Goal: Register for event/course

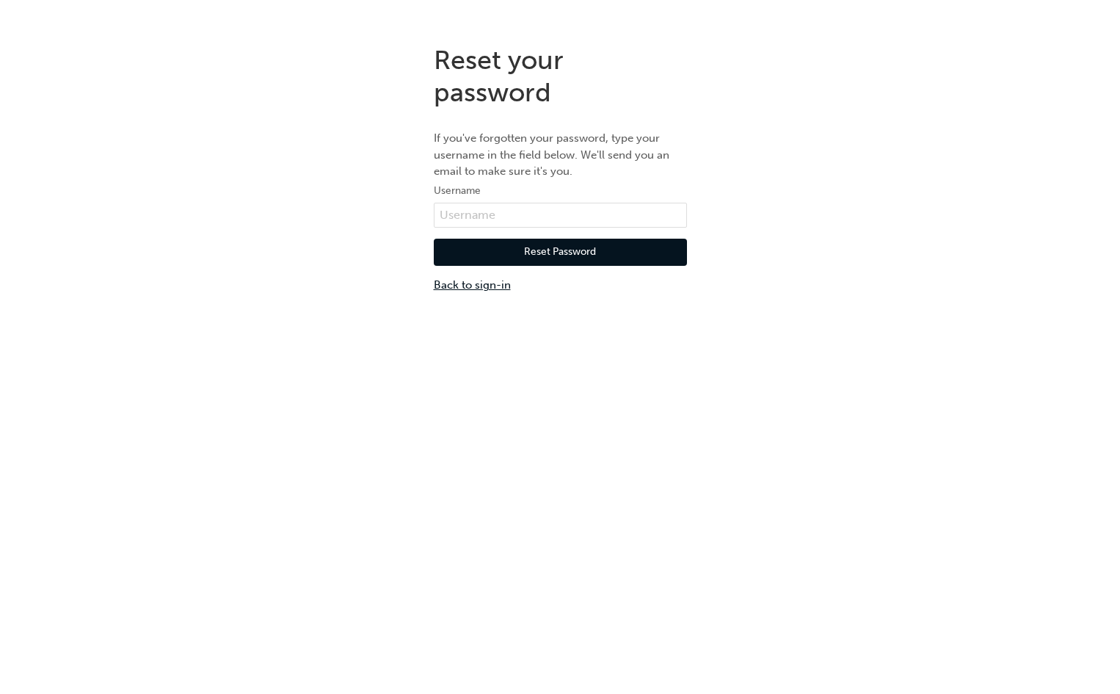
click at [487, 283] on link "Back to sign-in" at bounding box center [560, 285] width 253 height 17
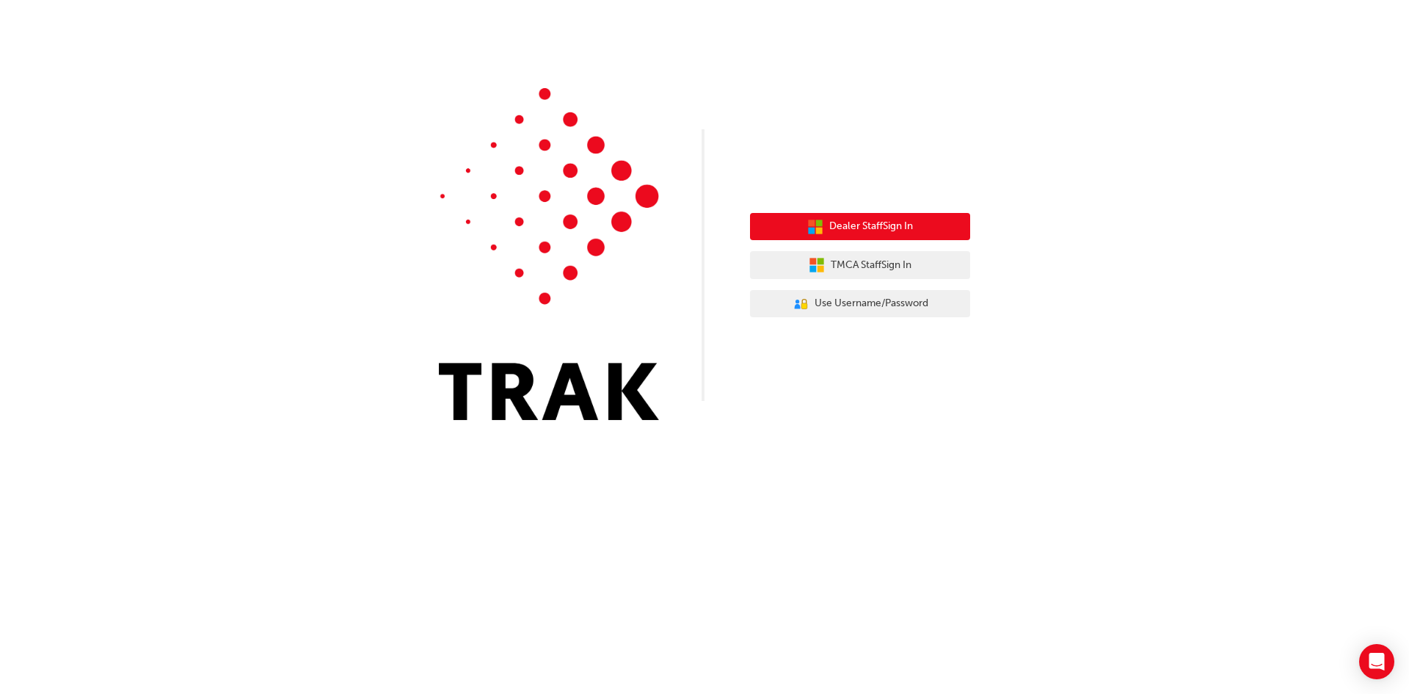
click at [890, 219] on span "Dealer Staff Sign In" at bounding box center [871, 226] width 84 height 17
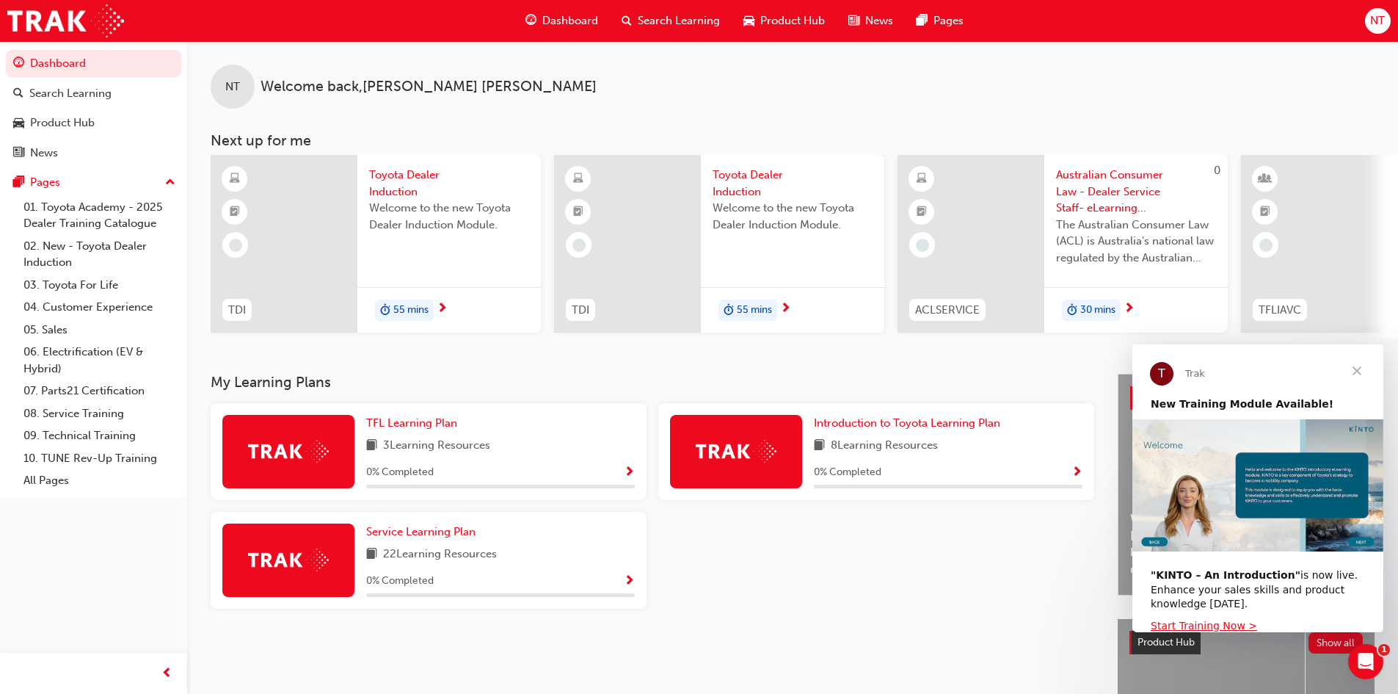
click at [252, 470] on div at bounding box center [288, 451] width 132 height 73
click at [401, 439] on div "TFL Learning Plan 3 Learning Resources 0 % Completed" at bounding box center [500, 451] width 269 height 73
click at [407, 429] on span "TFL Learning Plan" at bounding box center [411, 422] width 91 height 13
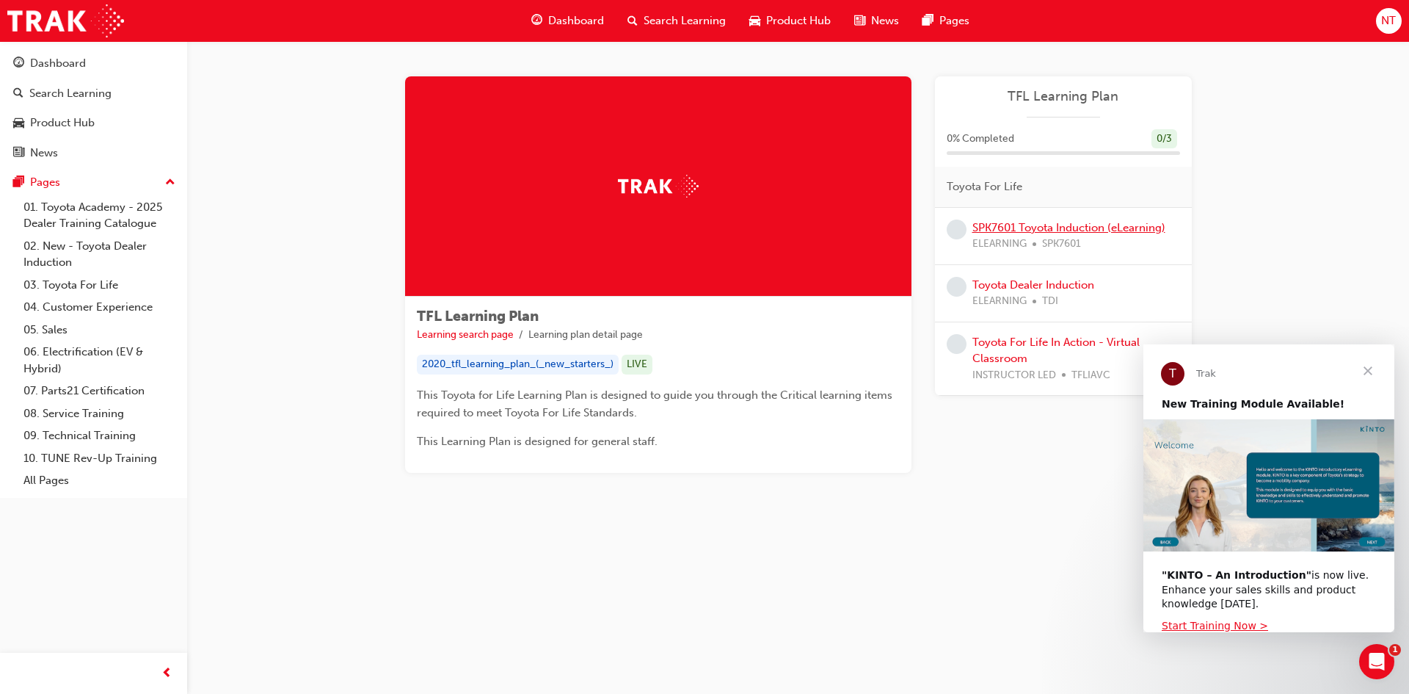
click at [1017, 230] on link "SPK7601 Toyota Induction (eLearning)" at bounding box center [1068, 227] width 193 height 13
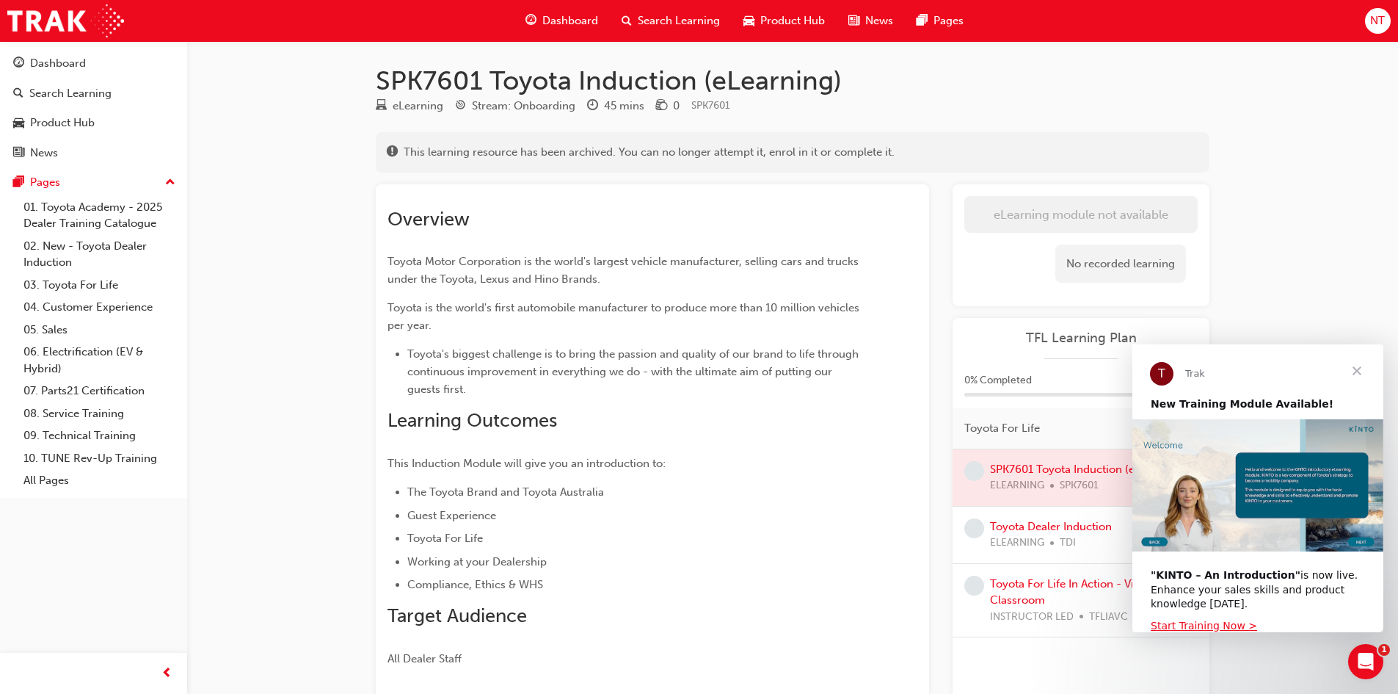
click at [1362, 363] on span "Close" at bounding box center [1357, 370] width 53 height 53
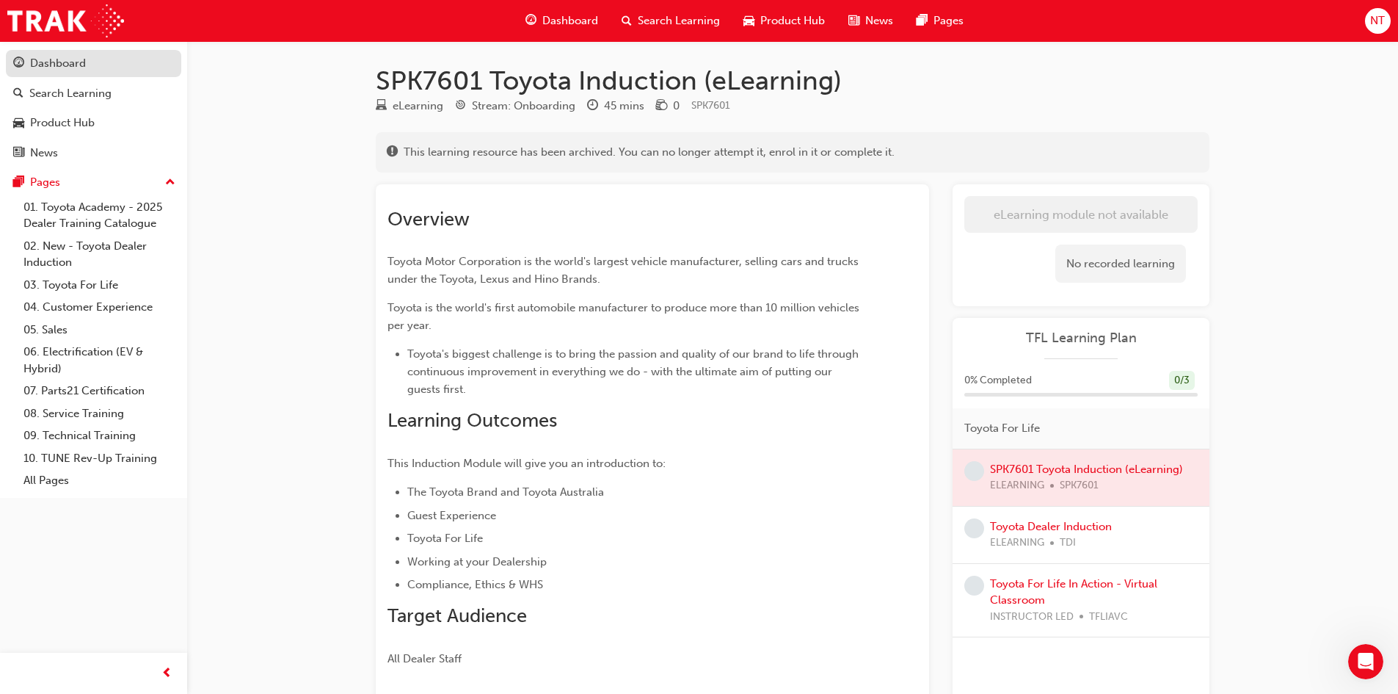
click at [76, 57] on div "Dashboard" at bounding box center [58, 63] width 56 height 17
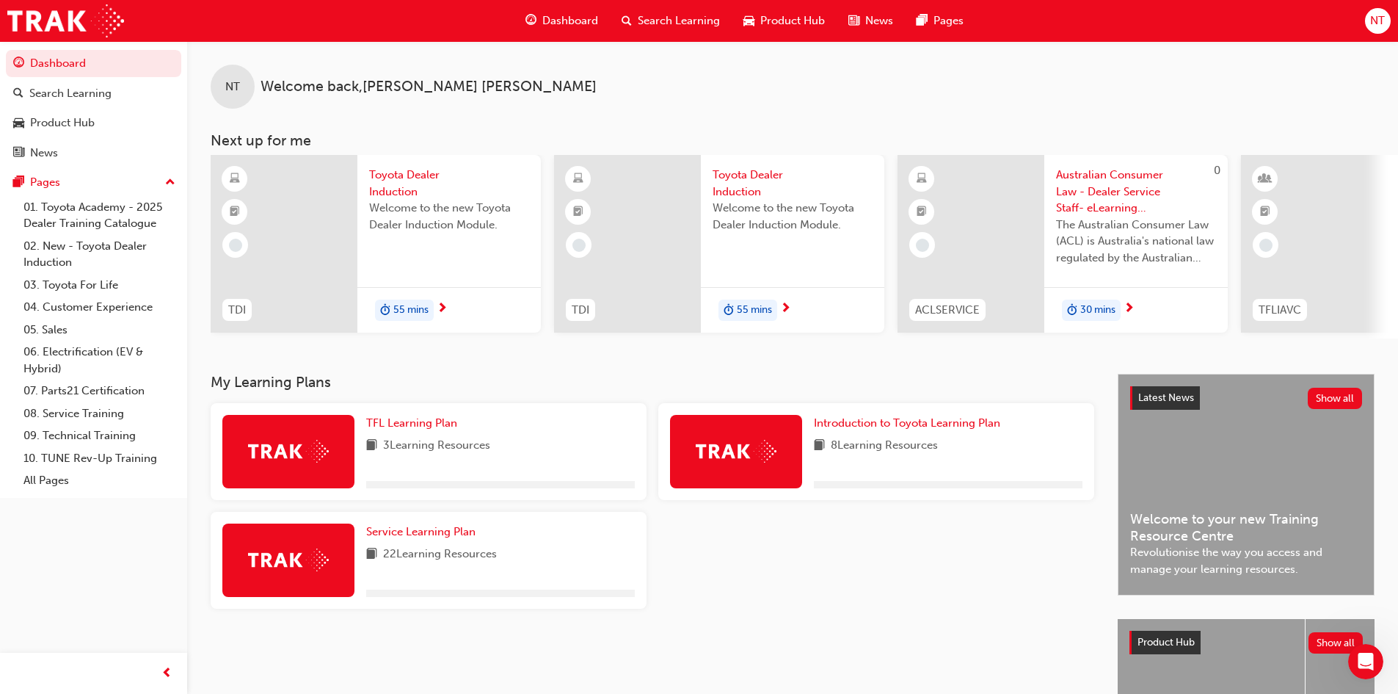
click at [334, 157] on div at bounding box center [284, 244] width 147 height 178
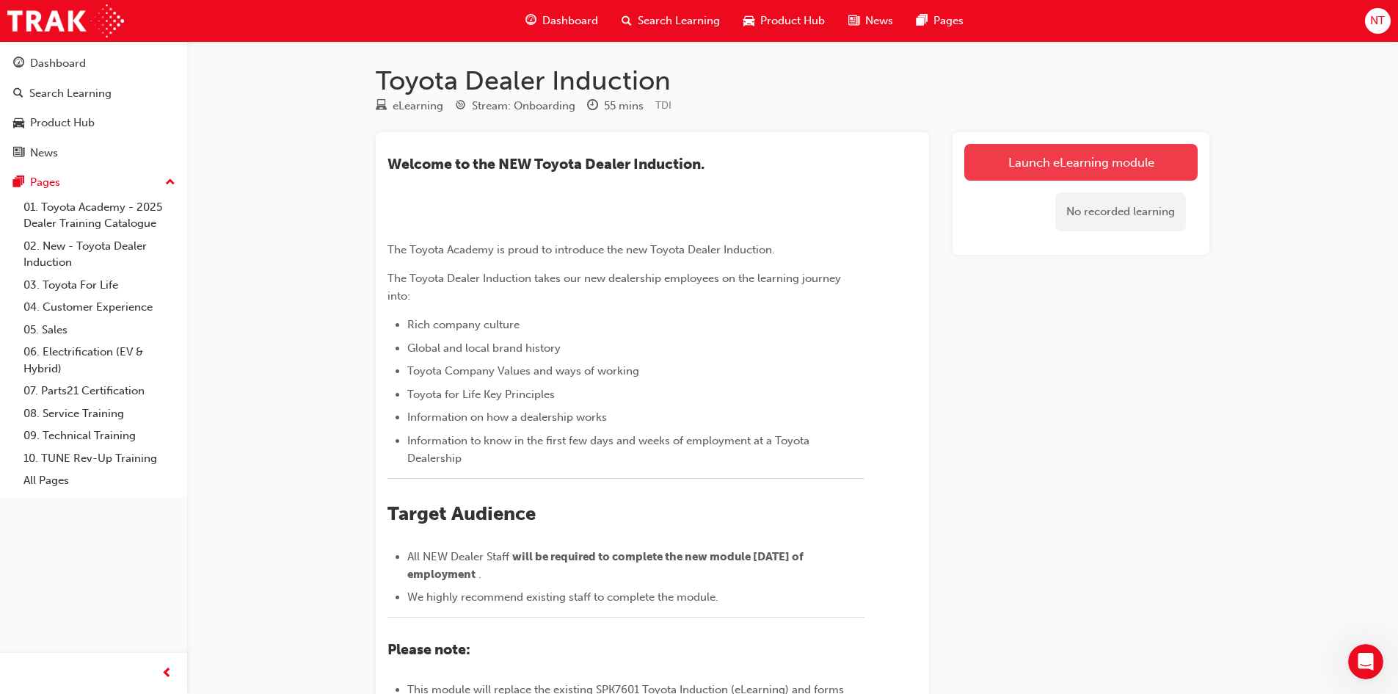
click at [1061, 153] on link "Launch eLearning module" at bounding box center [1080, 162] width 233 height 37
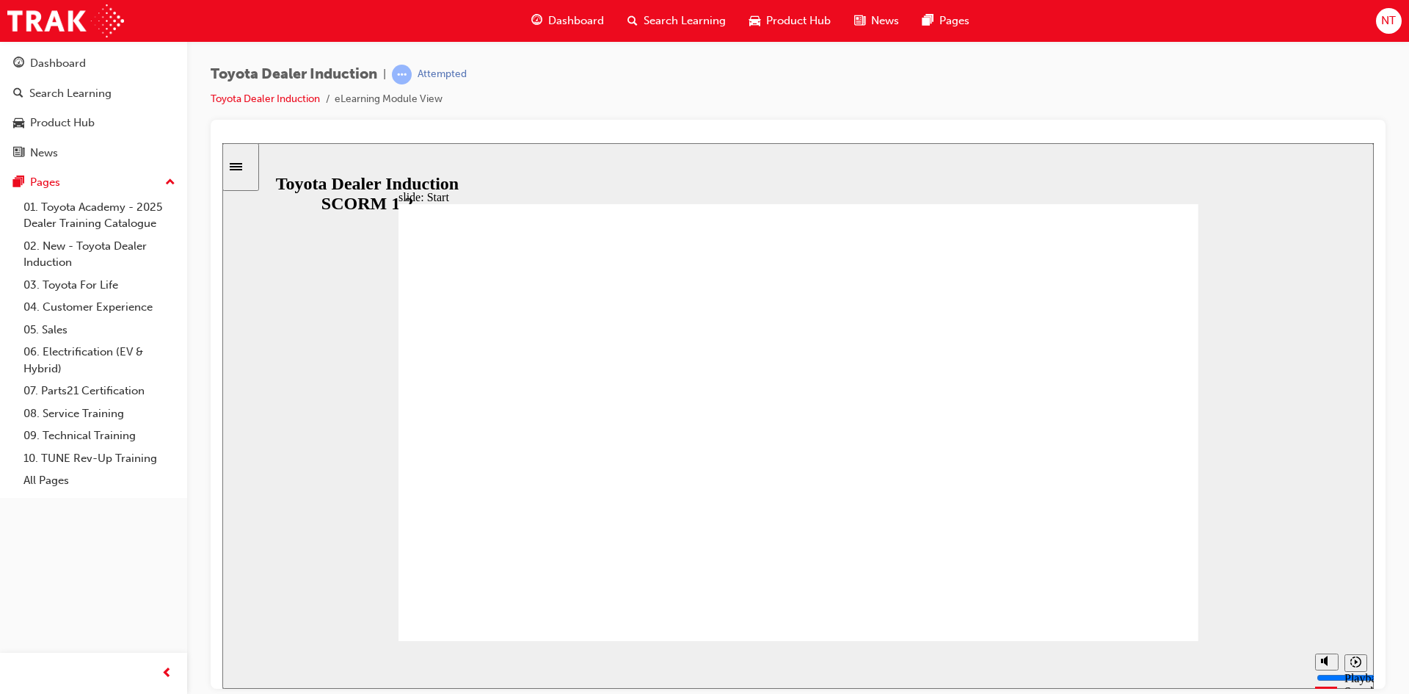
click at [1317, 614] on button "Mute (Ctrl+Alt+M)" at bounding box center [1326, 605] width 23 height 17
type input "8200"
type input "0"
click at [1324, 610] on polygon "Unmute (Ctrl+Alt+M)" at bounding box center [1326, 605] width 4 height 10
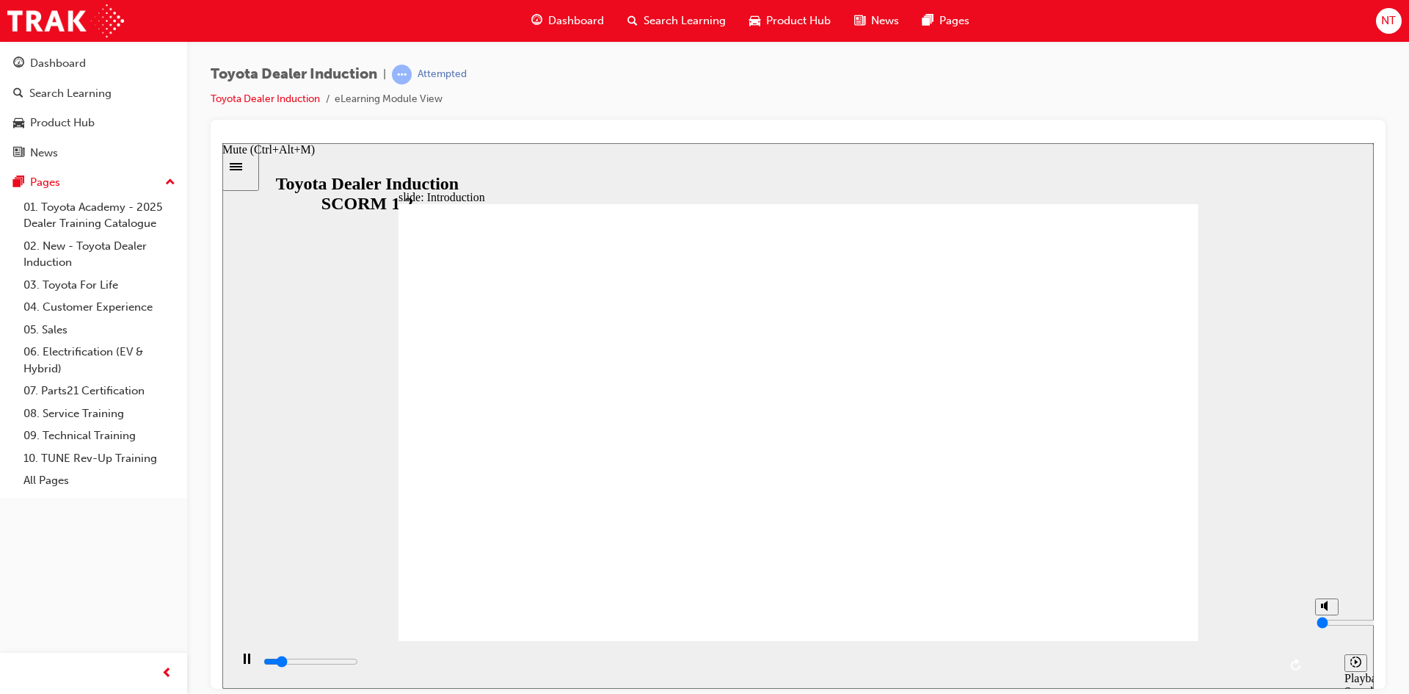
type input "8900"
type input "8"
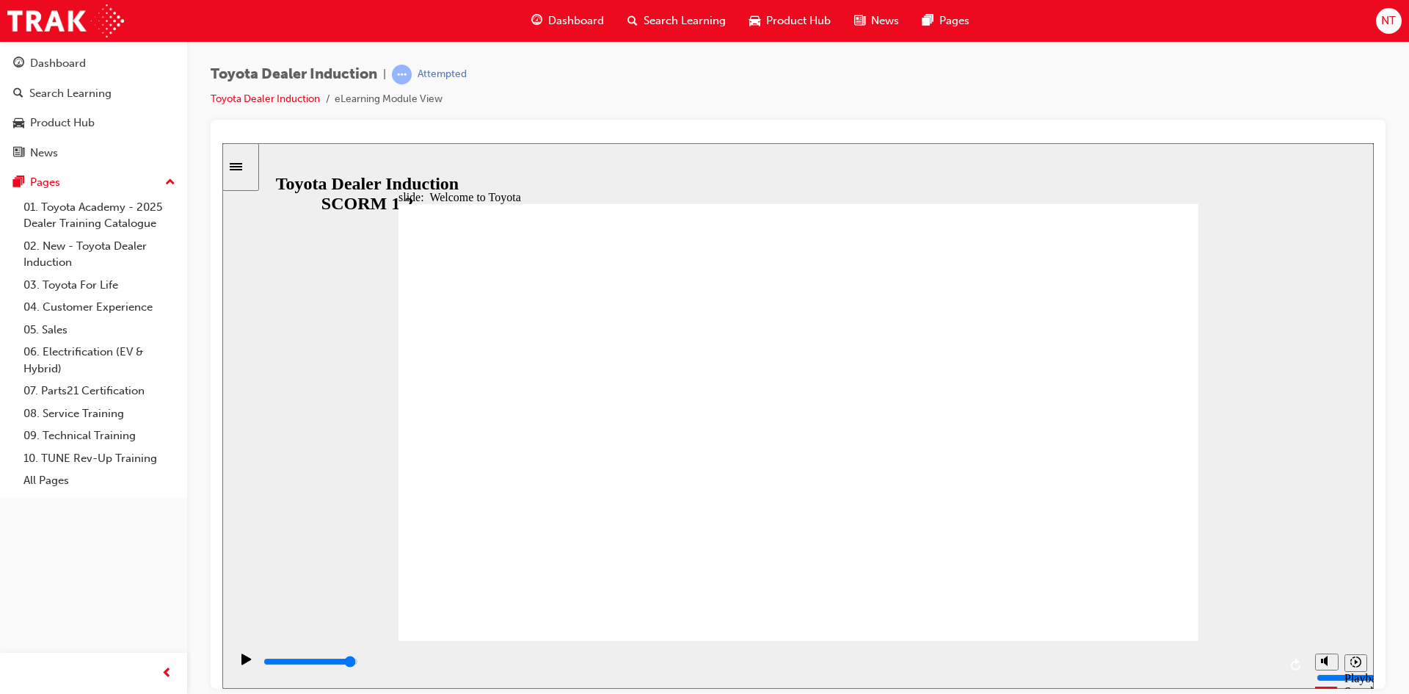
type input "7500"
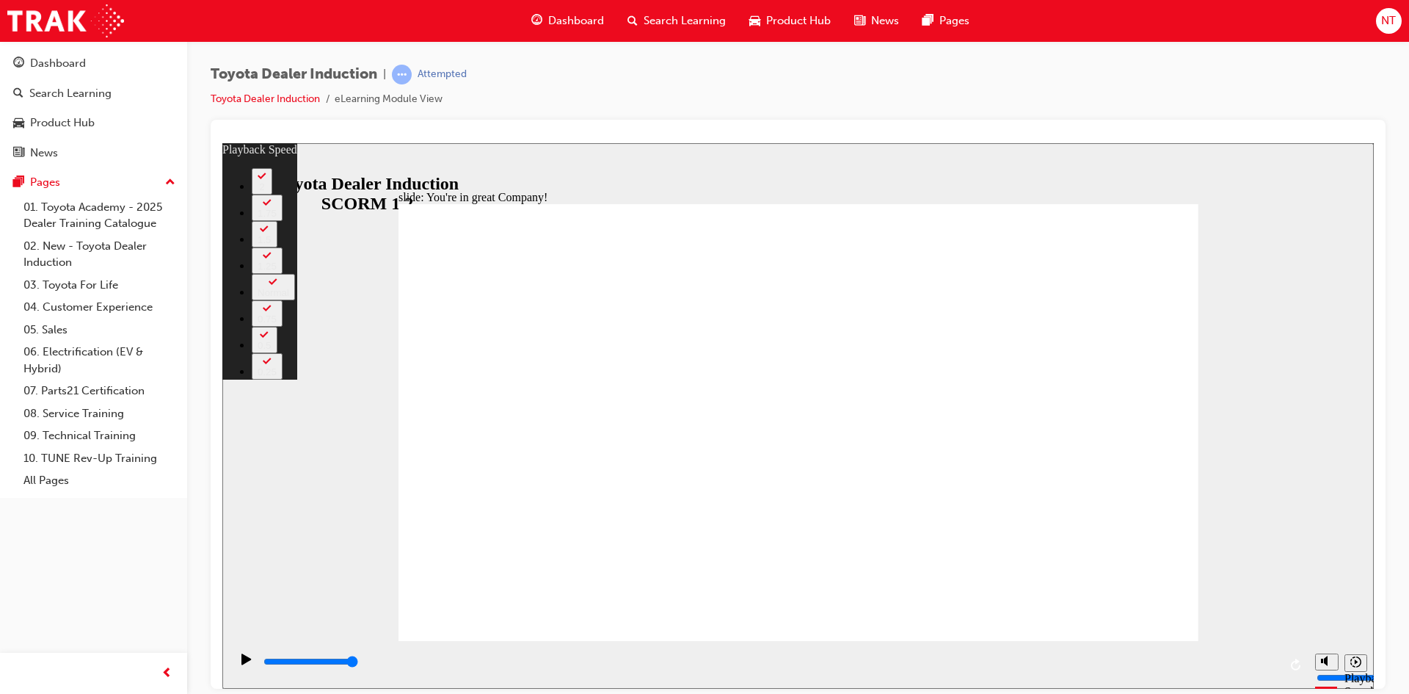
type input "156"
drag, startPoint x: 1176, startPoint y: 591, endPoint x: 1154, endPoint y: 597, distance: 22.8
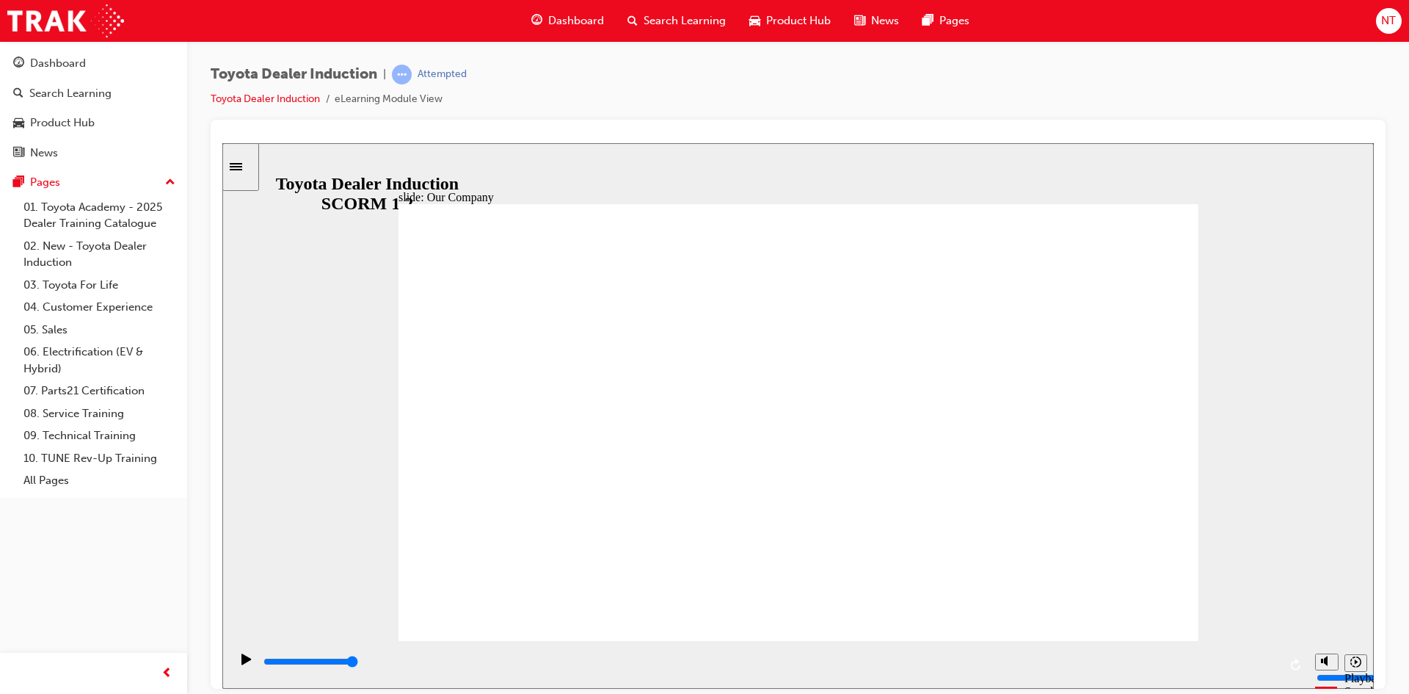
drag, startPoint x: 1168, startPoint y: 605, endPoint x: 1156, endPoint y: 597, distance: 13.8
drag, startPoint x: 581, startPoint y: 558, endPoint x: 745, endPoint y: 561, distance: 164.4
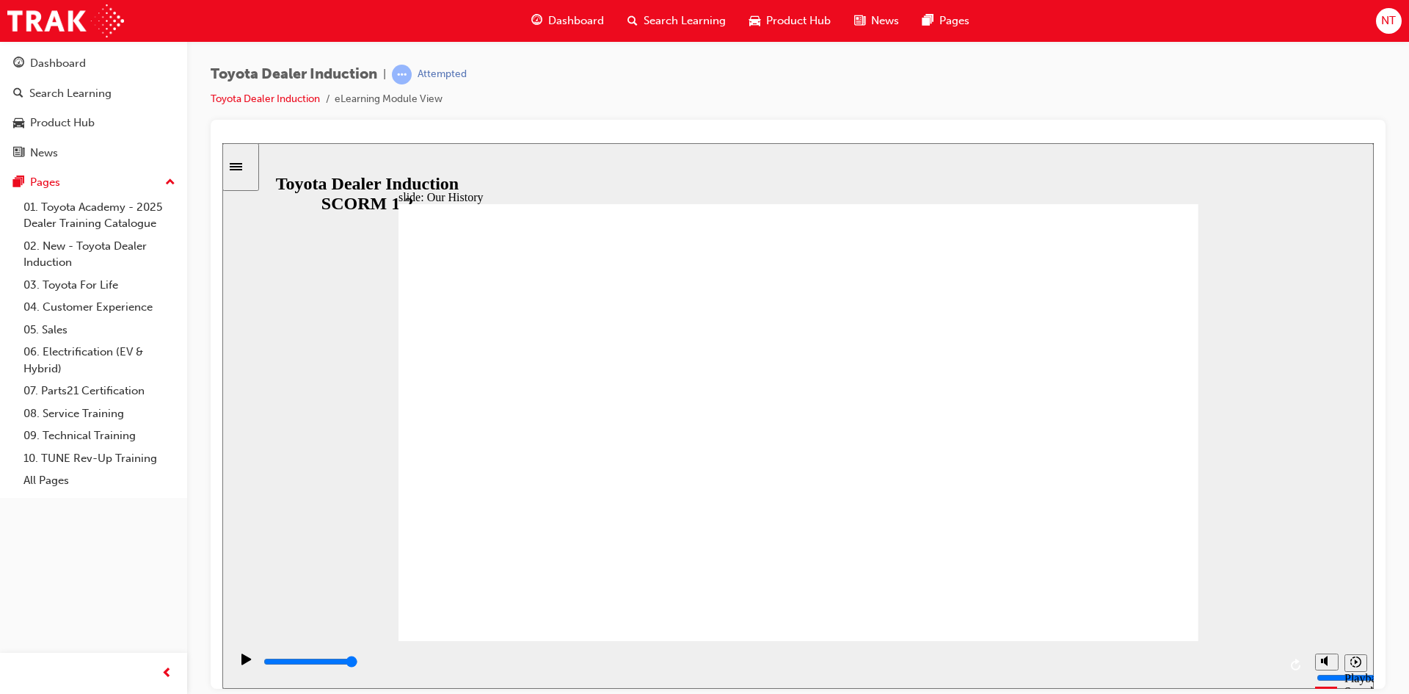
drag, startPoint x: 802, startPoint y: 552, endPoint x: 1004, endPoint y: 555, distance: 201.9
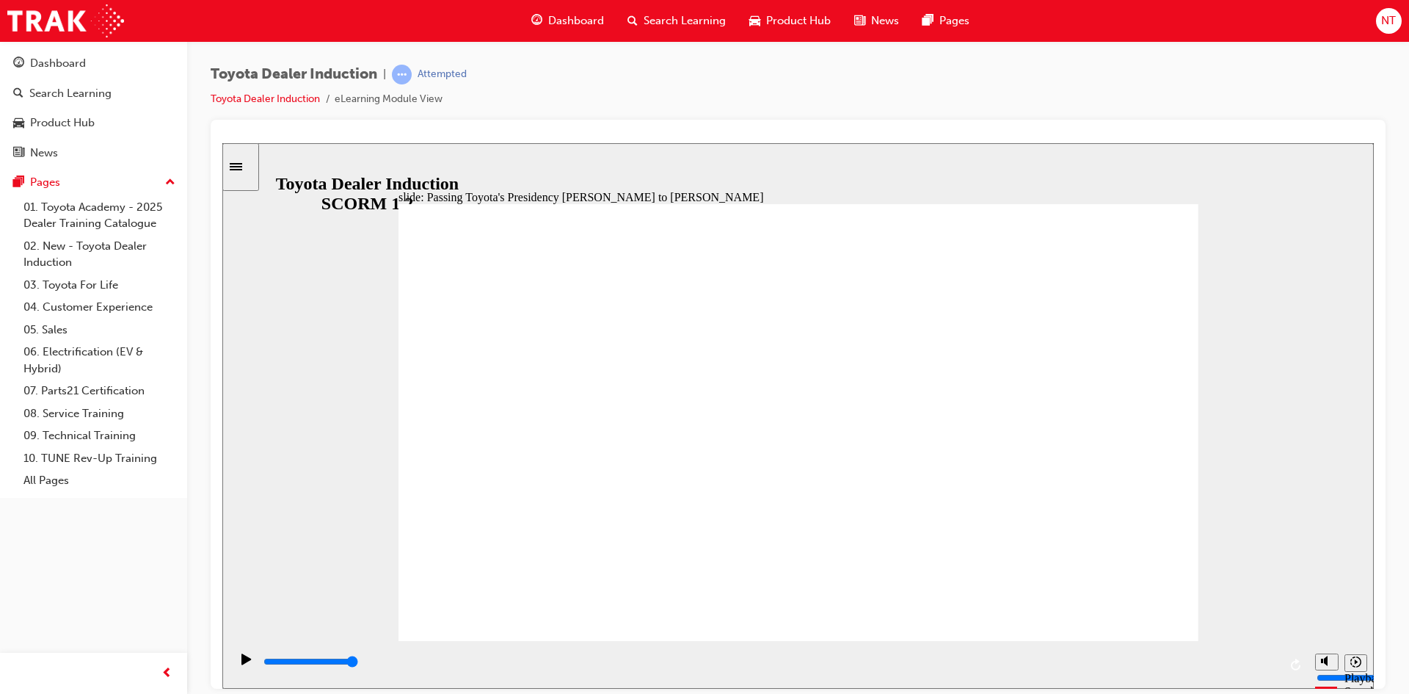
drag, startPoint x: 442, startPoint y: 232, endPoint x: 445, endPoint y: 221, distance: 11.6
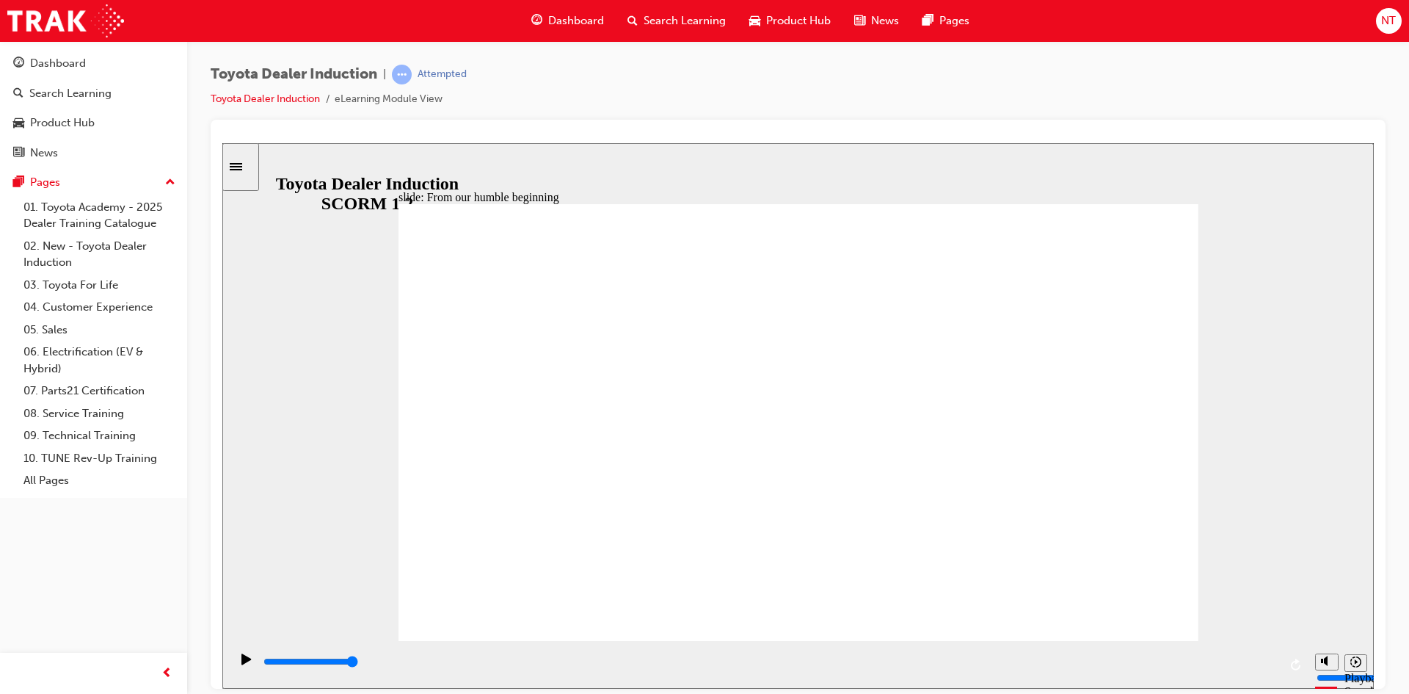
type input "8300"
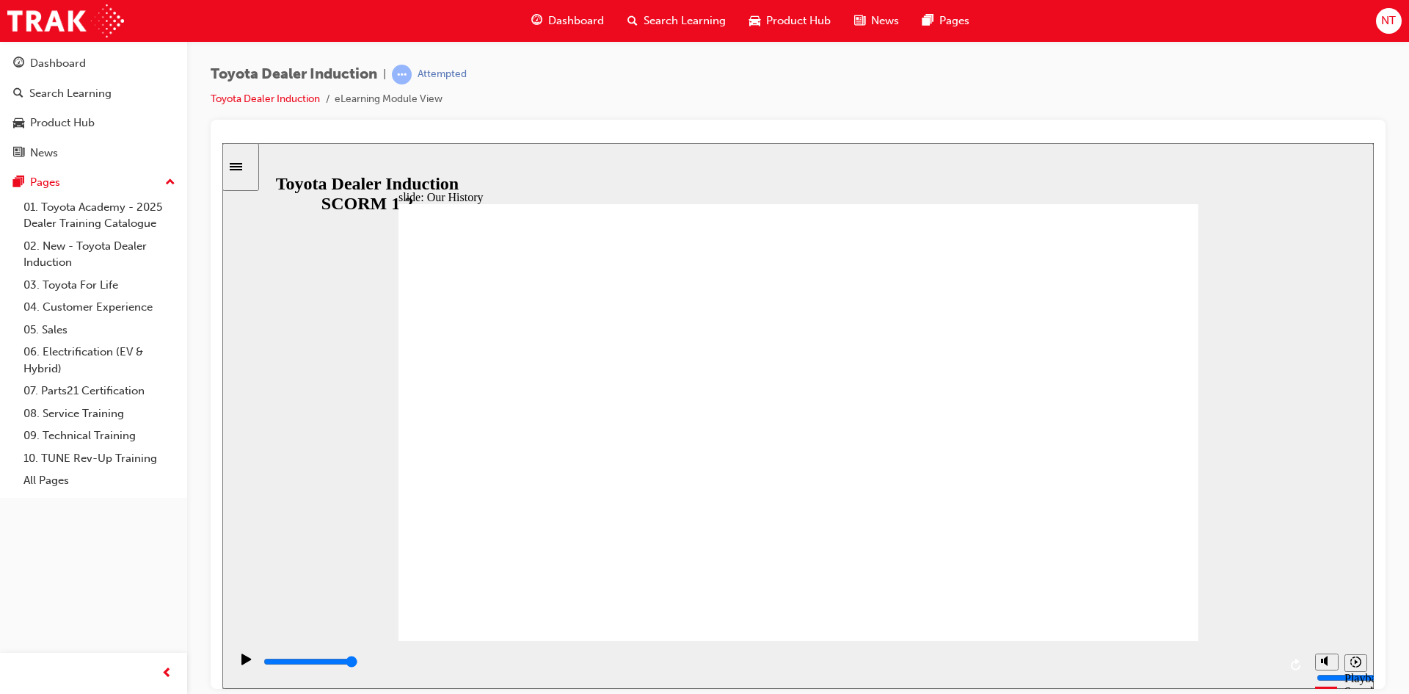
type input "1"
drag, startPoint x: 1007, startPoint y: 556, endPoint x: 578, endPoint y: 557, distance: 428.6
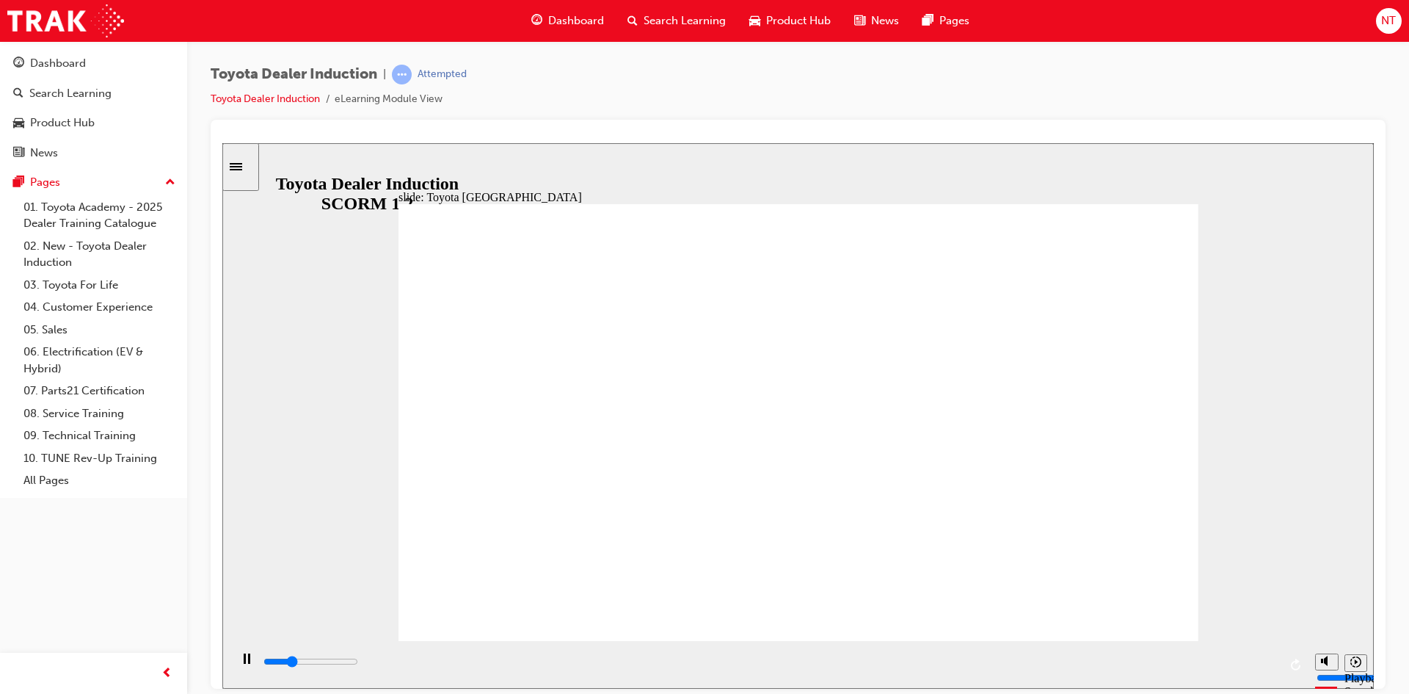
click at [249, 161] on icon "Sidebar Toggle" at bounding box center [241, 165] width 22 height 9
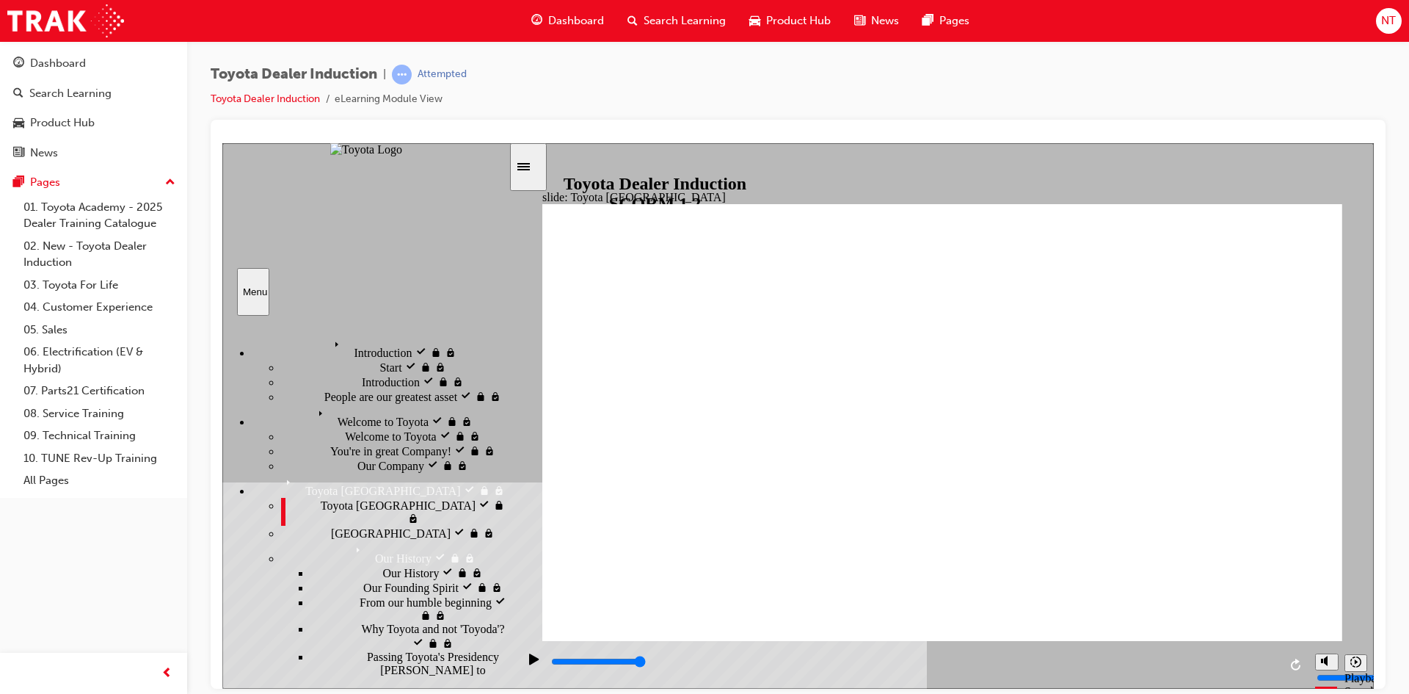
click at [277, 403] on div "Welcome to Toyota visited Welcome to Toyota" at bounding box center [380, 415] width 257 height 25
click at [288, 465] on div "Our Company Our Company" at bounding box center [395, 464] width 228 height 15
click at [357, 470] on span "Our Company visited" at bounding box center [407, 463] width 101 height 13
click at [365, 472] on div "Our Company visited Our Company" at bounding box center [395, 464] width 228 height 15
click at [304, 485] on span "Toyota [GEOGRAPHIC_DATA]" at bounding box center [357, 478] width 155 height 13
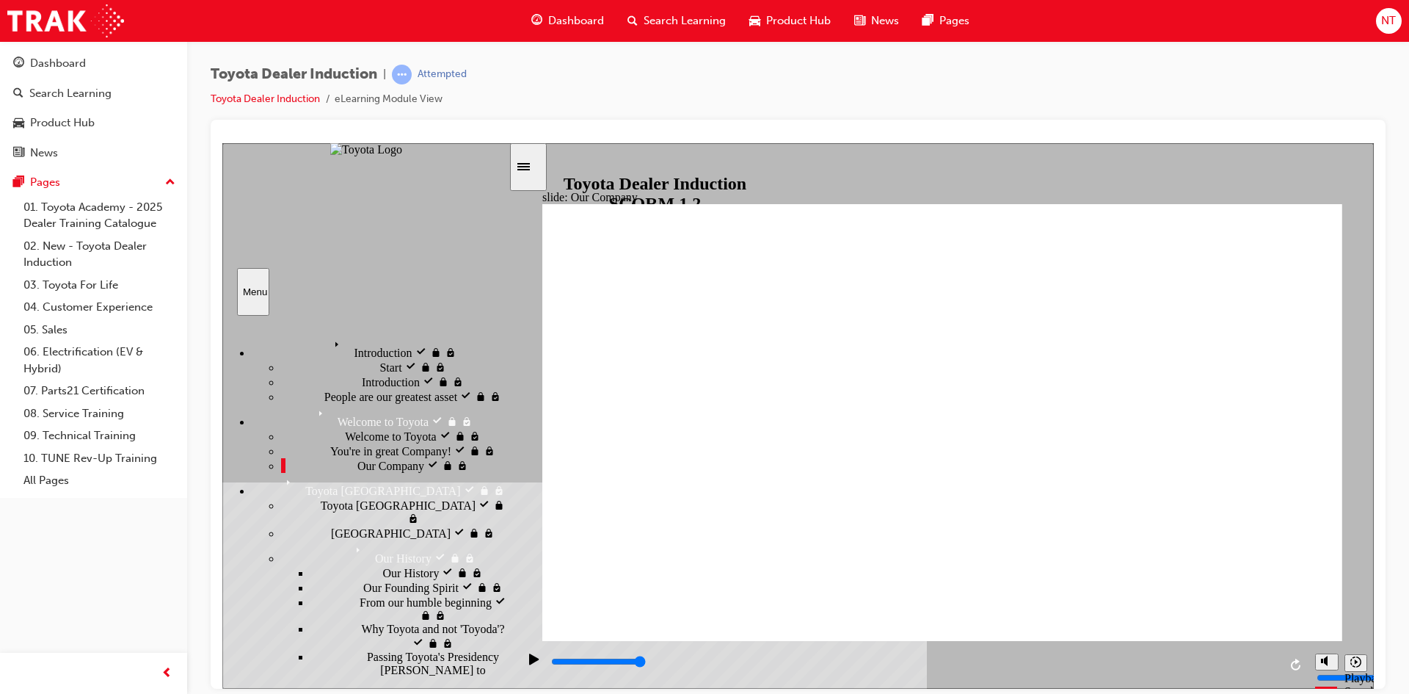
click at [321, 510] on span "Toyota [GEOGRAPHIC_DATA]" at bounding box center [398, 503] width 155 height 13
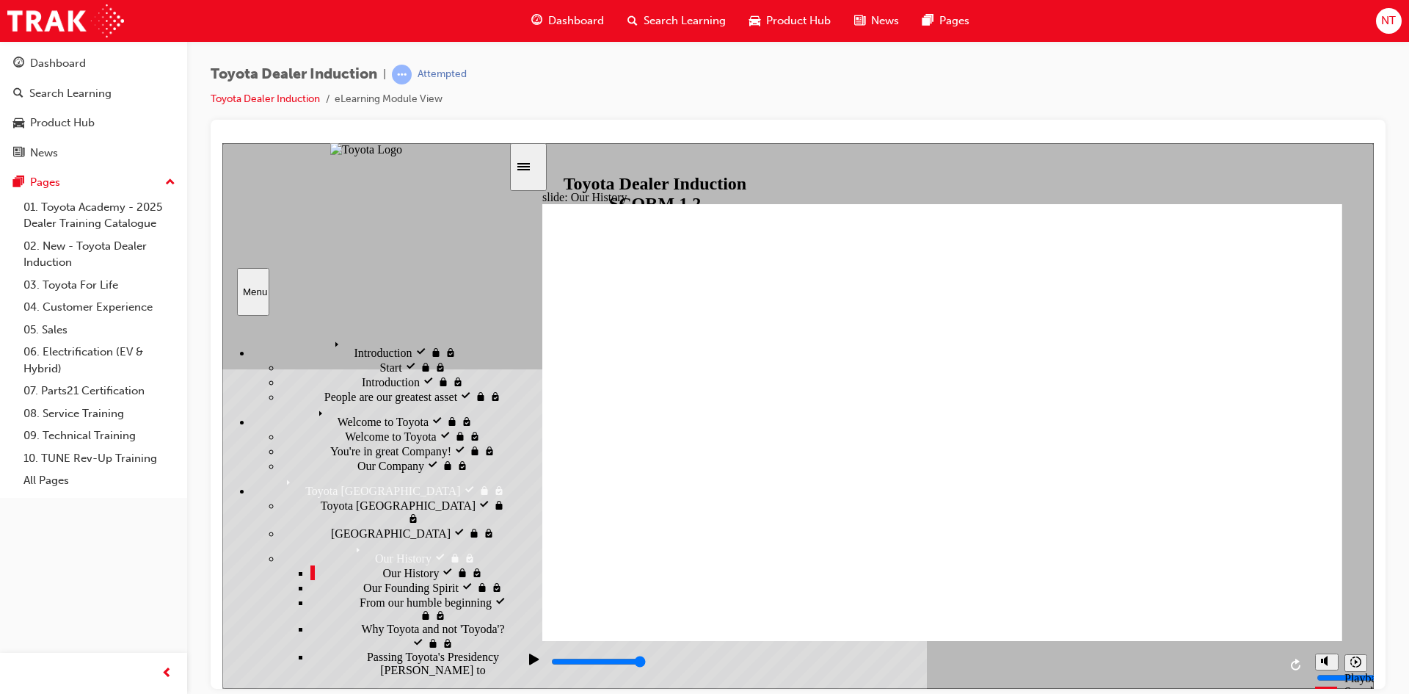
type input "8300"
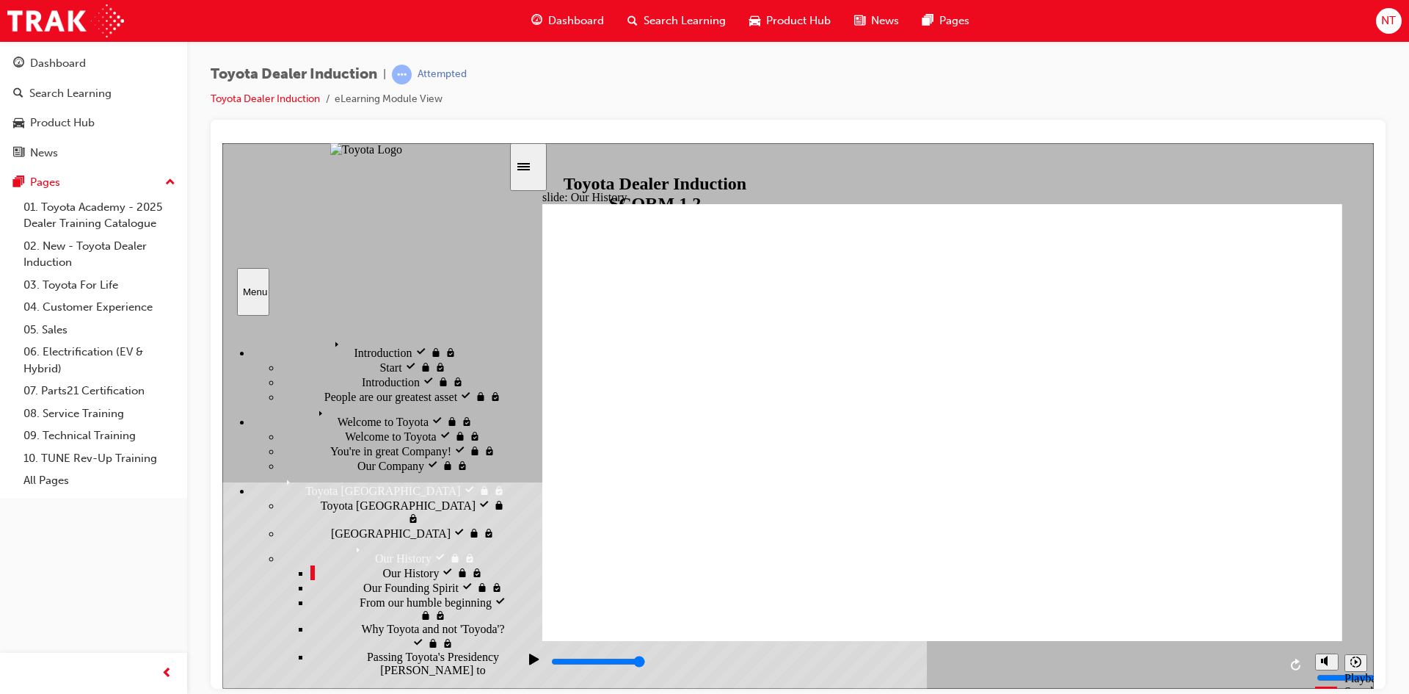
drag, startPoint x: 947, startPoint y: 573, endPoint x: 837, endPoint y: 572, distance: 109.4
type input "2"
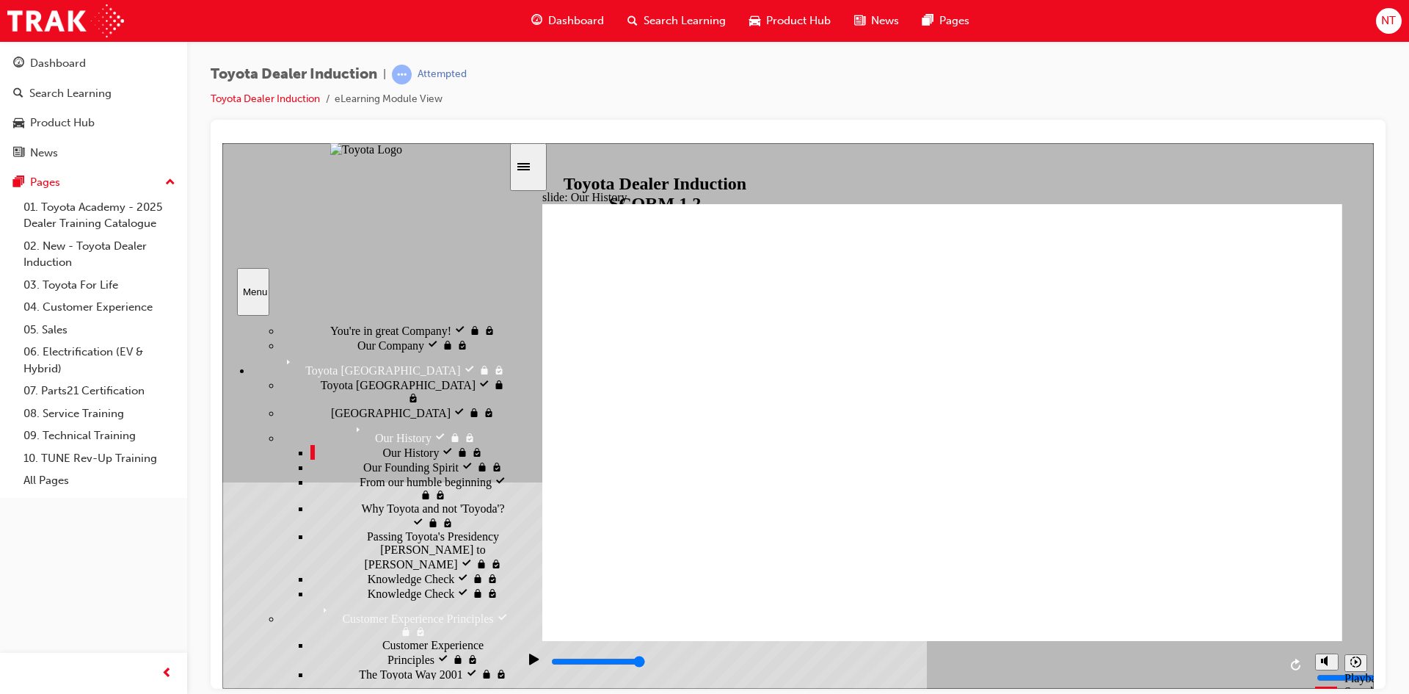
scroll to position [147, 0]
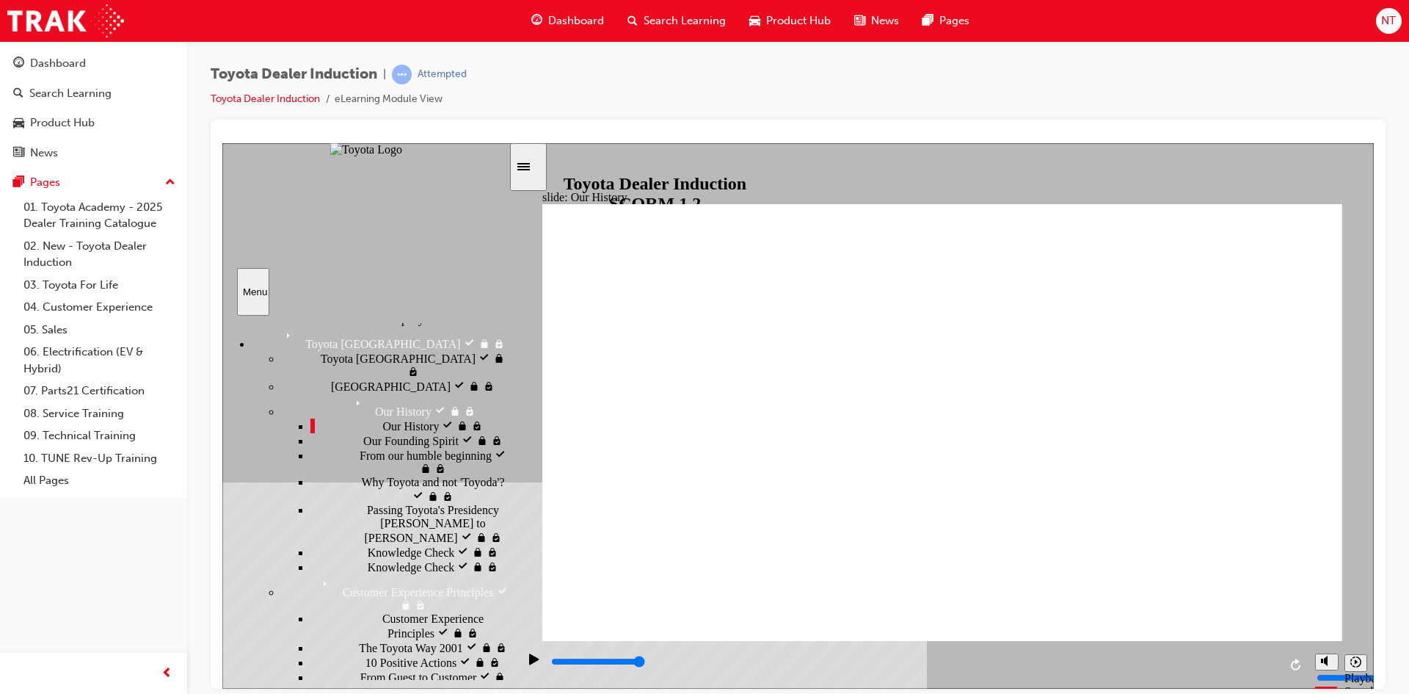
click at [426, 559] on div "Knowledge Check visited Knowledge Check" at bounding box center [409, 551] width 198 height 15
type input "2300"
radio input "true"
type input "5000"
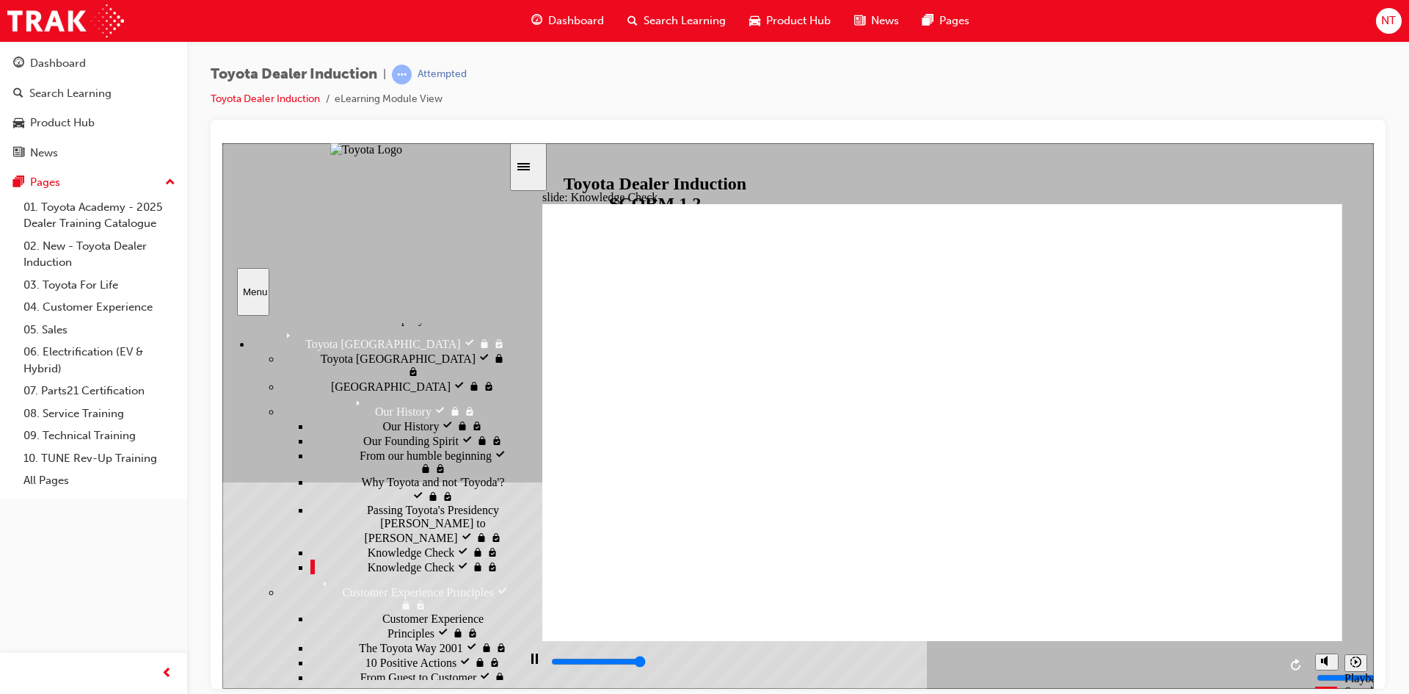
radio input "true"
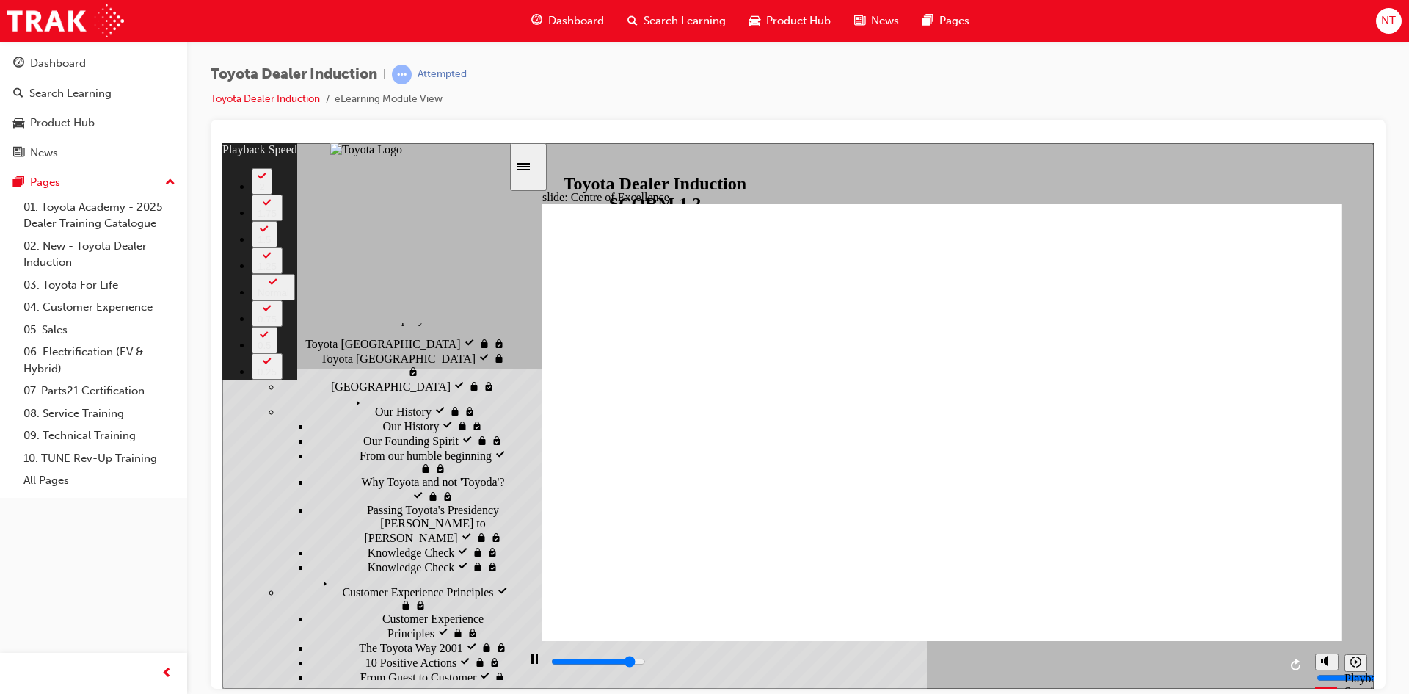
type input "13400"
type input "0"
type input "13700"
type input "0"
type input "13900"
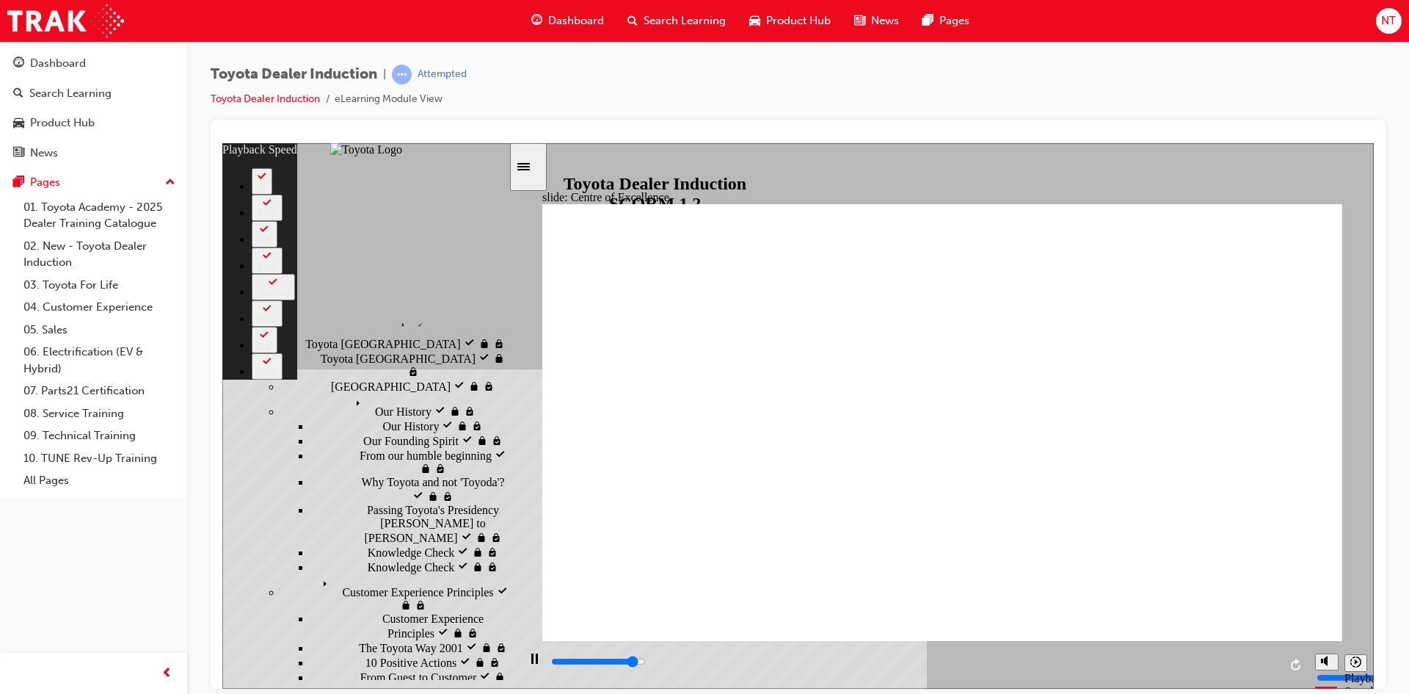
type input "1"
type input "14200"
type input "1"
type input "14500"
type input "1"
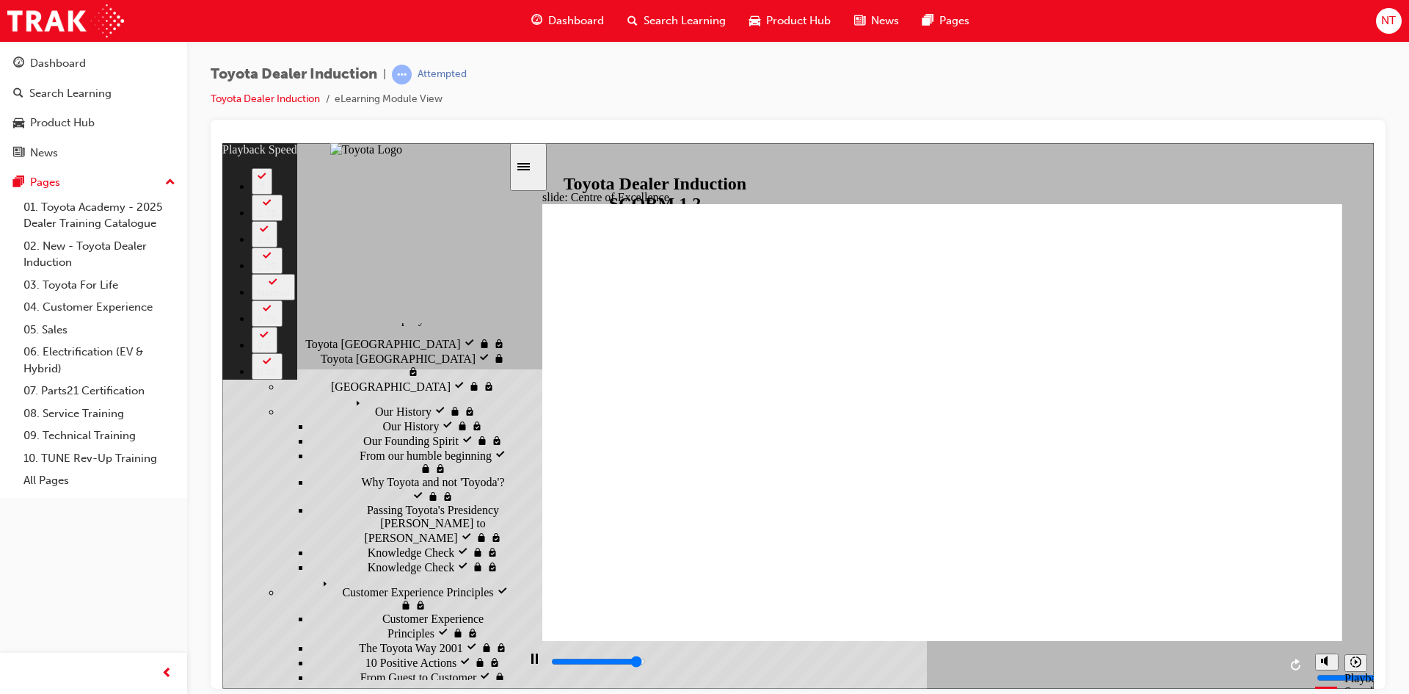
type input "14700"
type input "1"
type input "15000"
type input "2"
type input "15300"
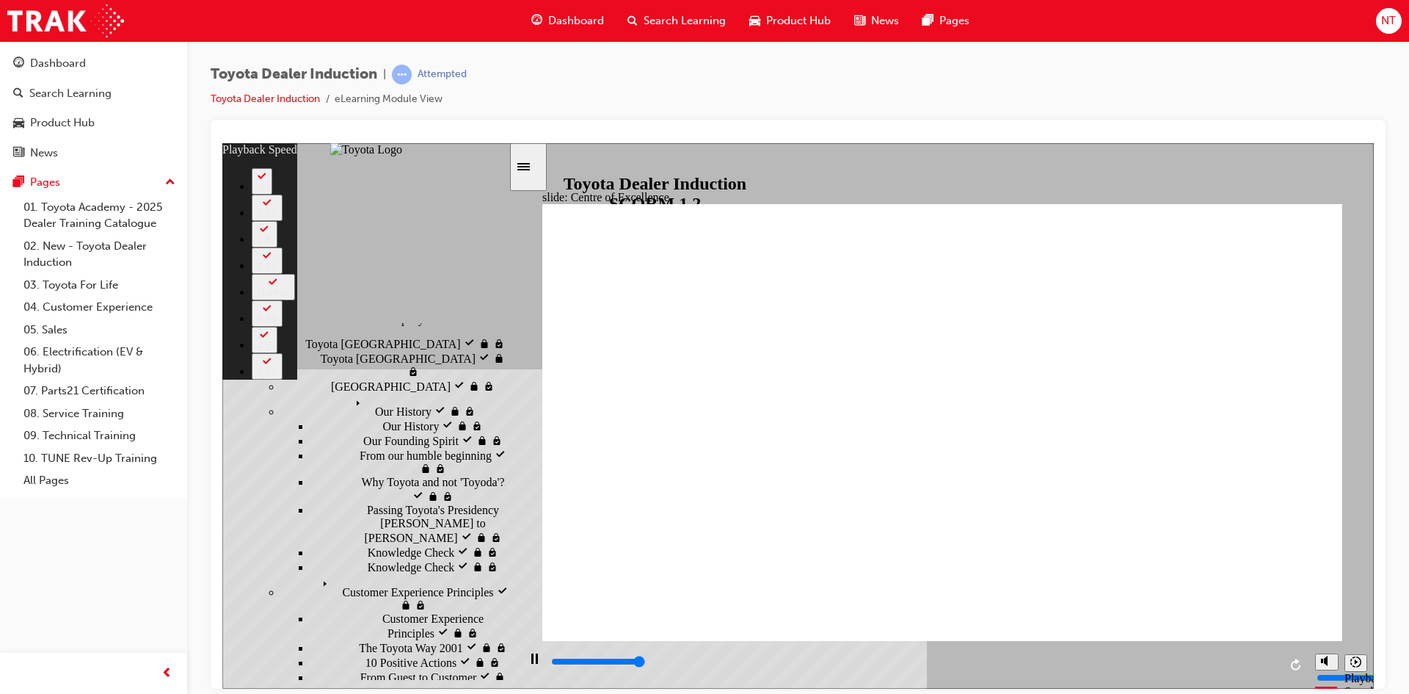
type input "2"
type input "15300"
type input "248"
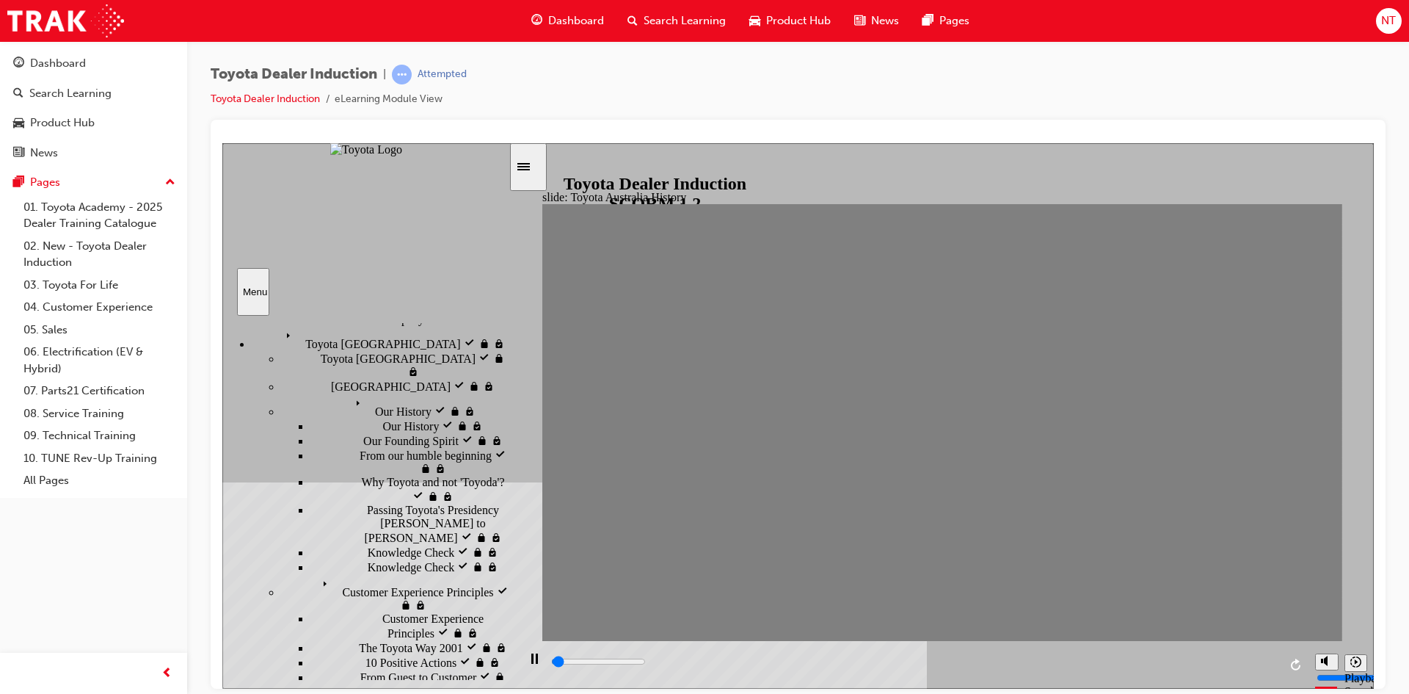
drag, startPoint x: 566, startPoint y: 436, endPoint x: 608, endPoint y: 437, distance: 41.8
drag, startPoint x: 634, startPoint y: 430, endPoint x: 663, endPoint y: 438, distance: 30.4
drag, startPoint x: 692, startPoint y: 428, endPoint x: 713, endPoint y: 429, distance: 20.6
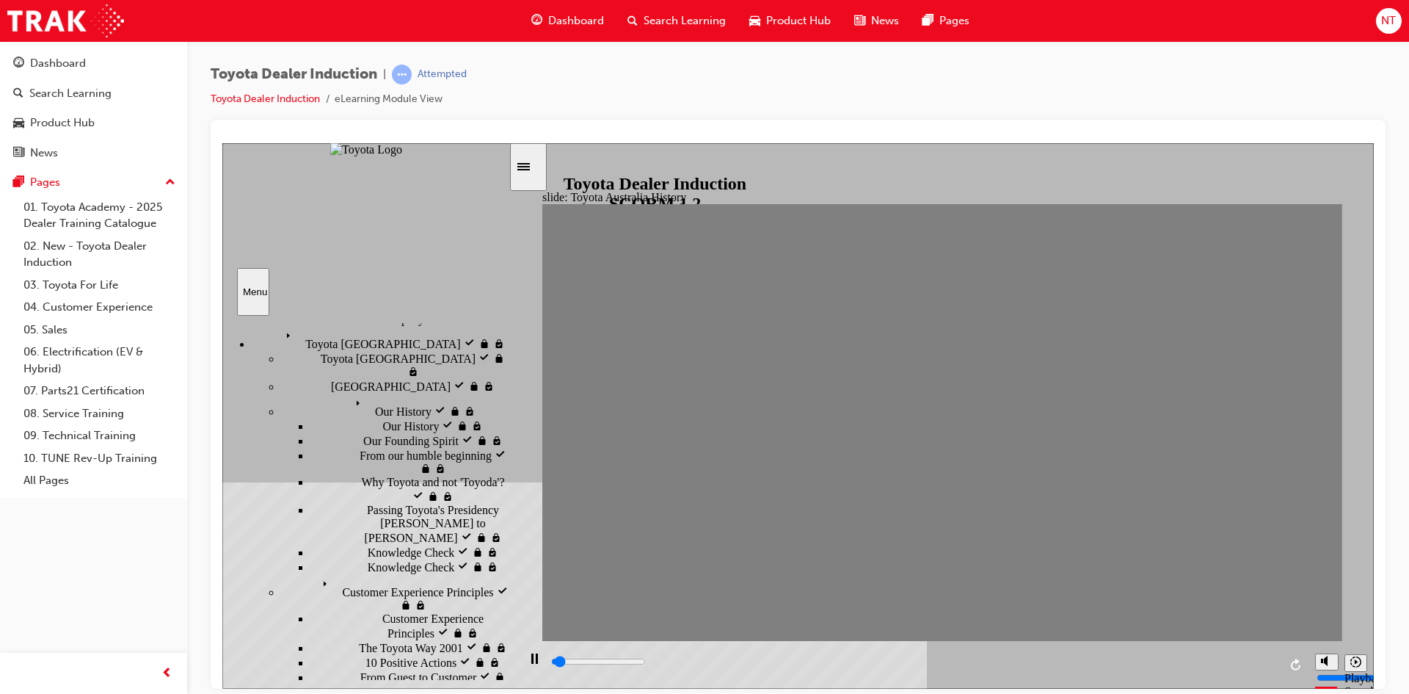
drag, startPoint x: 721, startPoint y: 443, endPoint x: 752, endPoint y: 434, distance: 32.1
drag, startPoint x: 748, startPoint y: 435, endPoint x: 799, endPoint y: 439, distance: 51.5
drag, startPoint x: 794, startPoint y: 427, endPoint x: 826, endPoint y: 433, distance: 32.1
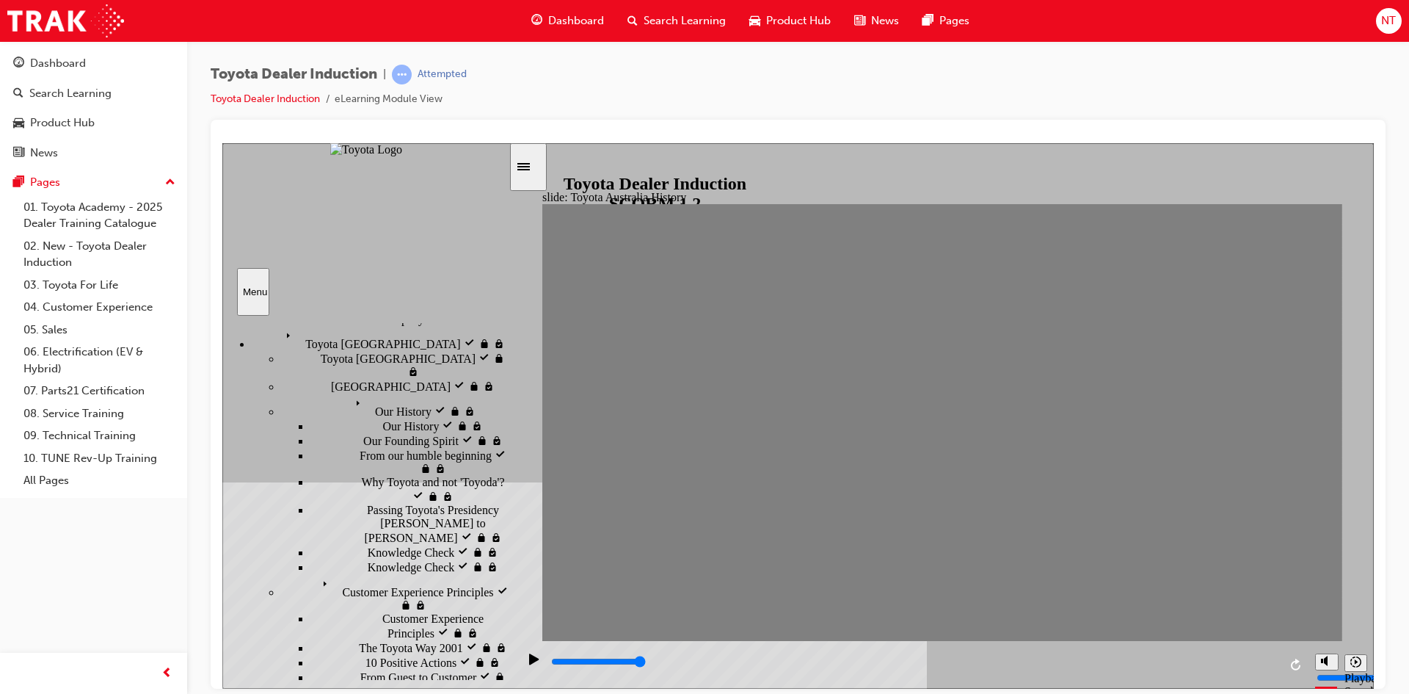
drag, startPoint x: 792, startPoint y: 434, endPoint x: 822, endPoint y: 434, distance: 30.1
drag, startPoint x: 840, startPoint y: 433, endPoint x: 885, endPoint y: 429, distance: 45.7
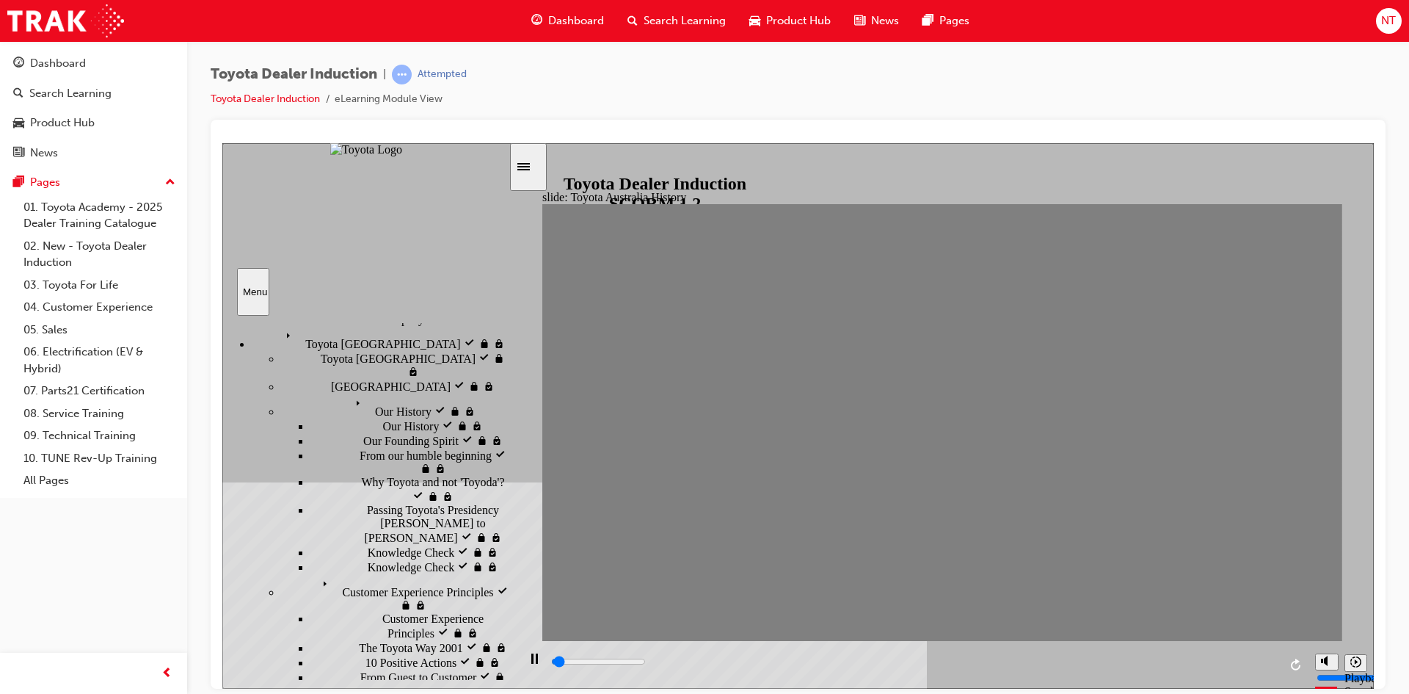
drag, startPoint x: 862, startPoint y: 426, endPoint x: 894, endPoint y: 433, distance: 32.4
drag, startPoint x: 895, startPoint y: 439, endPoint x: 934, endPoint y: 437, distance: 38.2
drag, startPoint x: 942, startPoint y: 429, endPoint x: 973, endPoint y: 434, distance: 32.0
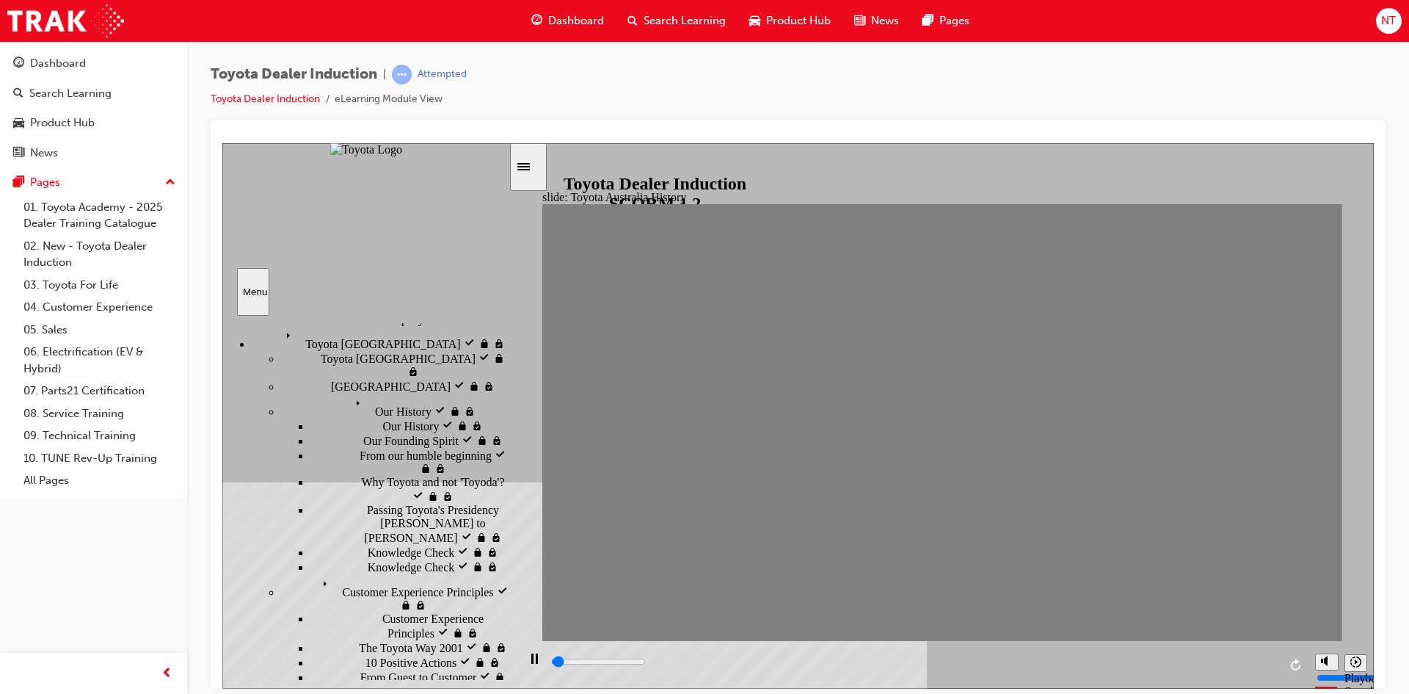
drag, startPoint x: 972, startPoint y: 434, endPoint x: 1005, endPoint y: 435, distance: 33.0
drag, startPoint x: 1008, startPoint y: 435, endPoint x: 1045, endPoint y: 435, distance: 37.4
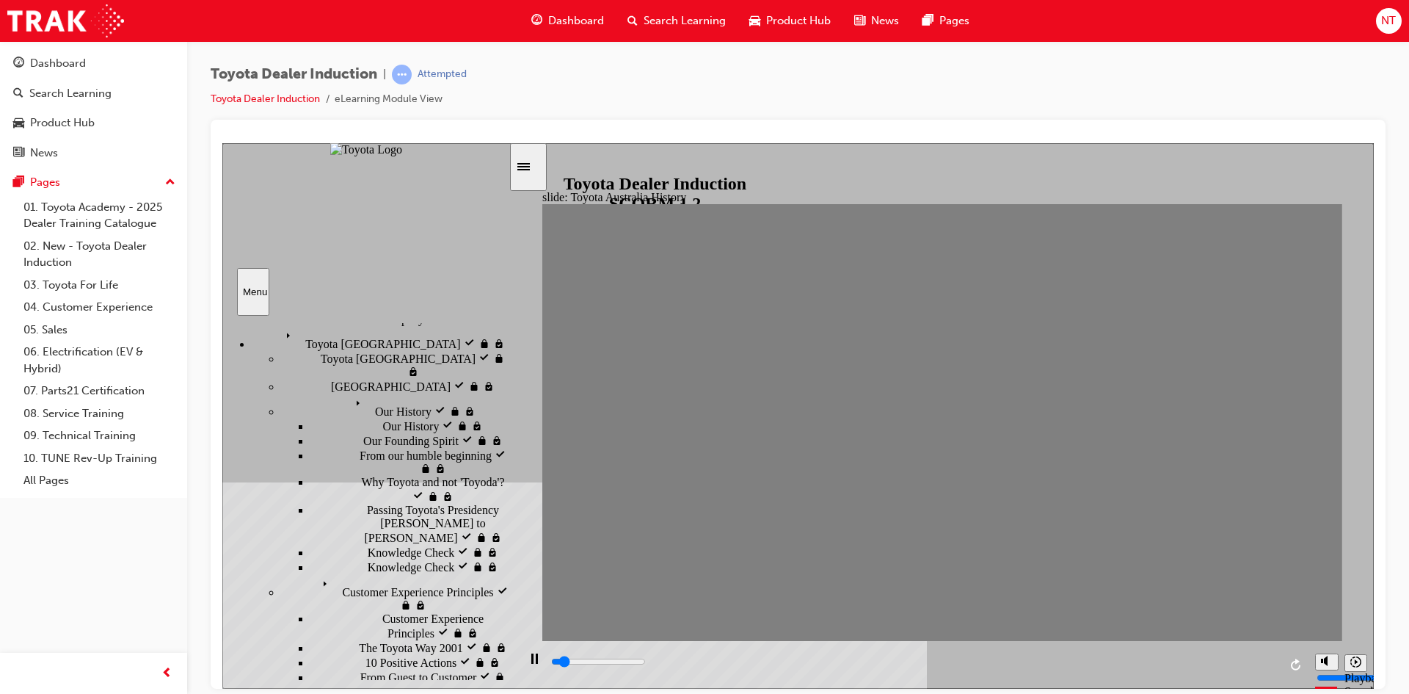
drag, startPoint x: 1043, startPoint y: 431, endPoint x: 1094, endPoint y: 430, distance: 50.6
drag, startPoint x: 1077, startPoint y: 432, endPoint x: 1124, endPoint y: 434, distance: 47.0
drag, startPoint x: 1127, startPoint y: 431, endPoint x: 1154, endPoint y: 432, distance: 27.2
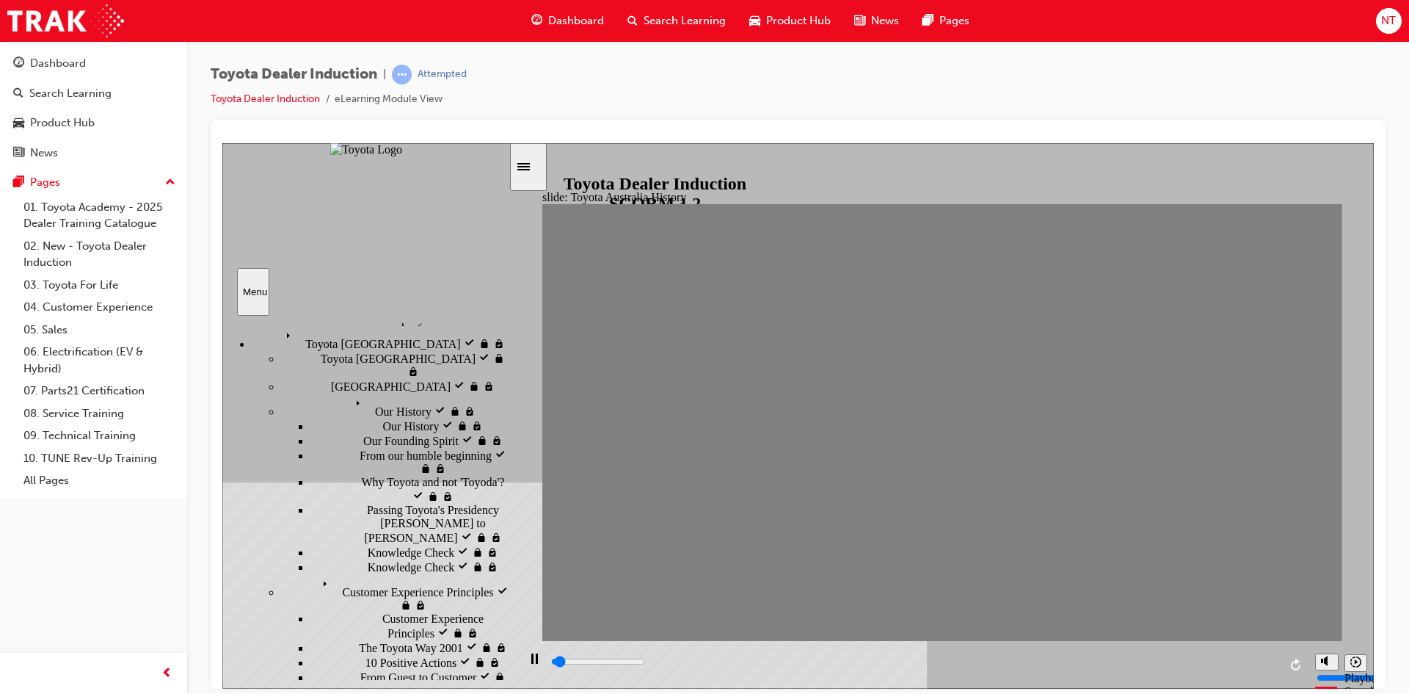
drag, startPoint x: 1159, startPoint y: 429, endPoint x: 1204, endPoint y: 432, distance: 44.9
drag, startPoint x: 1197, startPoint y: 432, endPoint x: 1232, endPoint y: 432, distance: 35.2
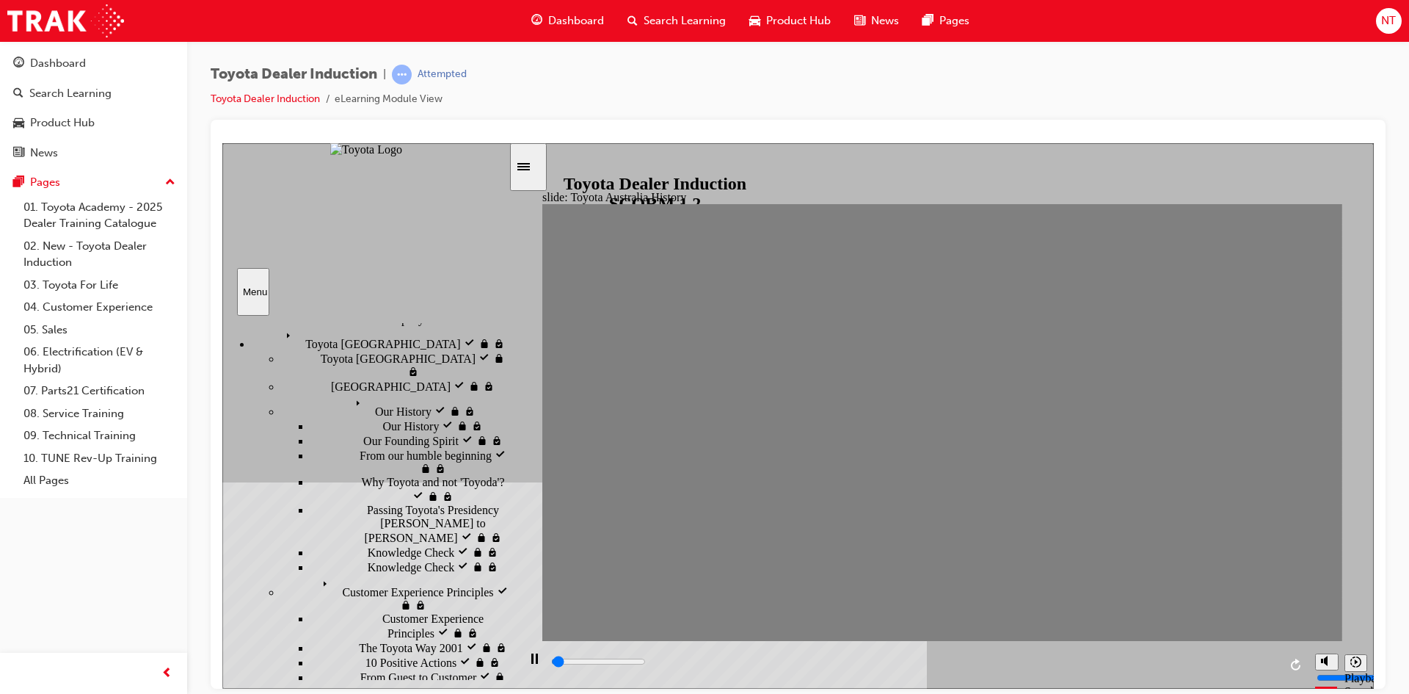
drag, startPoint x: 1232, startPoint y: 432, endPoint x: 1259, endPoint y: 434, distance: 26.5
drag, startPoint x: 1260, startPoint y: 434, endPoint x: 1309, endPoint y: 434, distance: 48.4
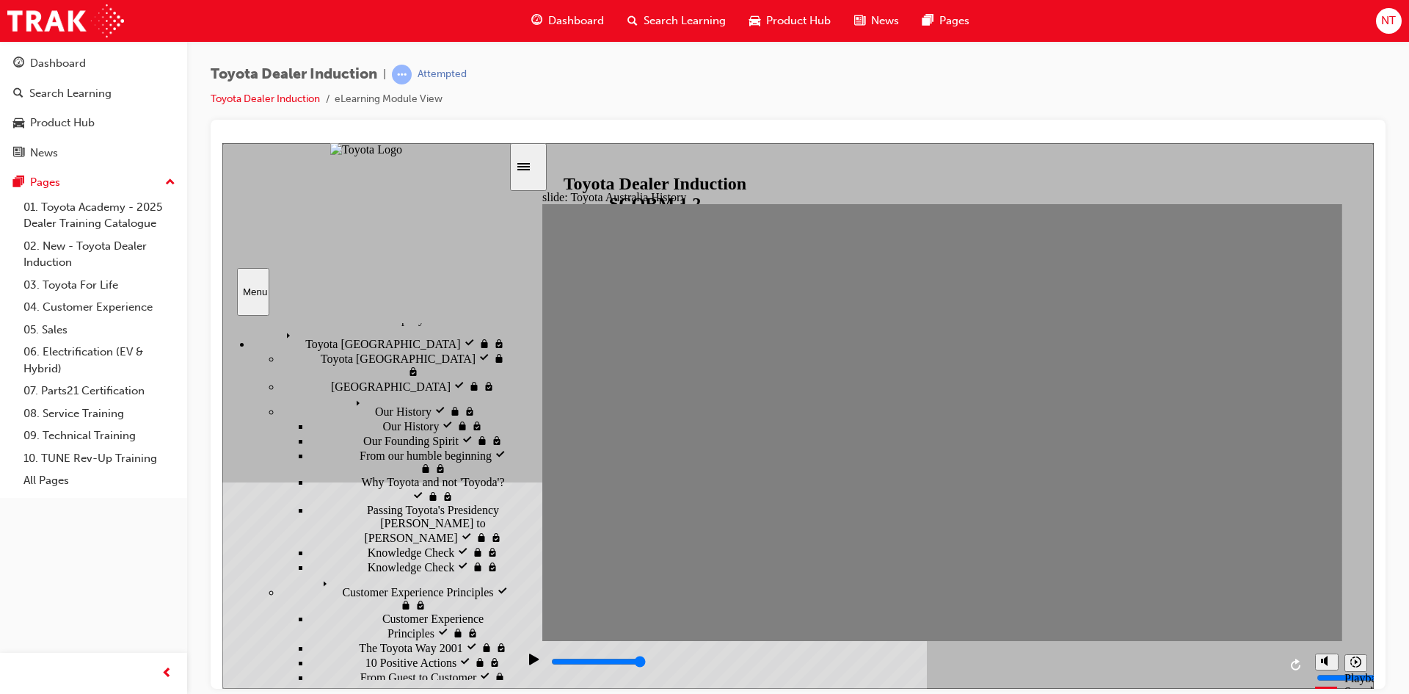
drag, startPoint x: 1301, startPoint y: 429, endPoint x: 608, endPoint y: 424, distance: 693.6
type input "0"
type input "2"
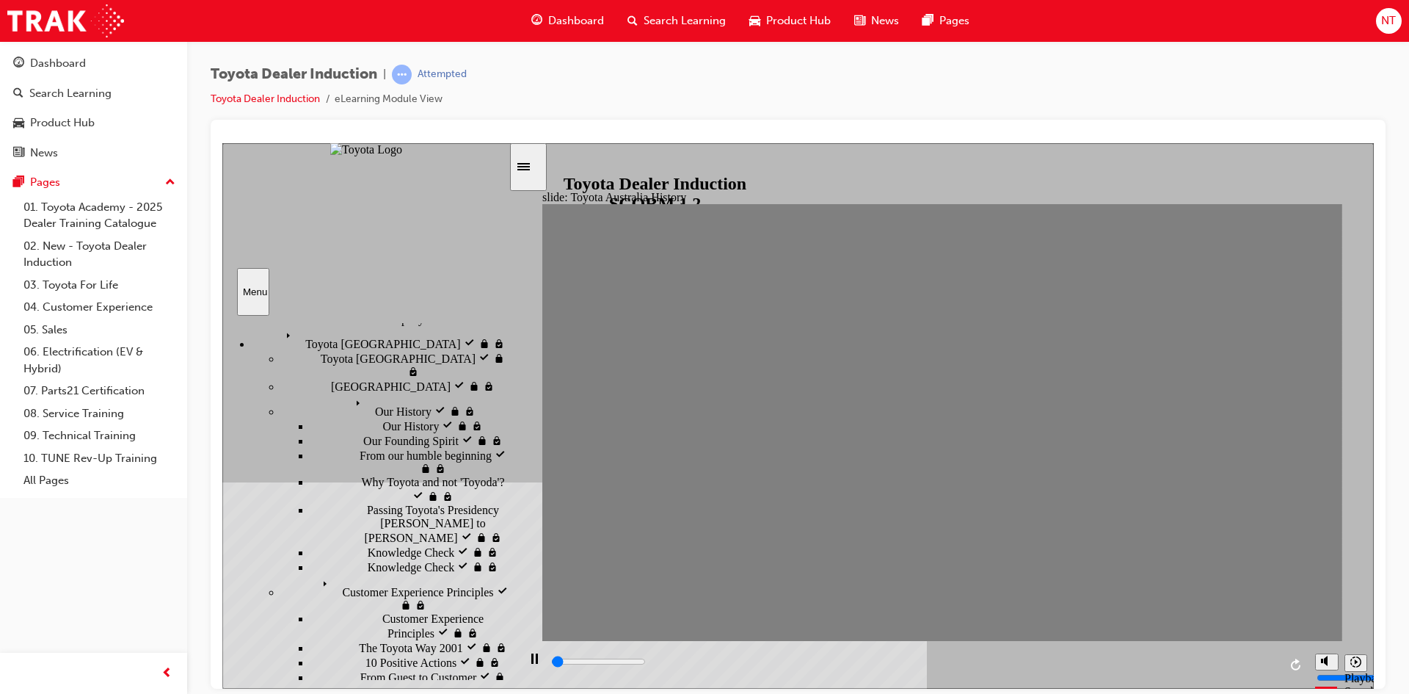
drag, startPoint x: 608, startPoint y: 427, endPoint x: 663, endPoint y: 437, distance: 55.9
drag, startPoint x: 641, startPoint y: 433, endPoint x: 687, endPoint y: 435, distance: 45.6
type input "0"
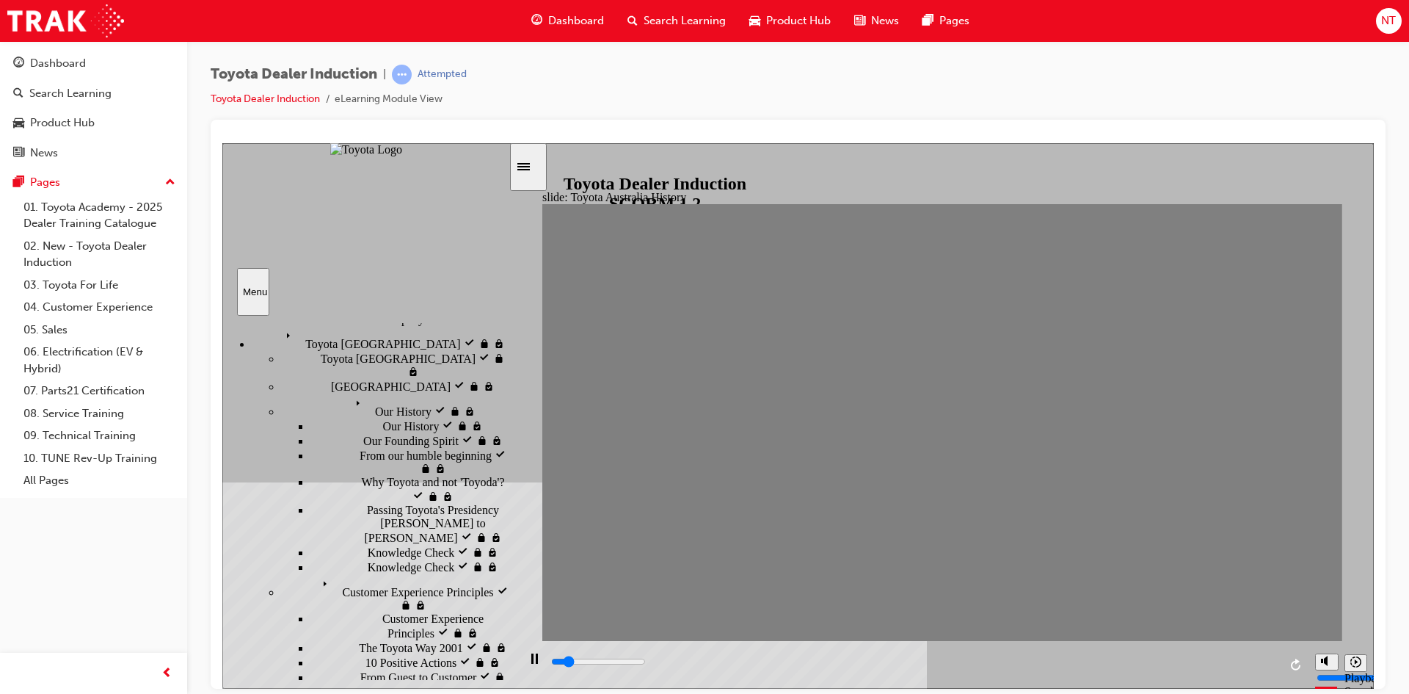
type input "4"
drag, startPoint x: 688, startPoint y: 433, endPoint x: 746, endPoint y: 434, distance: 58.0
type input "4800"
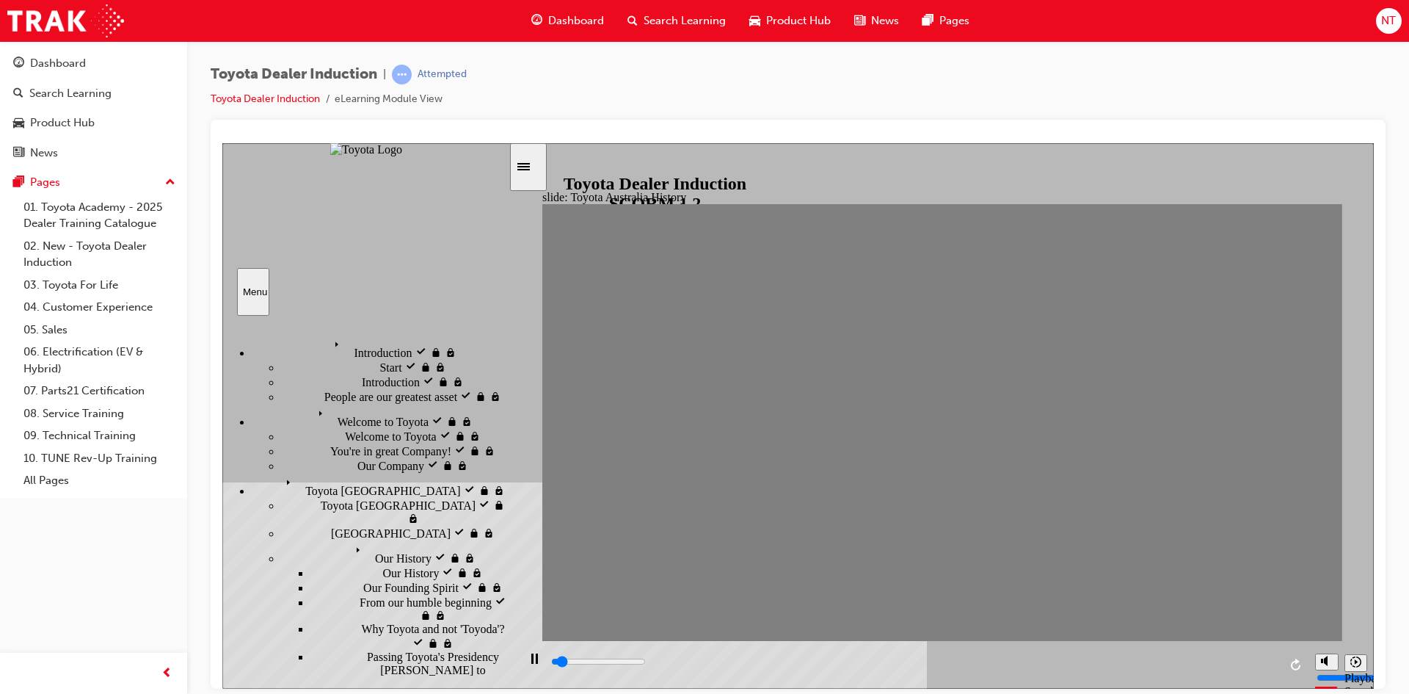
scroll to position [147, 0]
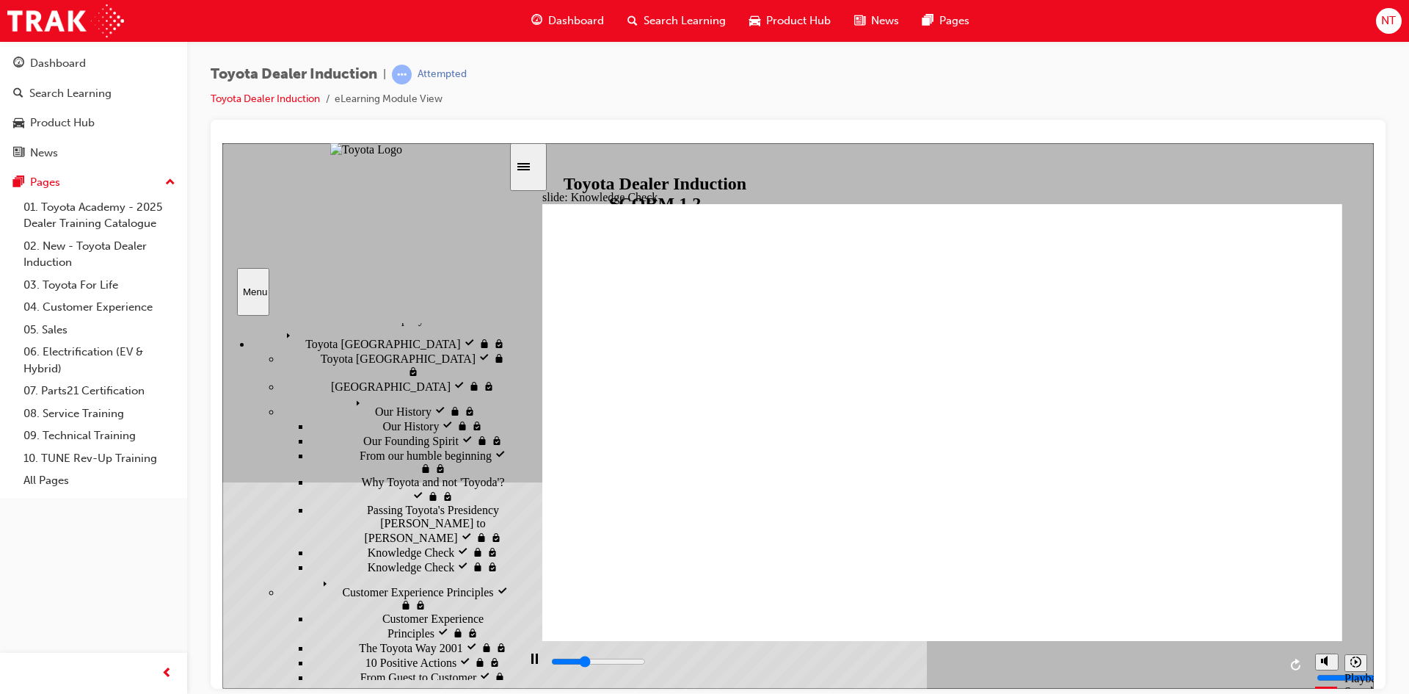
type input "1700"
radio input "true"
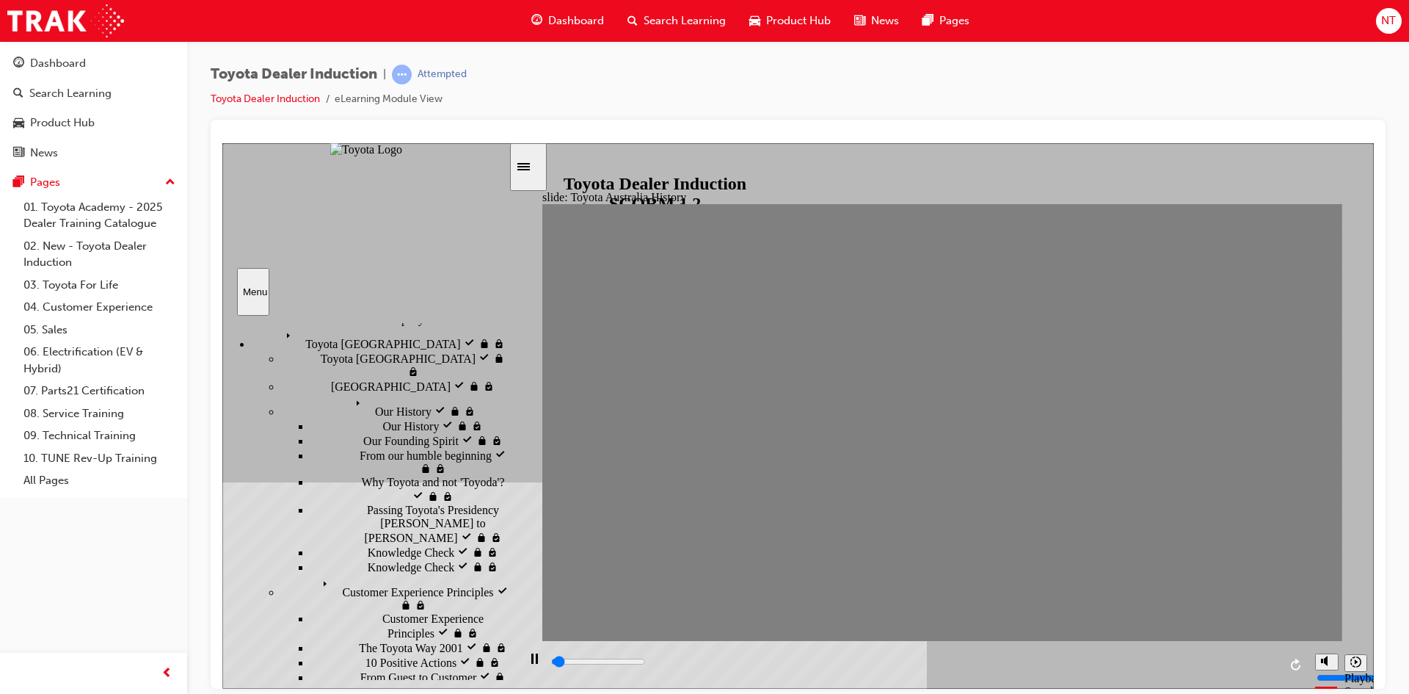
drag, startPoint x: 724, startPoint y: 437, endPoint x: 757, endPoint y: 432, distance: 33.3
drag, startPoint x: 759, startPoint y: 432, endPoint x: 796, endPoint y: 430, distance: 37.5
drag, startPoint x: 796, startPoint y: 430, endPoint x: 832, endPoint y: 430, distance: 35.2
drag, startPoint x: 832, startPoint y: 430, endPoint x: 868, endPoint y: 431, distance: 36.0
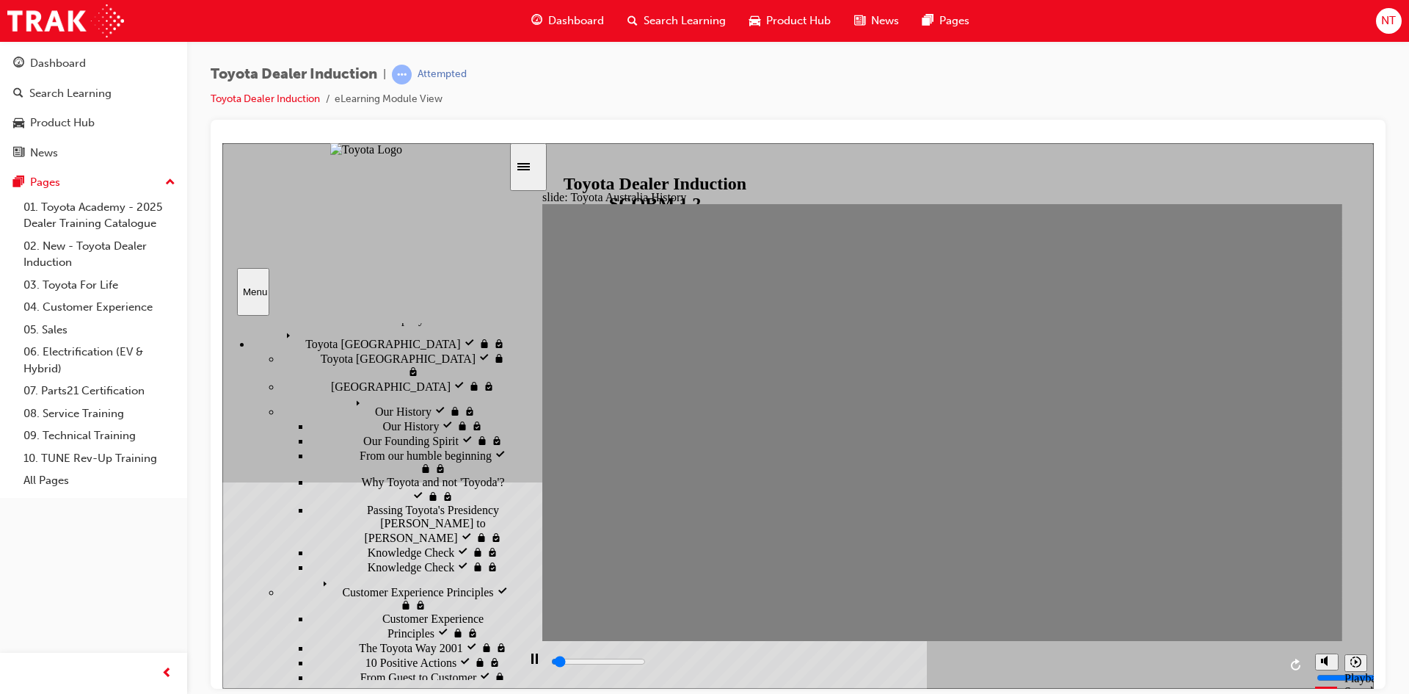
drag, startPoint x: 869, startPoint y: 431, endPoint x: 892, endPoint y: 435, distance: 23.2
drag, startPoint x: 895, startPoint y: 435, endPoint x: 925, endPoint y: 437, distance: 30.9
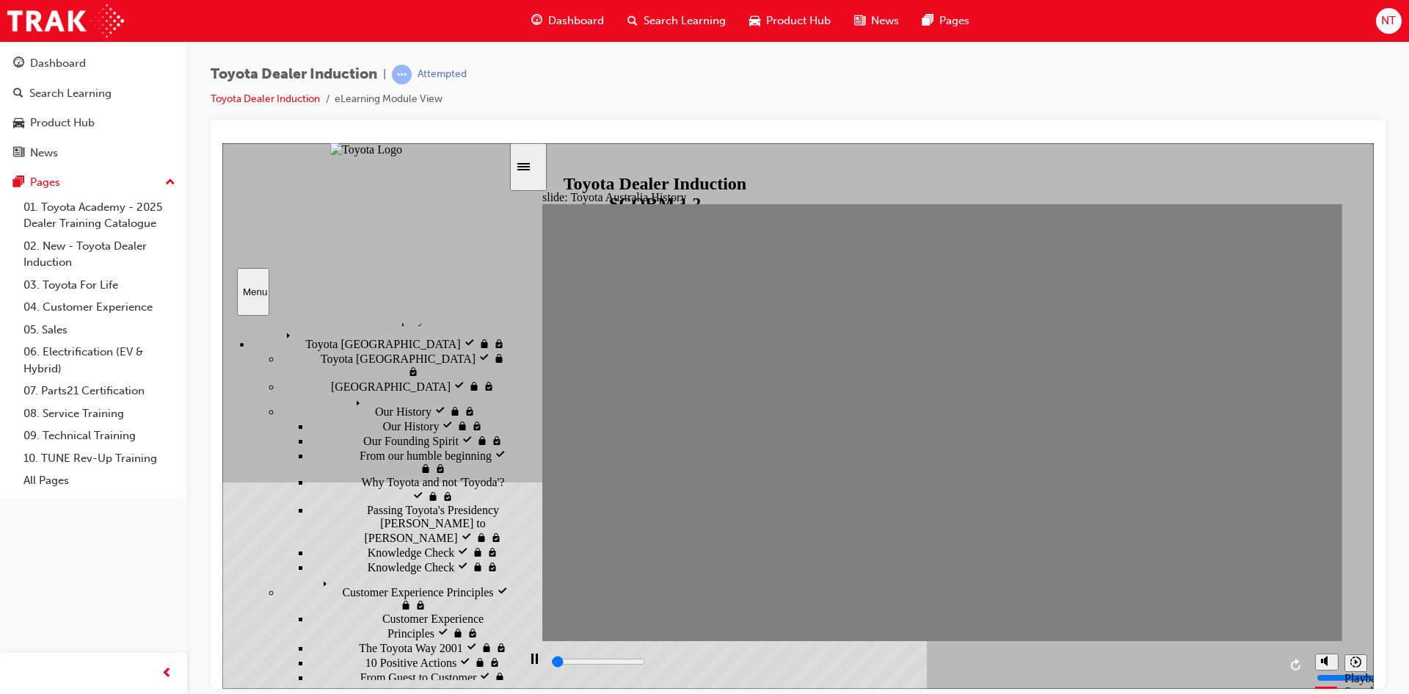
drag, startPoint x: 943, startPoint y: 437, endPoint x: 992, endPoint y: 437, distance: 48.4
drag, startPoint x: 978, startPoint y: 434, endPoint x: 1011, endPoint y: 435, distance: 33.0
drag, startPoint x: 1011, startPoint y: 435, endPoint x: 1036, endPoint y: 438, distance: 25.9
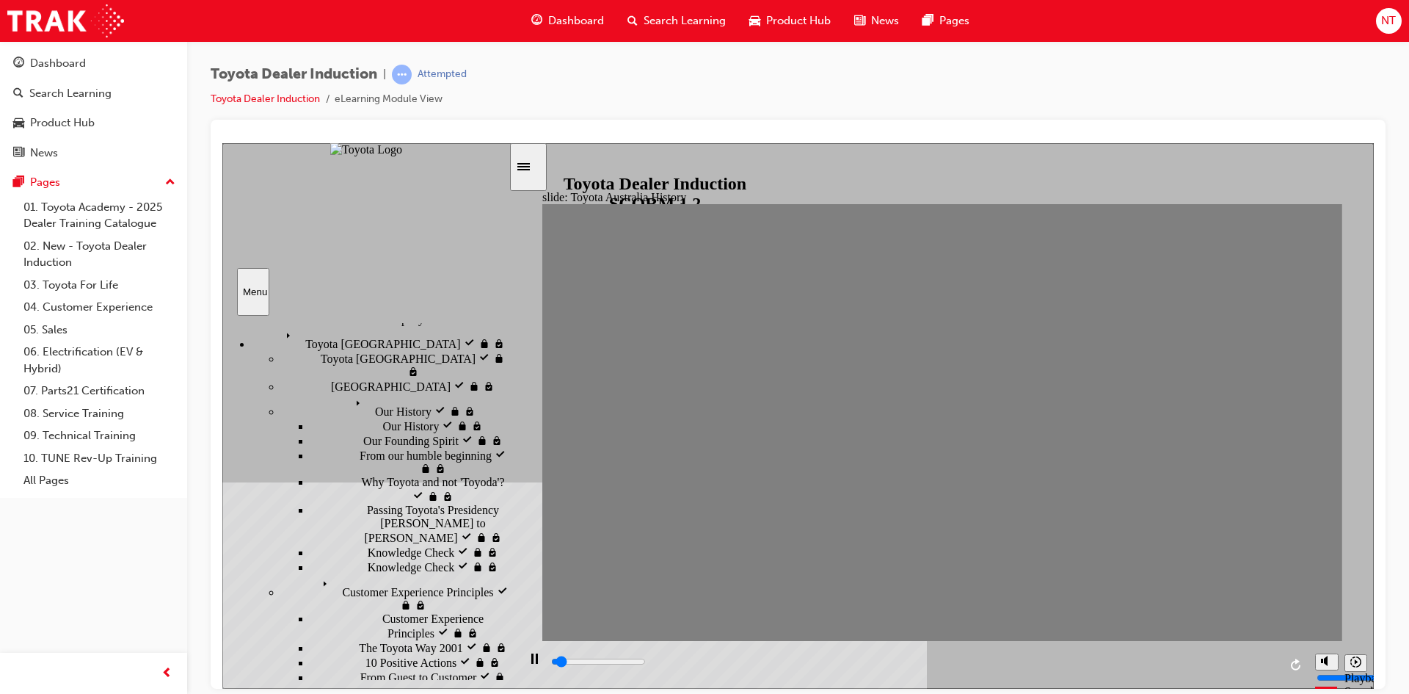
drag, startPoint x: 1051, startPoint y: 434, endPoint x: 1085, endPoint y: 430, distance: 34.8
drag, startPoint x: 1087, startPoint y: 433, endPoint x: 1149, endPoint y: 429, distance: 62.5
type input "0"
type input "15"
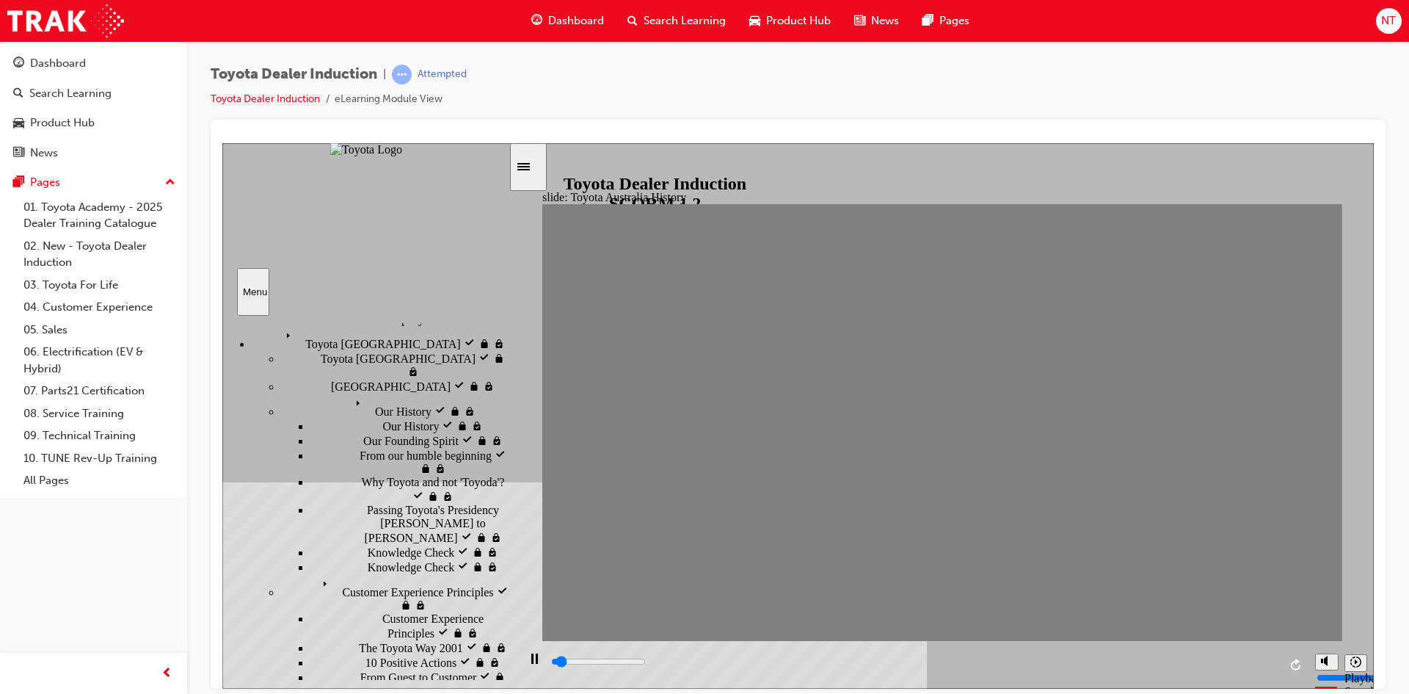
drag, startPoint x: 1149, startPoint y: 429, endPoint x: 1125, endPoint y: 433, distance: 24.5
type input "0"
type input "16"
drag, startPoint x: 1125, startPoint y: 433, endPoint x: 1151, endPoint y: 434, distance: 25.7
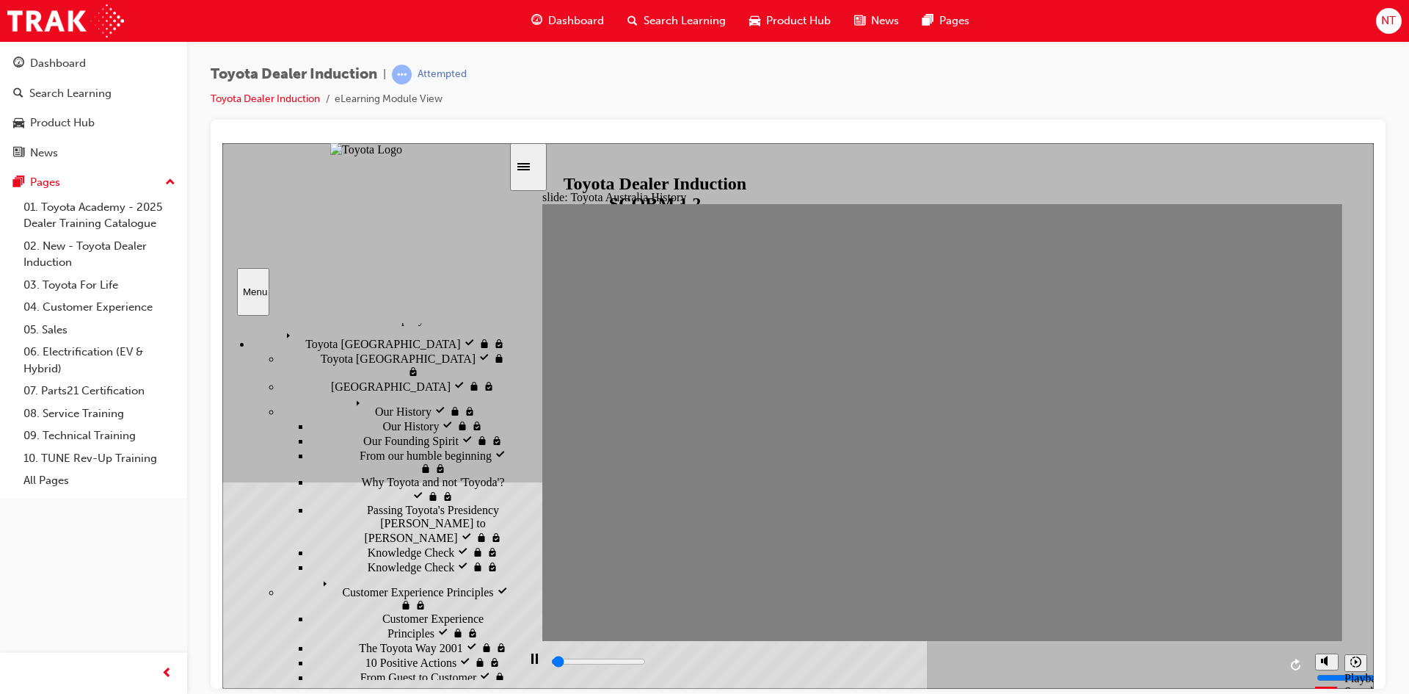
drag, startPoint x: 1151, startPoint y: 434, endPoint x: 1196, endPoint y: 432, distance: 44.9
drag, startPoint x: 1196, startPoint y: 432, endPoint x: 1232, endPoint y: 428, distance: 35.4
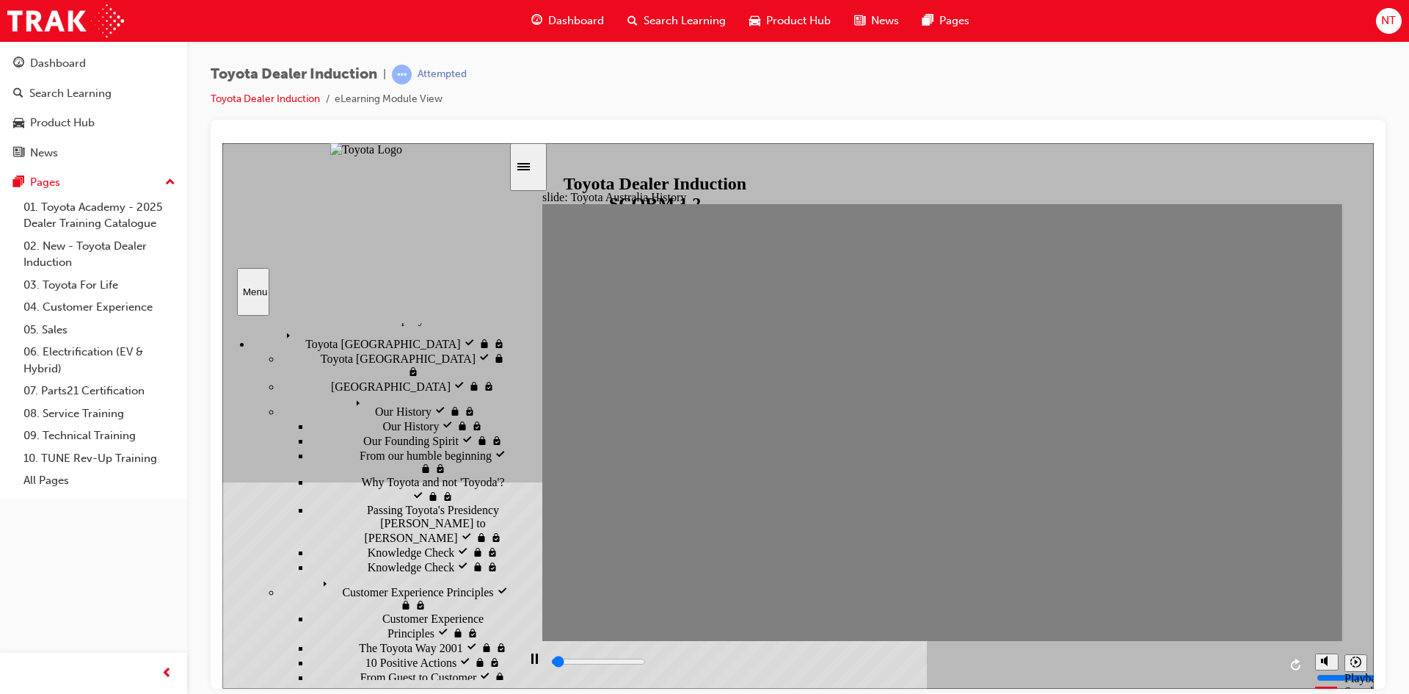
drag, startPoint x: 1232, startPoint y: 428, endPoint x: 1266, endPoint y: 428, distance: 34.5
drag, startPoint x: 1266, startPoint y: 428, endPoint x: 1310, endPoint y: 421, distance: 44.5
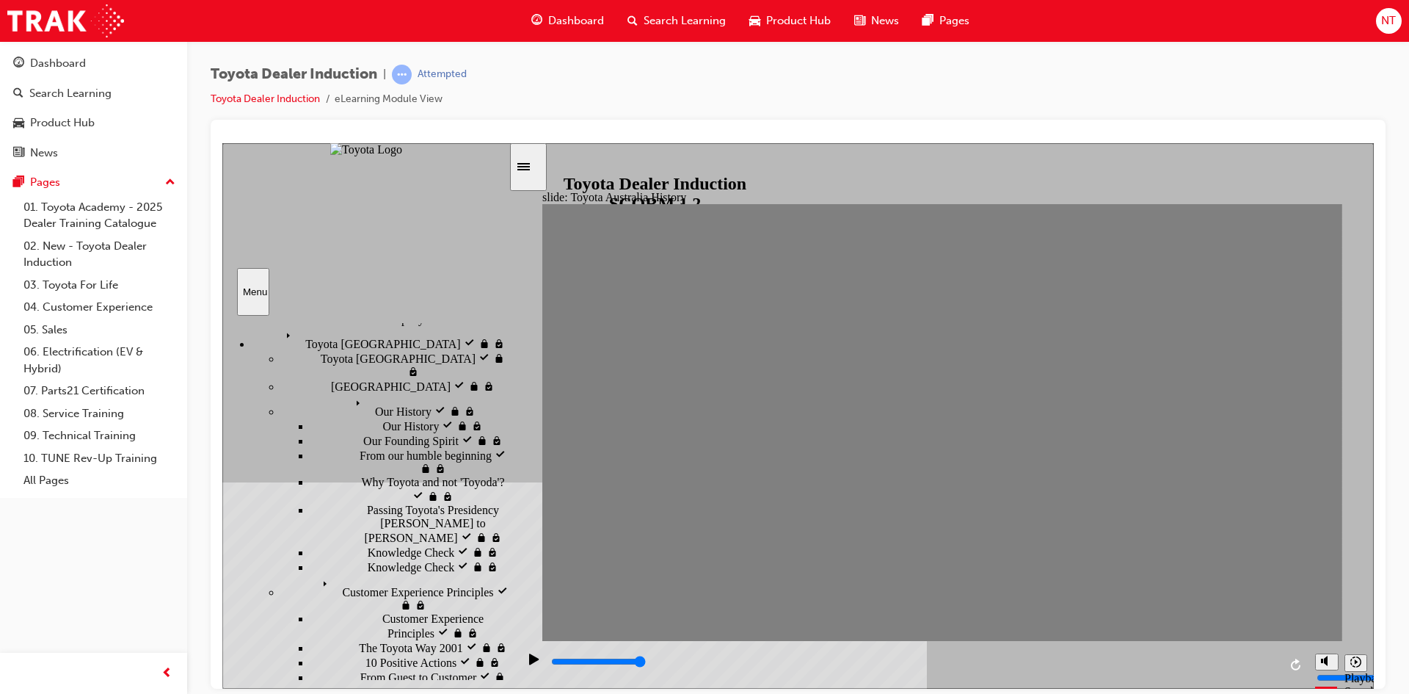
drag, startPoint x: 1296, startPoint y: 437, endPoint x: 1284, endPoint y: 434, distance: 11.9
type input "0"
type input "20"
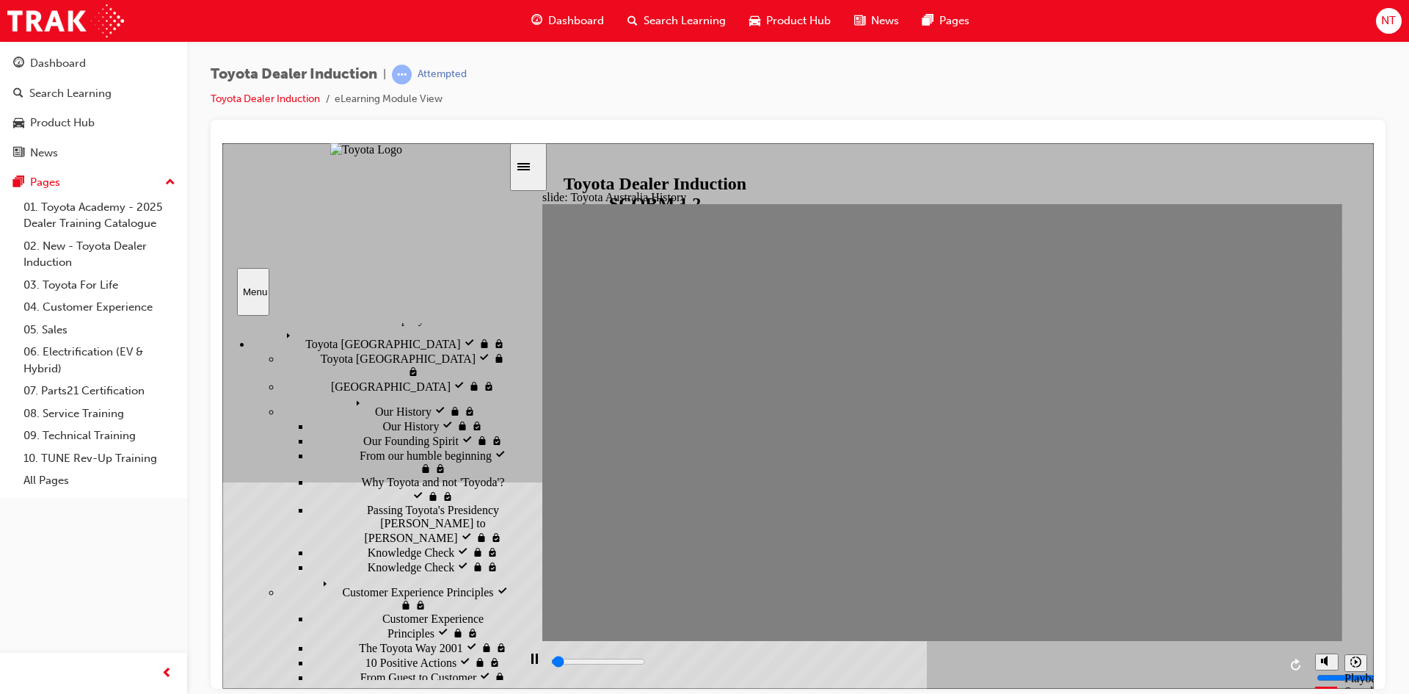
drag, startPoint x: 1278, startPoint y: 434, endPoint x: 1306, endPoint y: 434, distance: 28.6
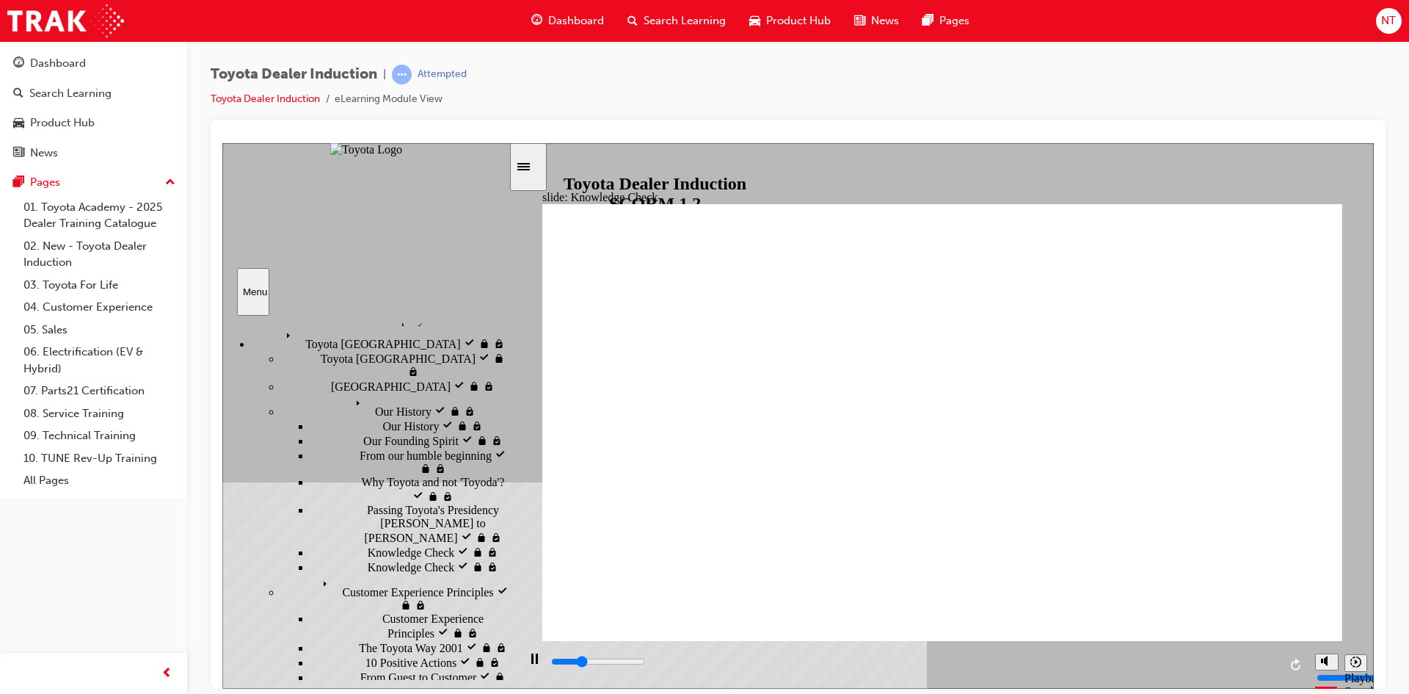
type input "1500"
radio input "true"
type input "5000"
radio input "true"
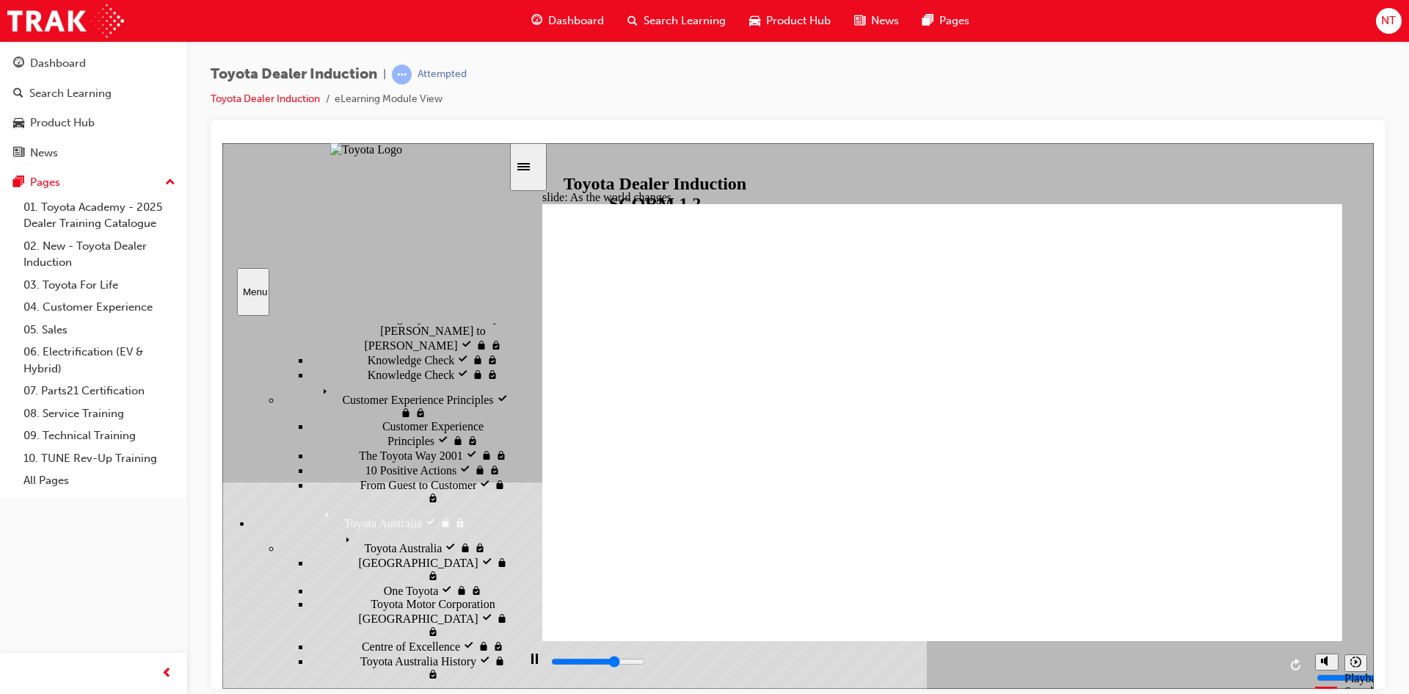
scroll to position [365, 0]
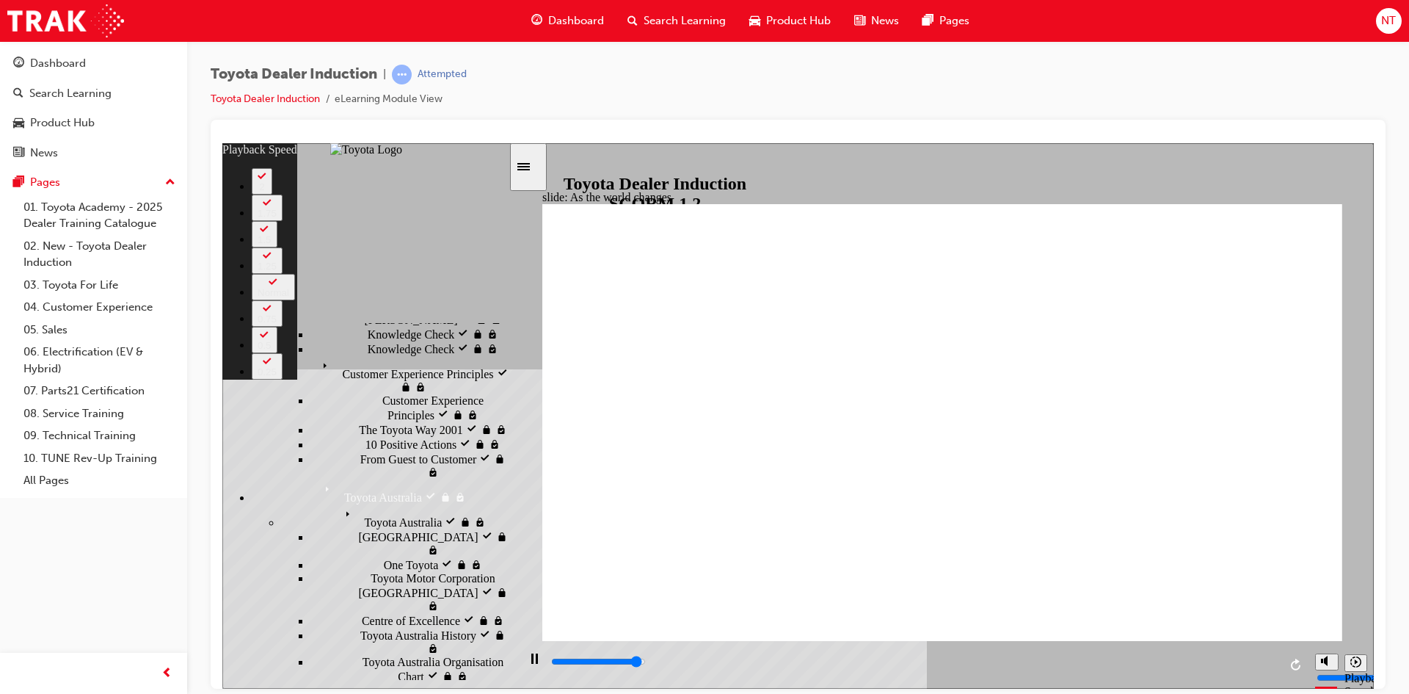
type input "8900"
type input "0"
type input "9100"
type input "0"
type input "9200"
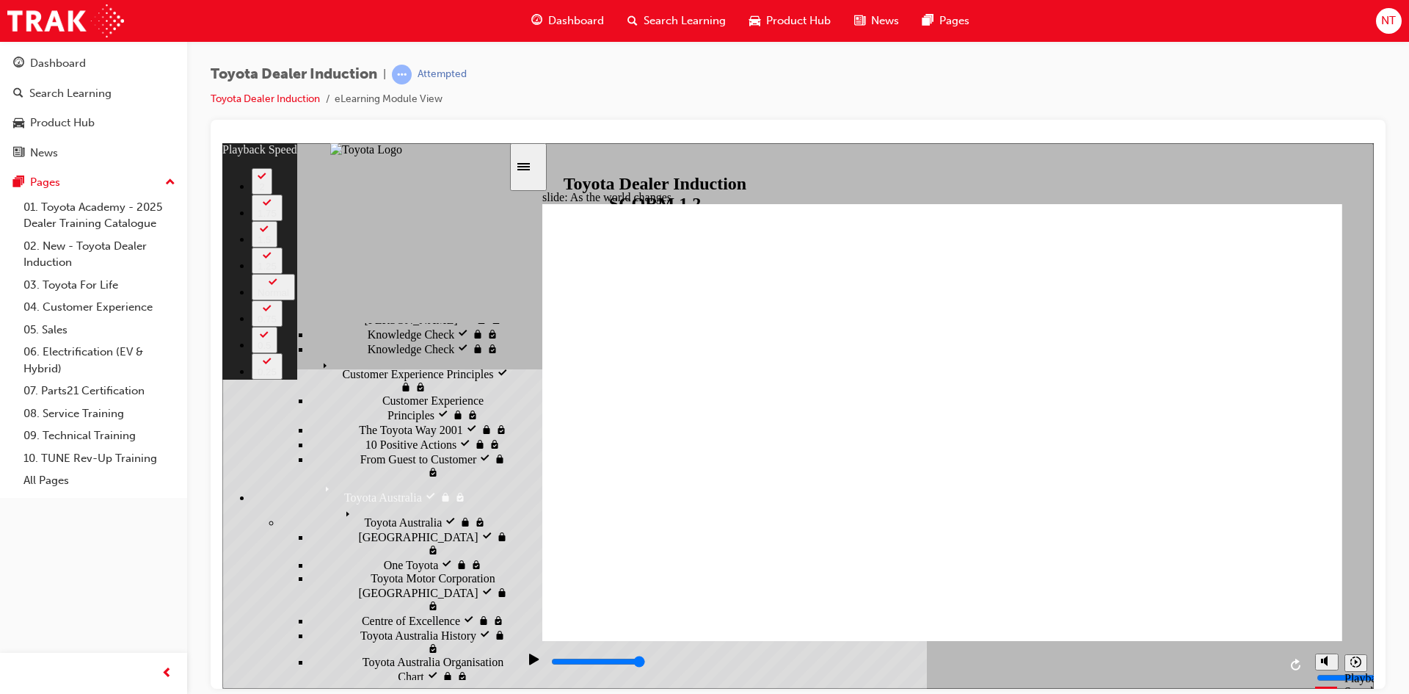
drag, startPoint x: 579, startPoint y: 610, endPoint x: 1359, endPoint y: 621, distance: 780.2
click at [1356, 622] on div "slide: As the world changes Rectangle 2 playback speed 2 1.75 1.5 1.25 Normal 0…" at bounding box center [798, 414] width 1152 height 545
type input "128"
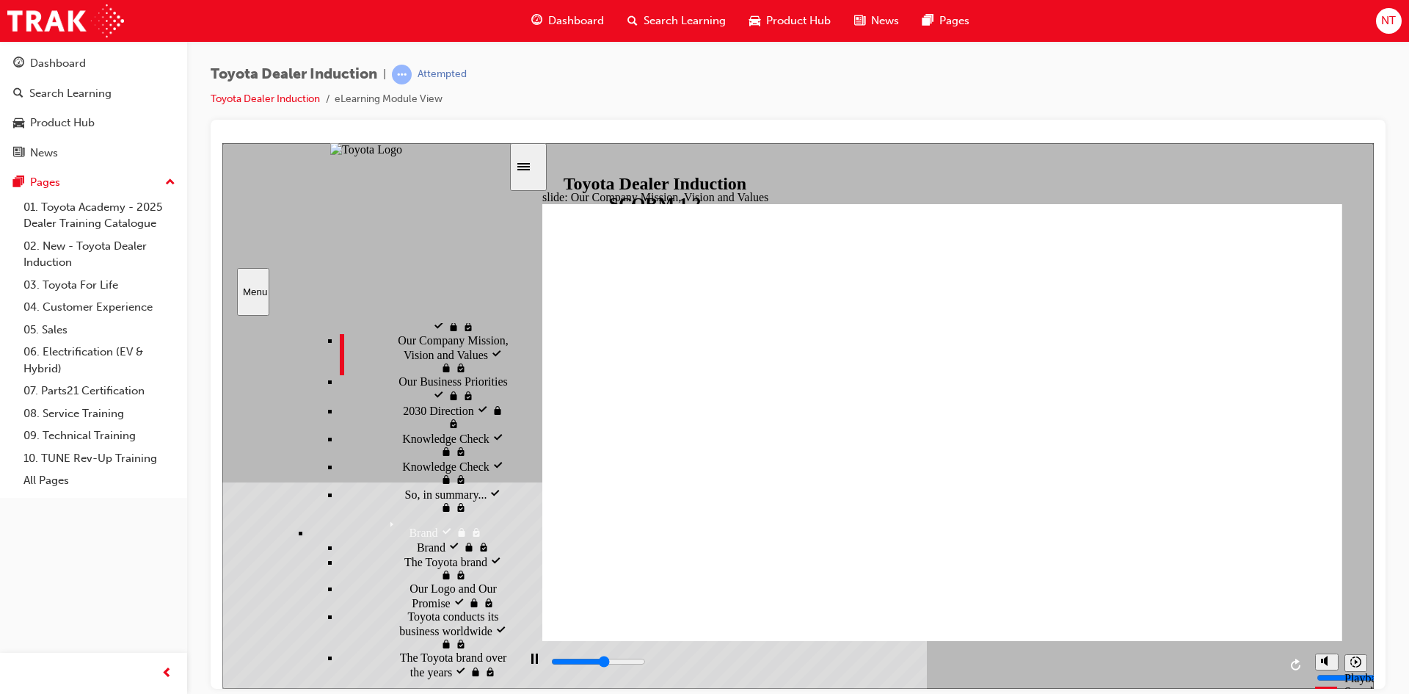
scroll to position [879, 0]
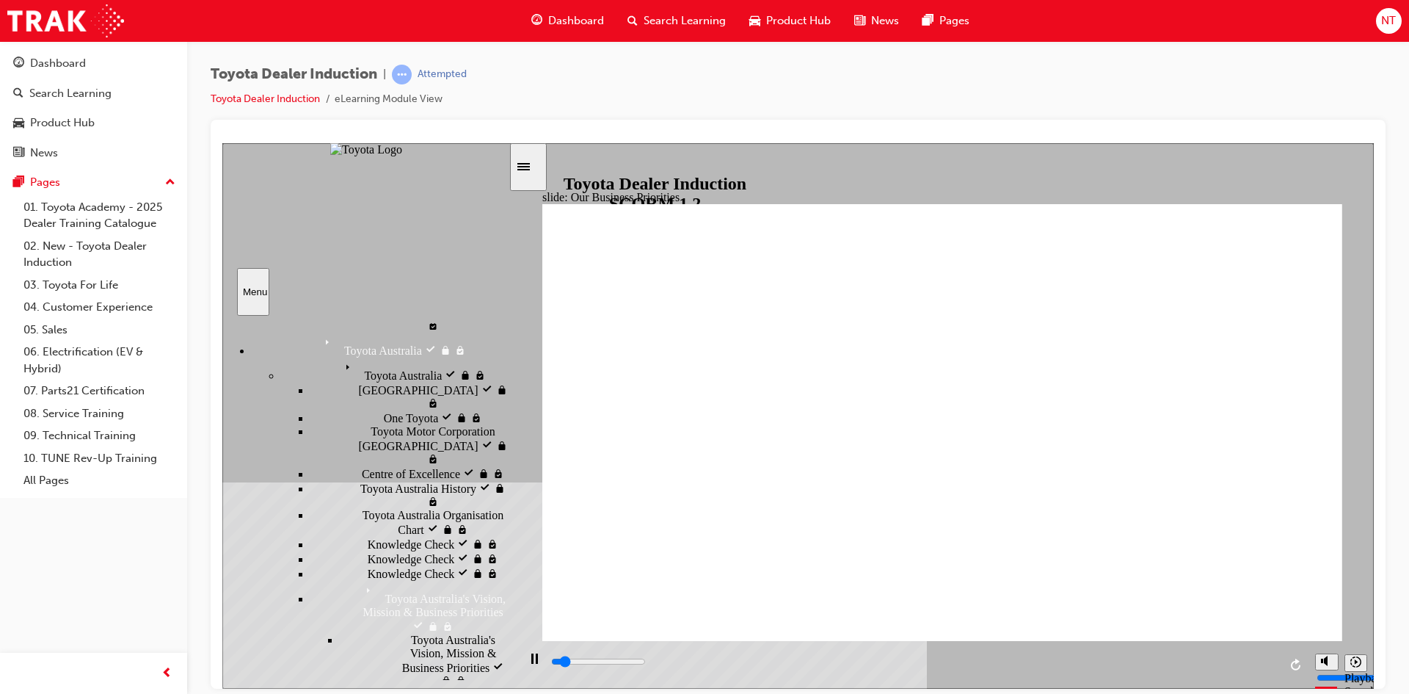
scroll to position [438, 0]
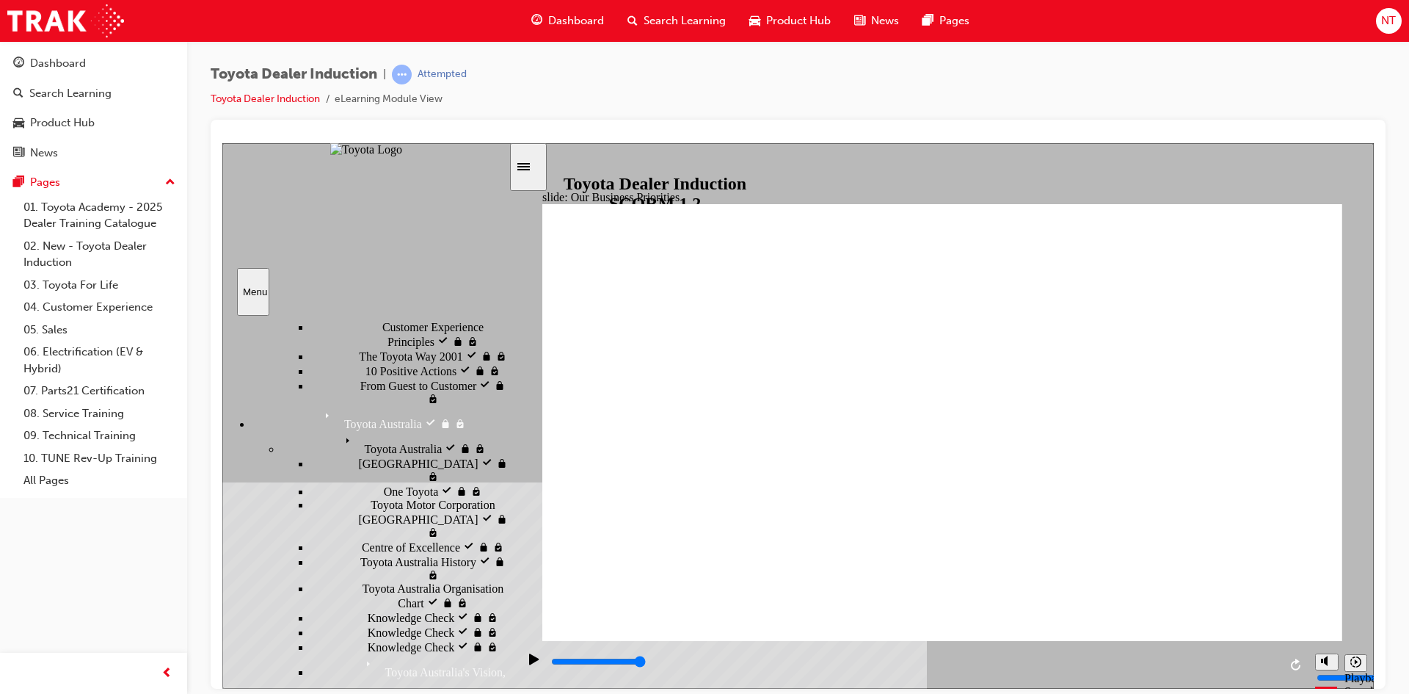
drag, startPoint x: 699, startPoint y: 663, endPoint x: 1328, endPoint y: 685, distance: 628.6
click at [1328, 685] on section "Playback Speed 2 1.75 1.5 1.25" at bounding box center [942, 664] width 864 height 48
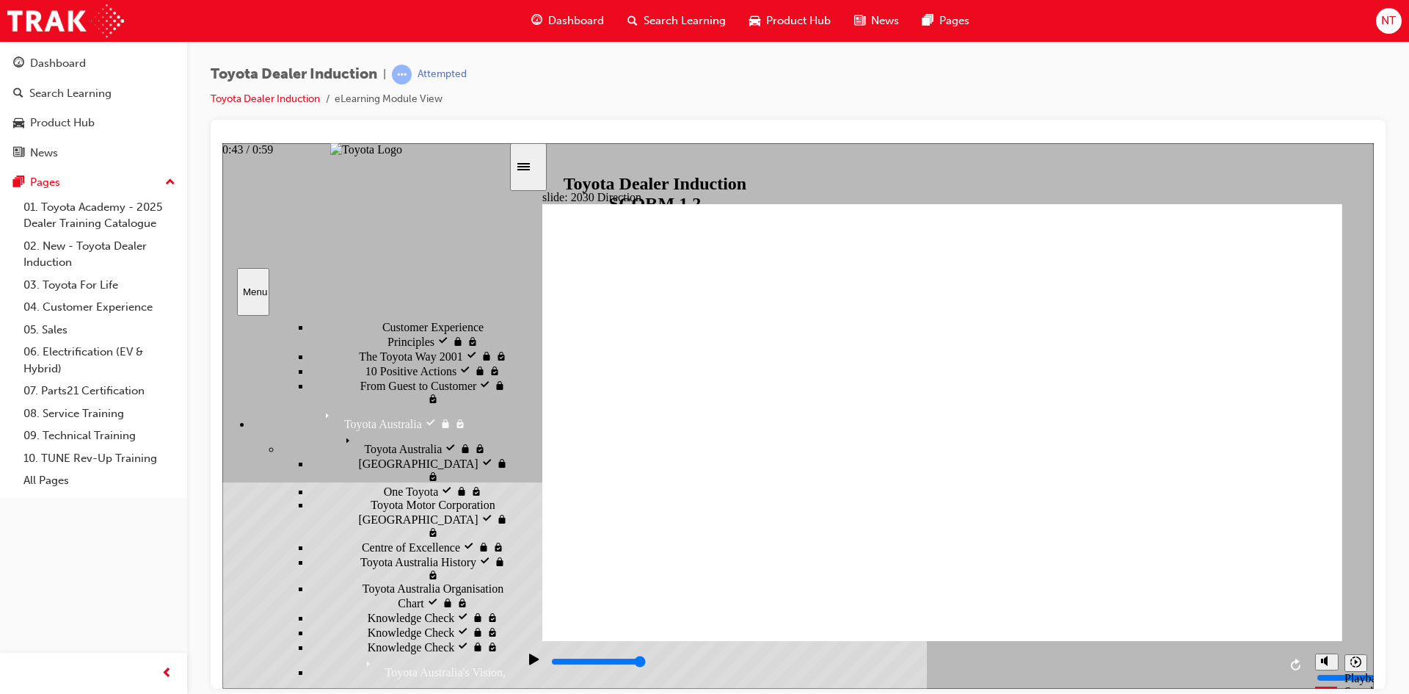
drag, startPoint x: 625, startPoint y: 666, endPoint x: 1366, endPoint y: 692, distance: 741.0
click at [1366, 688] on html "slide: 2030 Direction Rectangle 1 Rectangle 2 Rectangle 3 2030 Direction Mobili…" at bounding box center [798, 414] width 1152 height 545
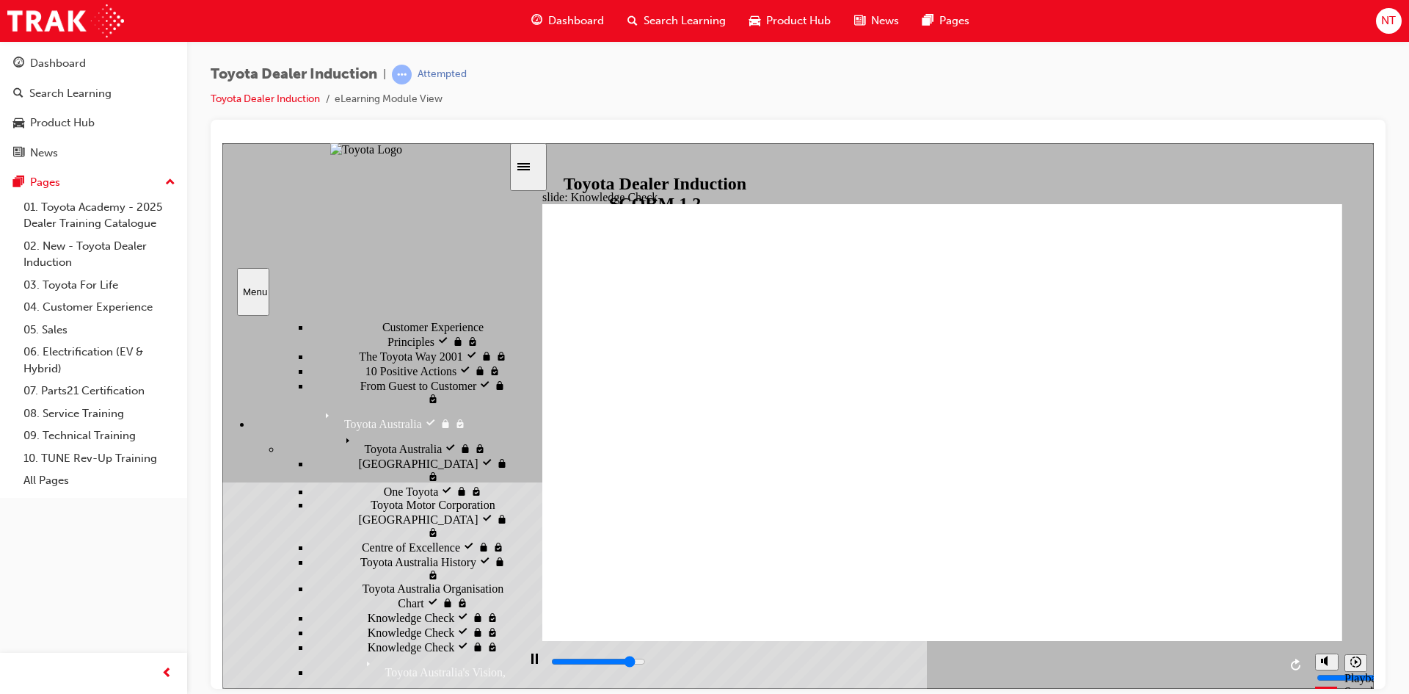
drag, startPoint x: 1273, startPoint y: 664, endPoint x: 579, endPoint y: 671, distance: 693.6
click at [589, 669] on div "playback controls" at bounding box center [914, 661] width 729 height 16
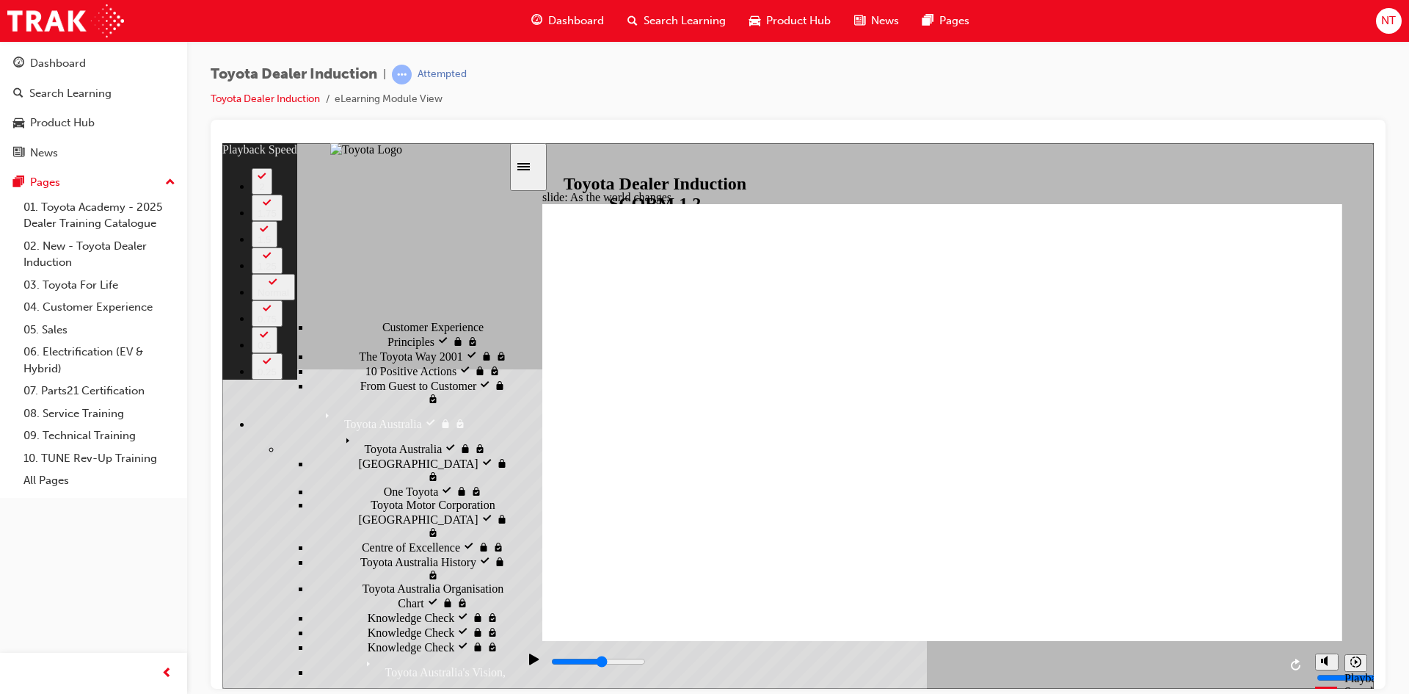
type input "9200"
drag, startPoint x: 631, startPoint y: 613, endPoint x: 1282, endPoint y: 619, distance: 651.0
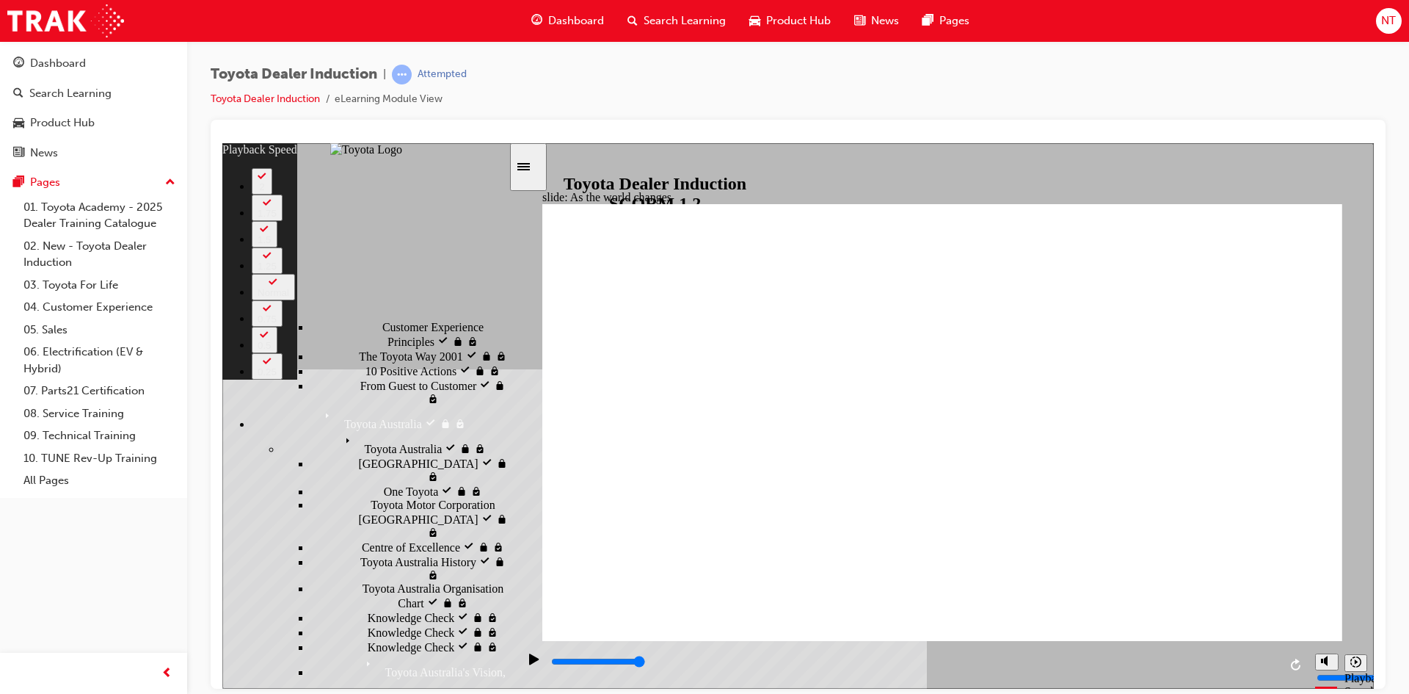
type input "122"
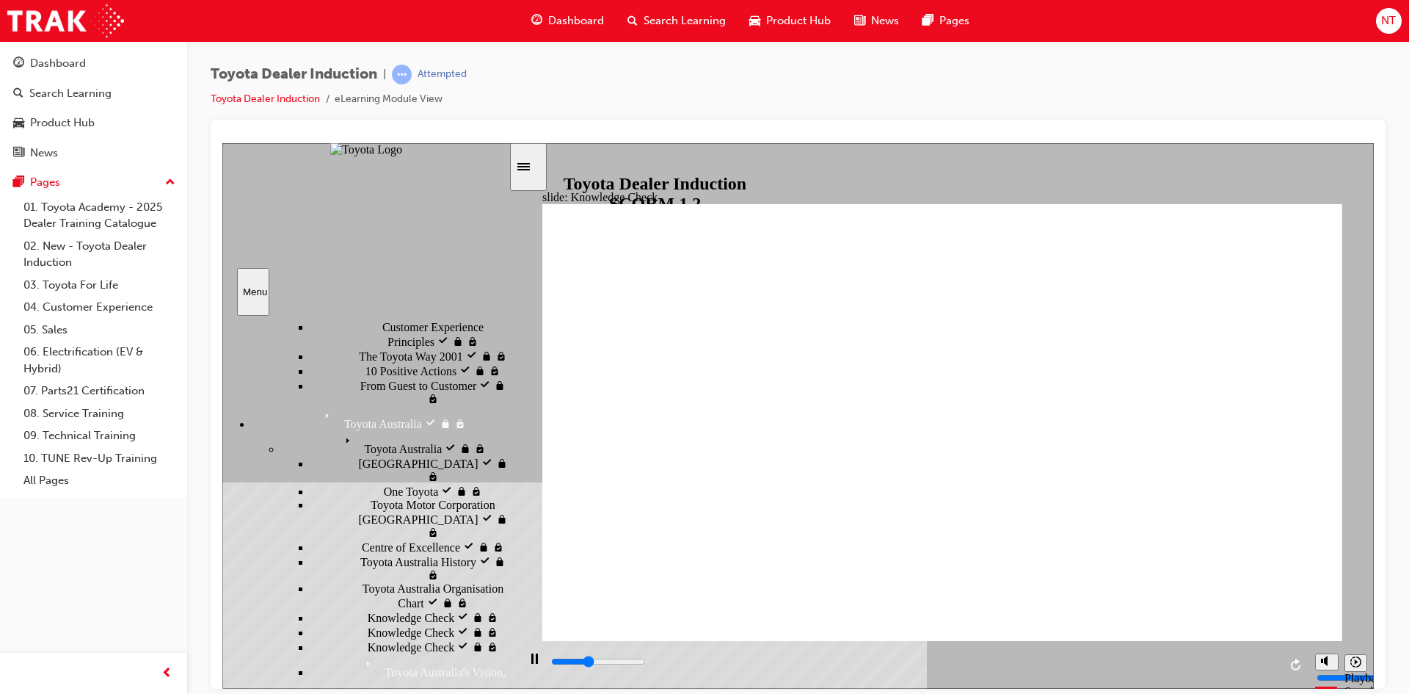
type input "2800"
type input "H"
type input "2900"
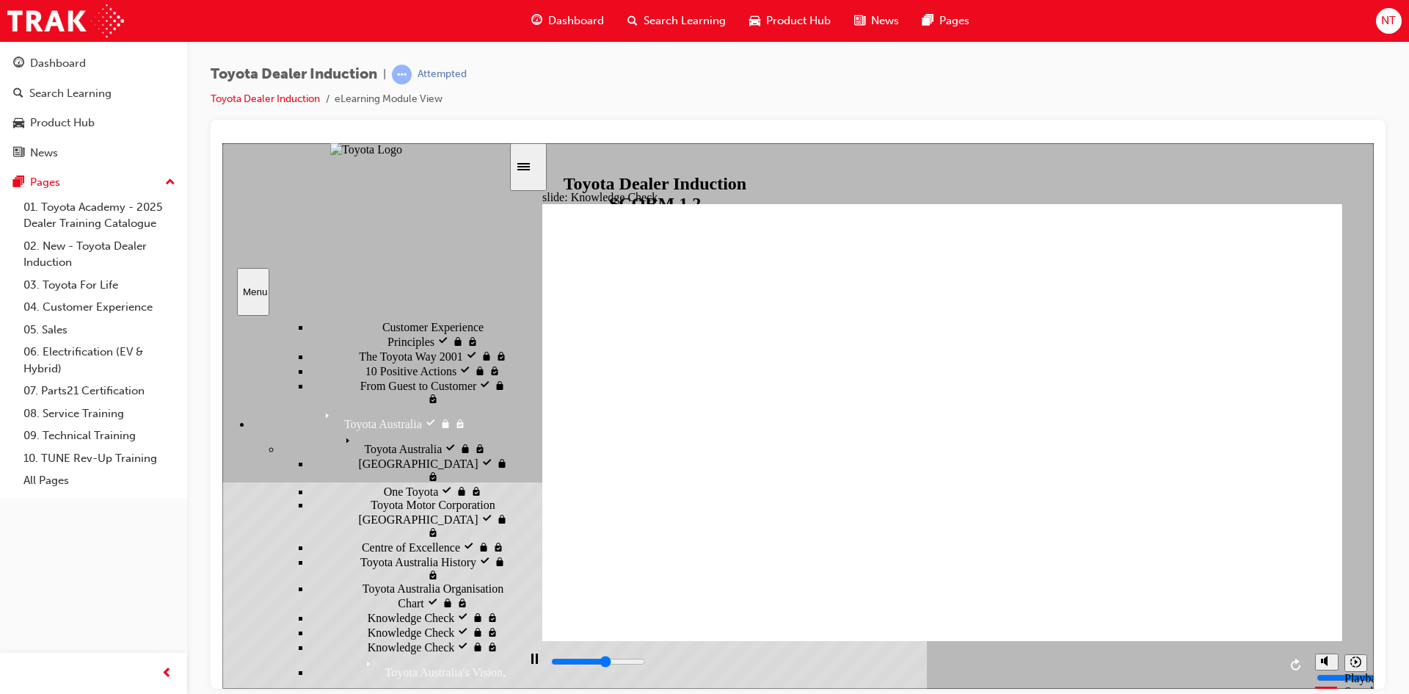
type input "Ha"
type input "3100"
type input "Hap"
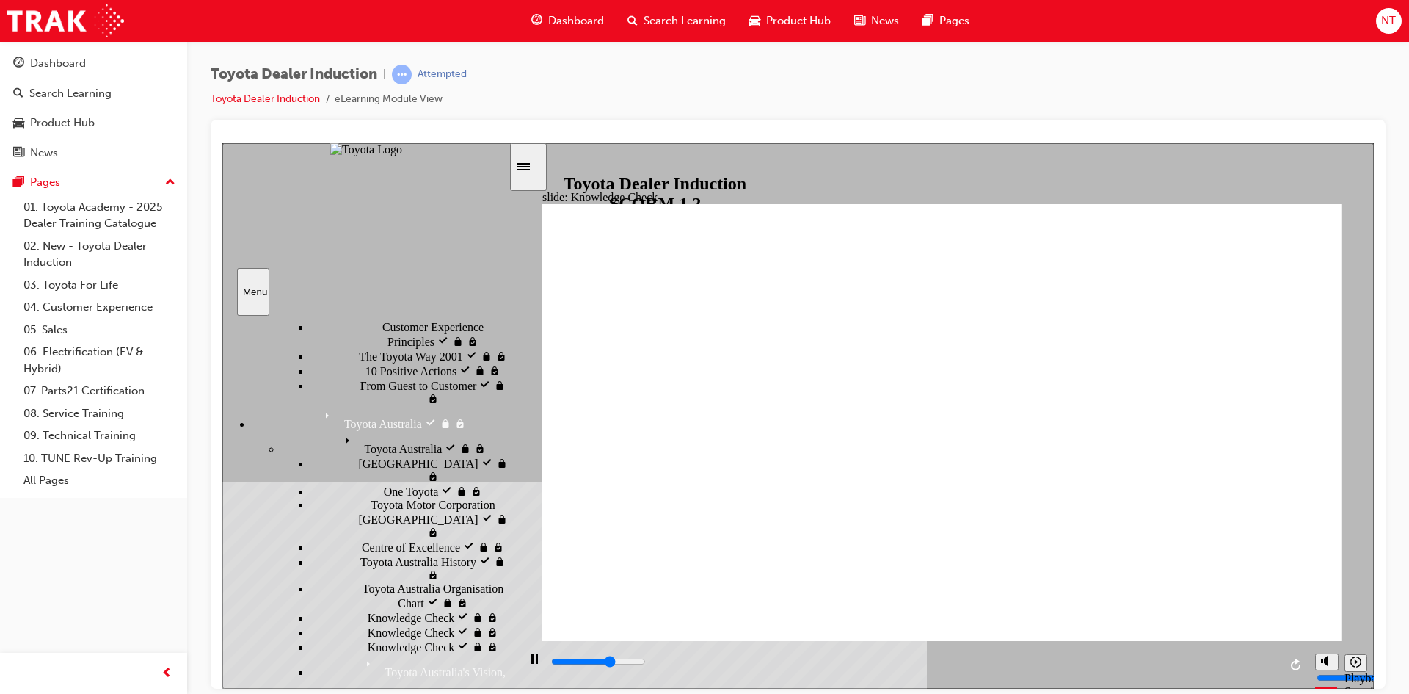
type input "3300"
type input "Happ"
type input "3500"
type input "Happi"
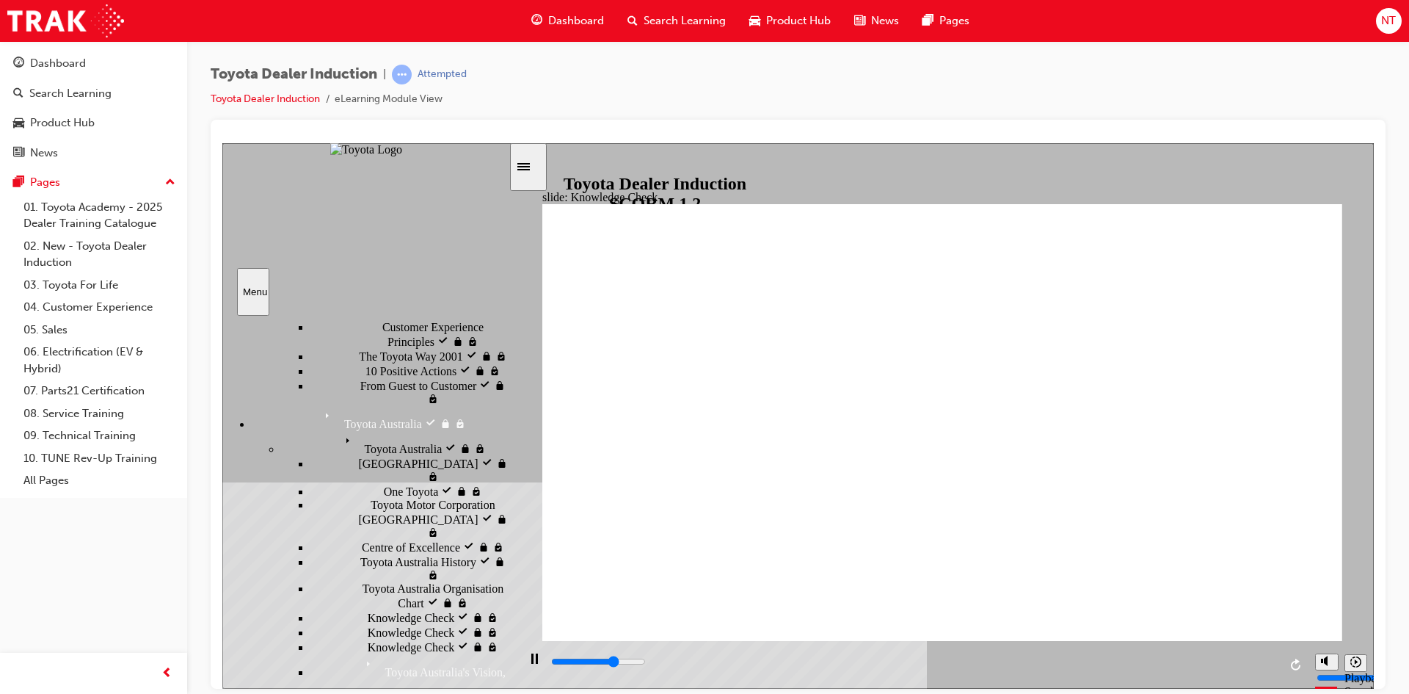
type input "Happi"
type input "3600"
type input "Happin"
type input "3800"
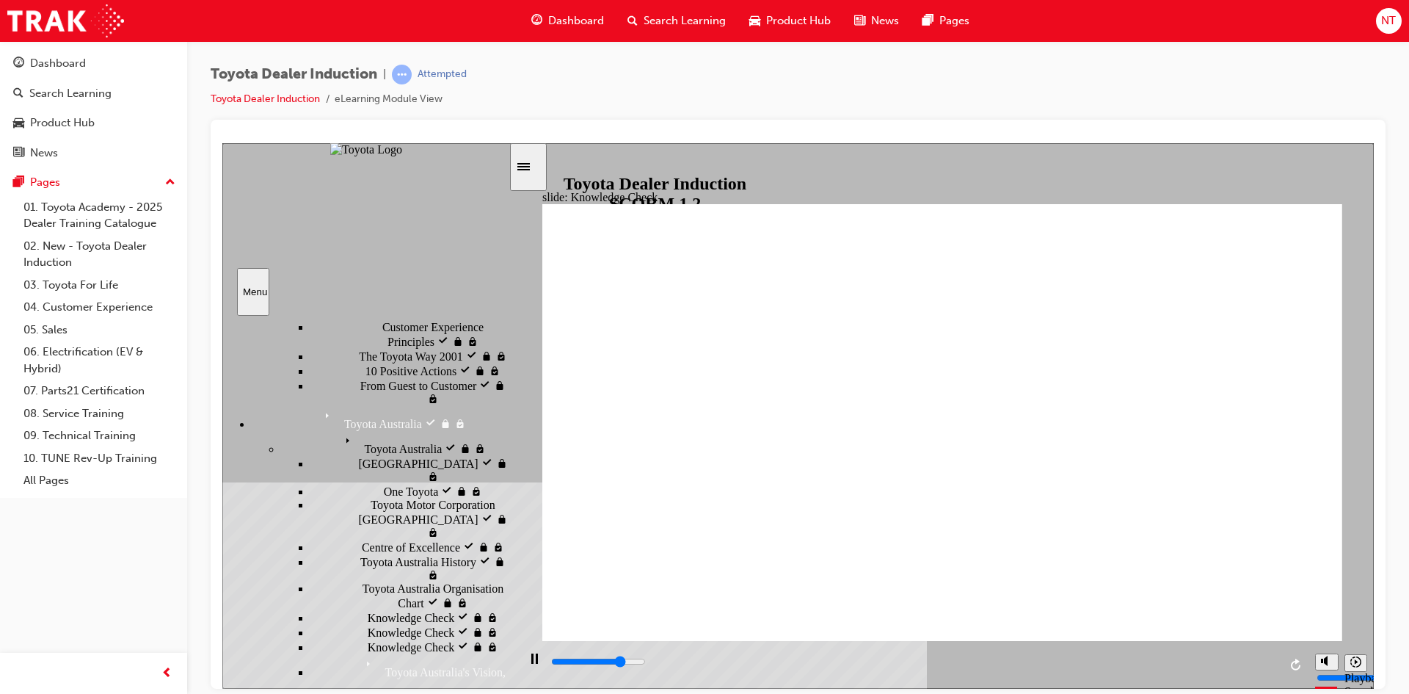
type input "Happine"
type input "4000"
type input "Happines"
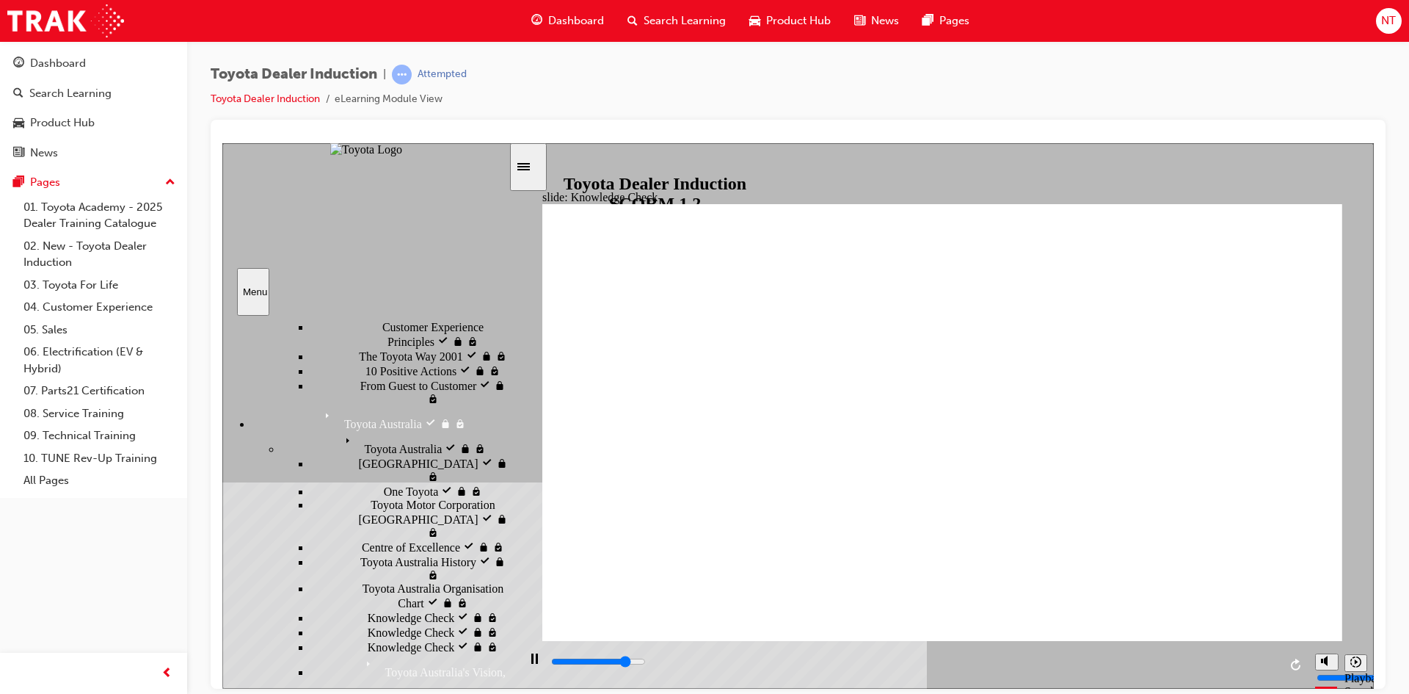
type input "4200"
type input "Happiness"
type input "5000"
type input "Happiness"
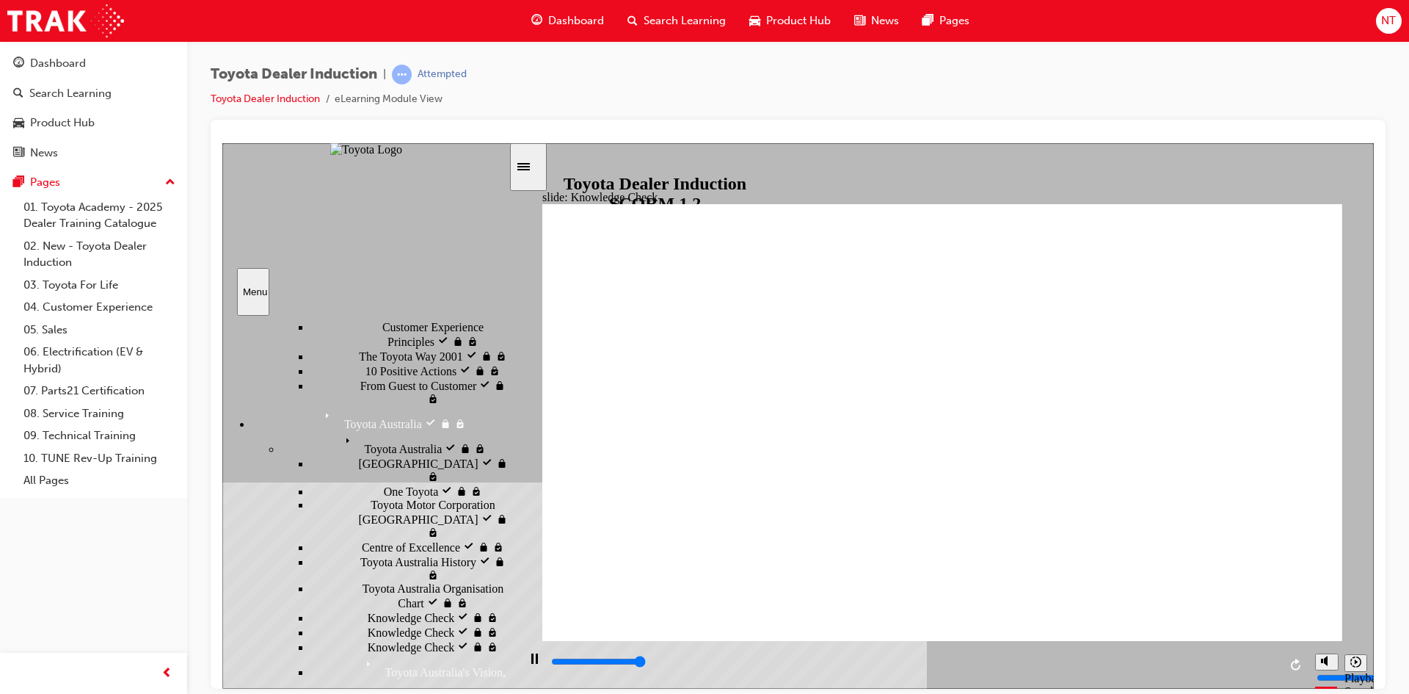
type input "Happiness"
type input "5000"
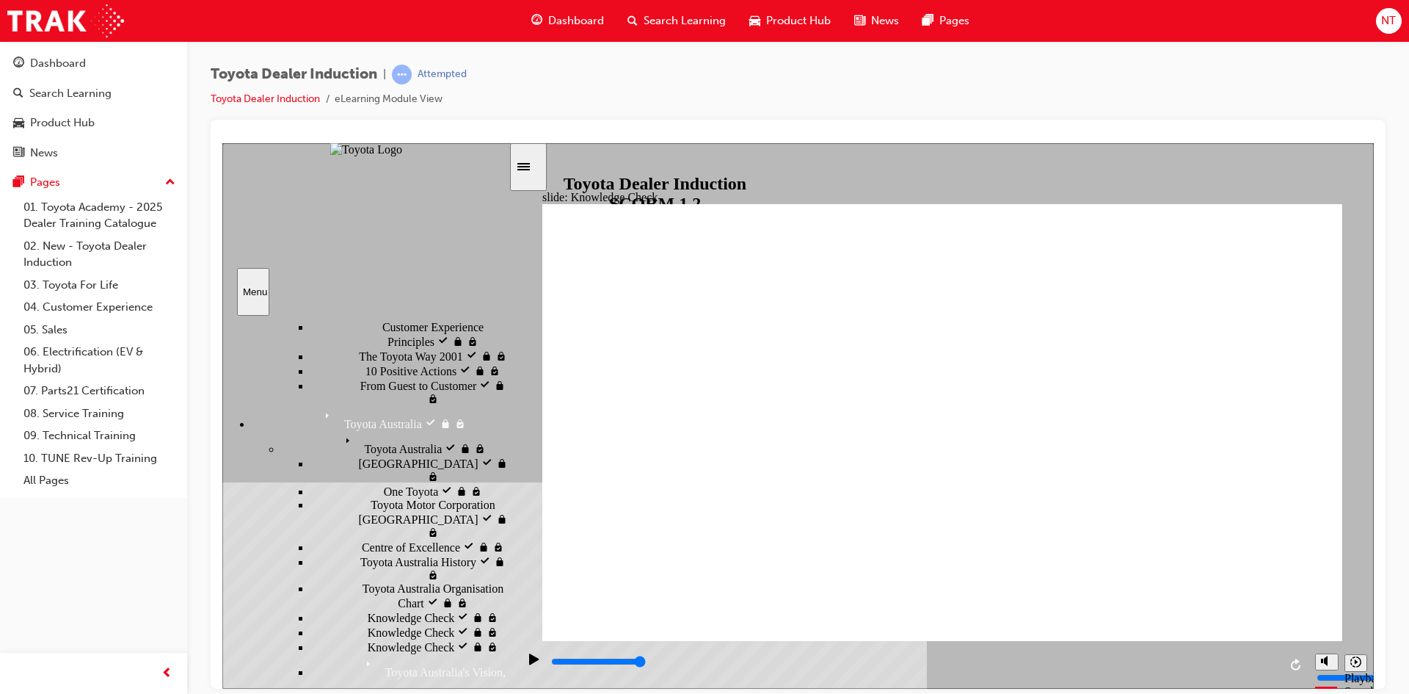
type input "H"
type input "Ha"
type input "Hap"
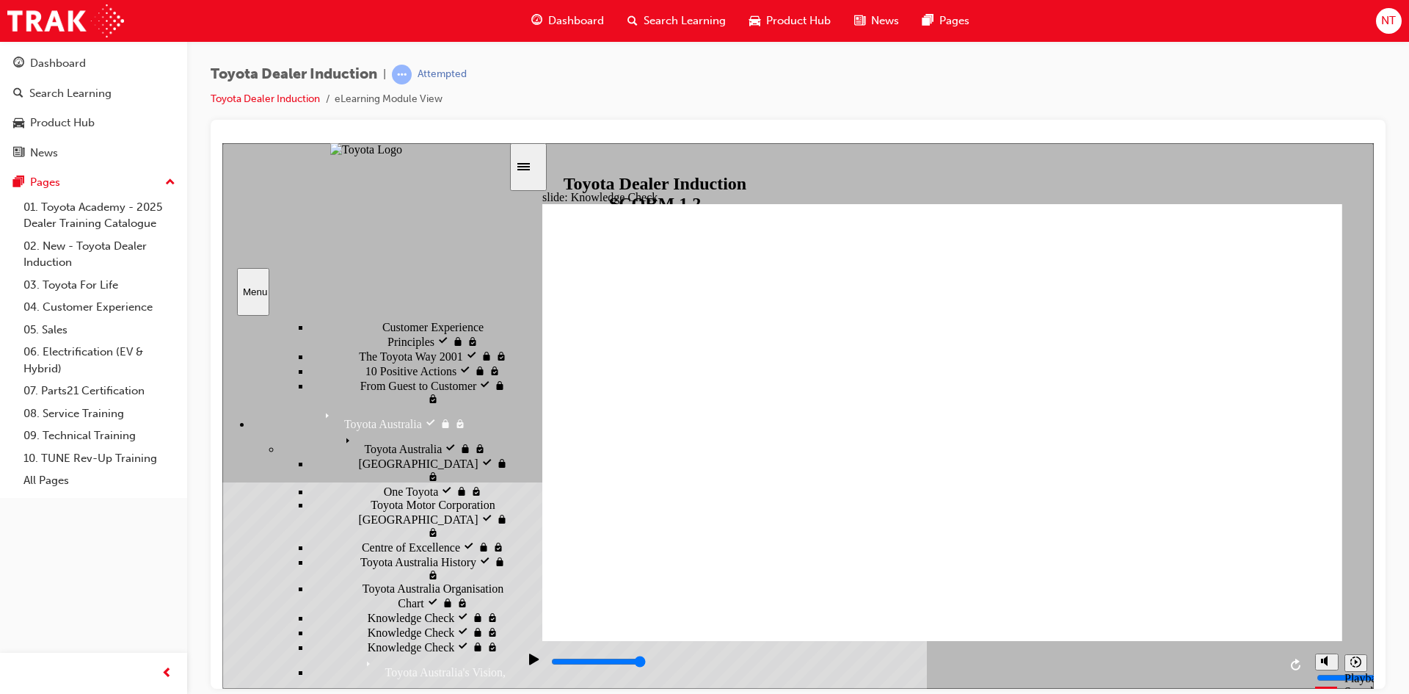
type input "Hap"
type input "Happ"
type input "Happy"
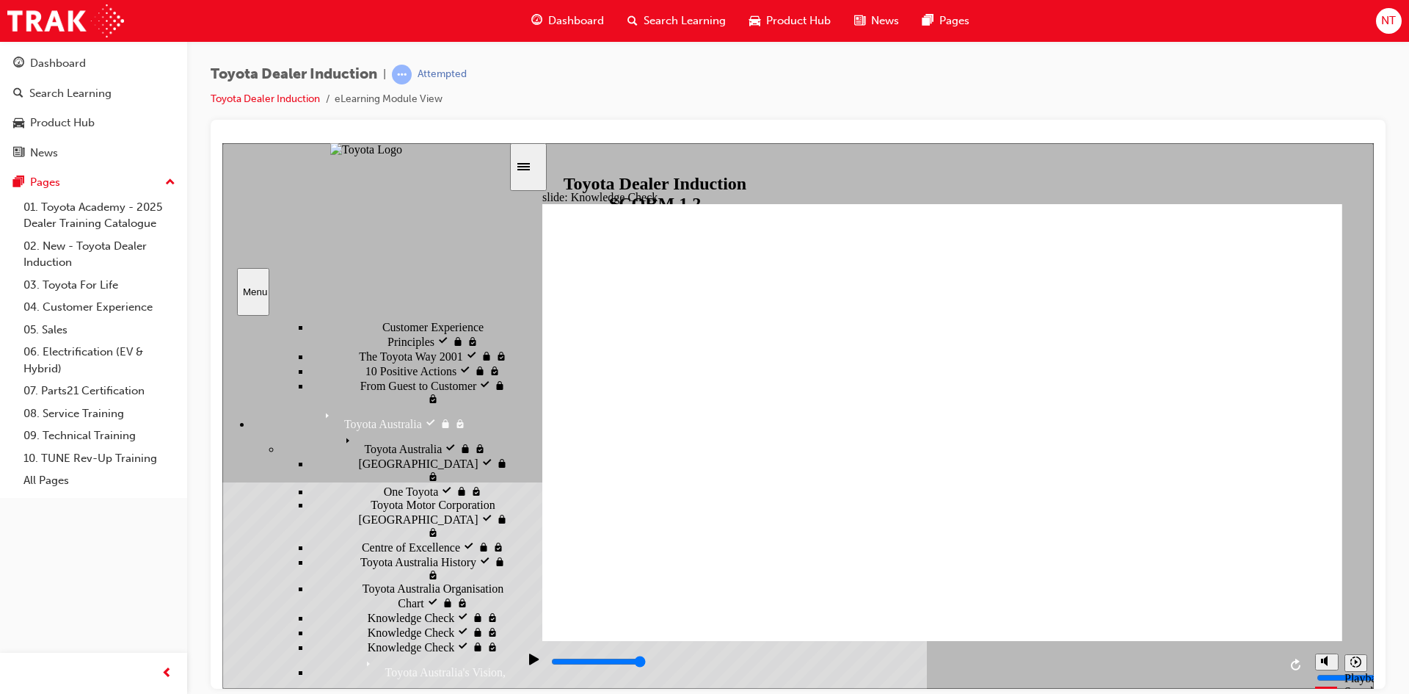
type input "Happy"
type input "800"
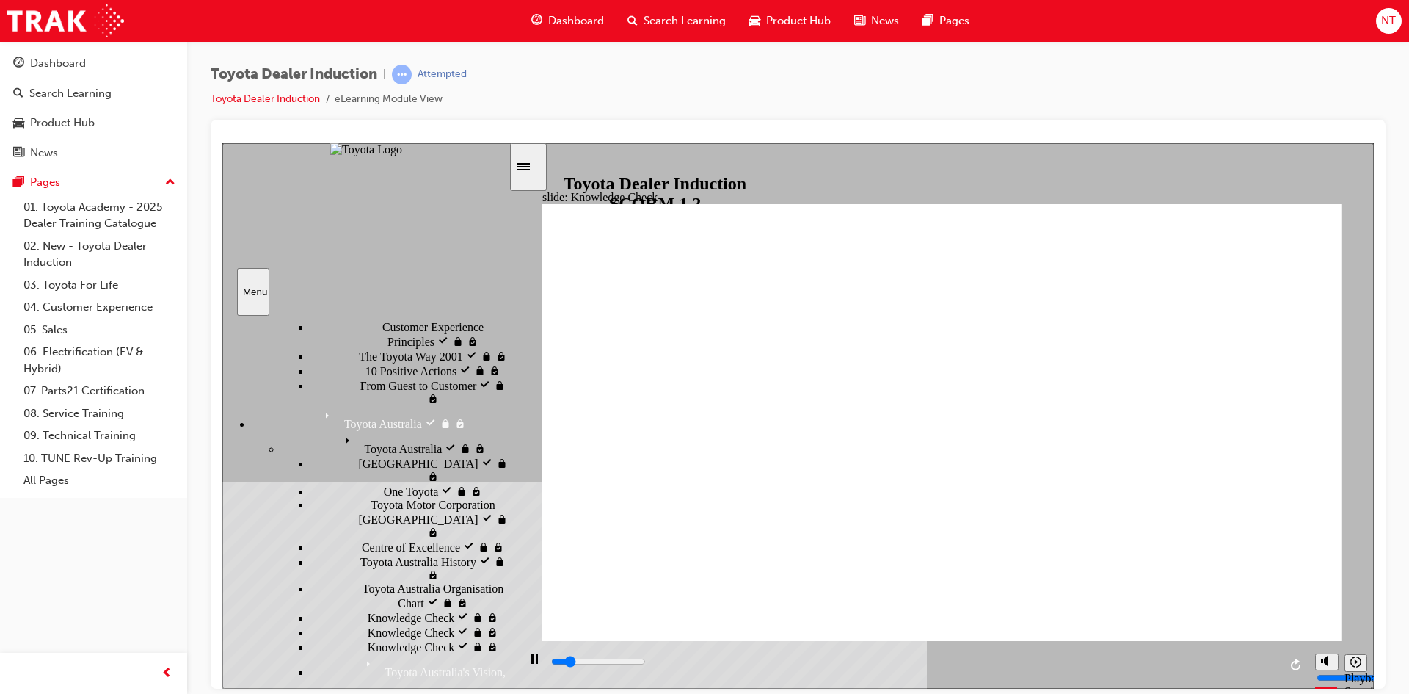
type input "Happy"
drag, startPoint x: 794, startPoint y: 440, endPoint x: 578, endPoint y: 416, distance: 217.0
type input "2000"
type input "H"
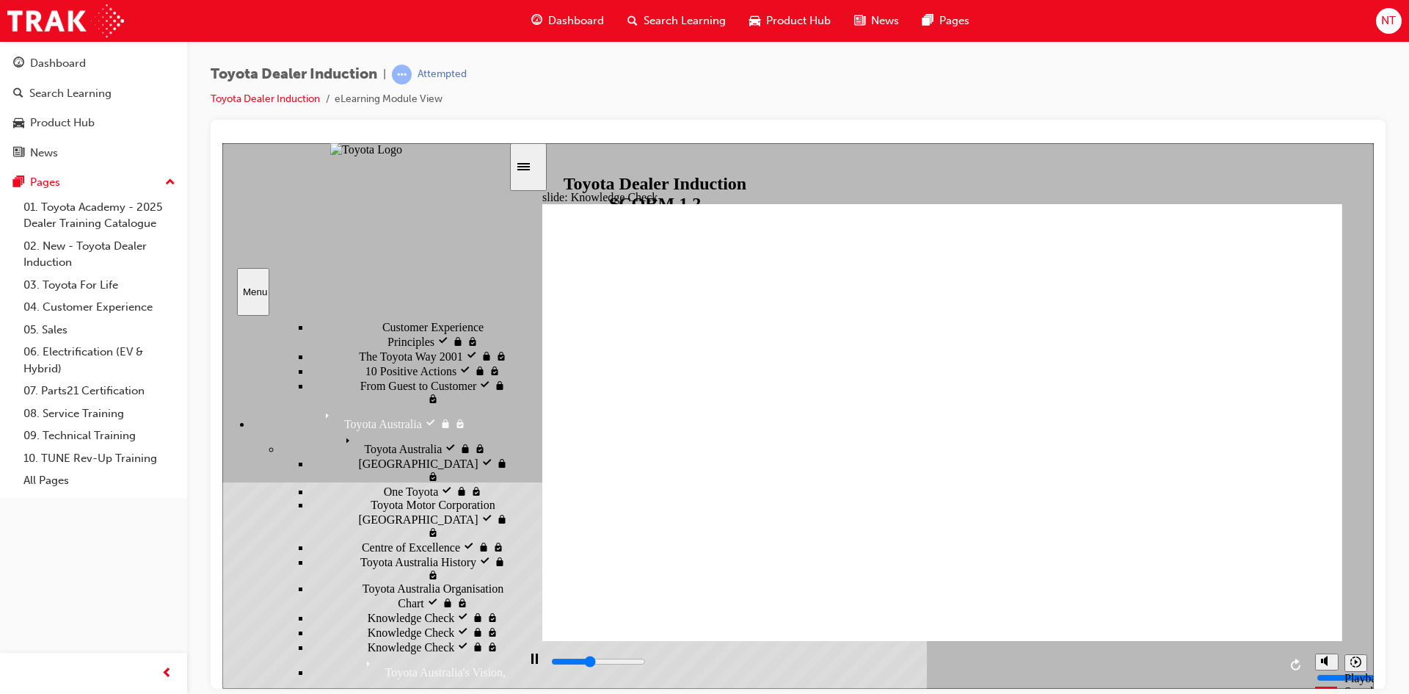
type input "H"
type input "2100"
type input "3000"
type input "m"
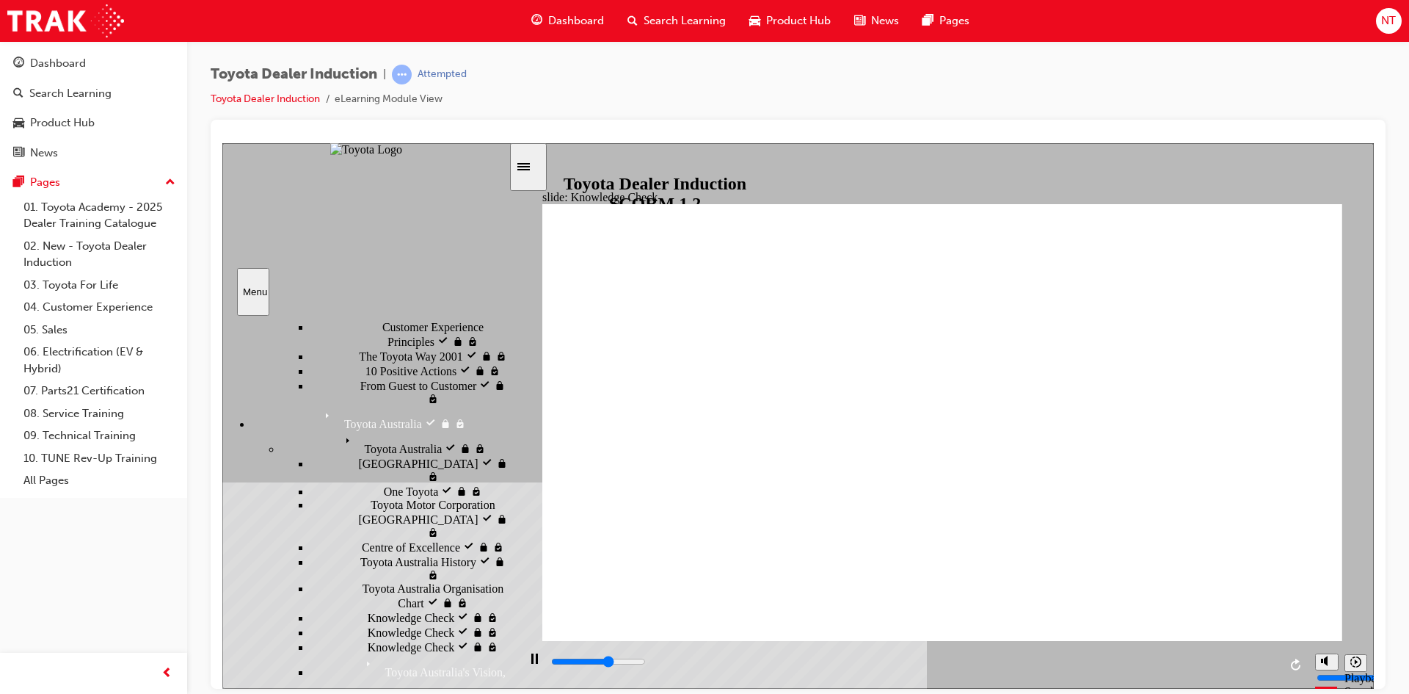
type input "3100"
type input "mo"
type input "3200"
type input "mov"
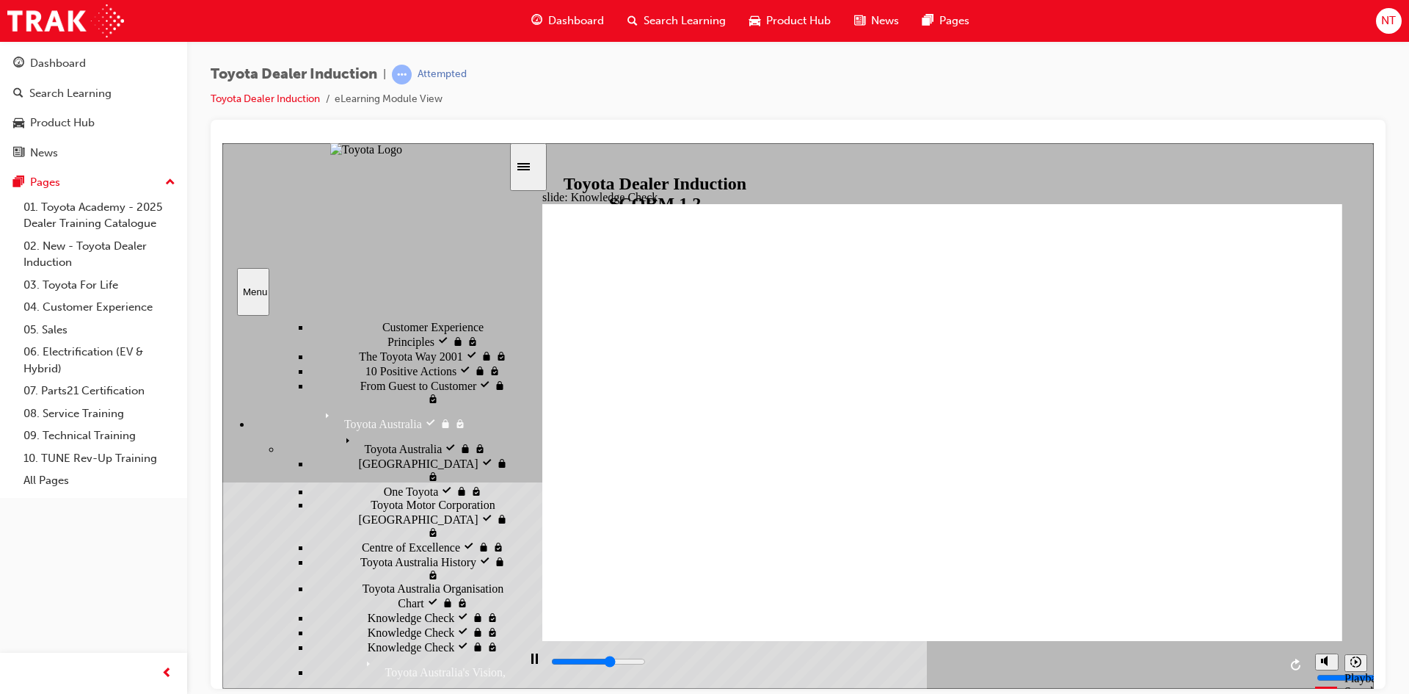
type input "mov"
type input "3500"
type input "move"
type input "3700"
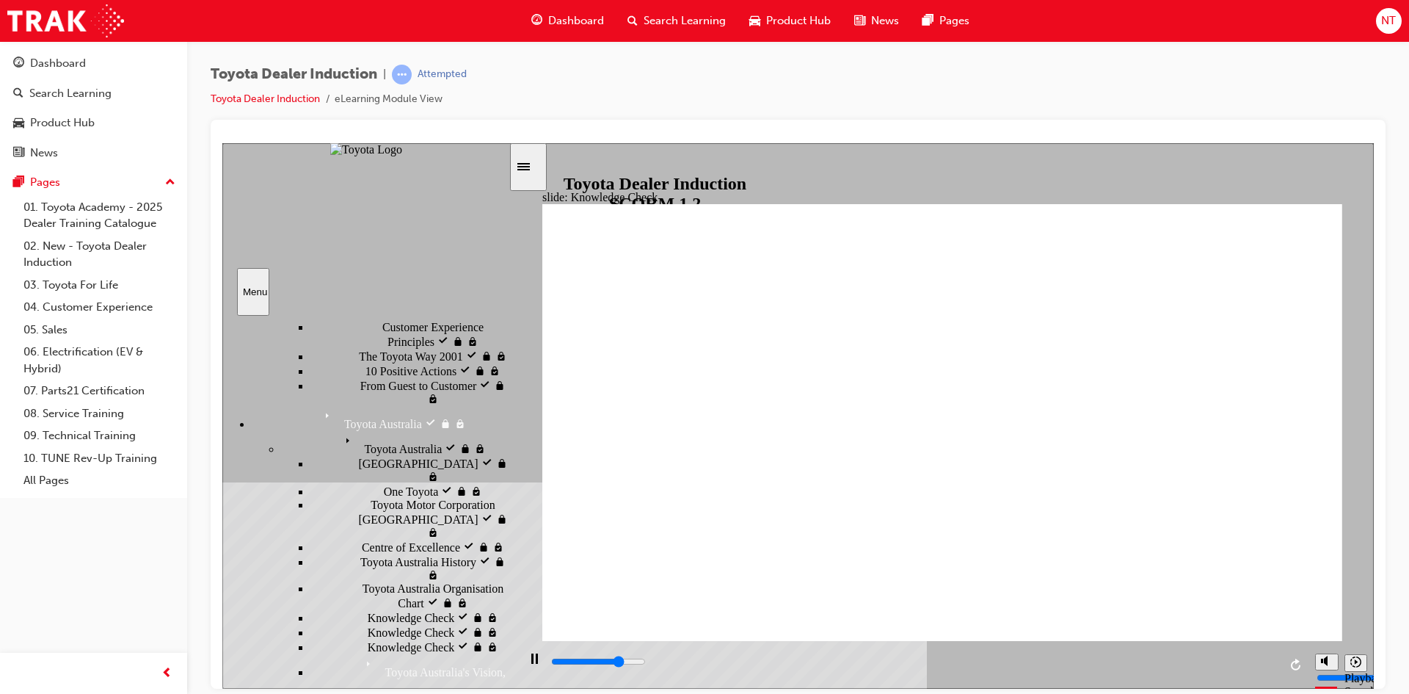
type input "moved"
type input "4800"
type input "moved"
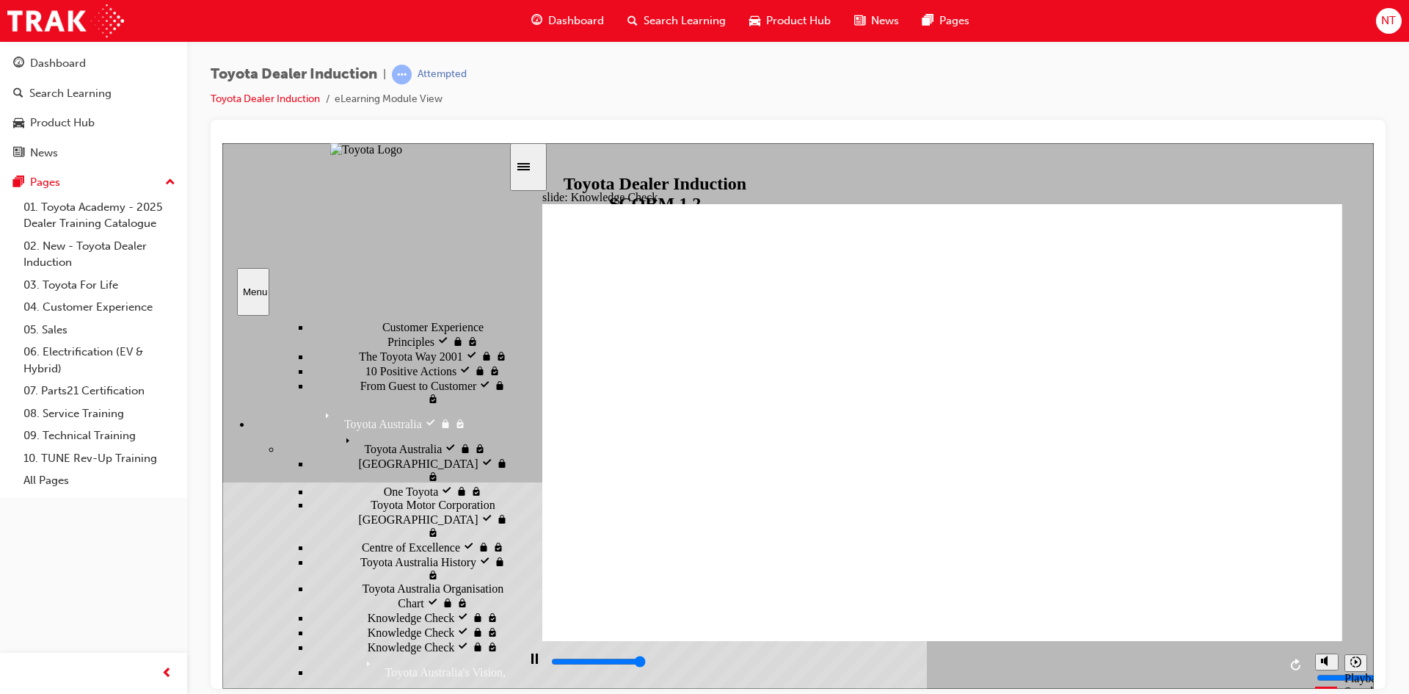
type input "5000"
type input "moved"
type input "6500"
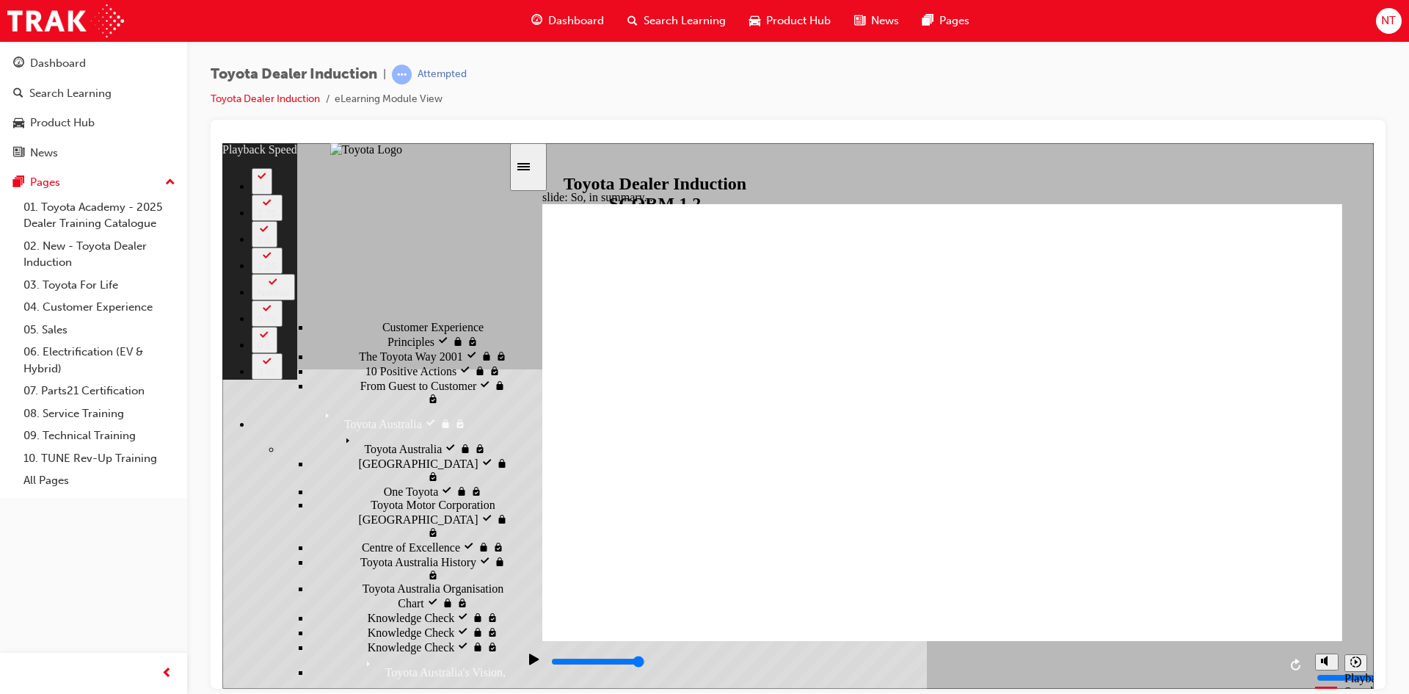
type input "128"
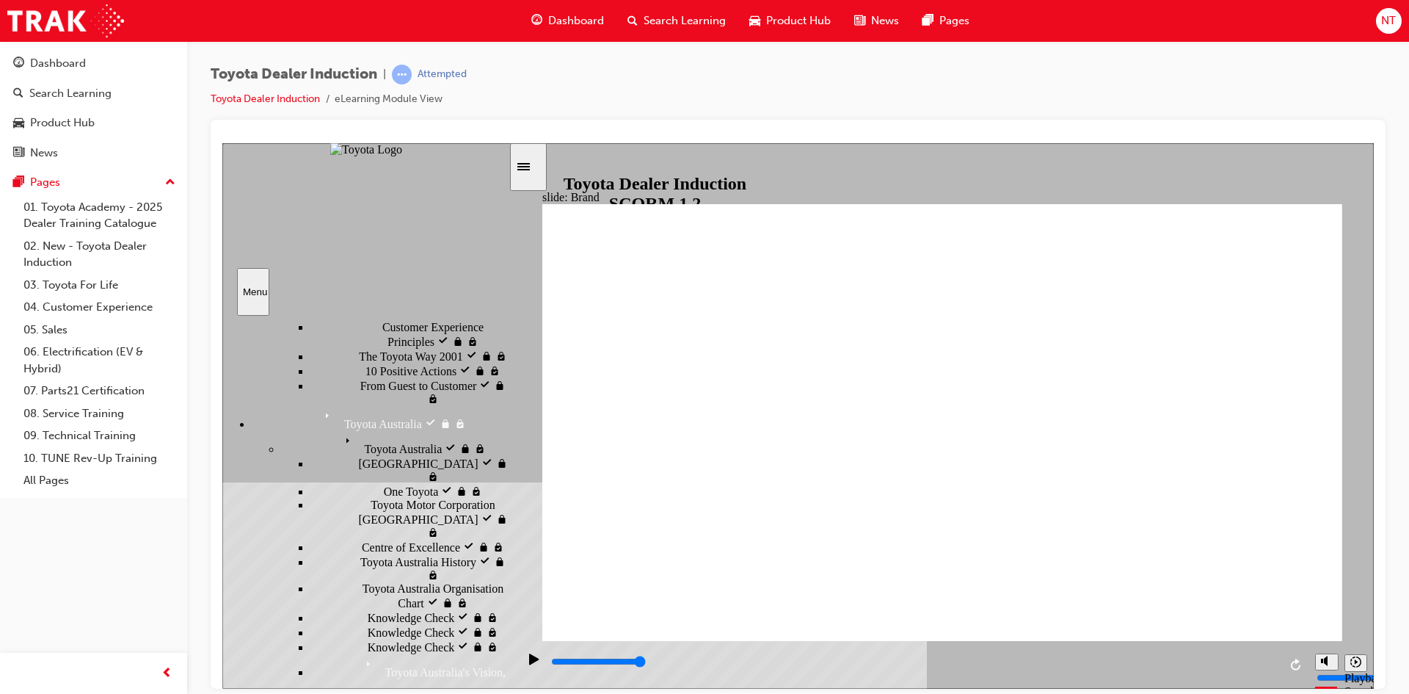
click at [646, 664] on input "slide progress" at bounding box center [598, 661] width 95 height 12
drag, startPoint x: 1274, startPoint y: 665, endPoint x: 1282, endPoint y: 602, distance: 63.6
click at [1273, 665] on div "playback controls" at bounding box center [914, 661] width 729 height 16
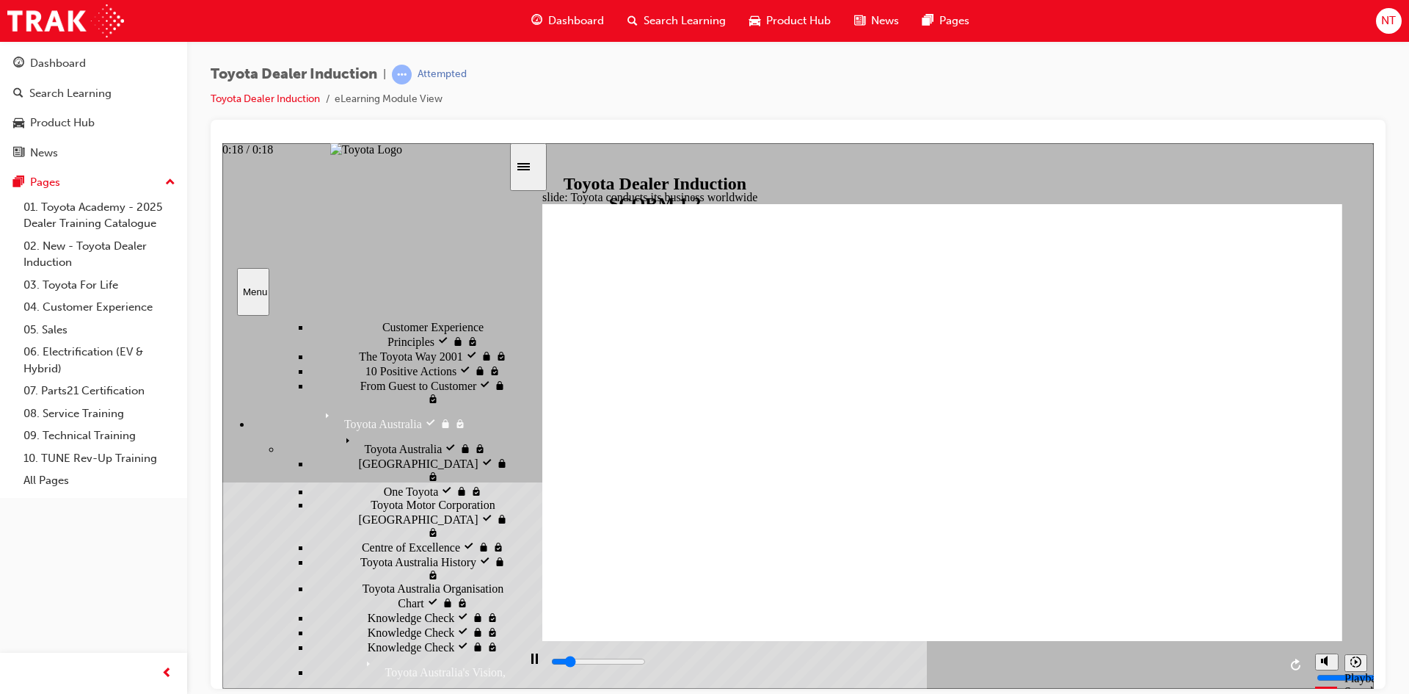
click at [1273, 661] on div "playback controls" at bounding box center [914, 661] width 729 height 16
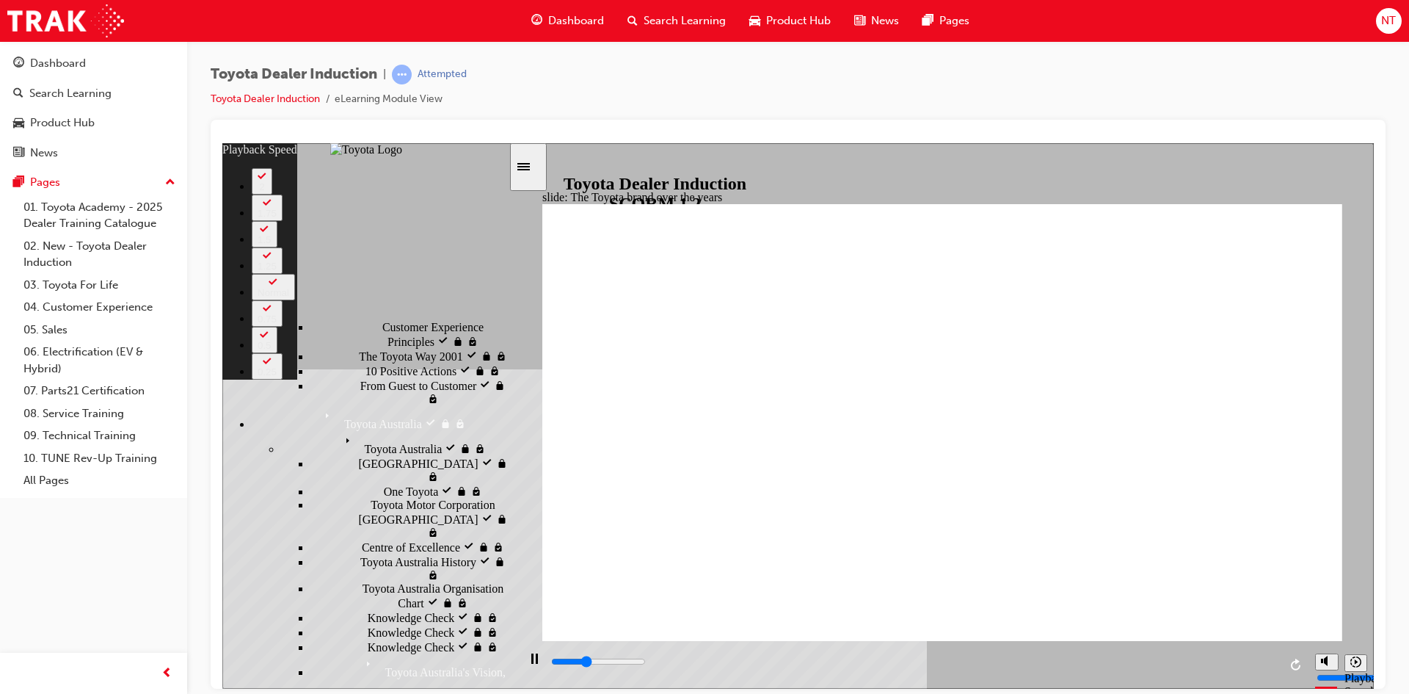
type input "3000"
type input "0"
type input "3200"
type input "0"
type input "3300"
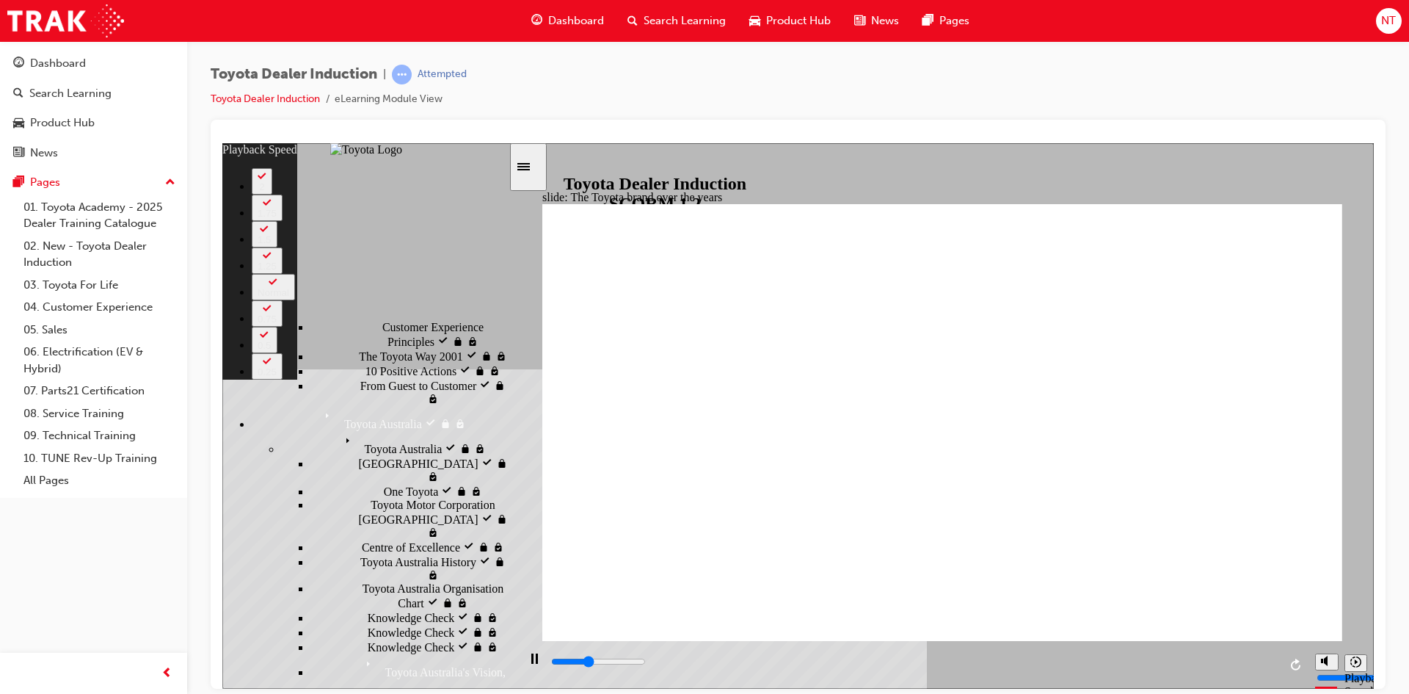
type input "1"
type input "3500"
type input "1"
type input "3700"
type input "1"
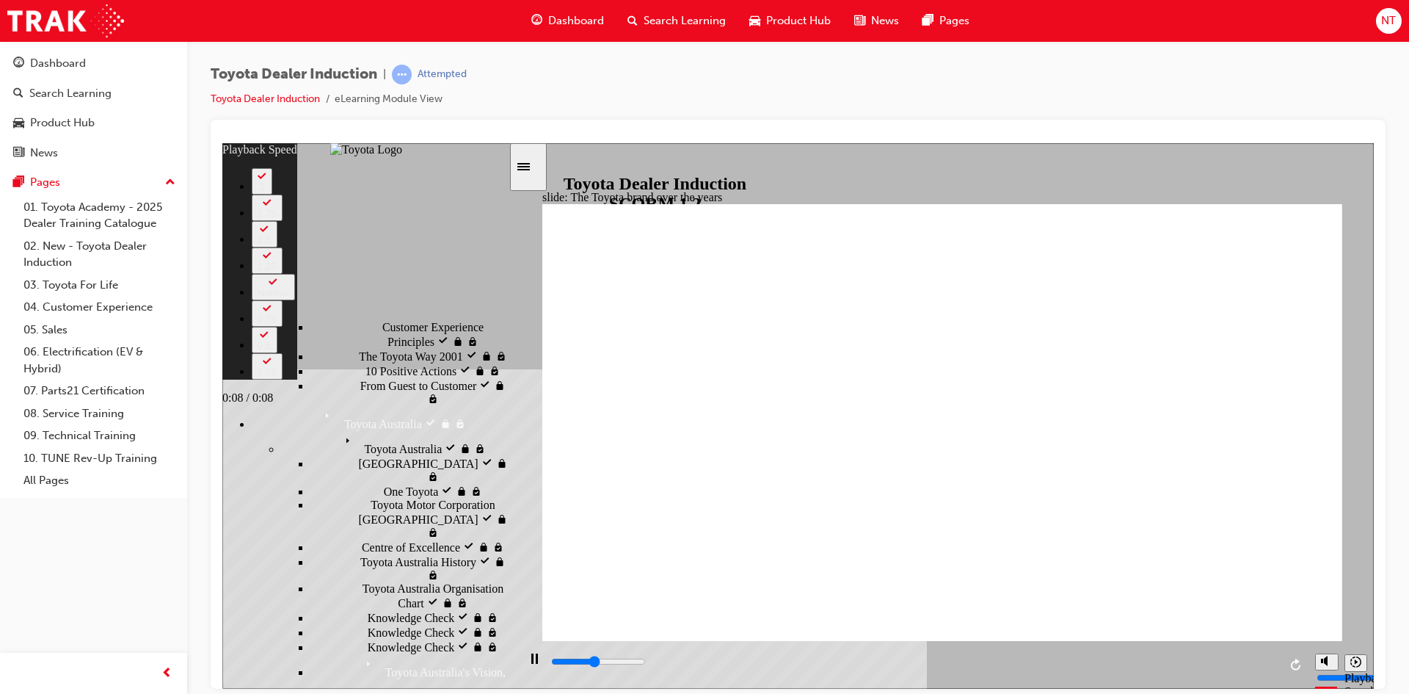
type input "3800"
type input "1"
type input "4000"
type input "1"
type input "4300"
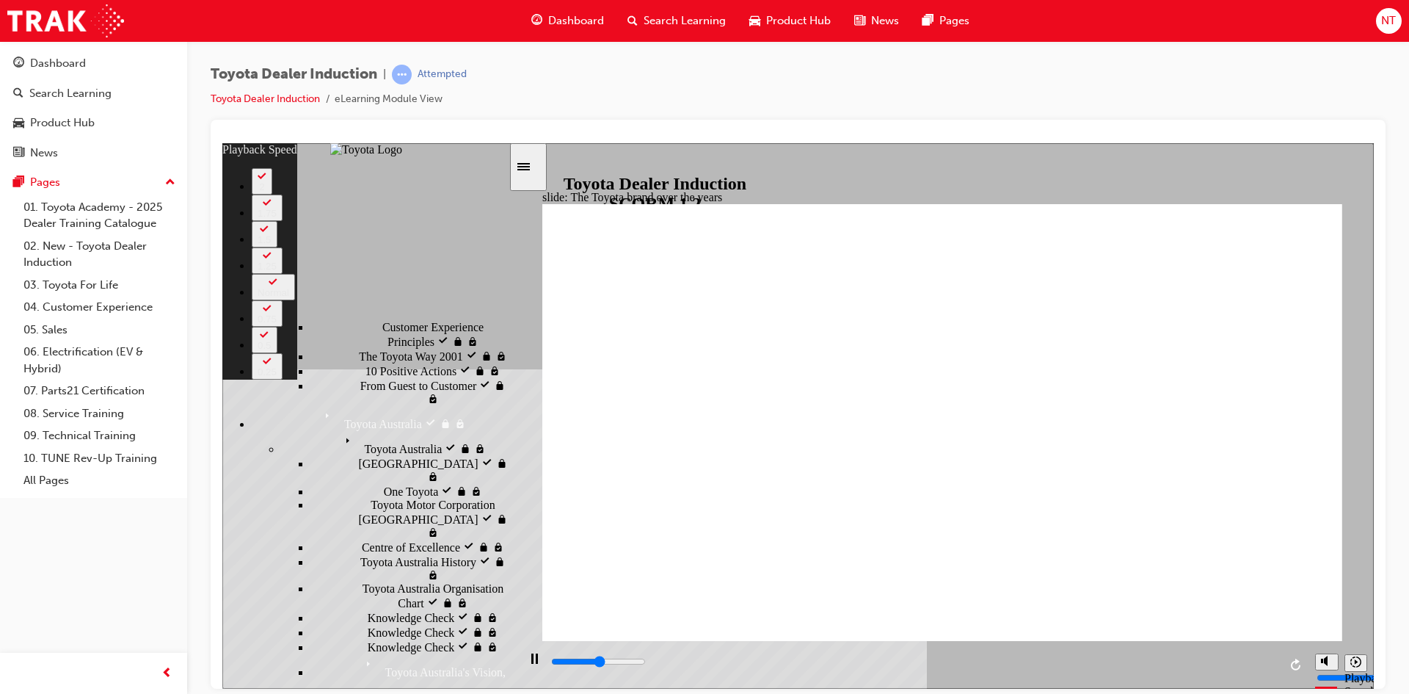
type input "2"
type input "4600"
type input "2"
type input "4900"
type input "2"
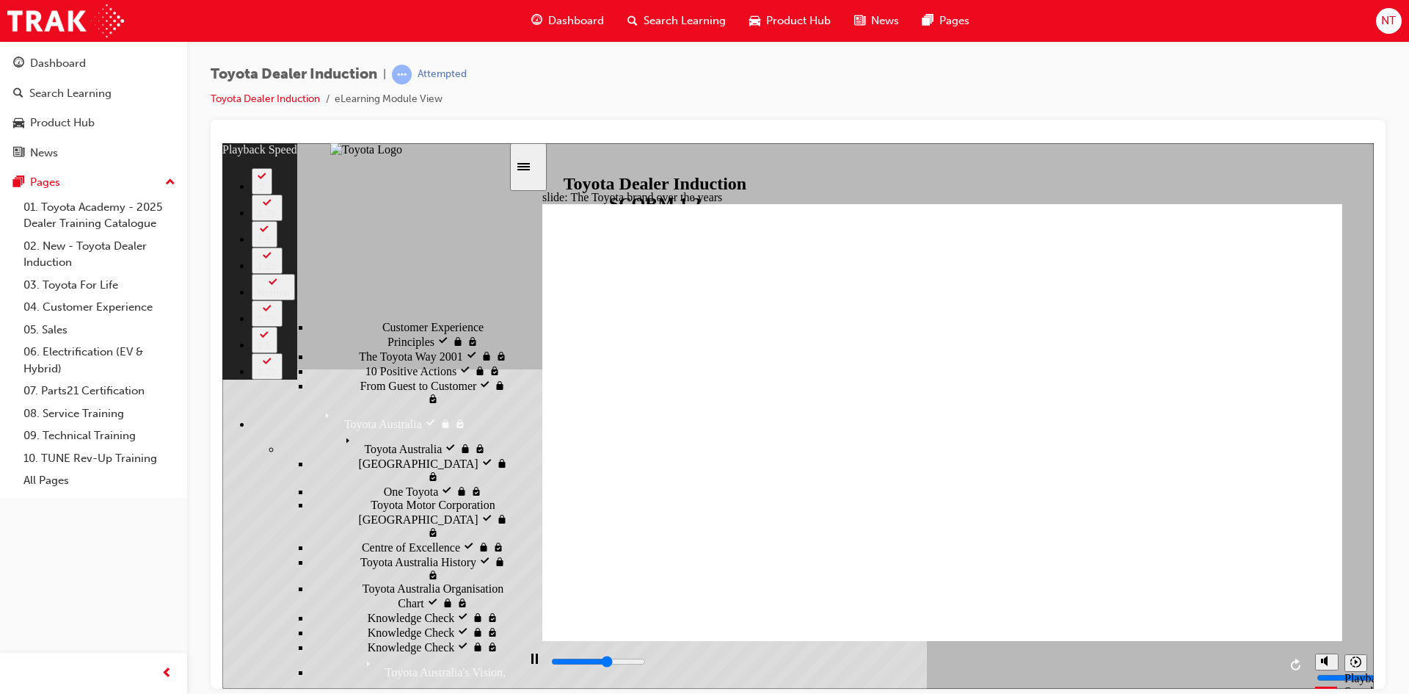
type input "5100"
type input "2"
type input "5400"
type input "3"
type input "5700"
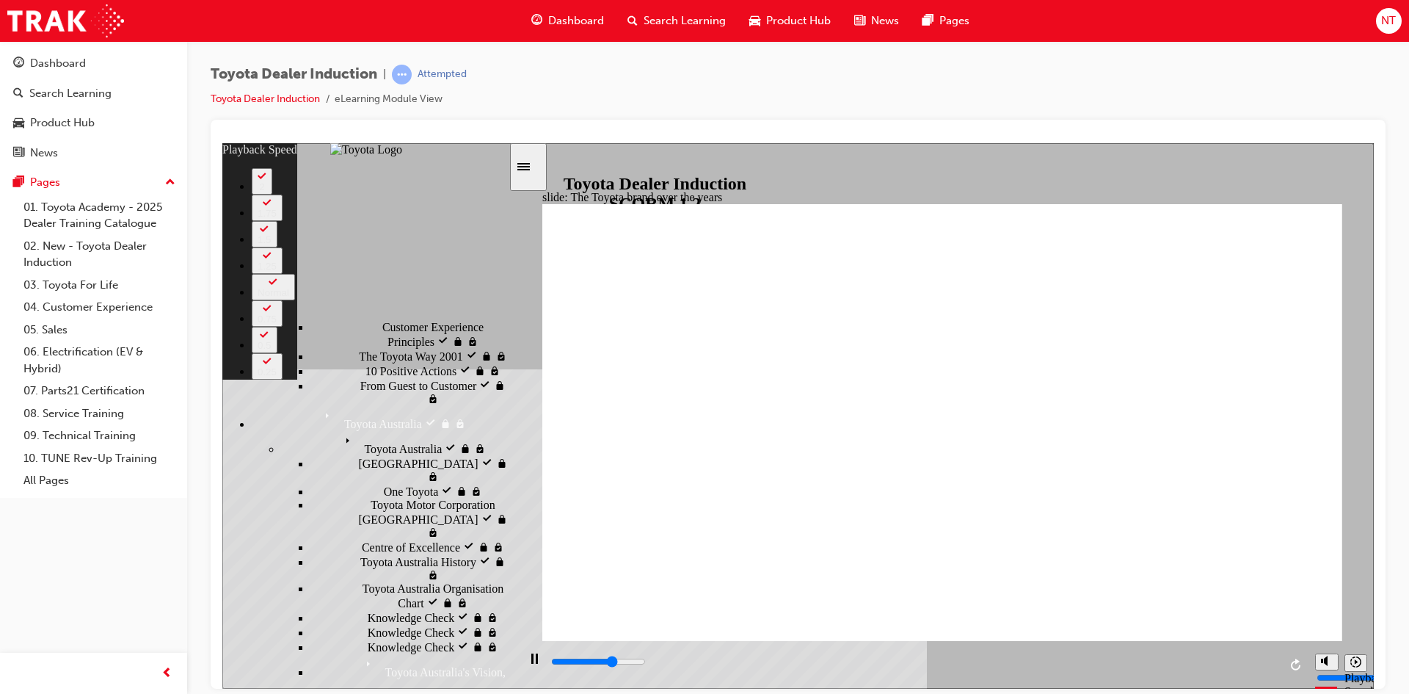
type input "3"
type input "5900"
type input "3"
type input "6200"
type input "3"
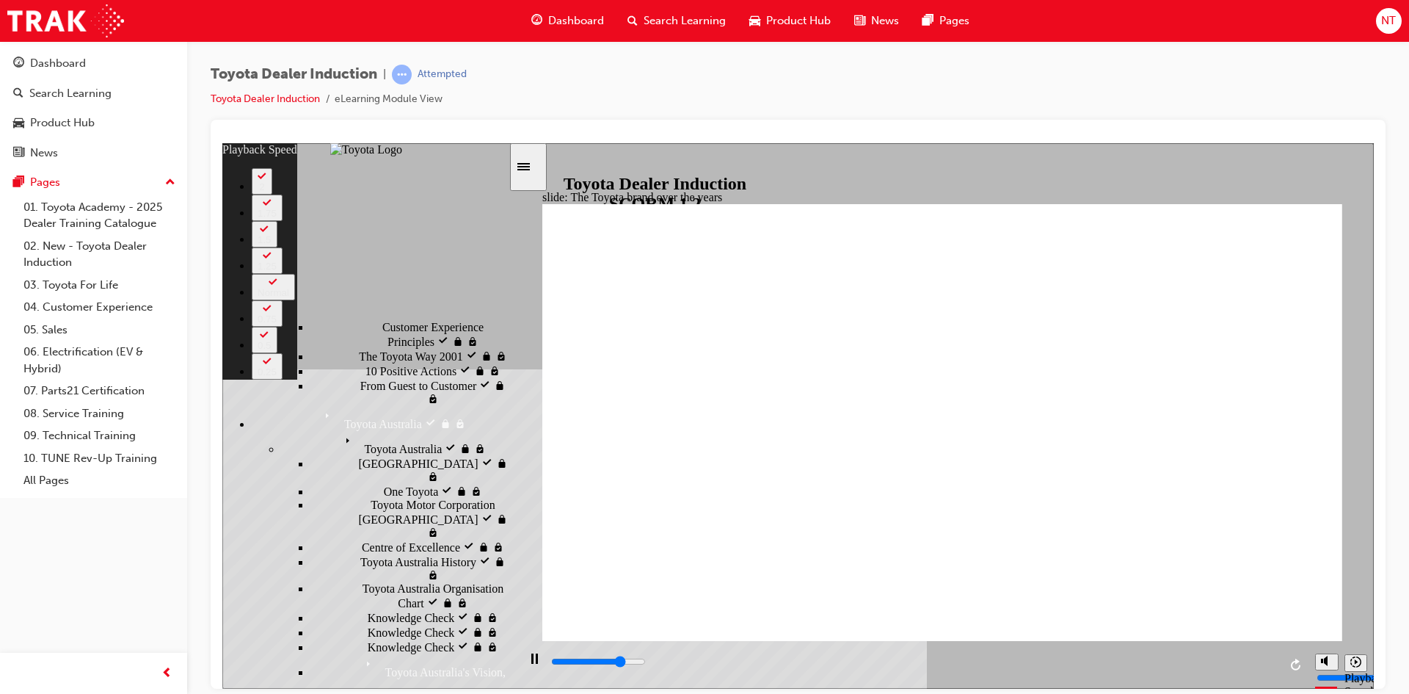
type input "6400"
type input "4"
type input "6700"
type input "4"
type input "6900"
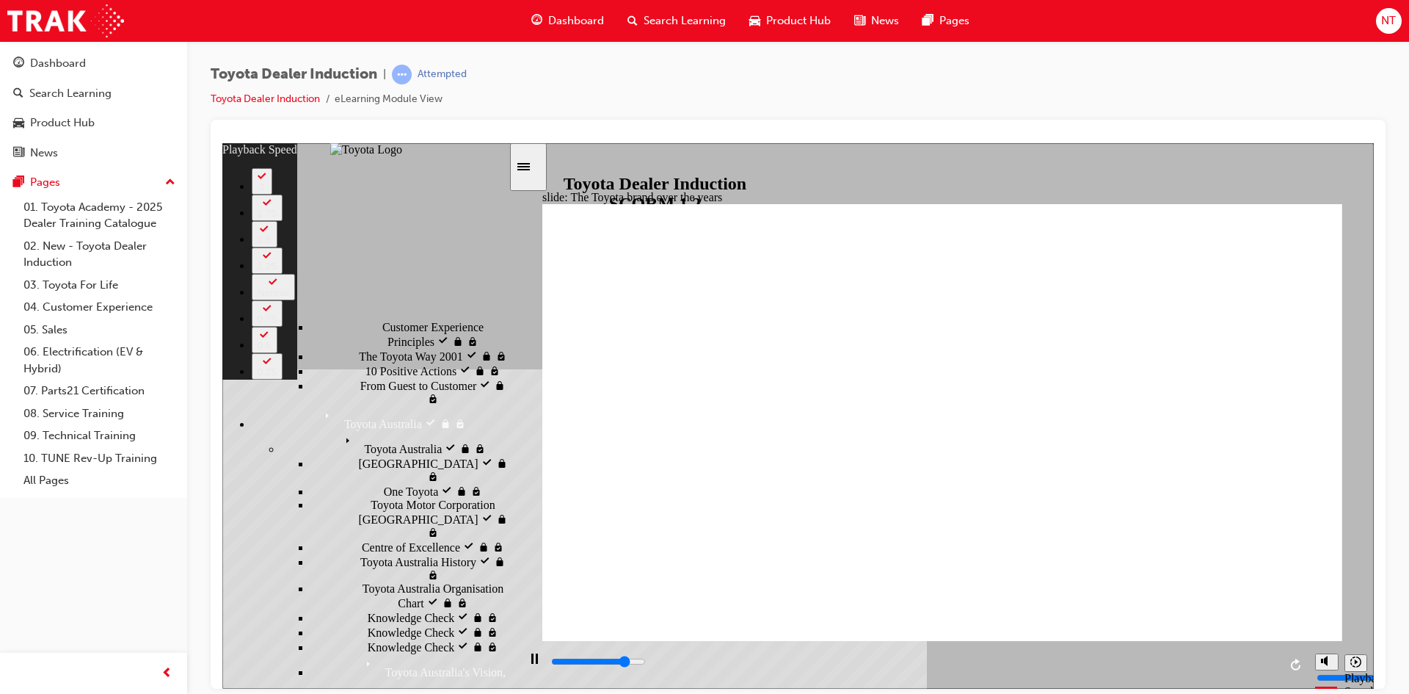
type input "4"
type input "7000"
type input "4"
type input "7200"
type input "4"
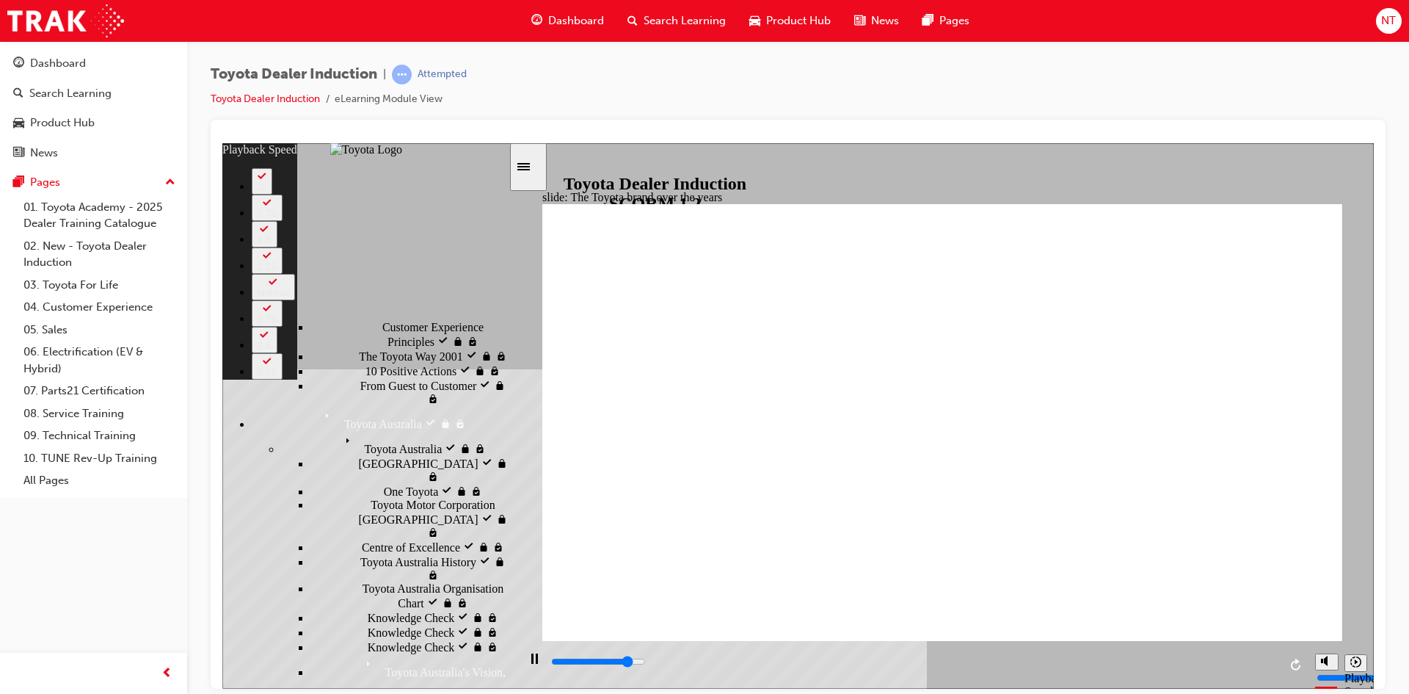
type input "7200"
type input "5"
type input "7500"
type input "5"
type input "7800"
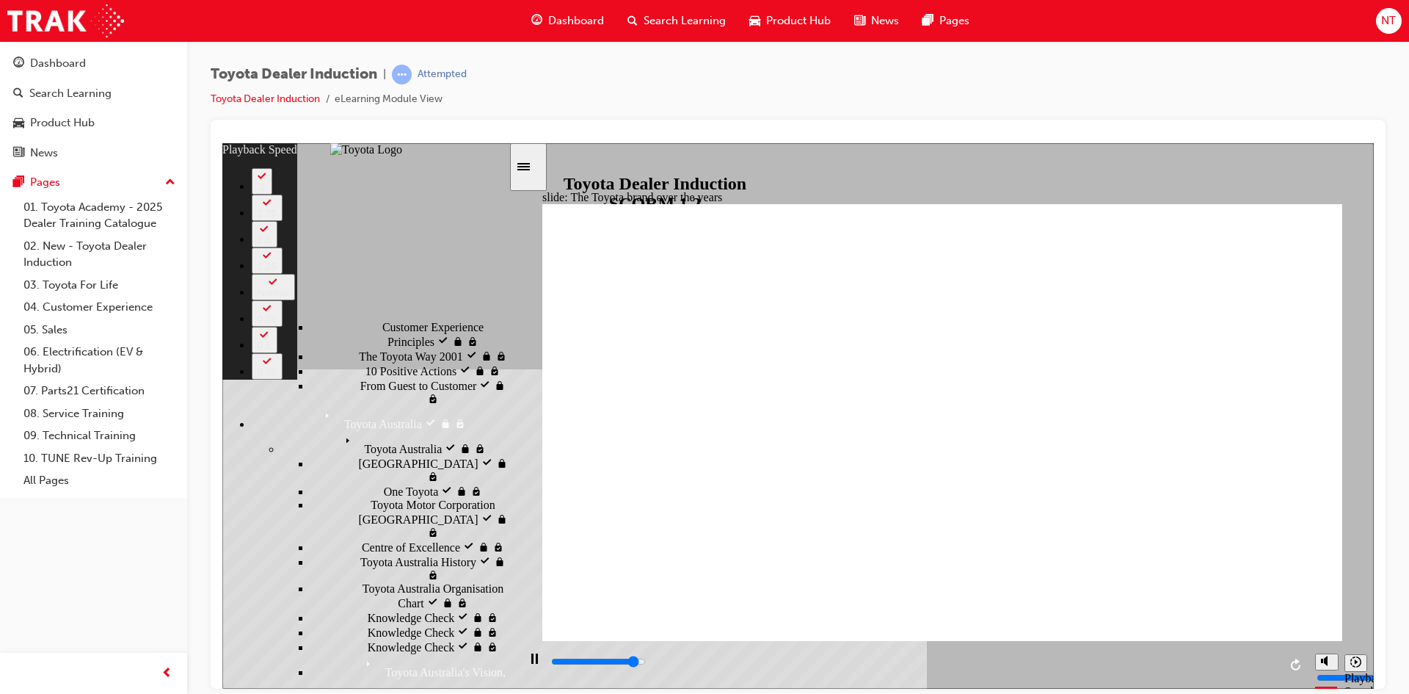
type input "5"
type input "8000"
type input "5"
type input "8300"
type input "6"
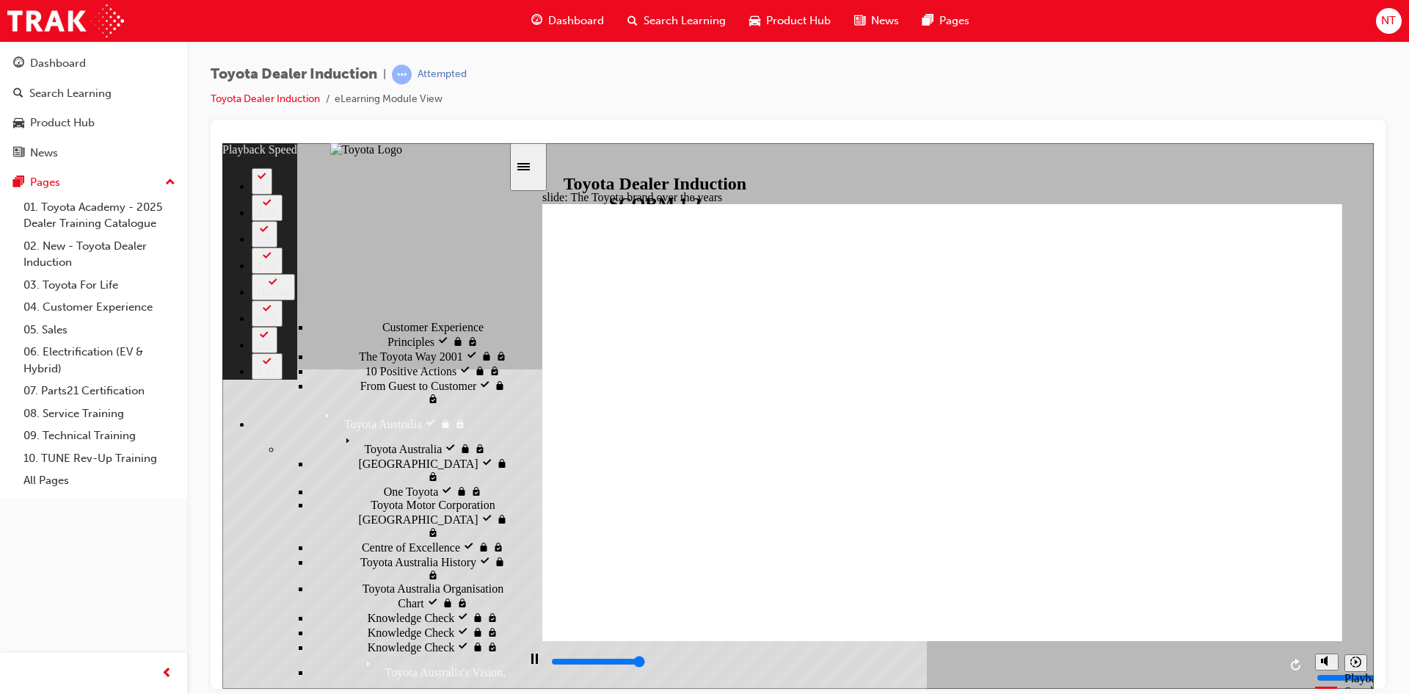
type input "8400"
type input "165"
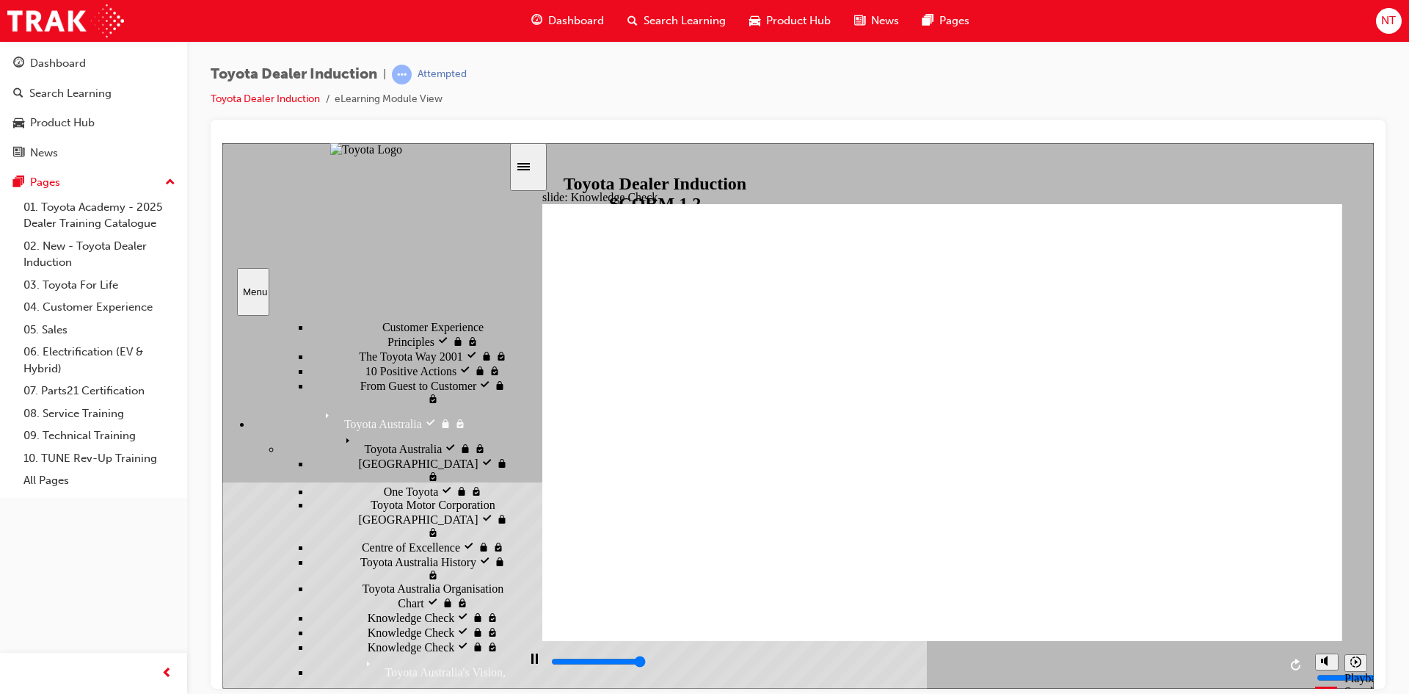
type input "5000"
radio input "false"
radio input "true"
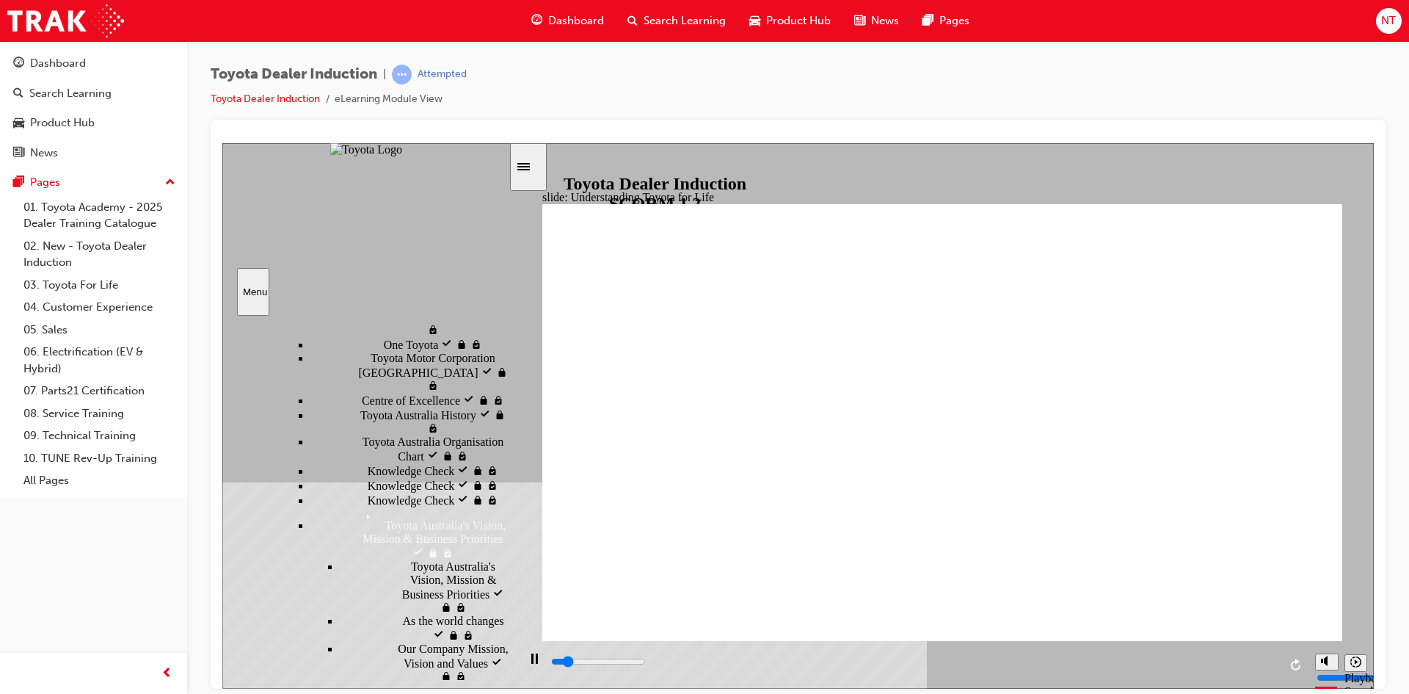
scroll to position [658, 0]
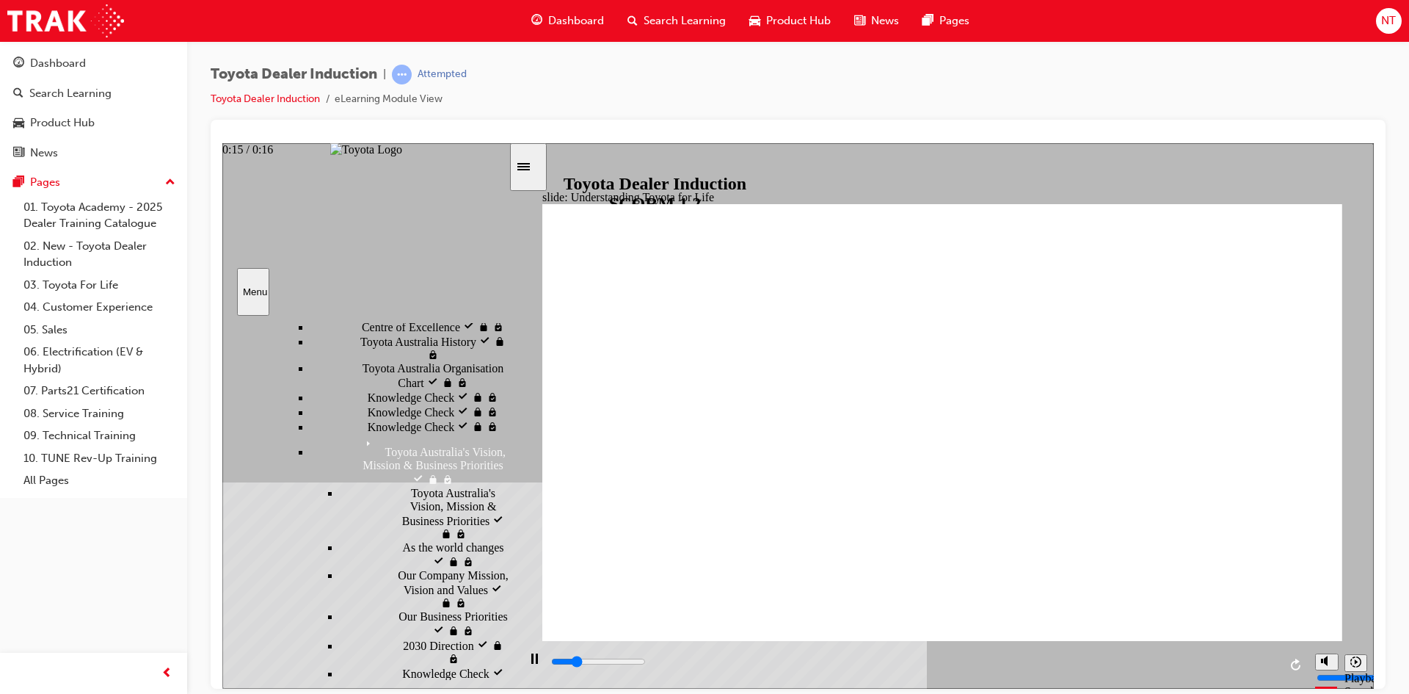
click at [646, 663] on input "slide progress" at bounding box center [598, 661] width 95 height 12
click at [646, 664] on input "slide progress" at bounding box center [598, 661] width 95 height 12
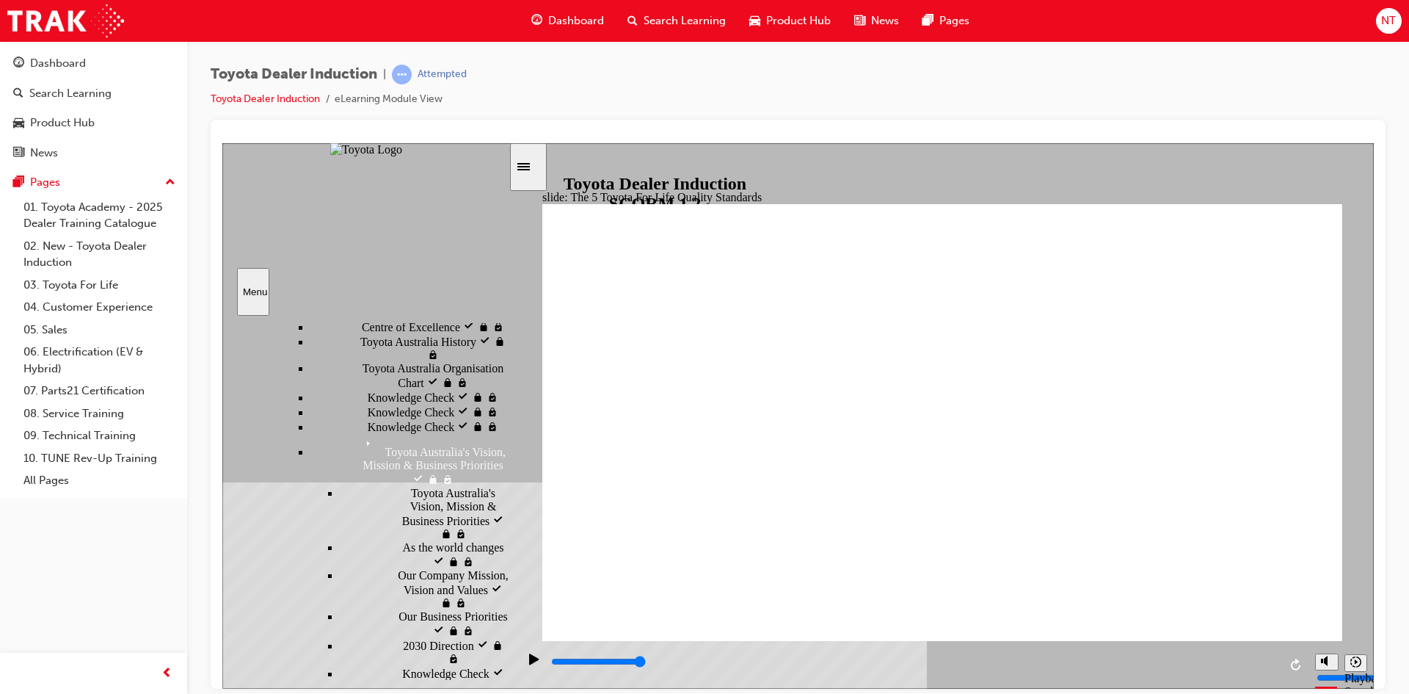
drag, startPoint x: 945, startPoint y: 588, endPoint x: 973, endPoint y: 592, distance: 28.1
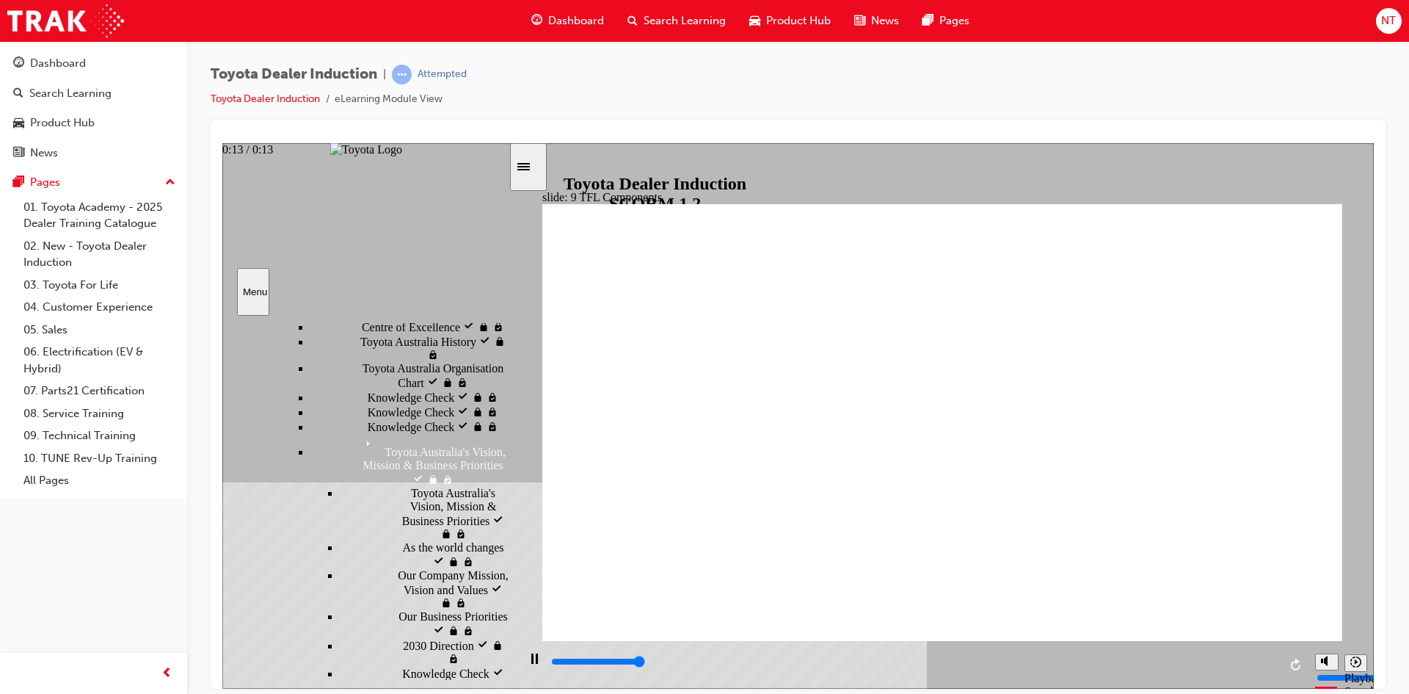
click at [1276, 666] on div "playback controls" at bounding box center [914, 661] width 729 height 16
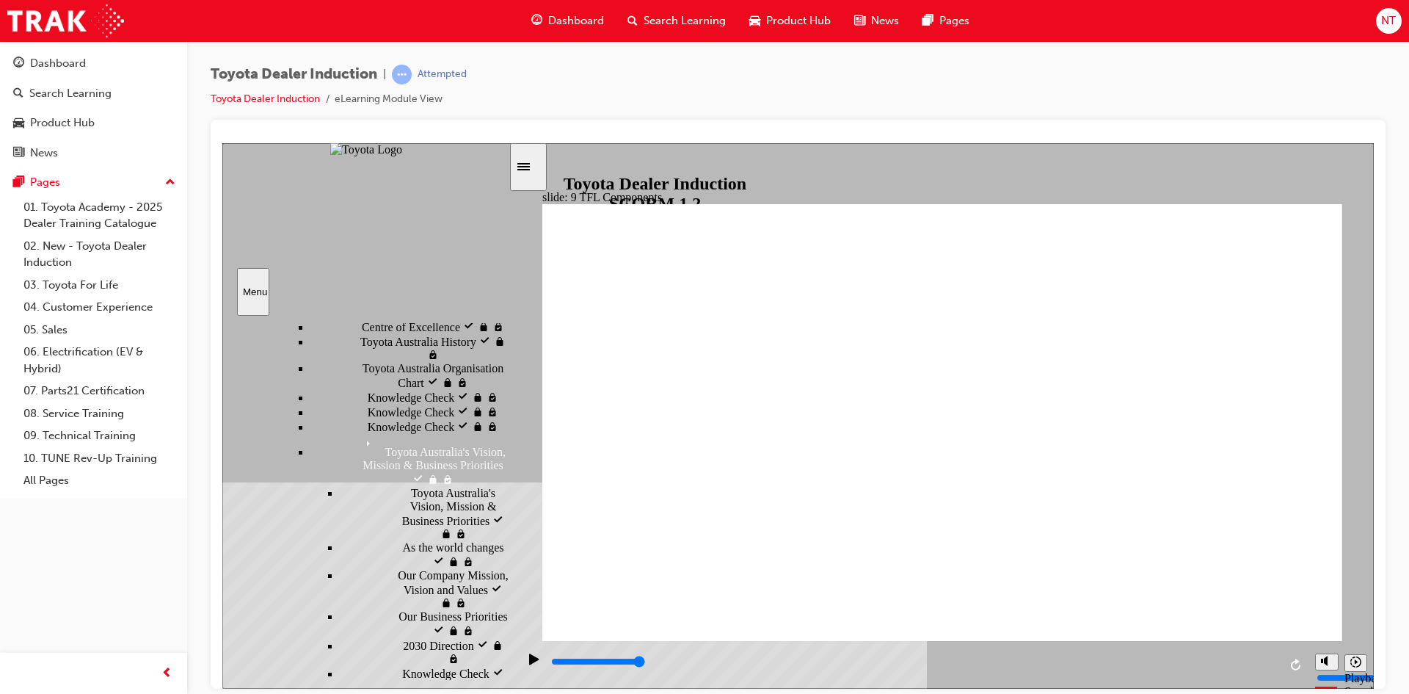
click at [1270, 667] on div "playback controls" at bounding box center [914, 661] width 729 height 16
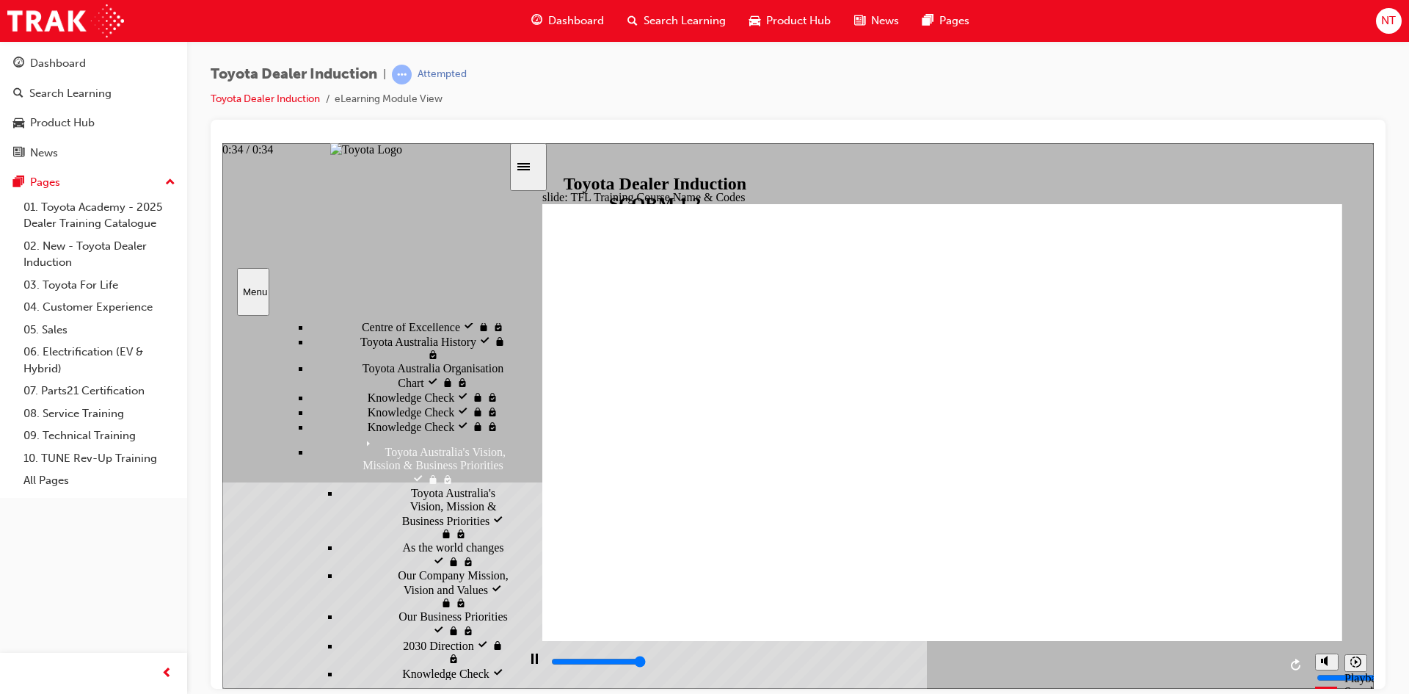
click at [646, 662] on input "slide progress" at bounding box center [598, 661] width 95 height 12
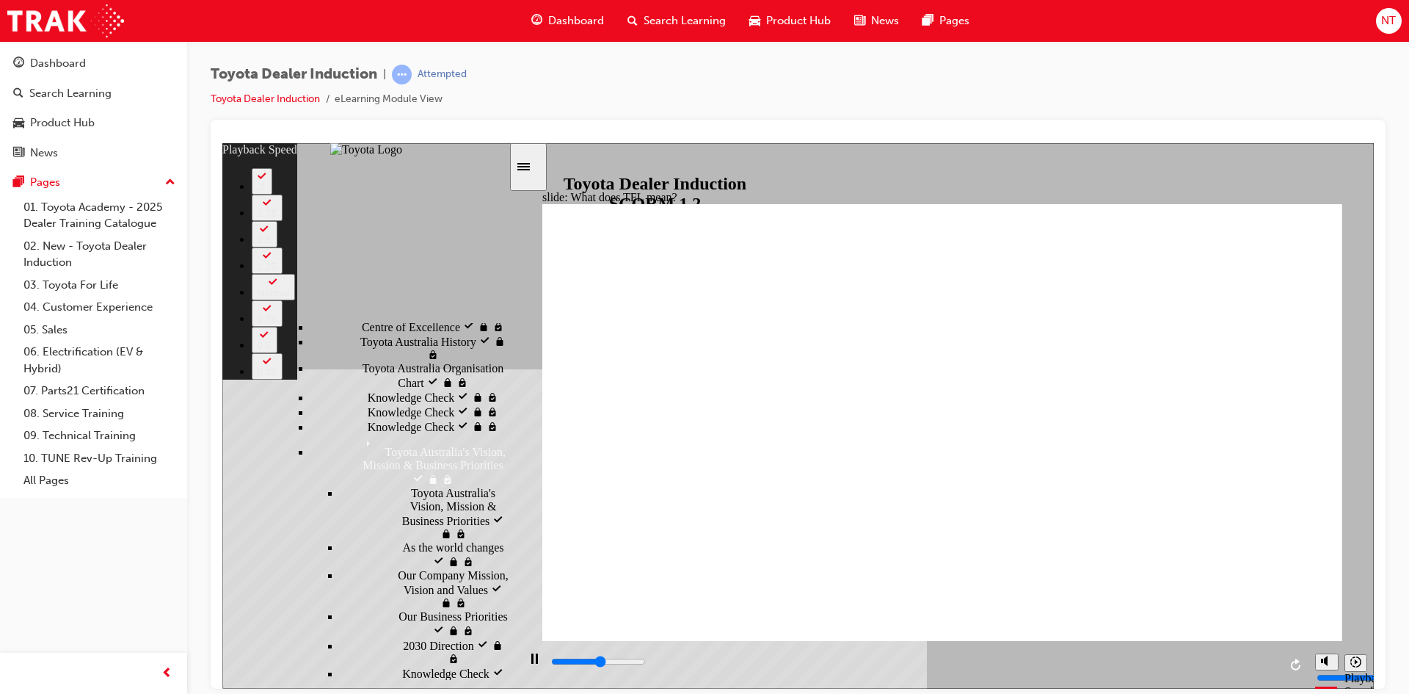
type input "5700"
type input "0"
type input "5700"
type input "0"
type input "6000"
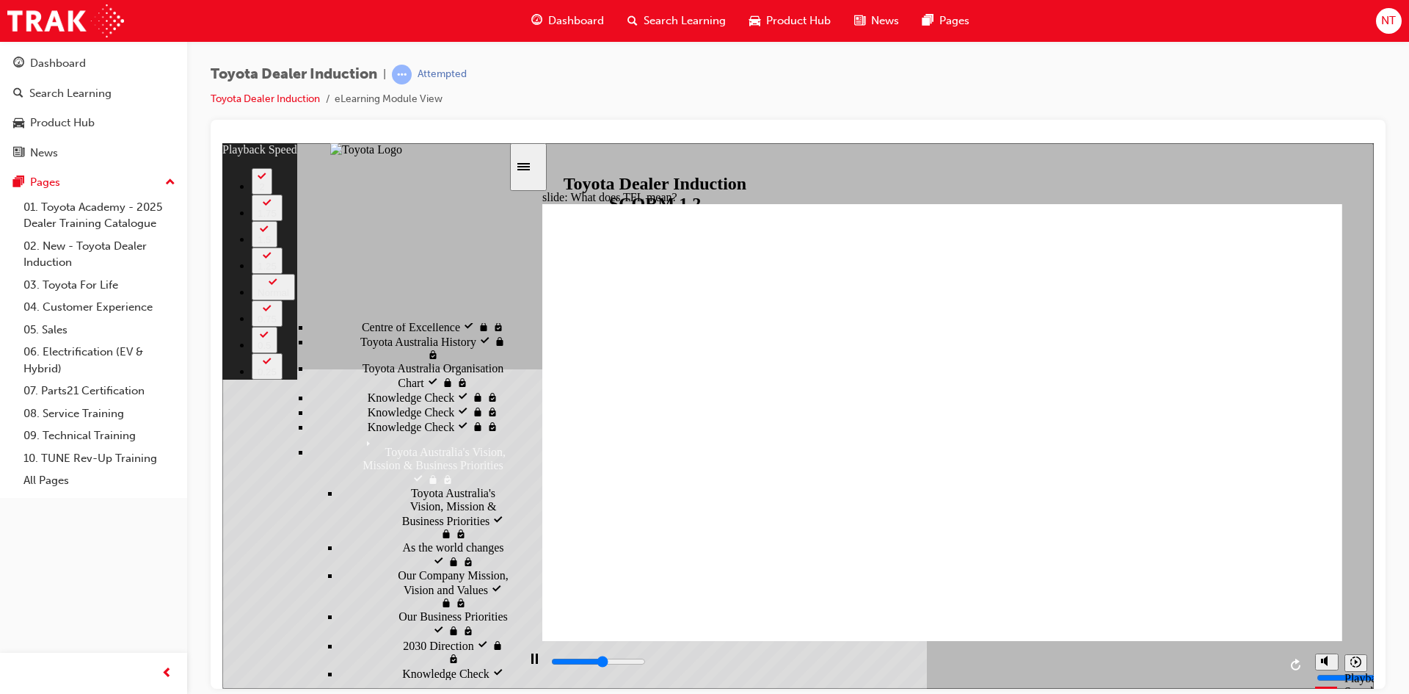
type input "1"
type input "6300"
type input "1"
type input "6300"
type input "1"
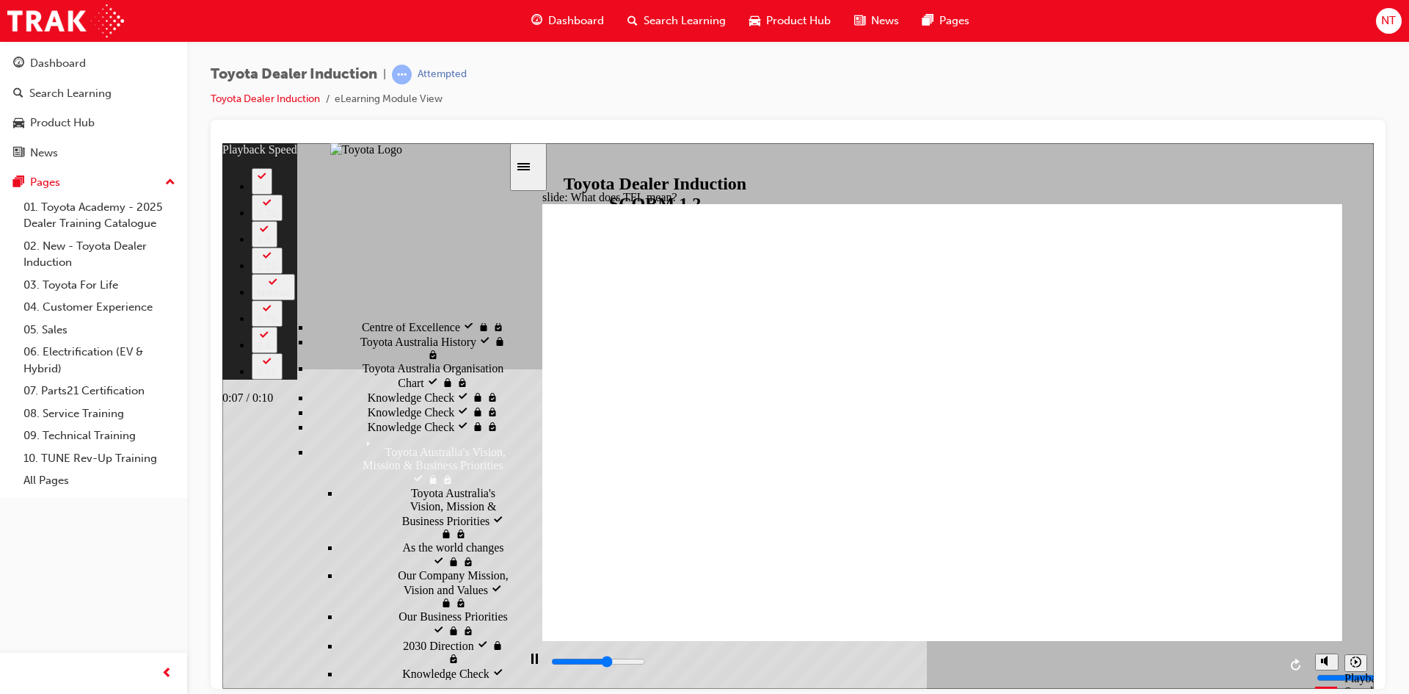
type input "6500"
type input "1"
type input "6800"
type input "1"
type input "7100"
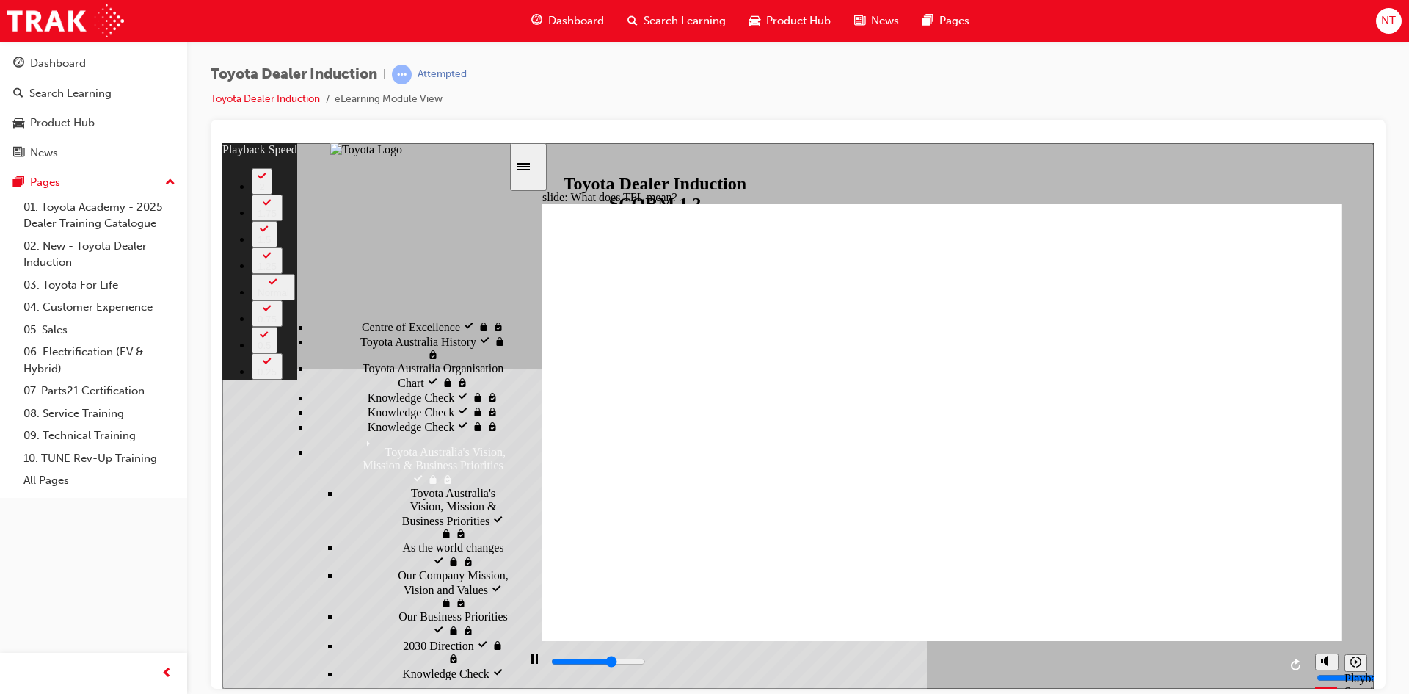
type input "2"
type input "7300"
type input "2"
type input "7300"
type input "2"
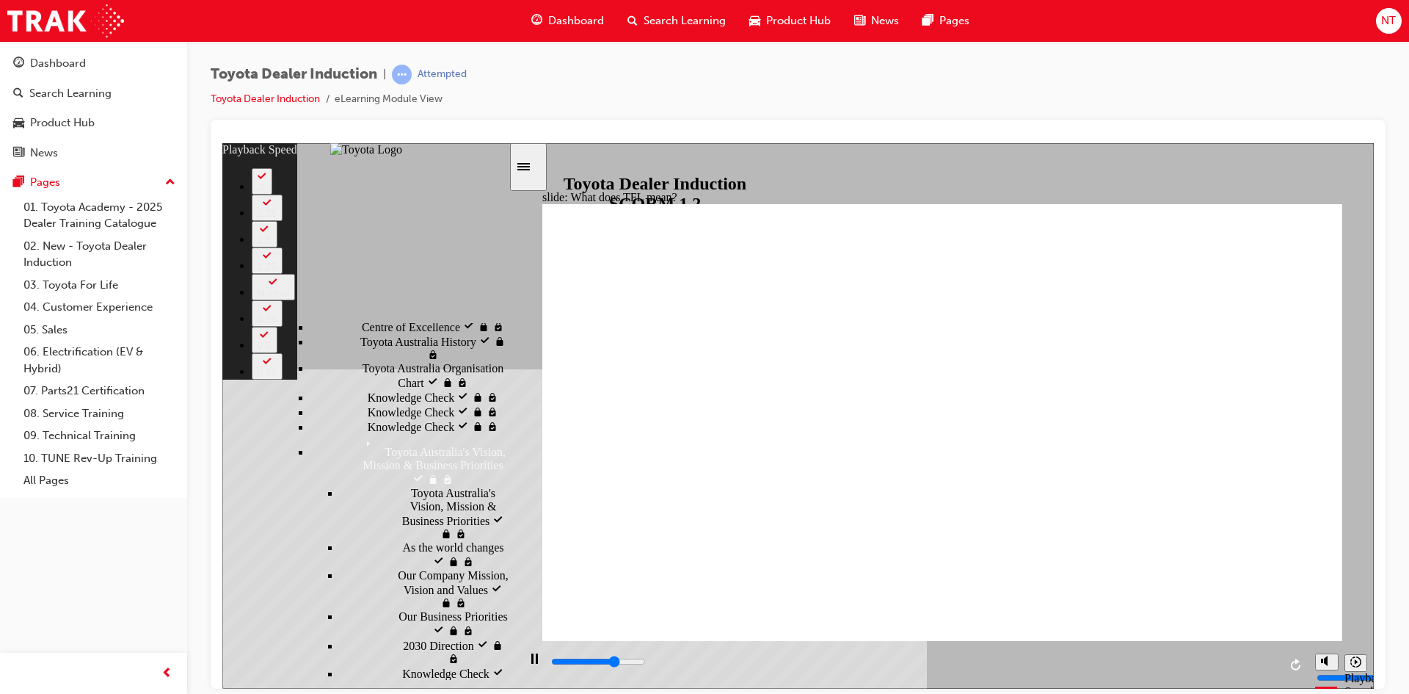
type input "7600"
type input "2"
type input "7600"
type input "2"
type input "7900"
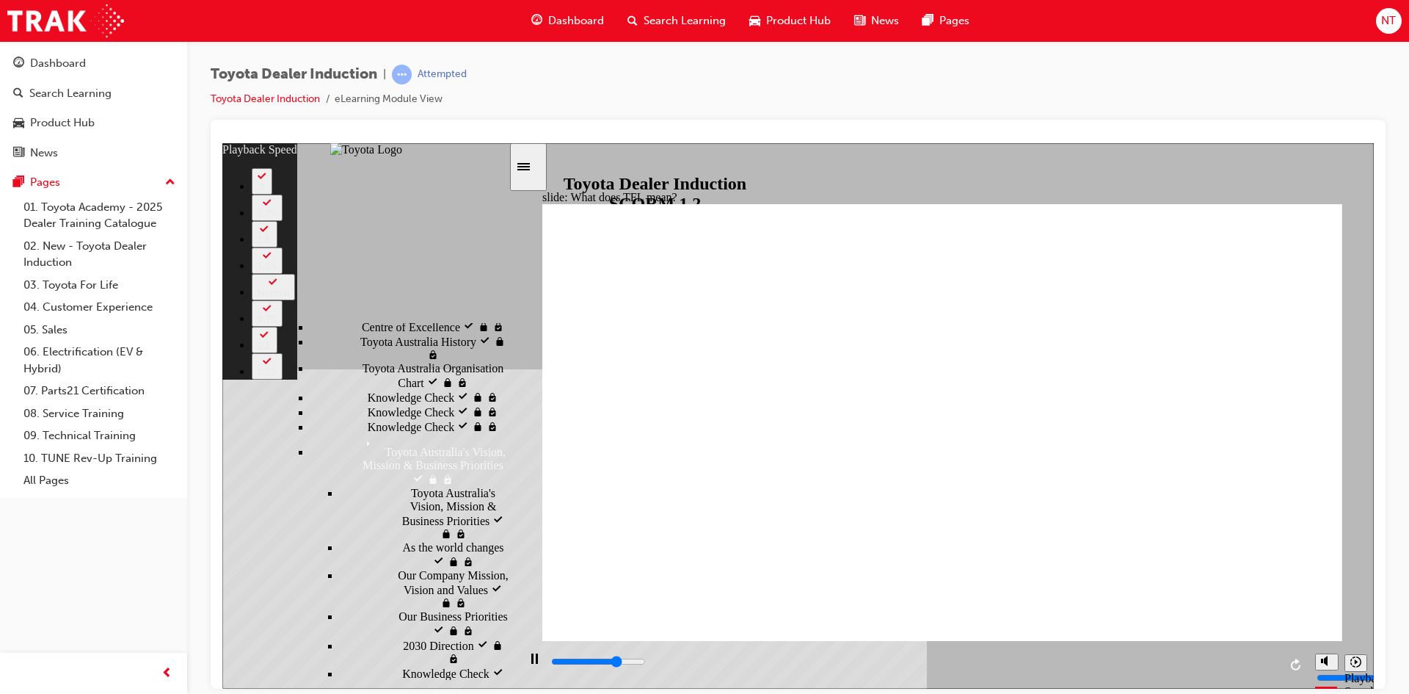
type input "2"
type input "7900"
type input "138"
type input "7900"
type input "138"
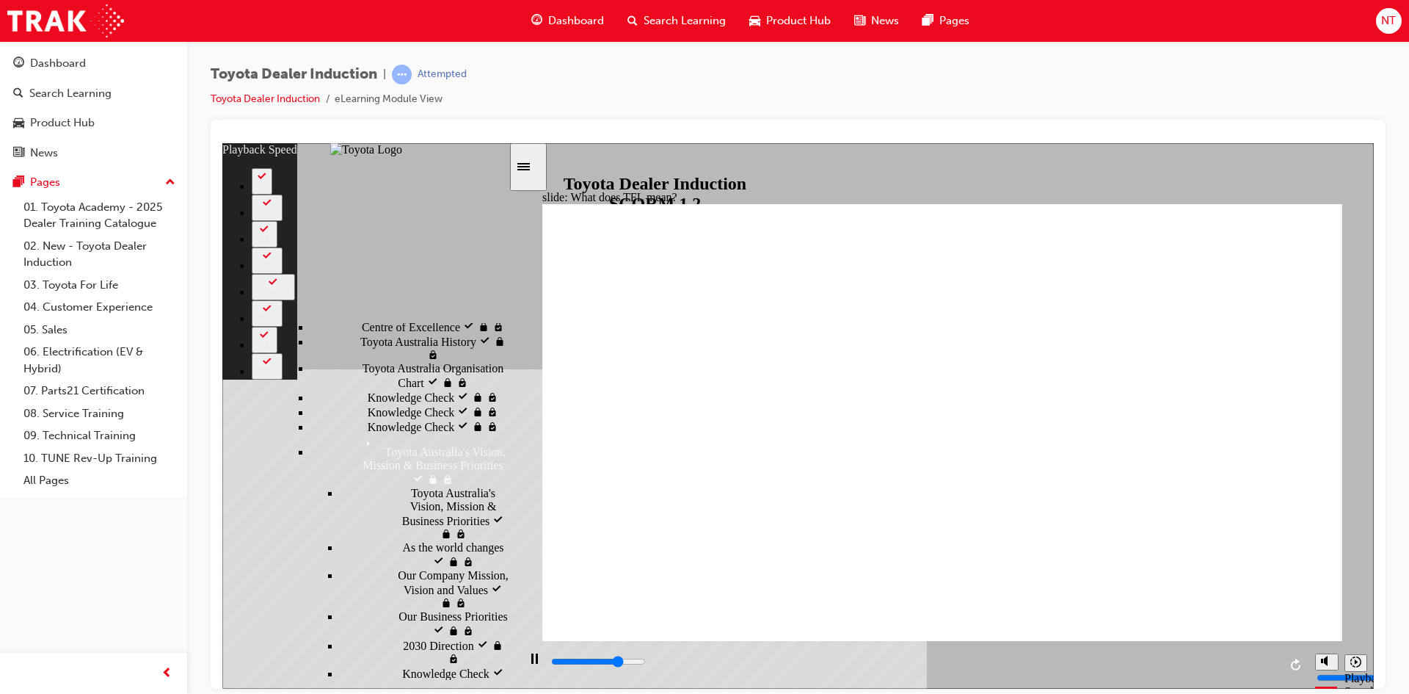
type input "8000"
type input "138"
type input "8300"
type input "138"
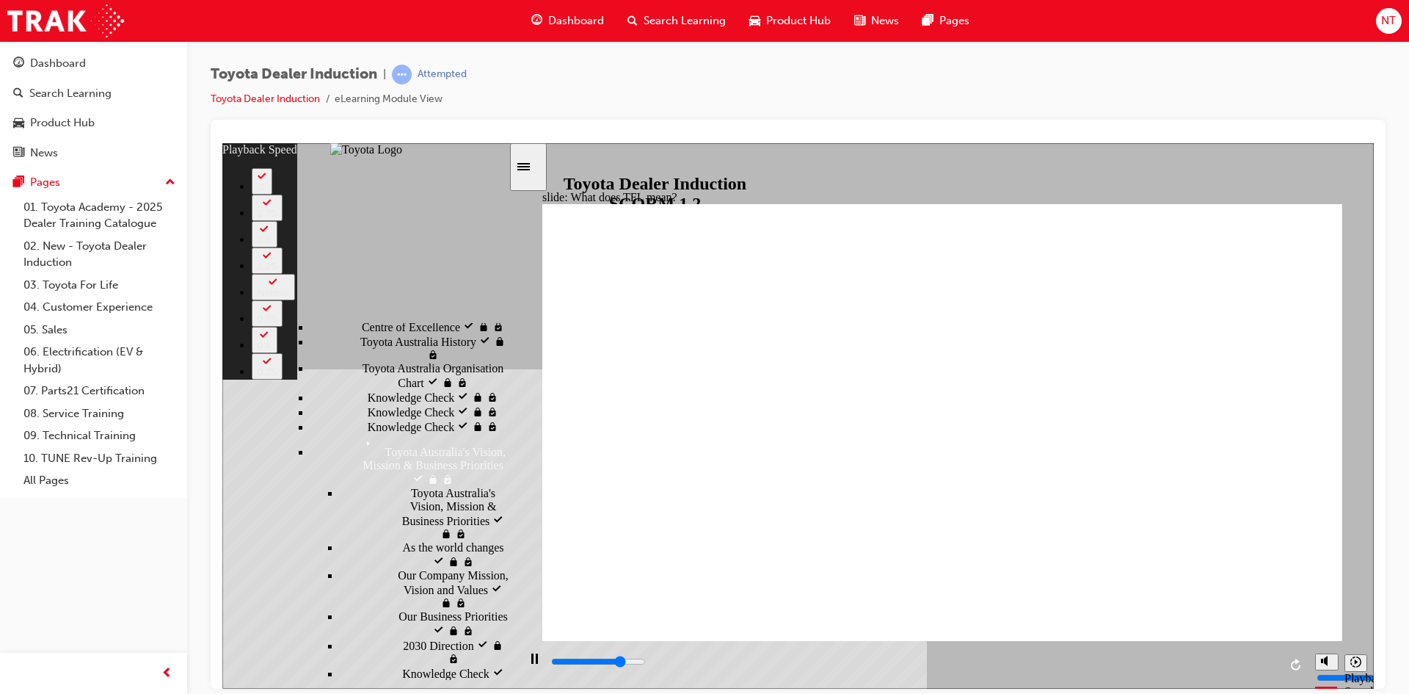
type input "8300"
type input "138"
type input "8500"
type input "138"
type input "8800"
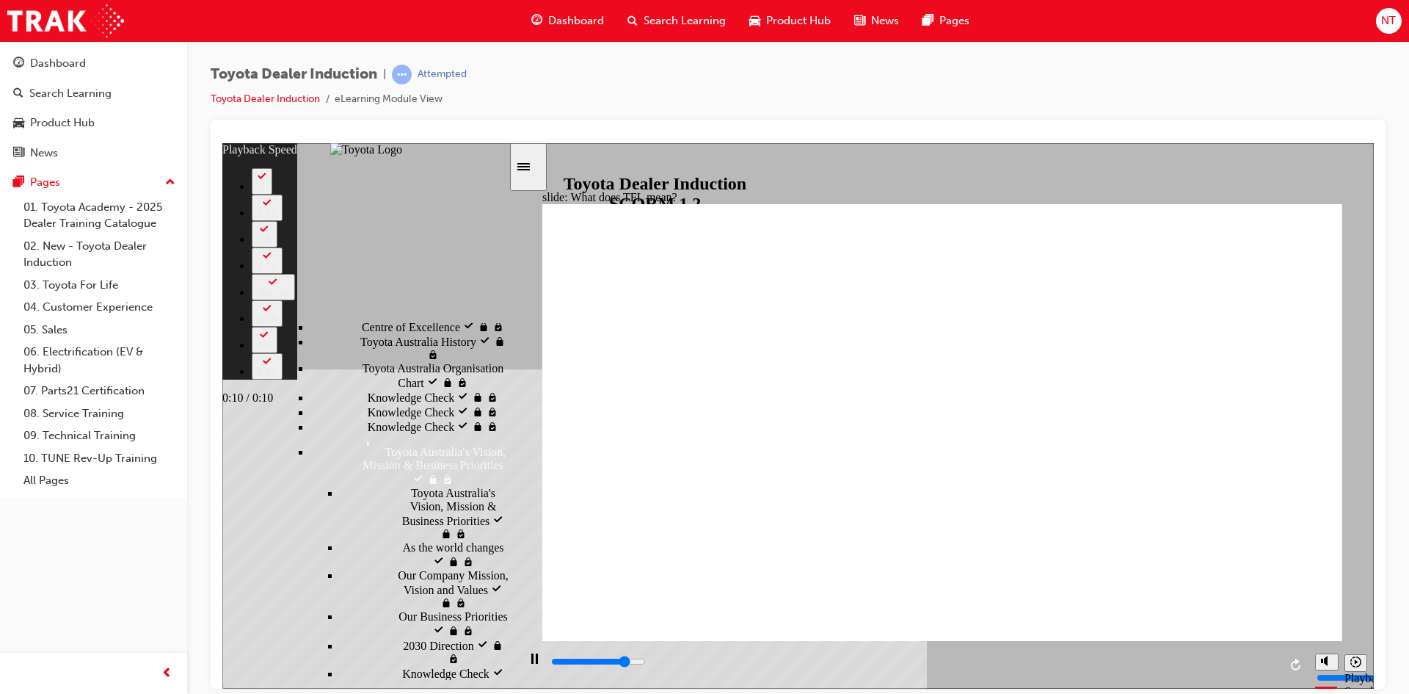
type input "139"
type input "9000"
type input "139"
type input "10400"
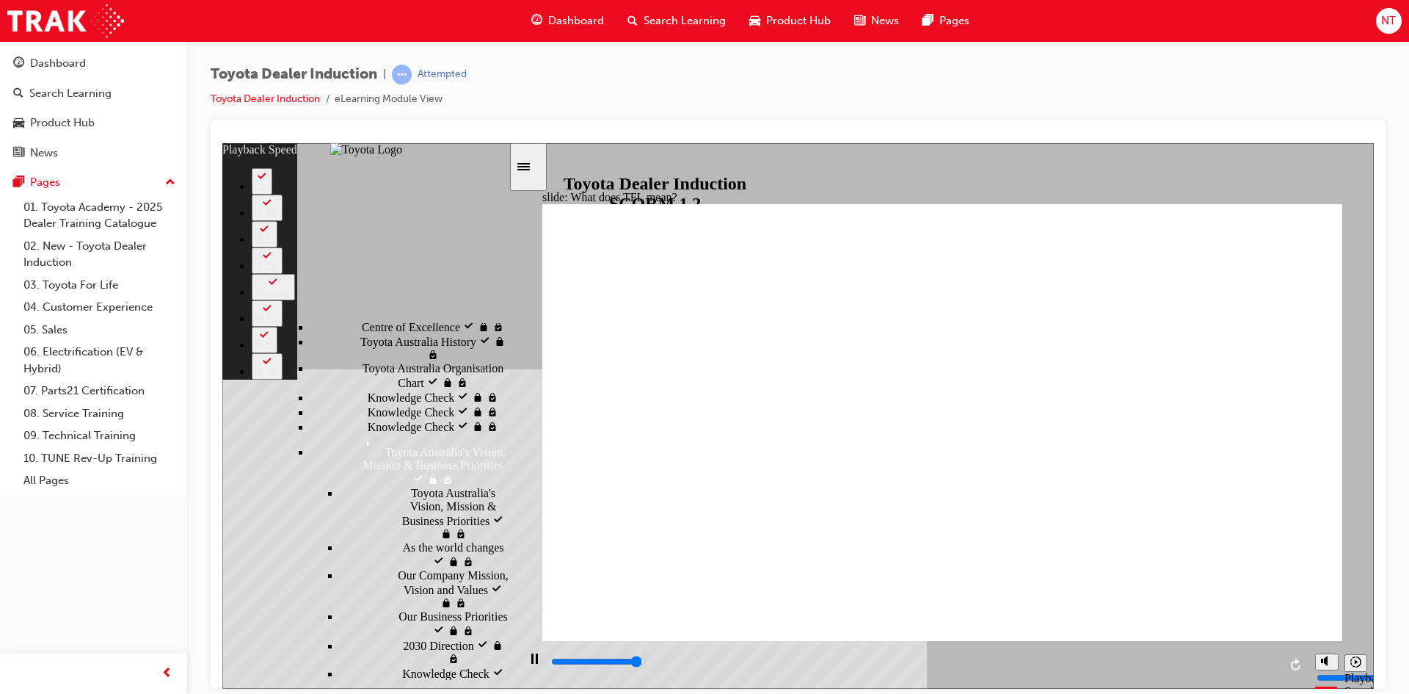
type input "139"
type input "10400"
type input "139"
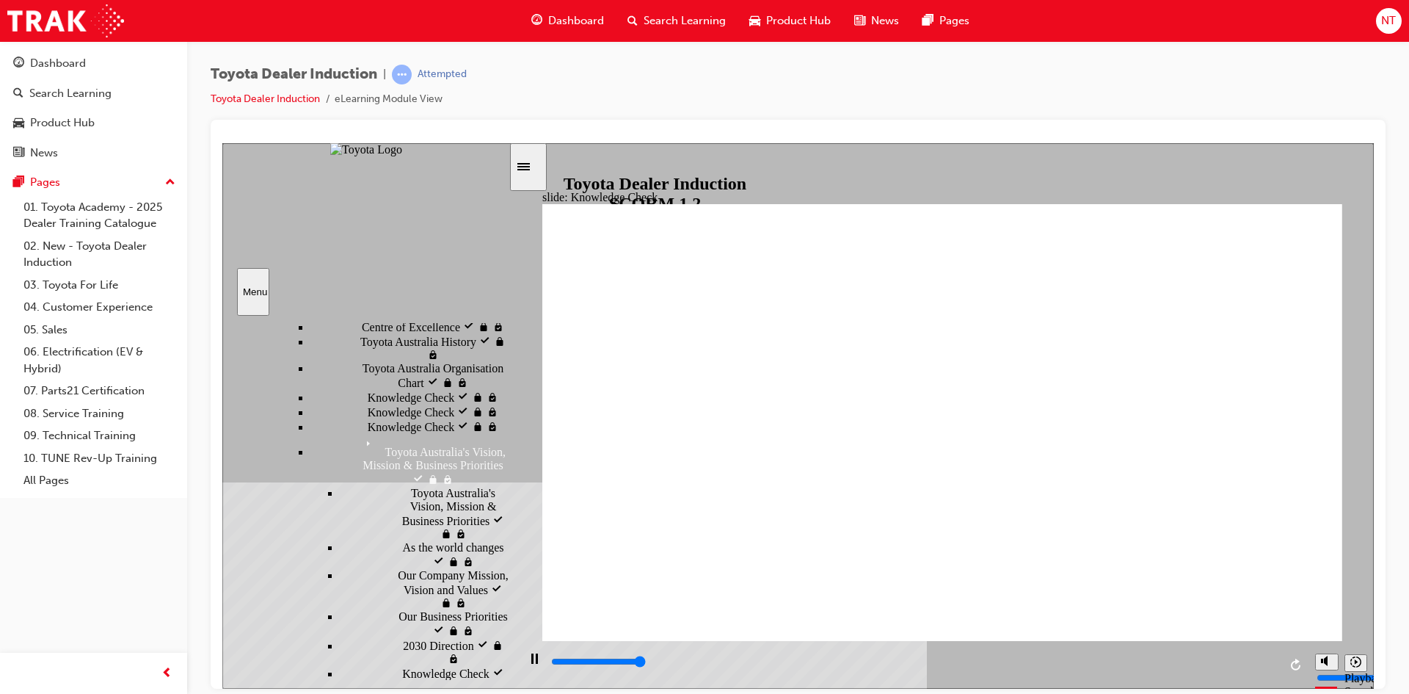
type input "5000"
radio input "true"
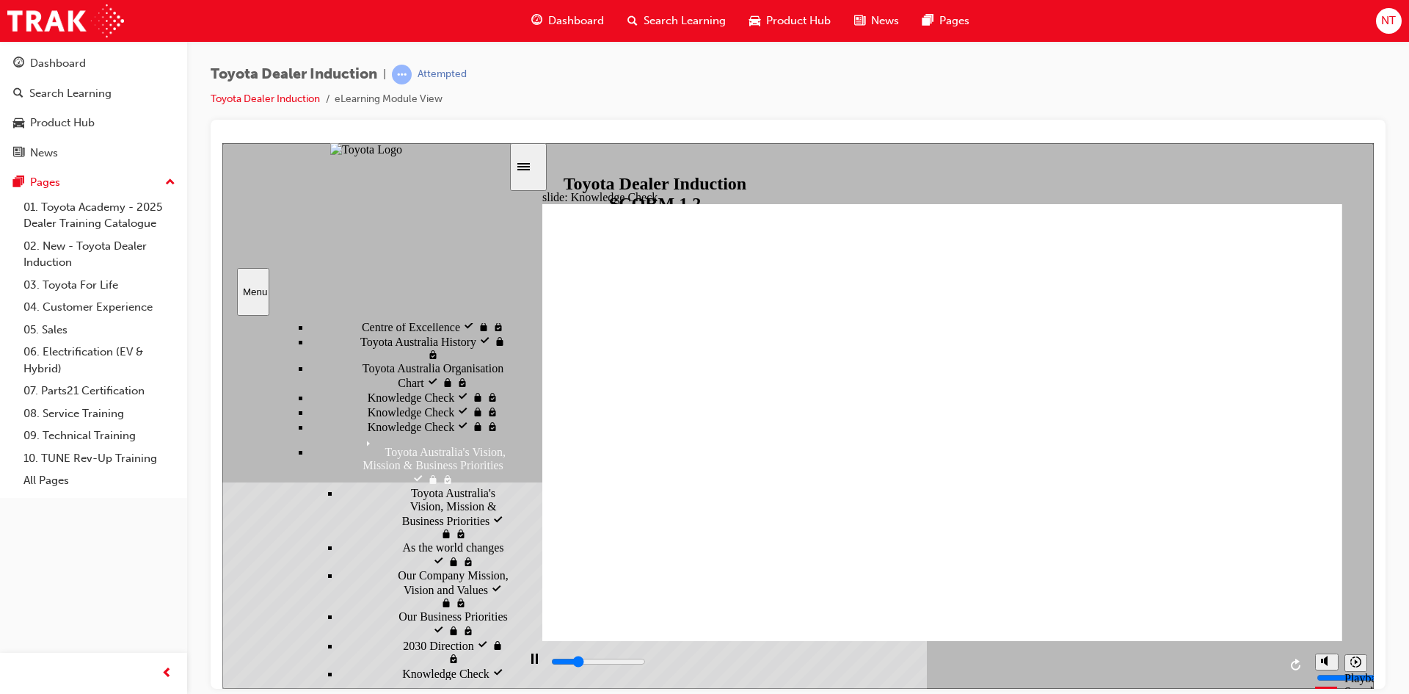
type input "1400"
radio input "true"
drag, startPoint x: 811, startPoint y: 390, endPoint x: 1325, endPoint y: 214, distance: 543.1
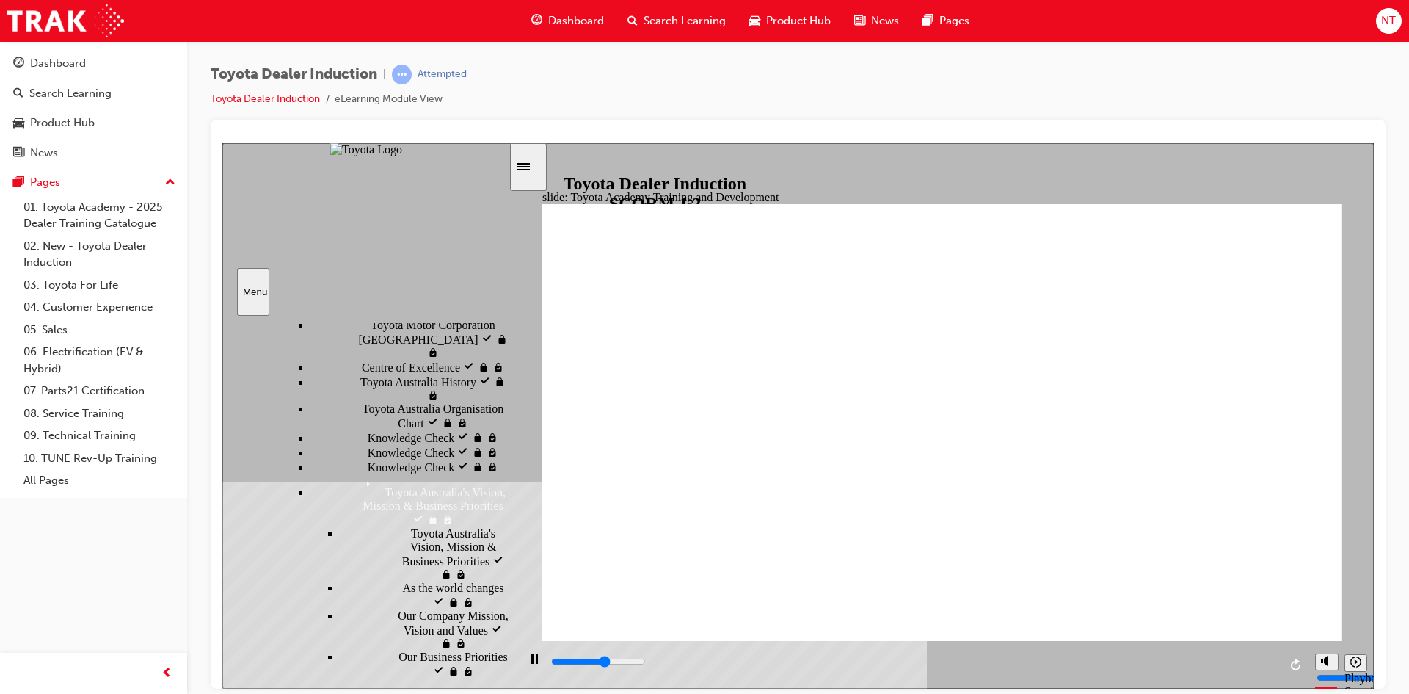
click at [646, 663] on input "slide progress" at bounding box center [598, 661] width 95 height 12
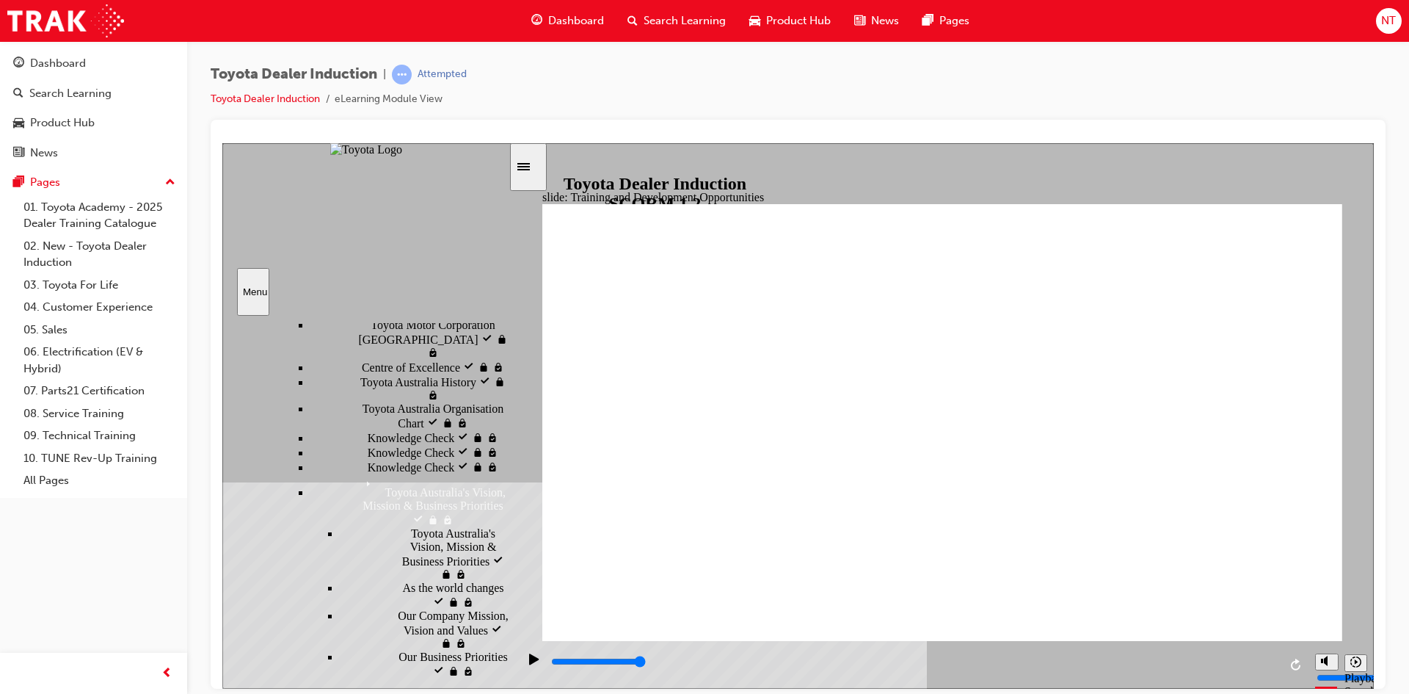
click at [646, 663] on input "slide progress" at bounding box center [598, 661] width 95 height 12
type input "5000"
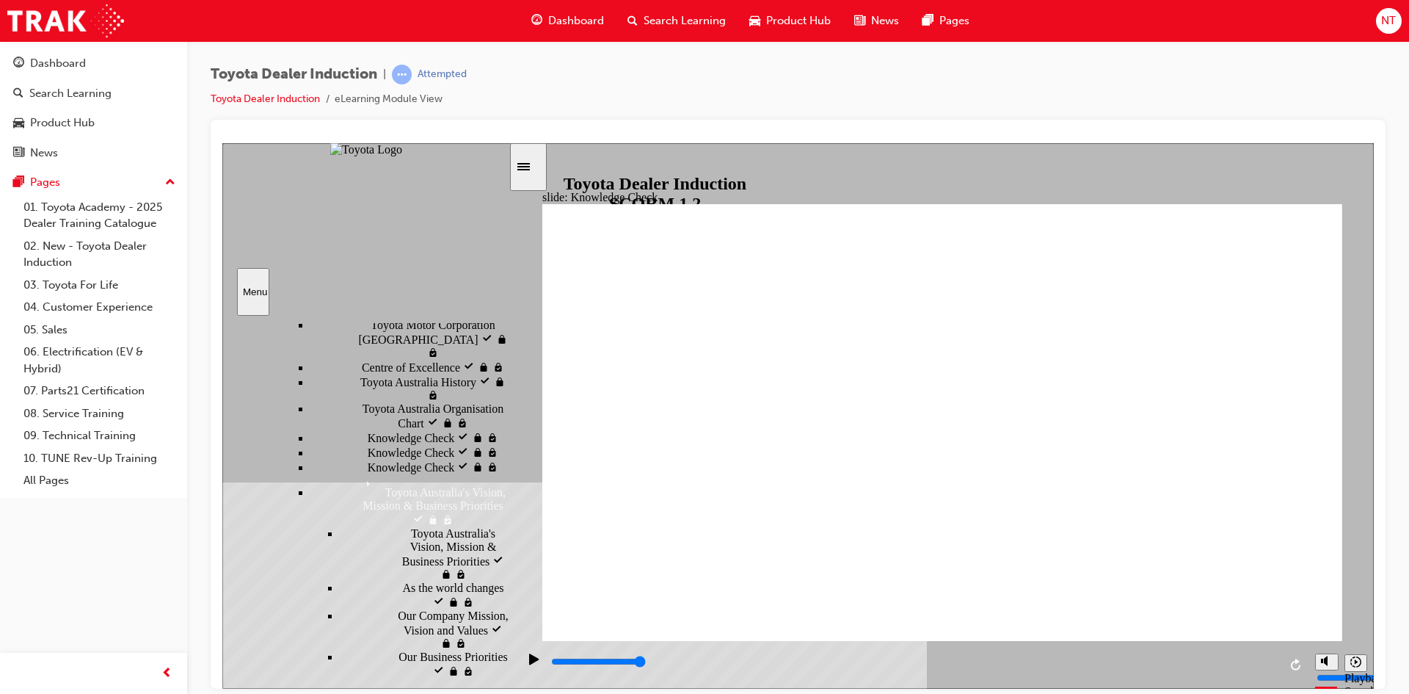
radio input "true"
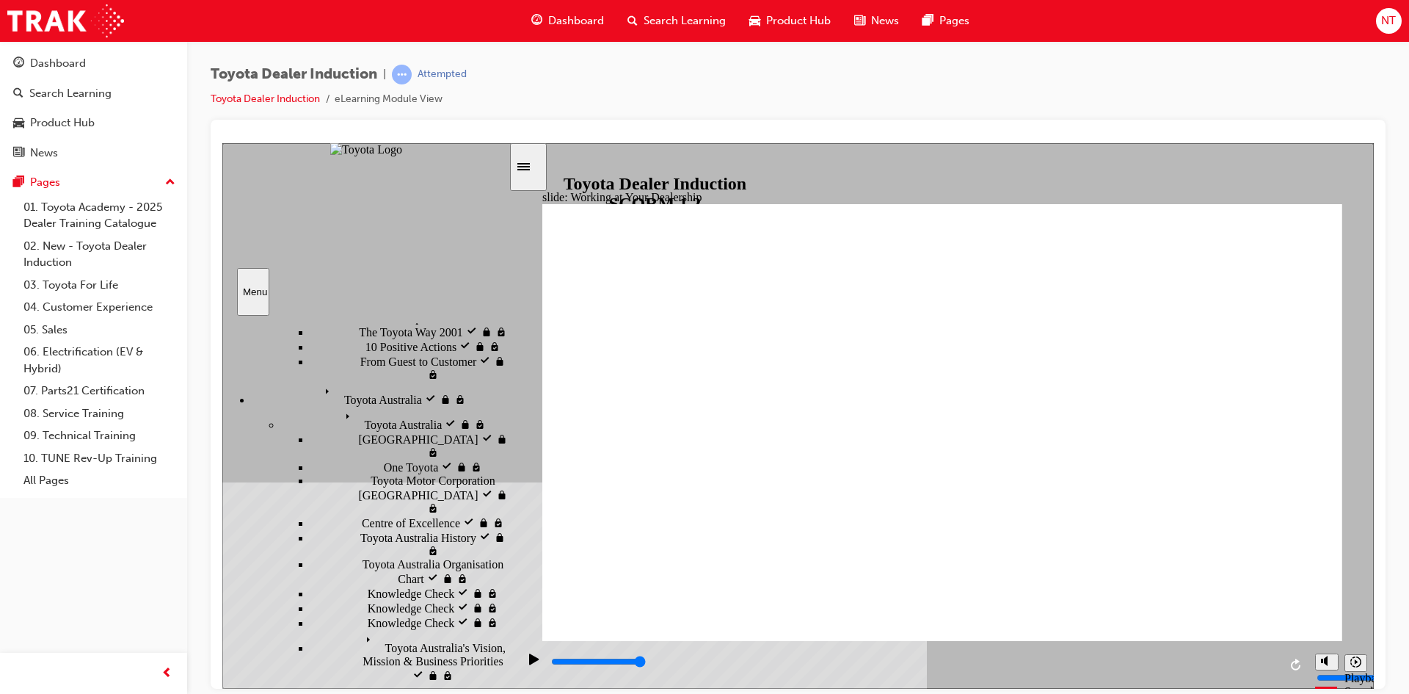
scroll to position [683, 0]
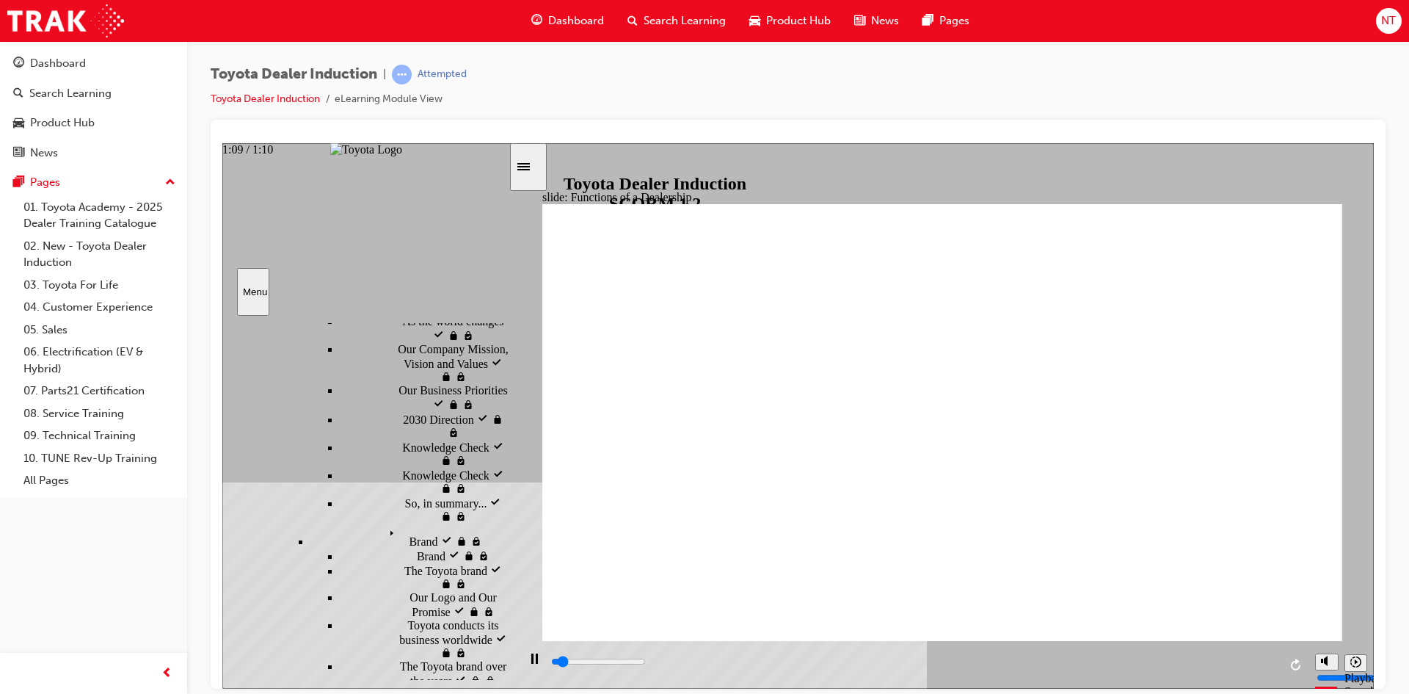
click at [1273, 667] on div "playback controls" at bounding box center [914, 661] width 729 height 16
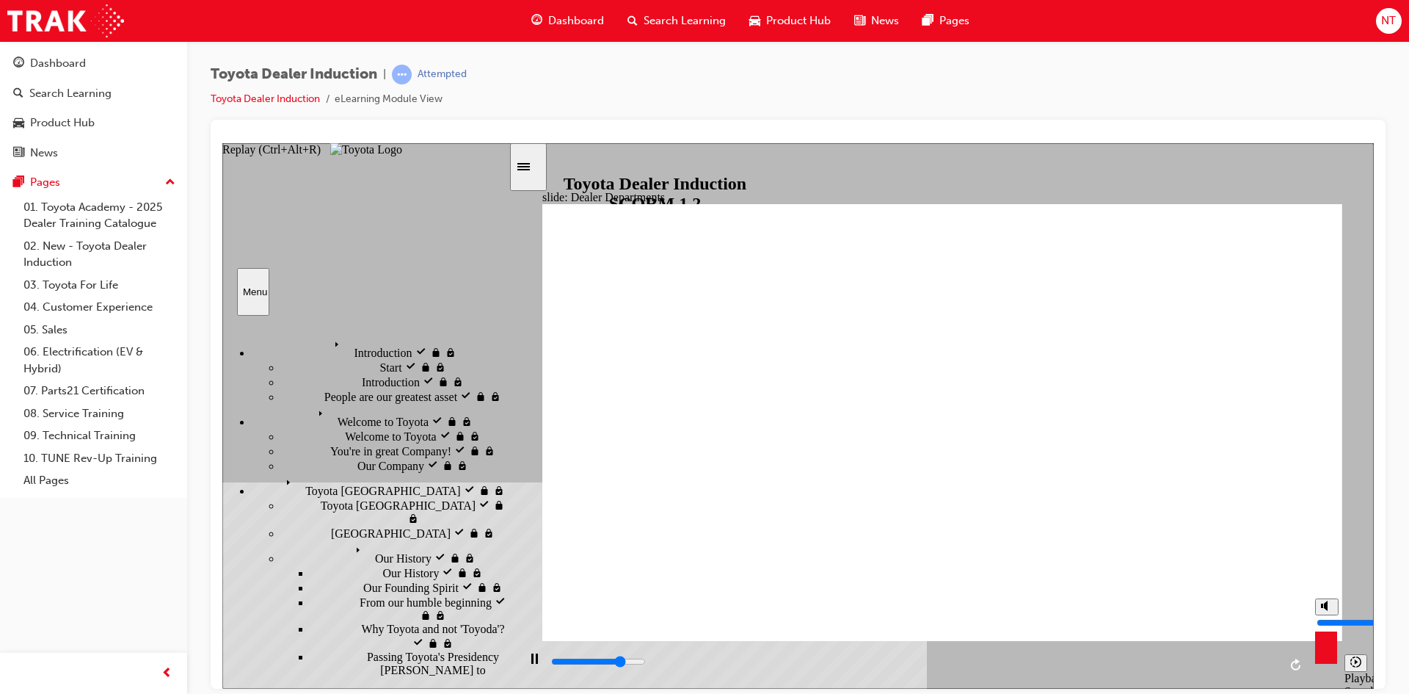
scroll to position [884, 0]
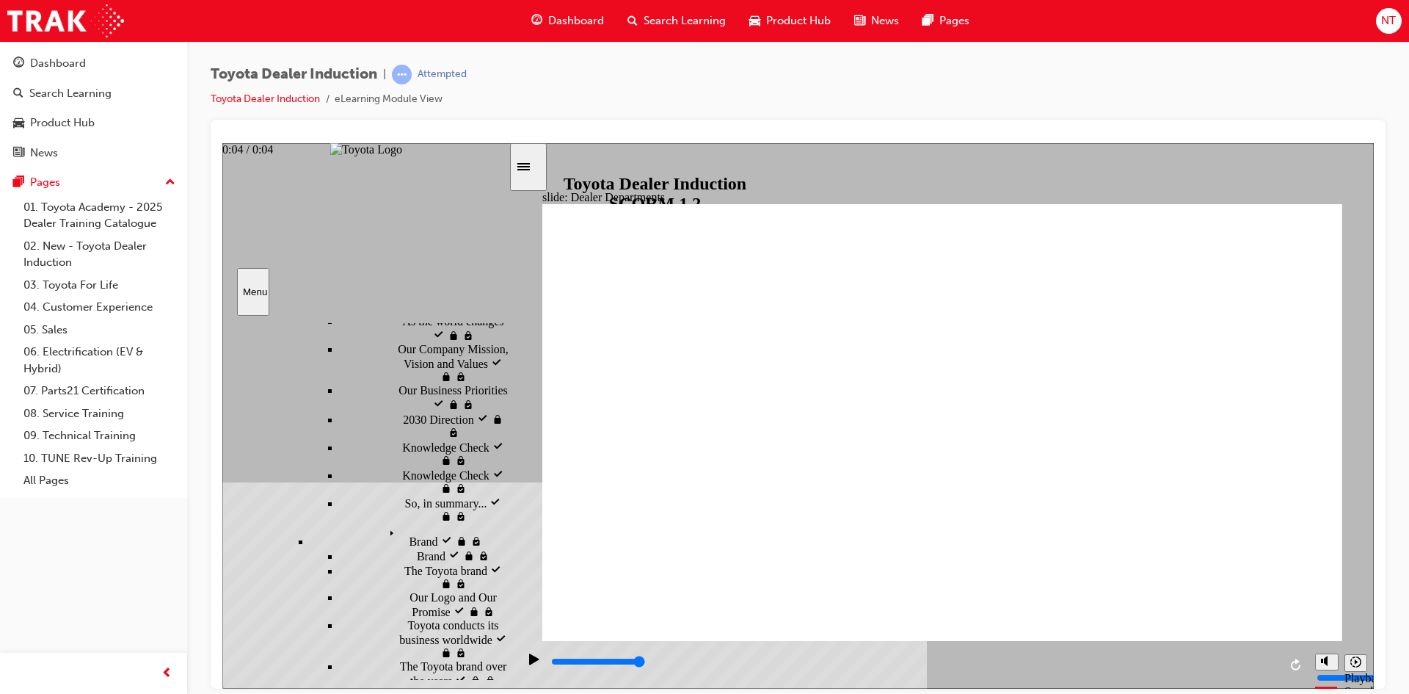
drag, startPoint x: 1276, startPoint y: 660, endPoint x: 1281, endPoint y: 640, distance: 20.3
click at [1276, 661] on div "playback controls" at bounding box center [914, 661] width 729 height 16
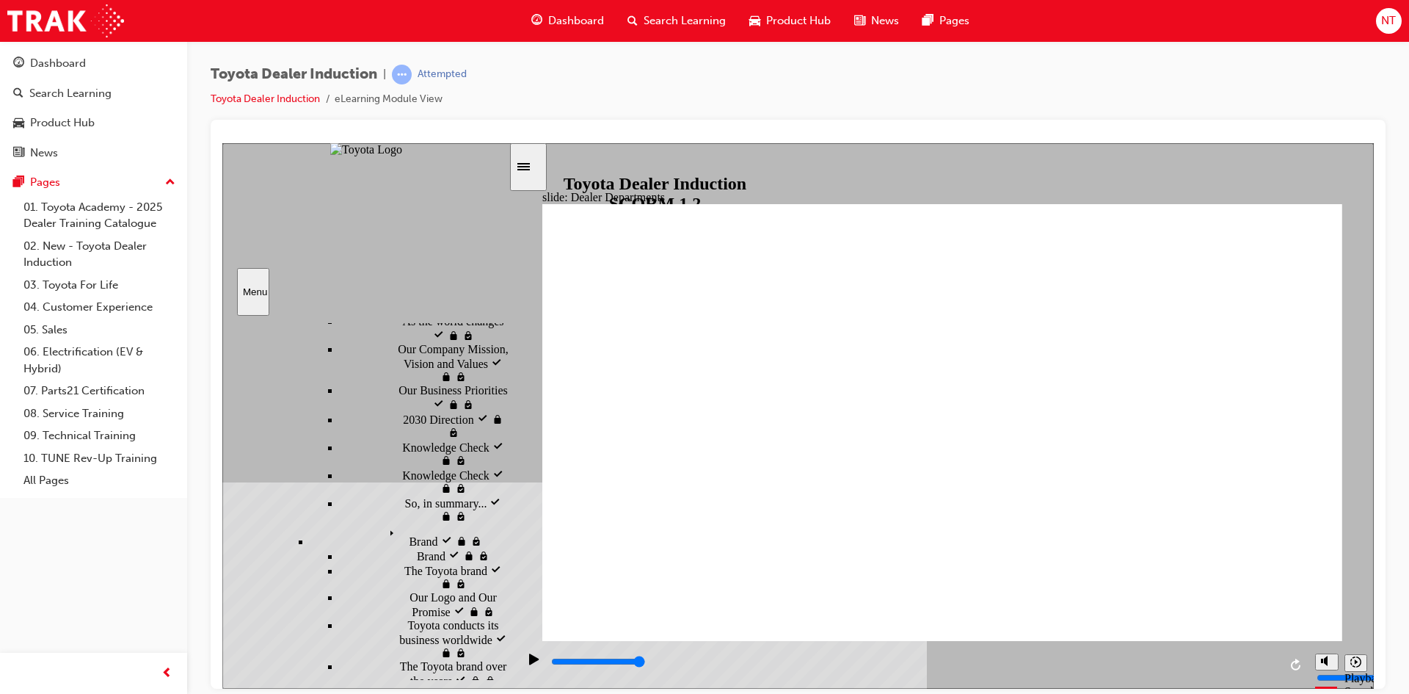
click at [646, 662] on input "slide progress" at bounding box center [598, 661] width 95 height 12
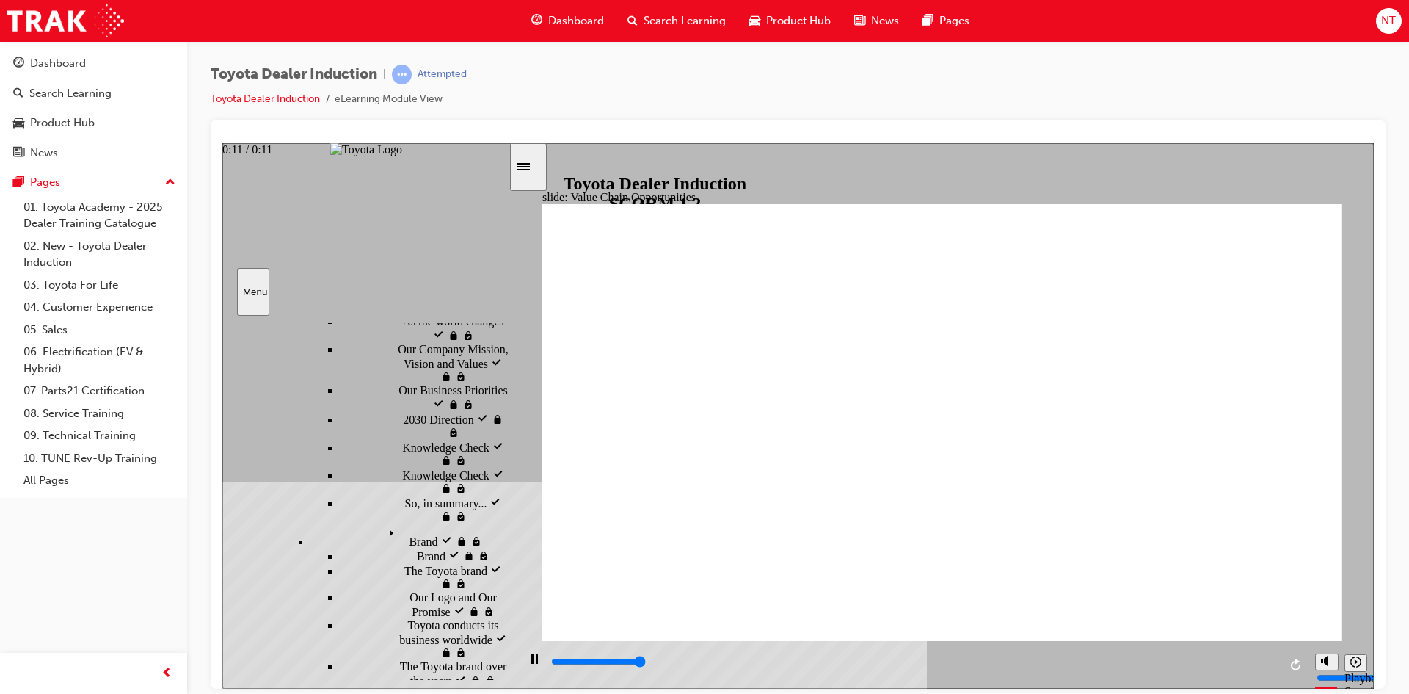
click at [646, 664] on input "slide progress" at bounding box center [598, 661] width 95 height 12
type input "11300"
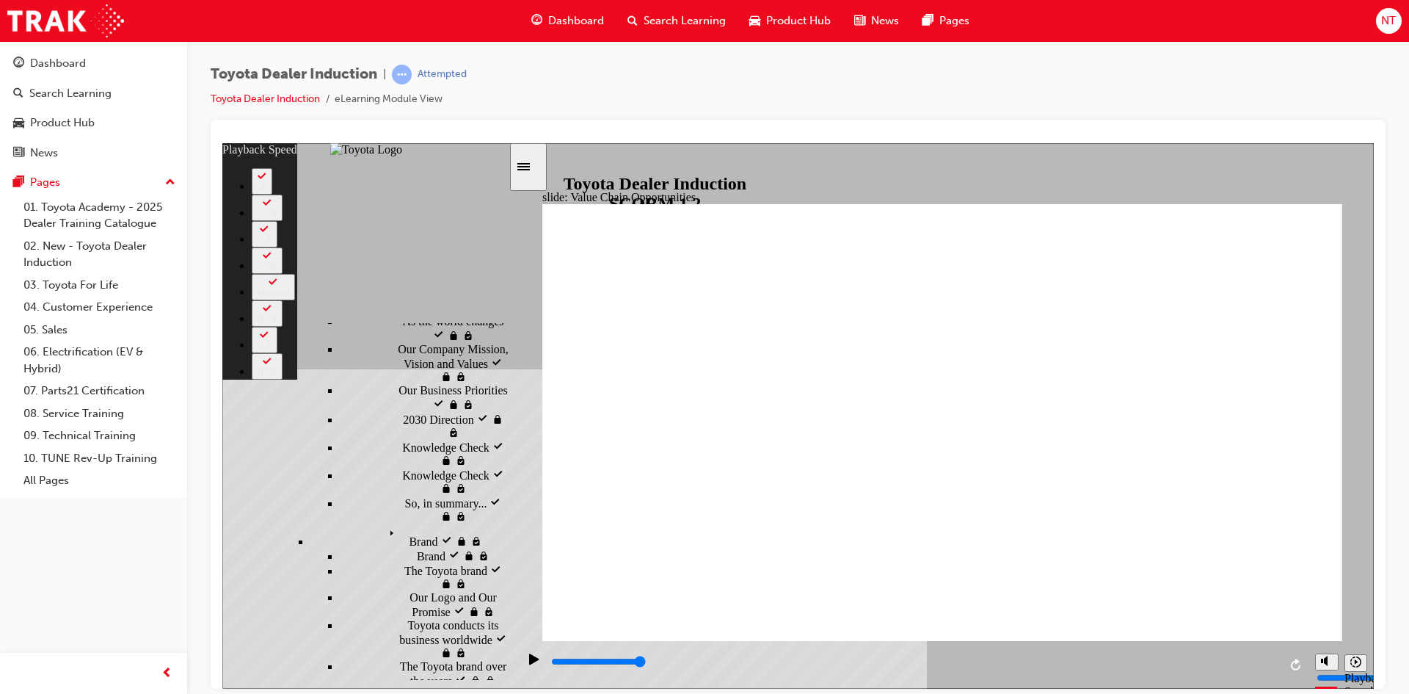
type input "64"
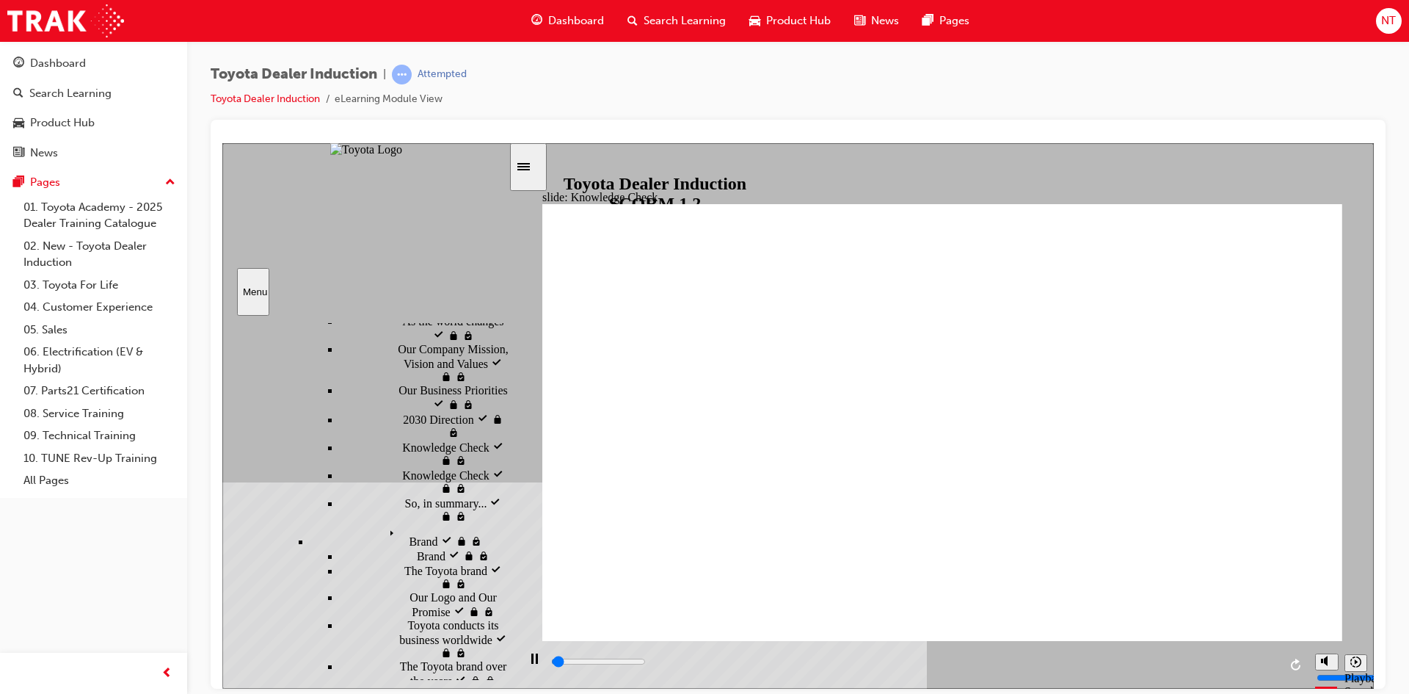
type input "5000"
drag, startPoint x: 851, startPoint y: 434, endPoint x: 942, endPoint y: 420, distance: 92.9
radio input "true"
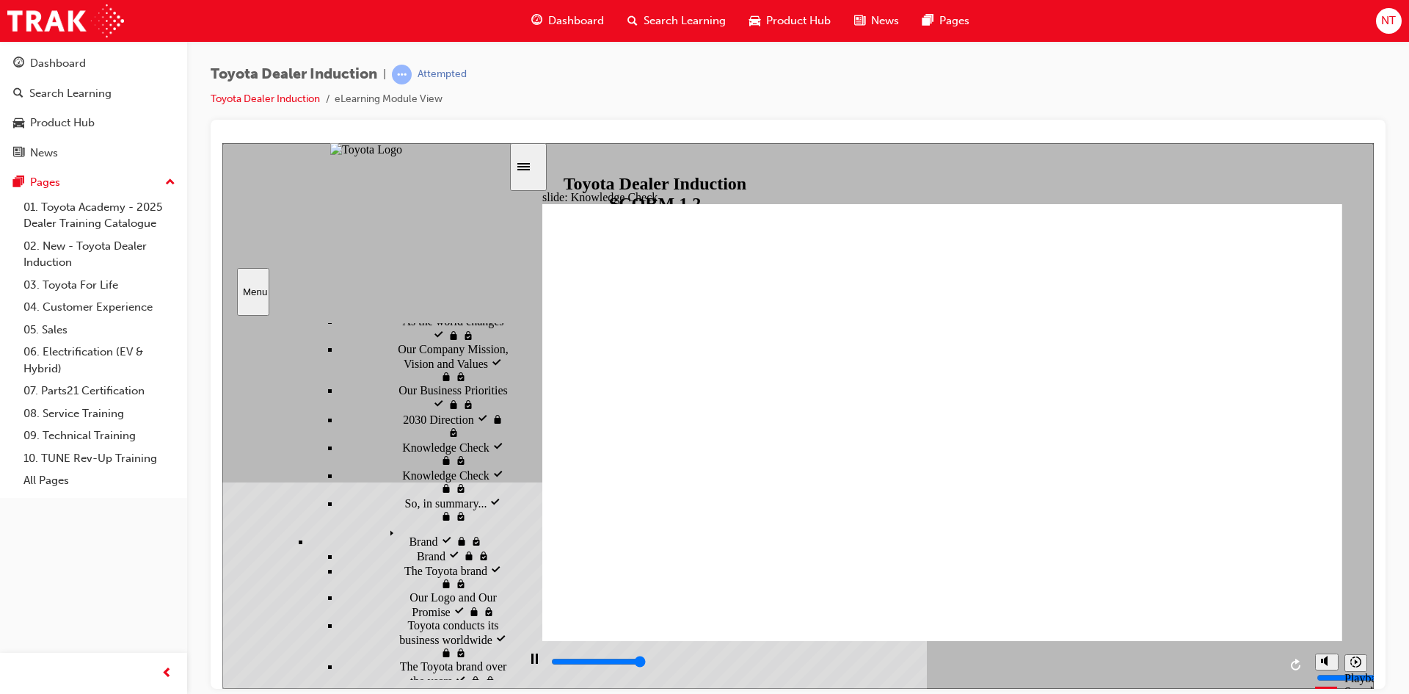
type input "5000"
radio input "true"
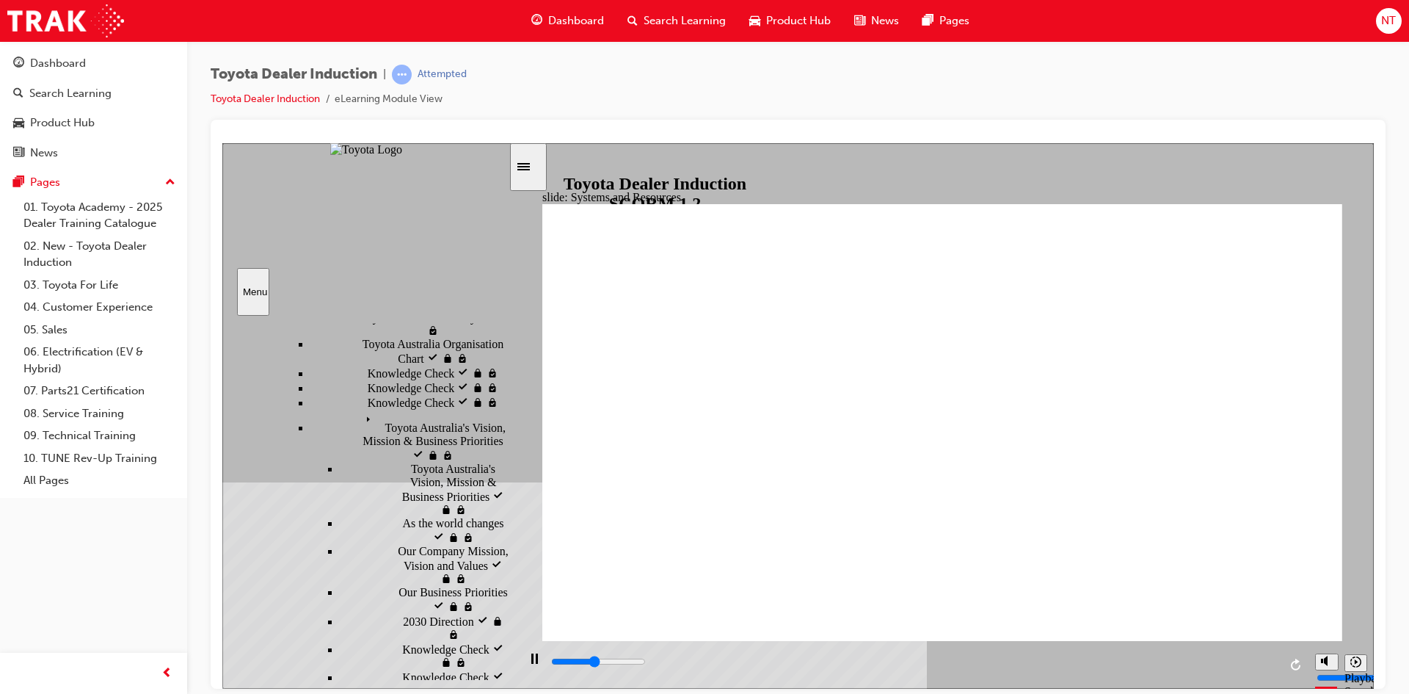
click at [646, 662] on input "slide progress" at bounding box center [598, 661] width 95 height 12
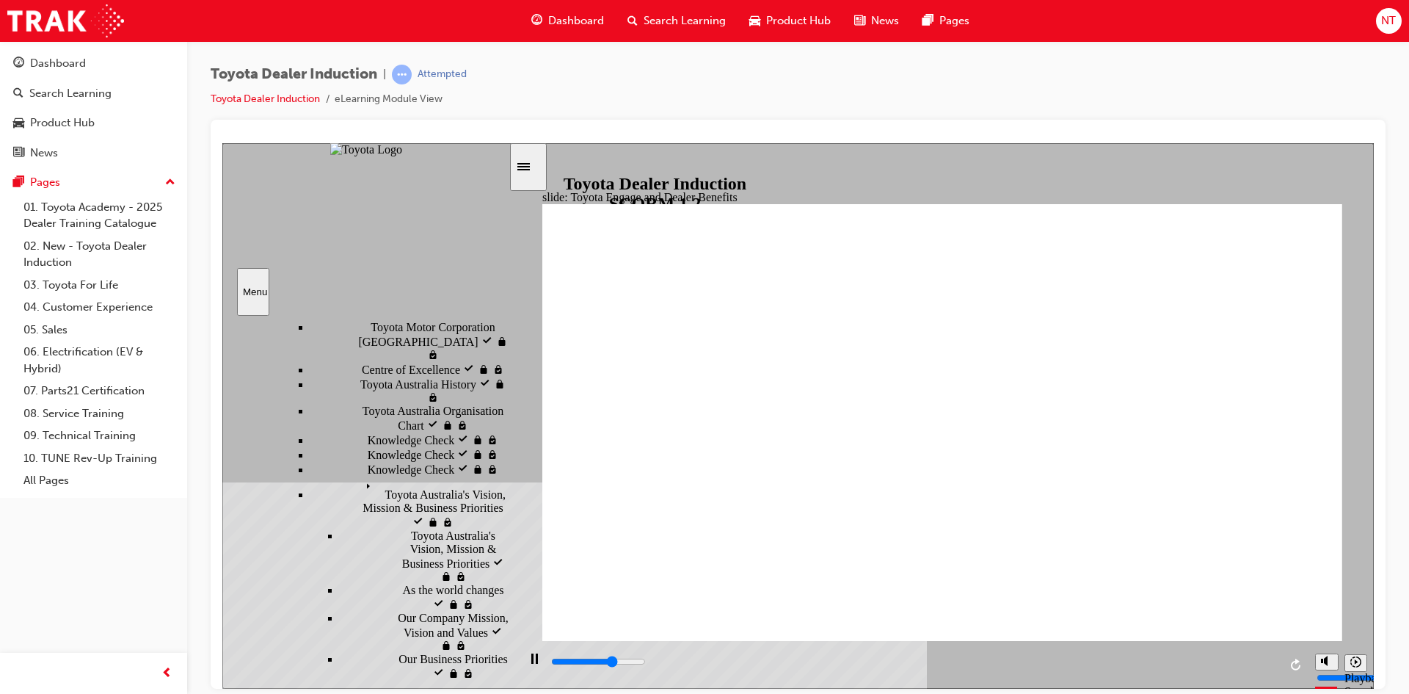
click at [646, 664] on input "slide progress" at bounding box center [598, 661] width 95 height 12
click at [1267, 665] on div "playback controls" at bounding box center [914, 661] width 729 height 16
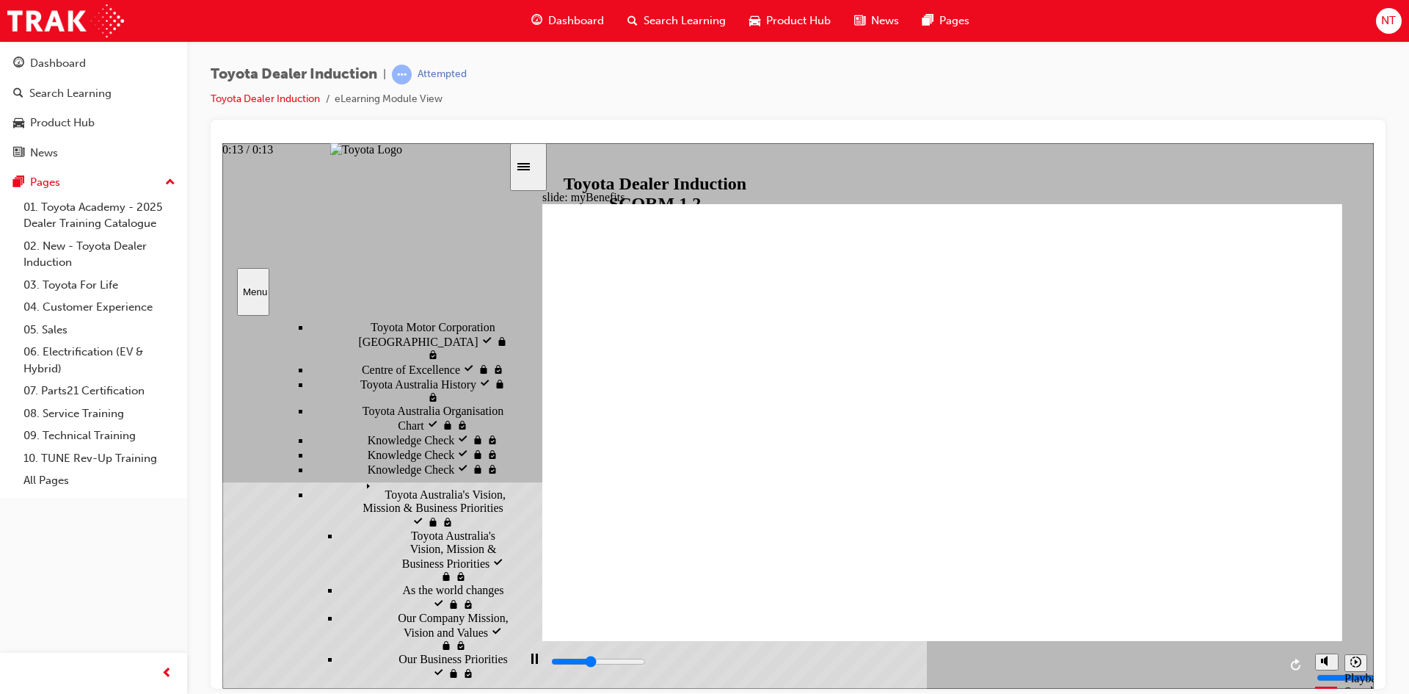
click at [646, 663] on input "slide progress" at bounding box center [598, 661] width 95 height 12
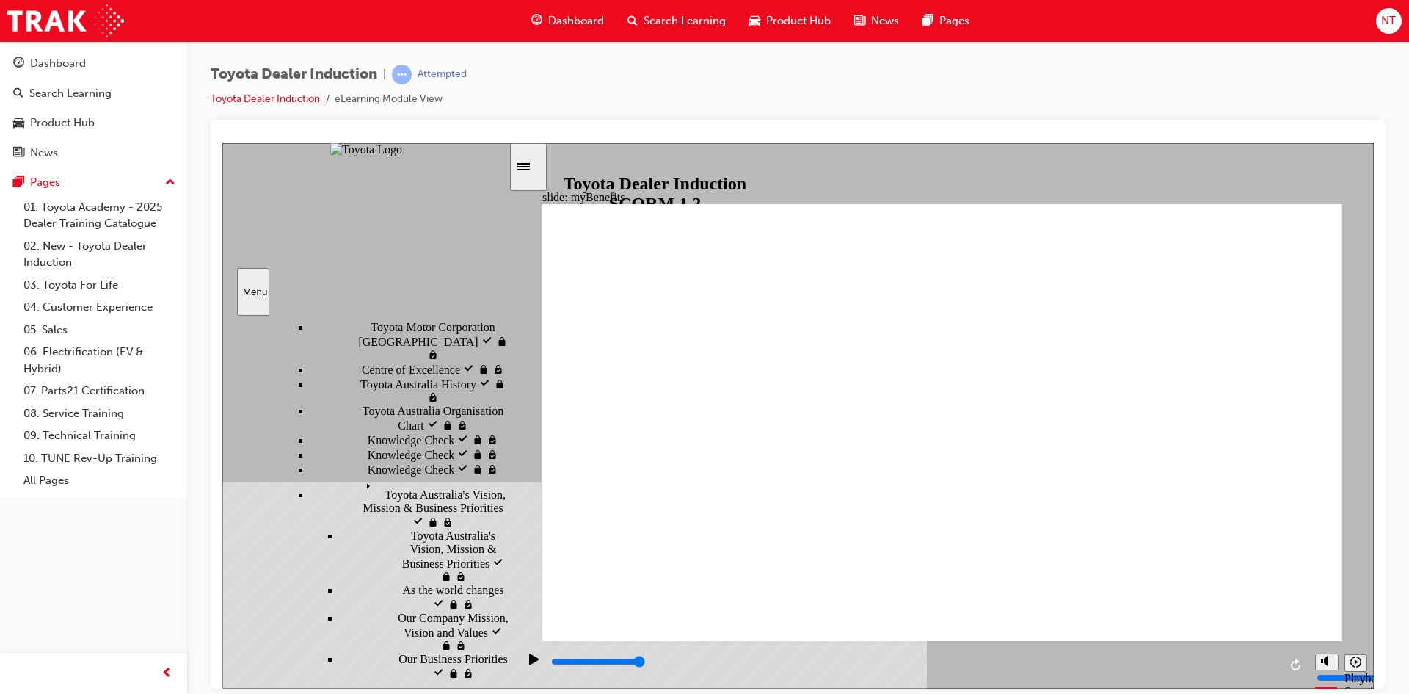
drag, startPoint x: 1025, startPoint y: 360, endPoint x: 1107, endPoint y: 456, distance: 126.0
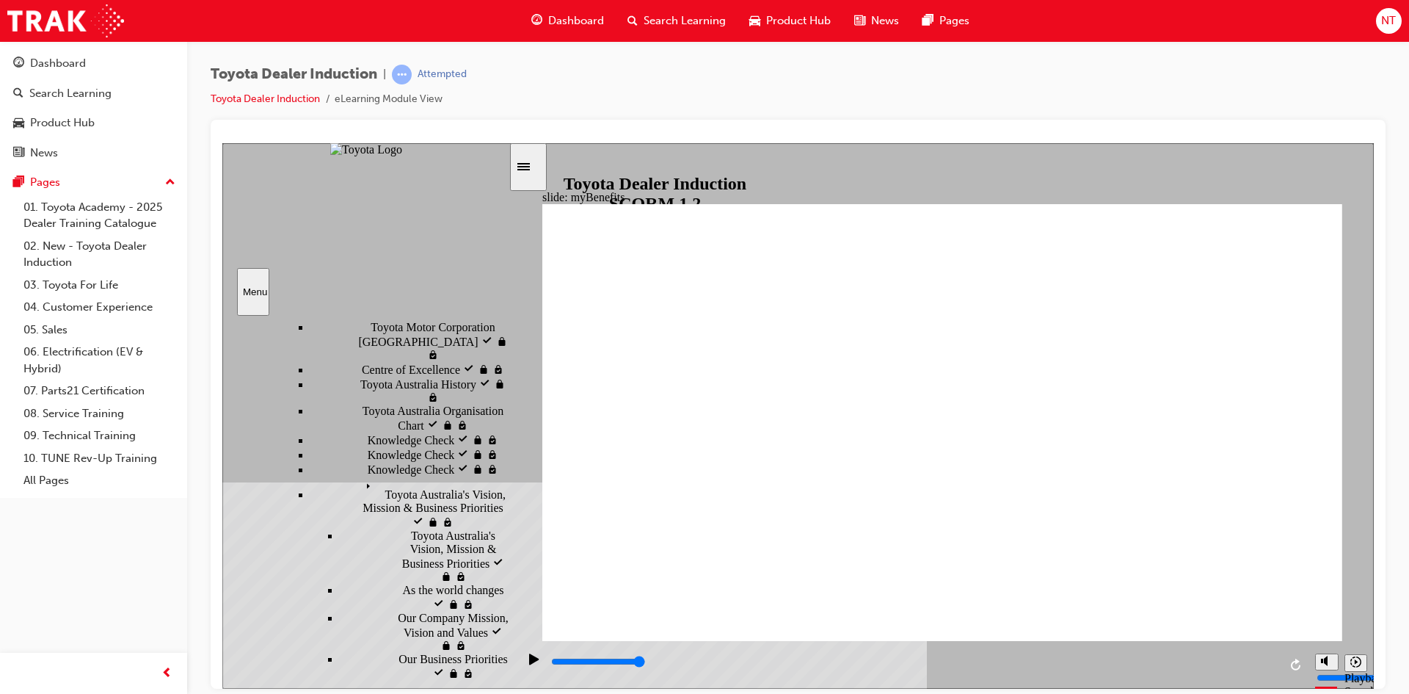
click at [646, 663] on input "slide progress" at bounding box center [598, 661] width 95 height 12
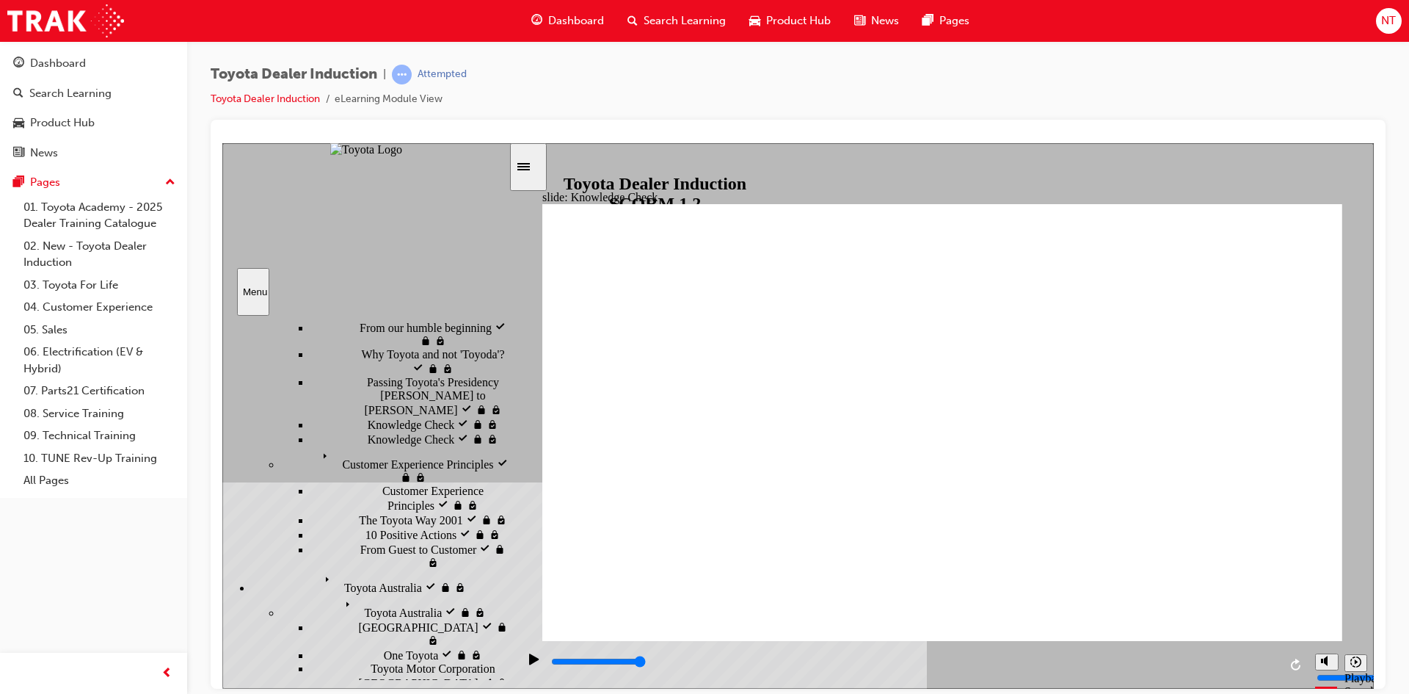
scroll to position [249, 0]
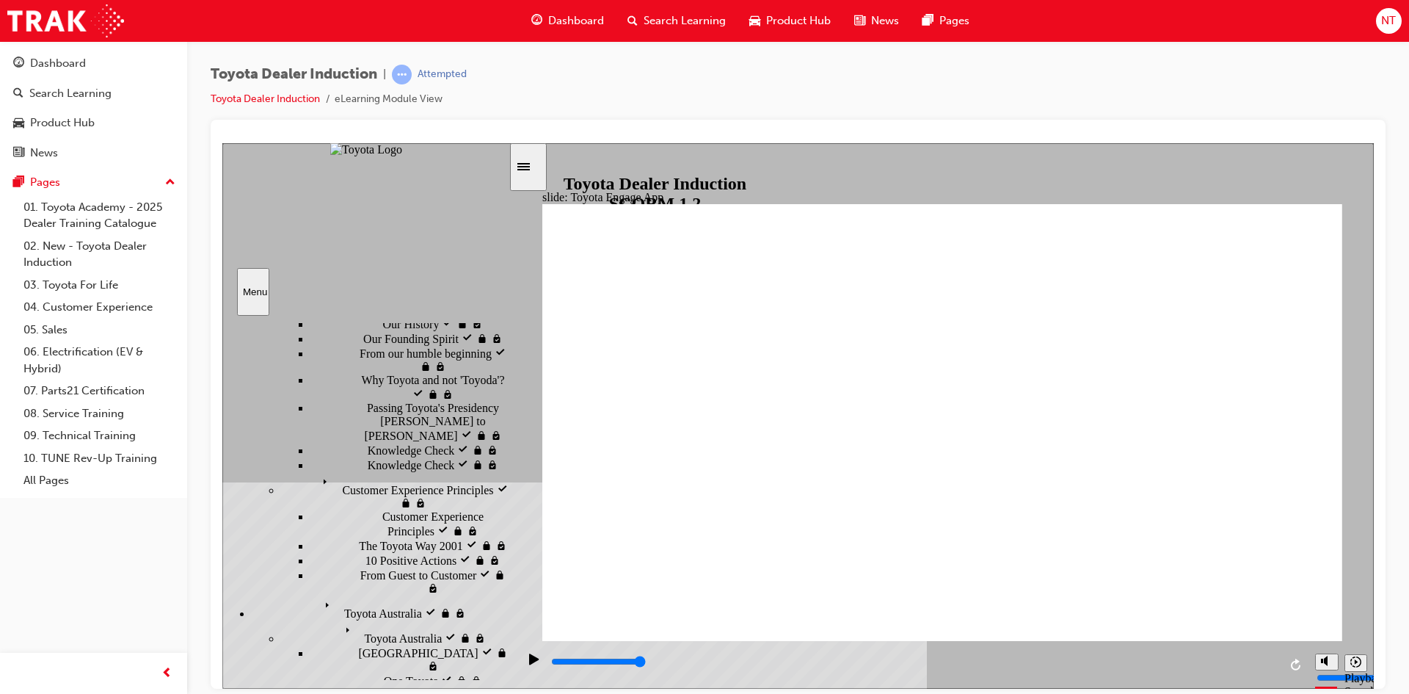
type input "3500"
type input "T"
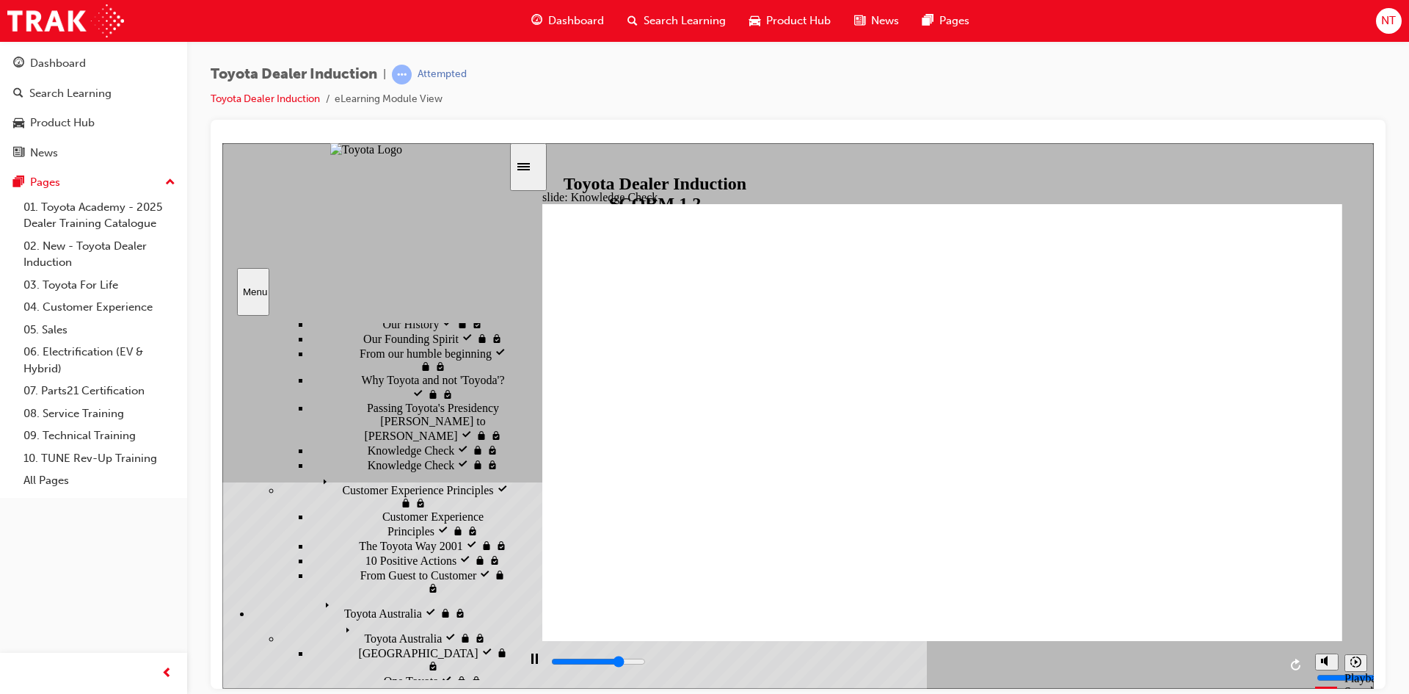
type input "3700"
type input "To"
type input "3900"
type input "Toy"
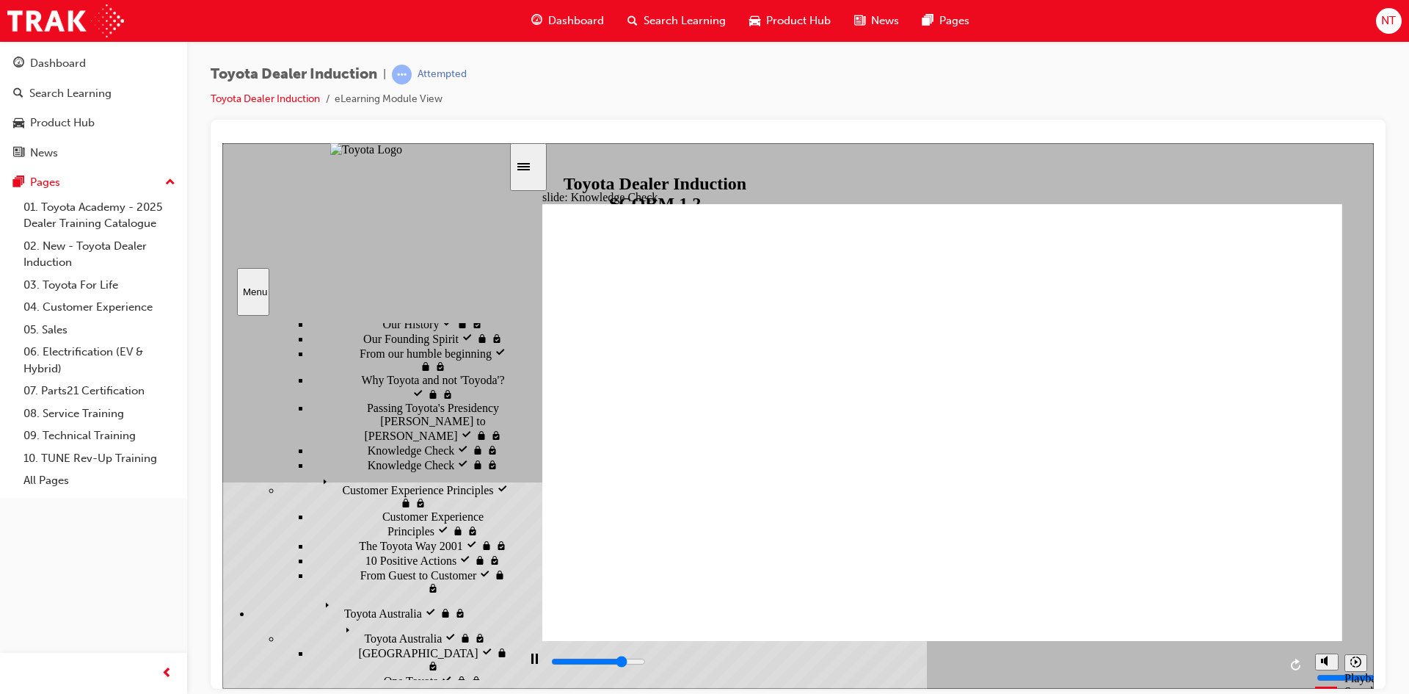
type input "Toy"
type input "4100"
type input "Toyo"
type input "4500"
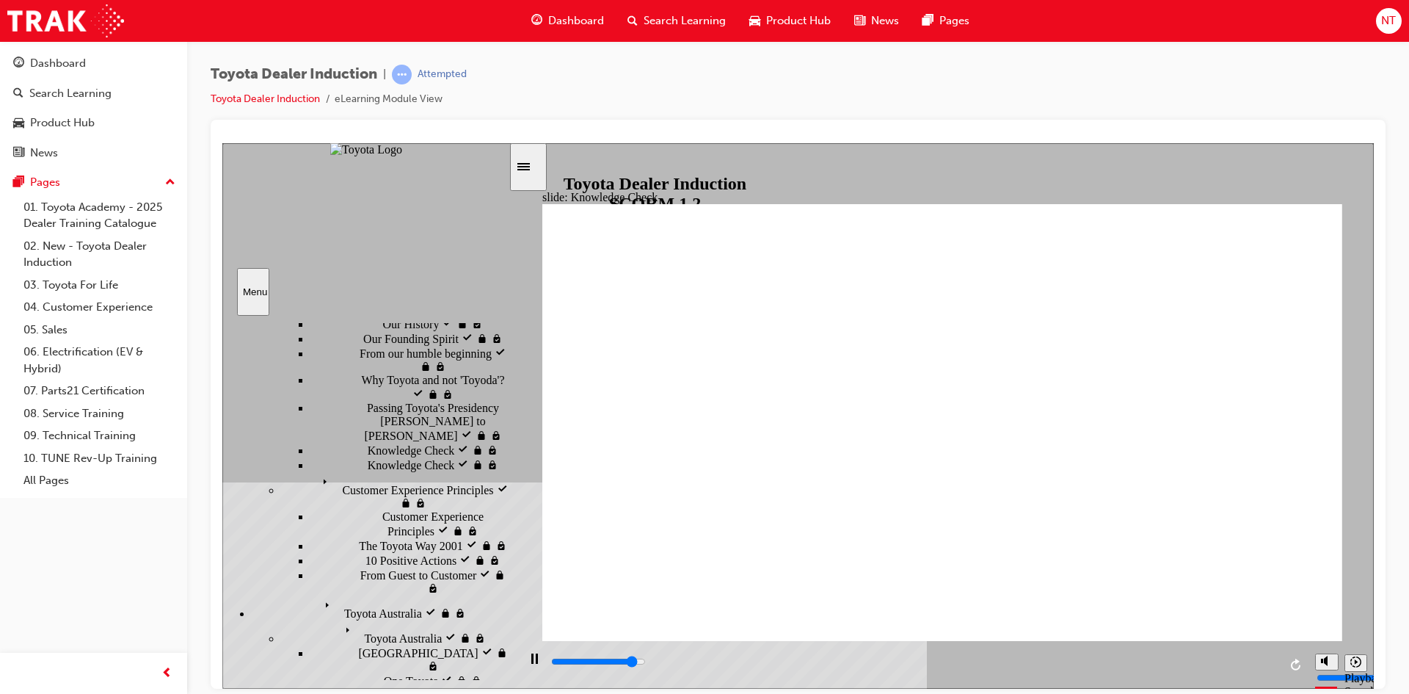
type input "Toyot"
type input "4800"
type input "Toyota"
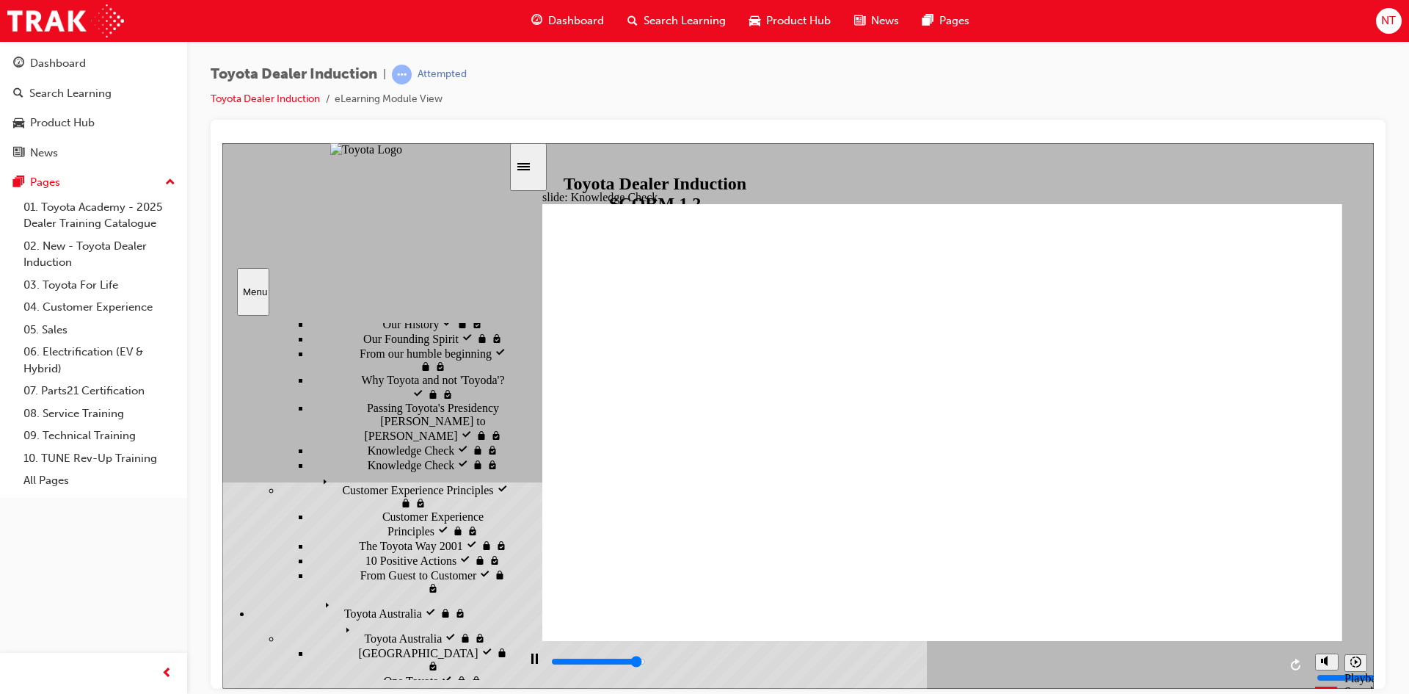
type input "5000"
type input "Toyota"
type input "5000"
type input "Toyota E"
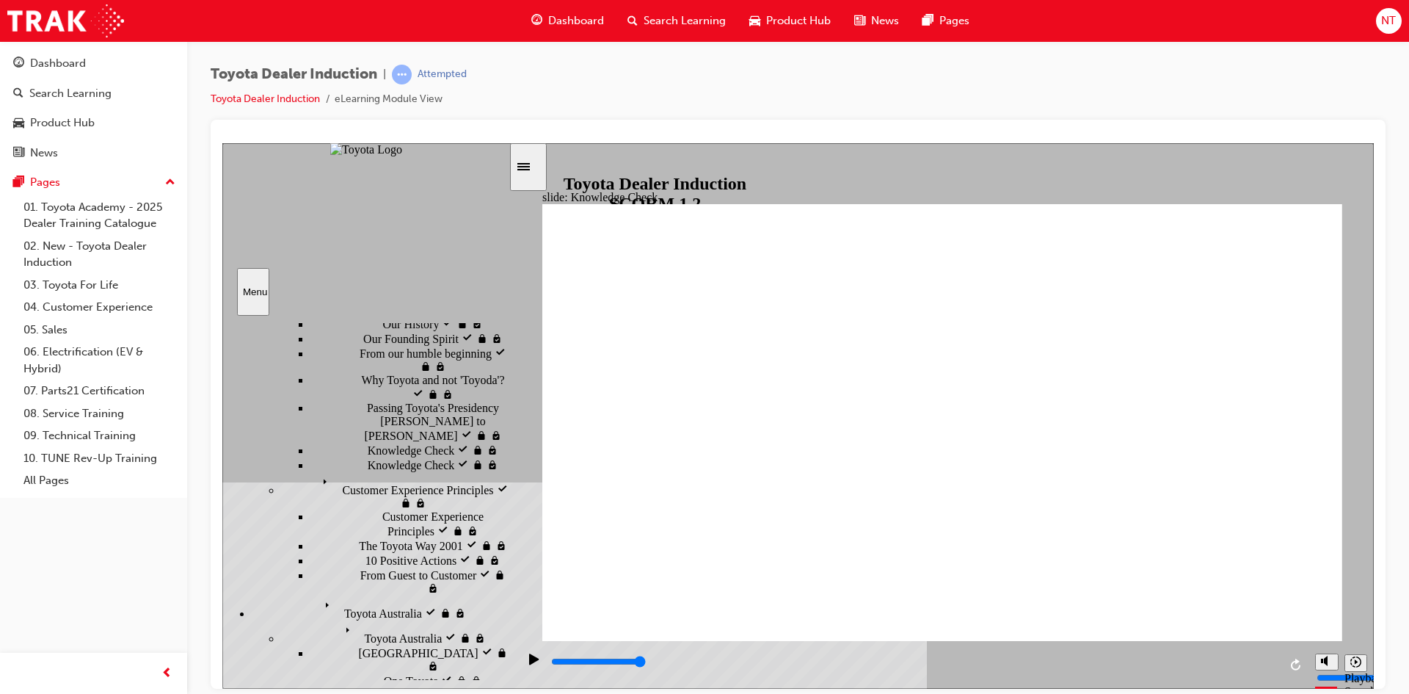
type input "Toyota E"
type input "Toyota En"
type input "Toyota Eng"
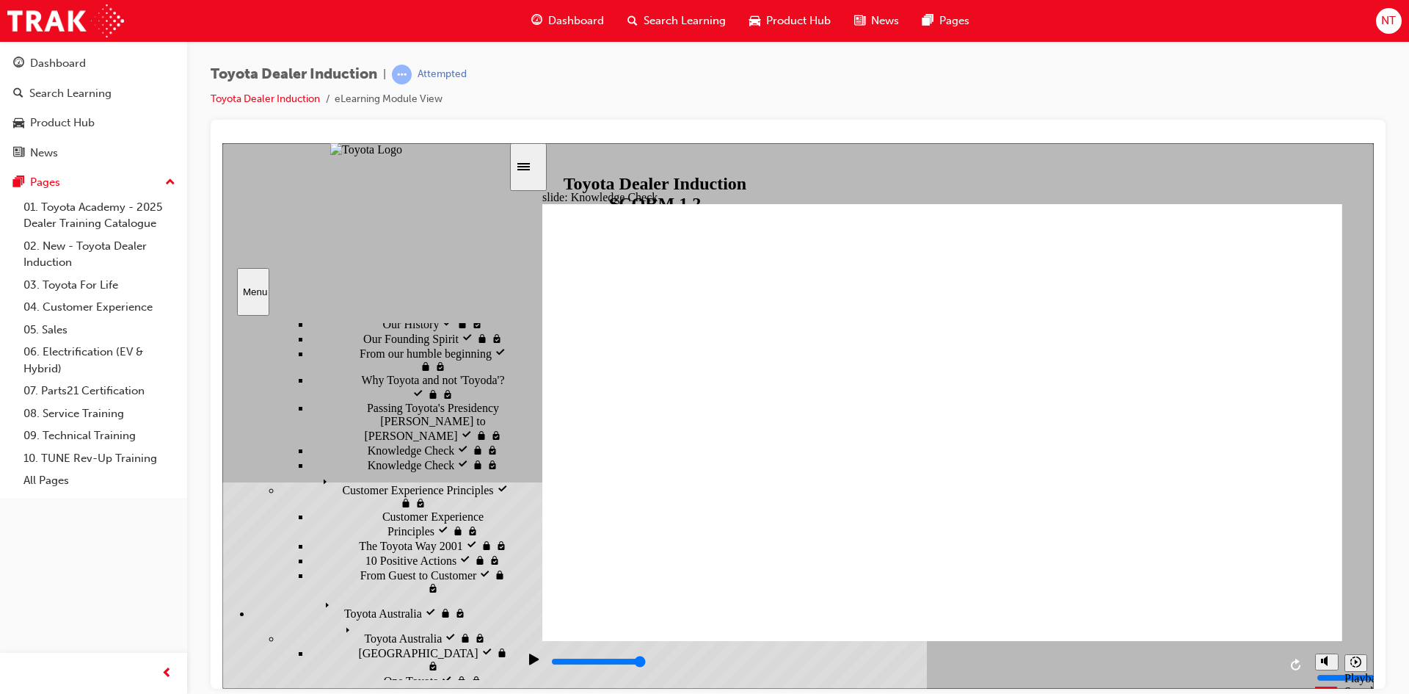
type input "Toyota Enga"
type input "Toyota Engag"
type input "Toyota Engage"
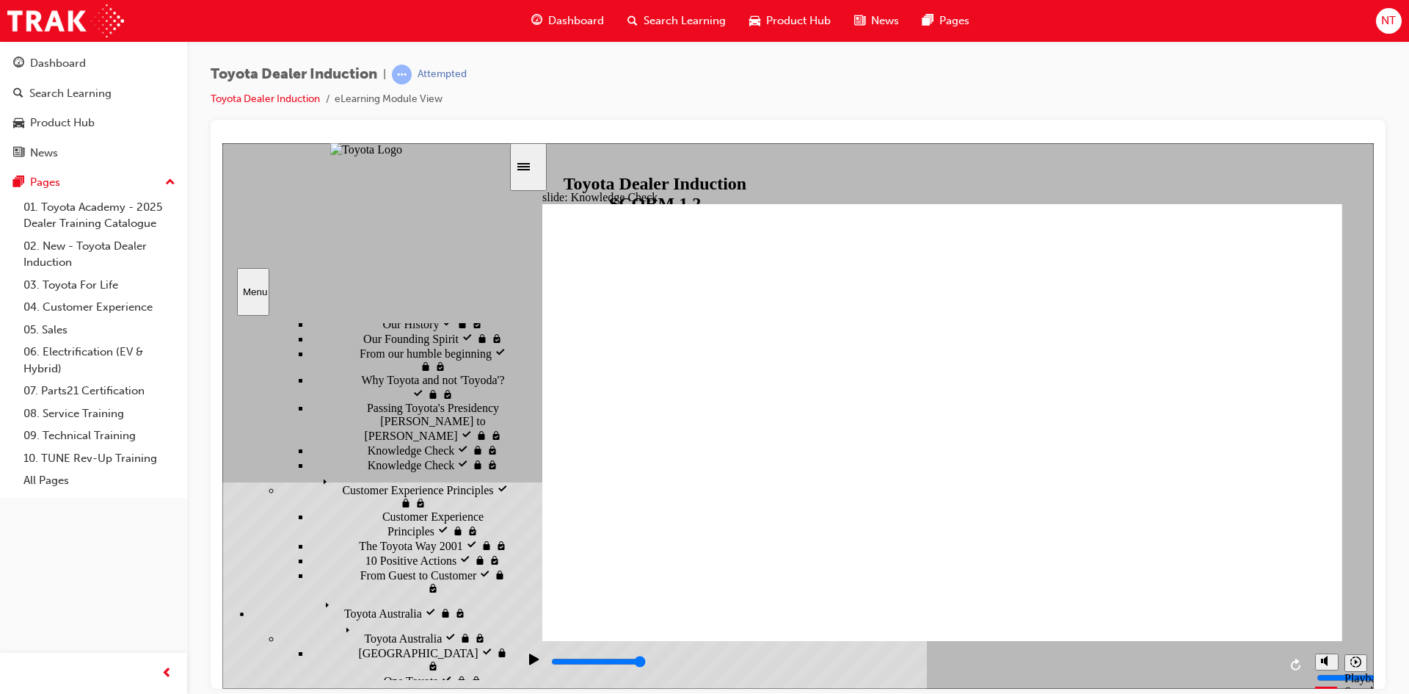
type input "Toyota Engage"
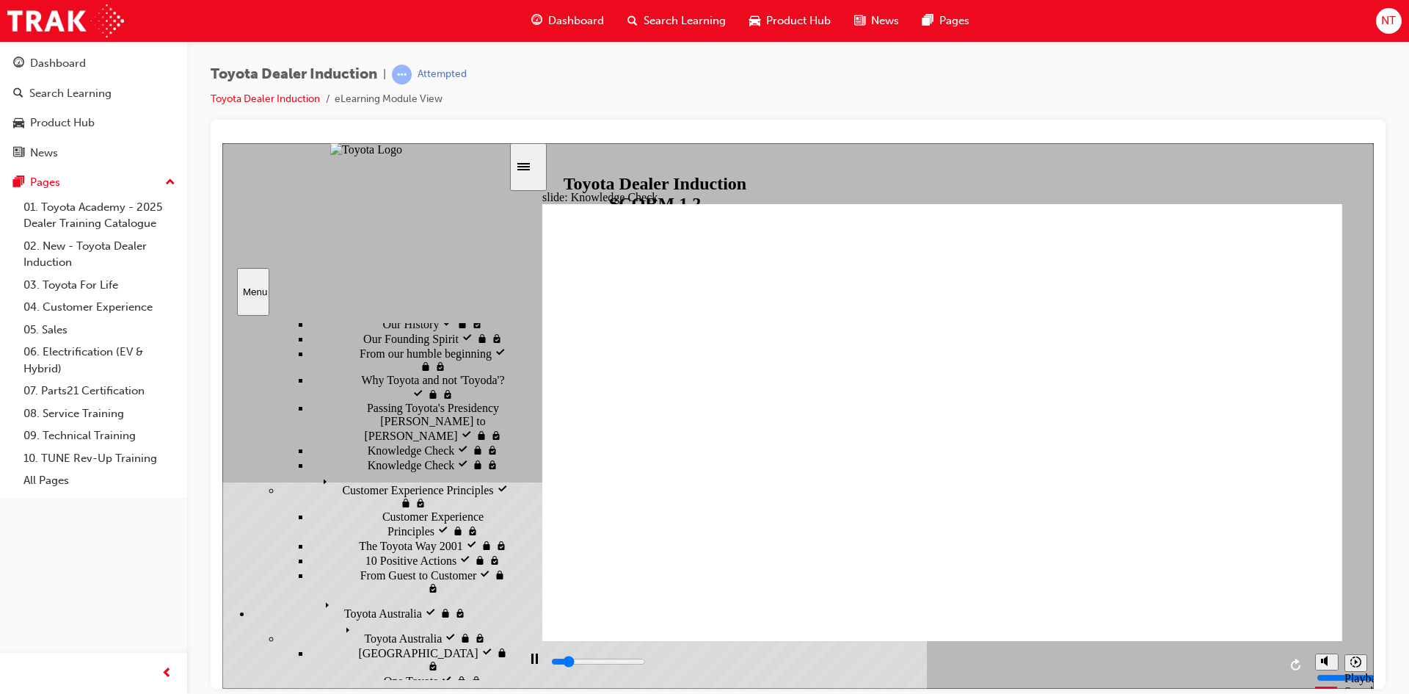
type input "800"
type input "Toyota Engage"
type input "1500"
type input "Toyota Engage"
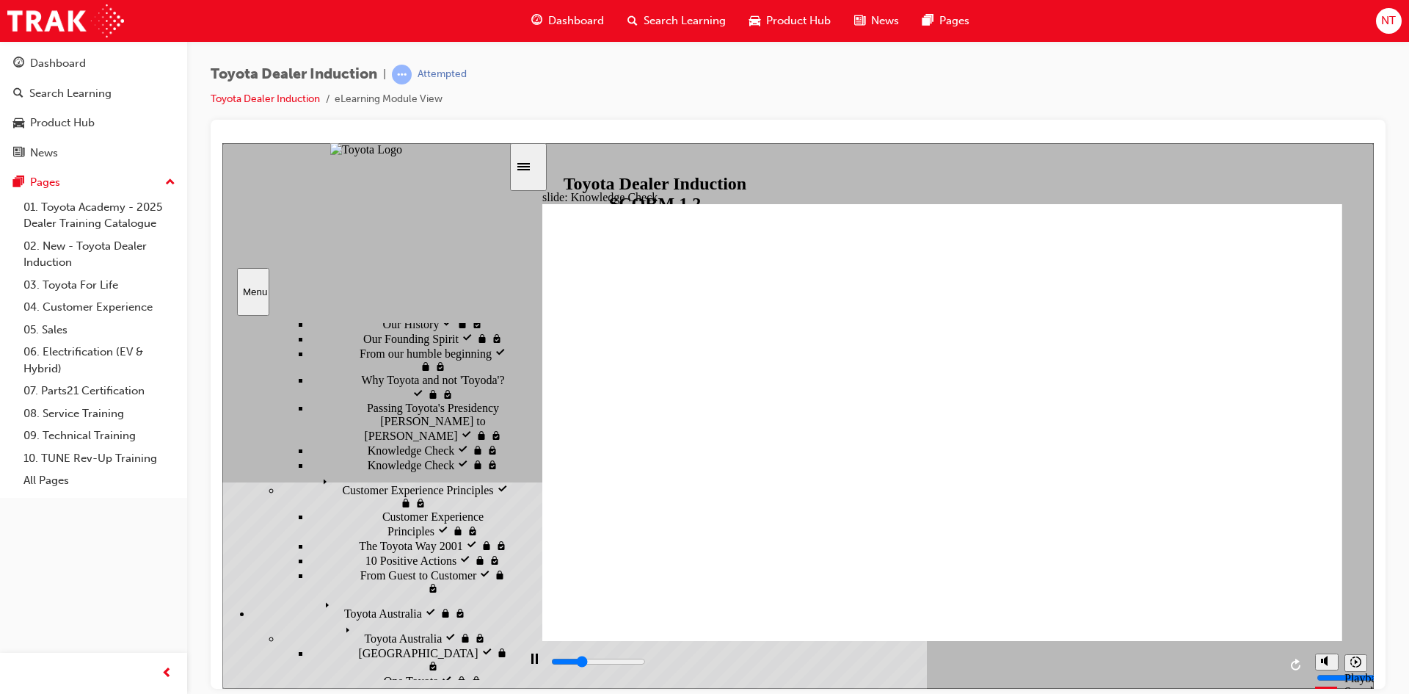
type input "Toyota Engage"
type input "1700"
type input "Toyota Engage a"
type input "1900"
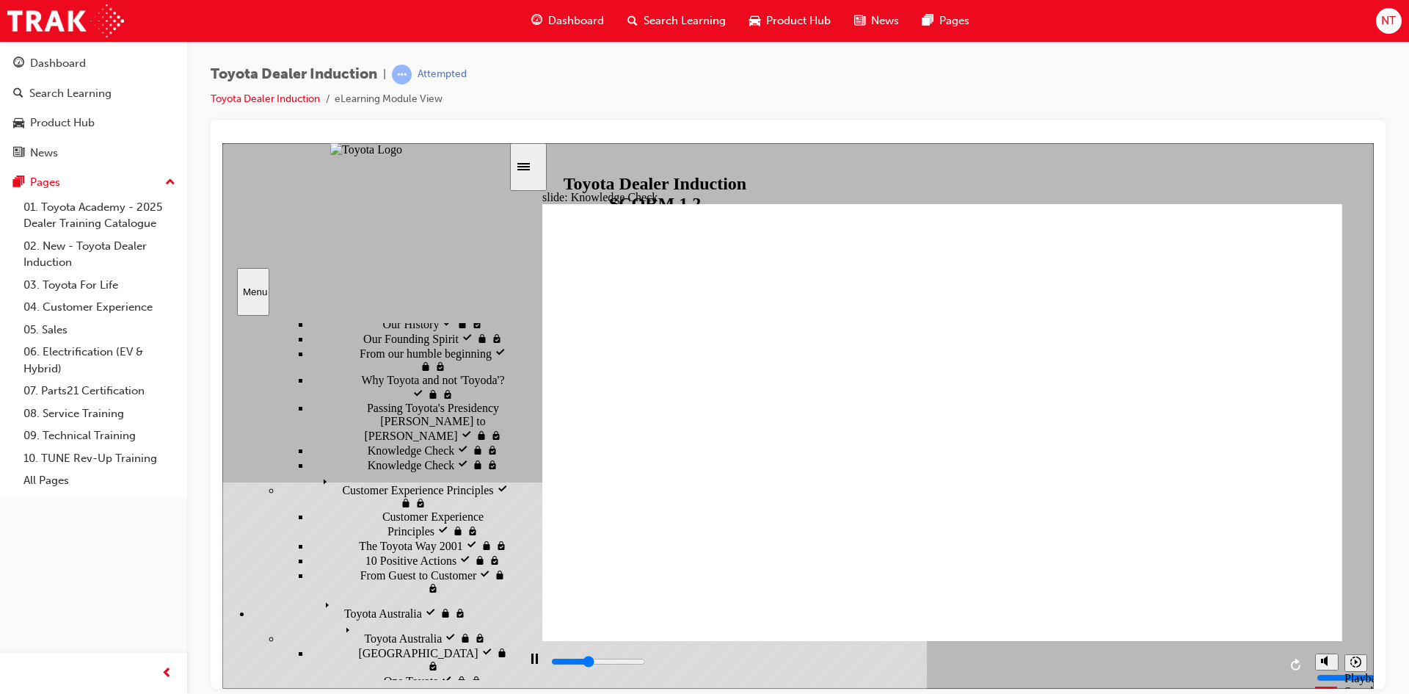
type input "Toyota Engage ap"
type input "2100"
type input "Toyota Engage app"
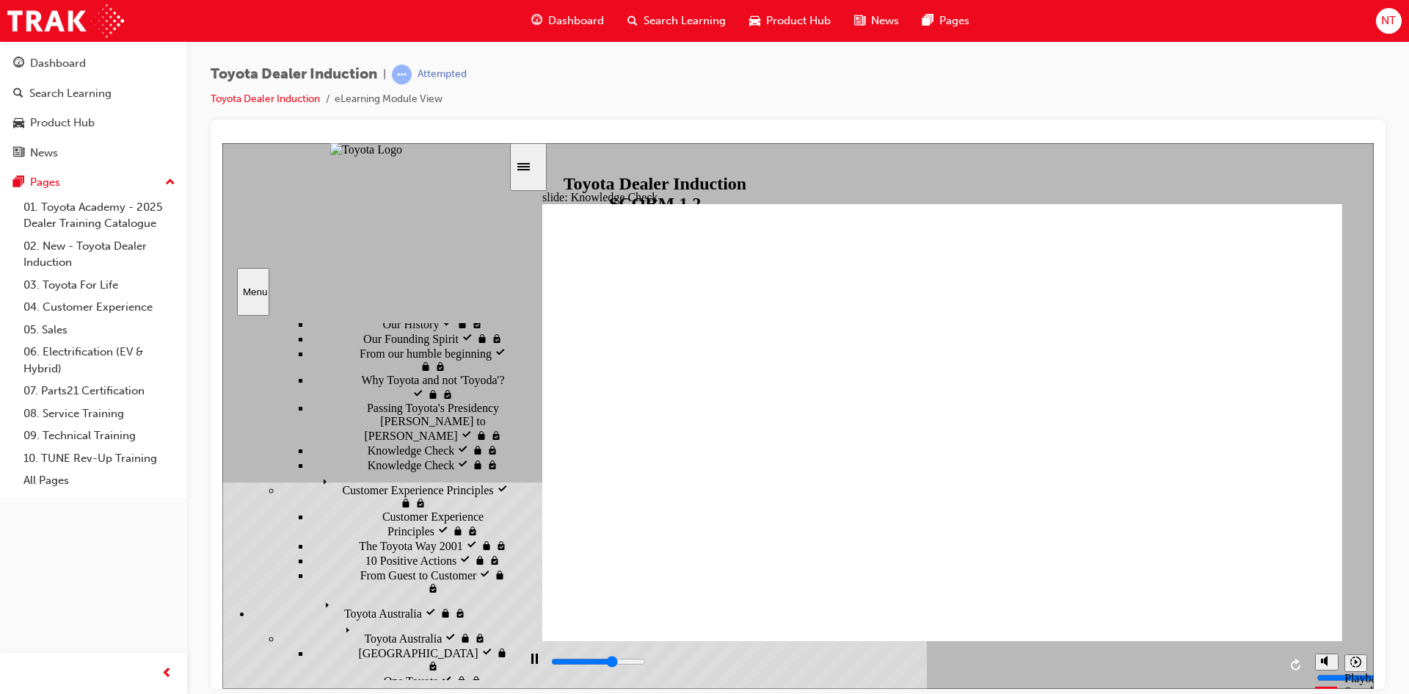
type input "3300"
type input "Toyota Engage app"
type input "4100"
type input "Toyota Engage app"
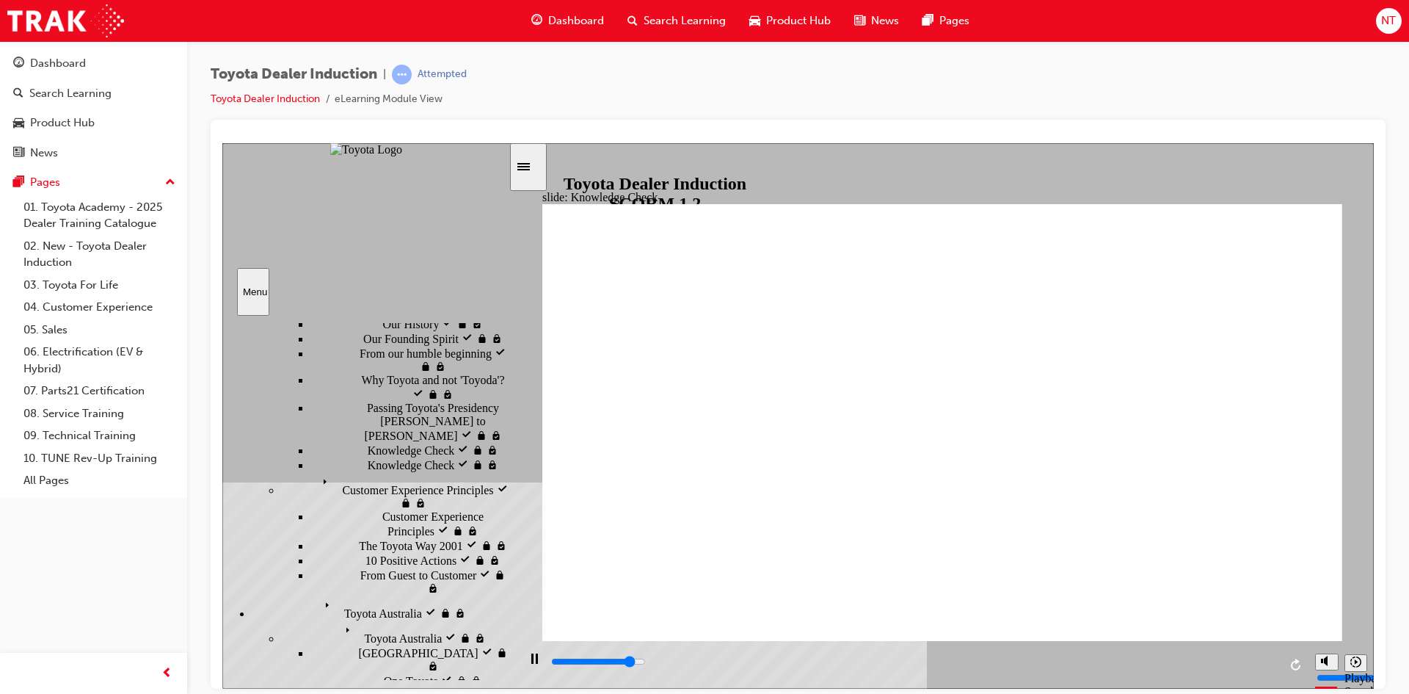
click at [1280, 665] on div "playback controls" at bounding box center [912, 664] width 790 height 48
click at [646, 662] on input "slide progress" at bounding box center [598, 661] width 95 height 12
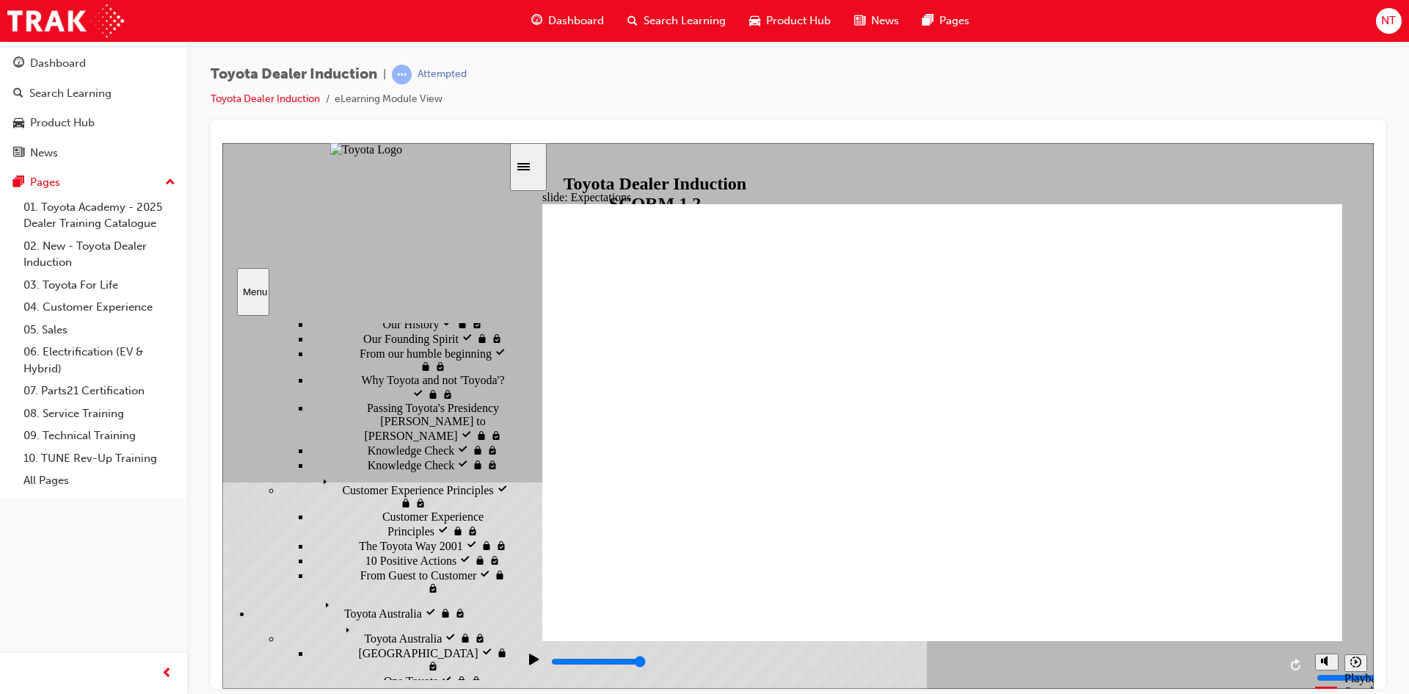
drag, startPoint x: 667, startPoint y: 465, endPoint x: 567, endPoint y: 360, distance: 144.8
drag, startPoint x: 567, startPoint y: 351, endPoint x: 601, endPoint y: 462, distance: 116.6
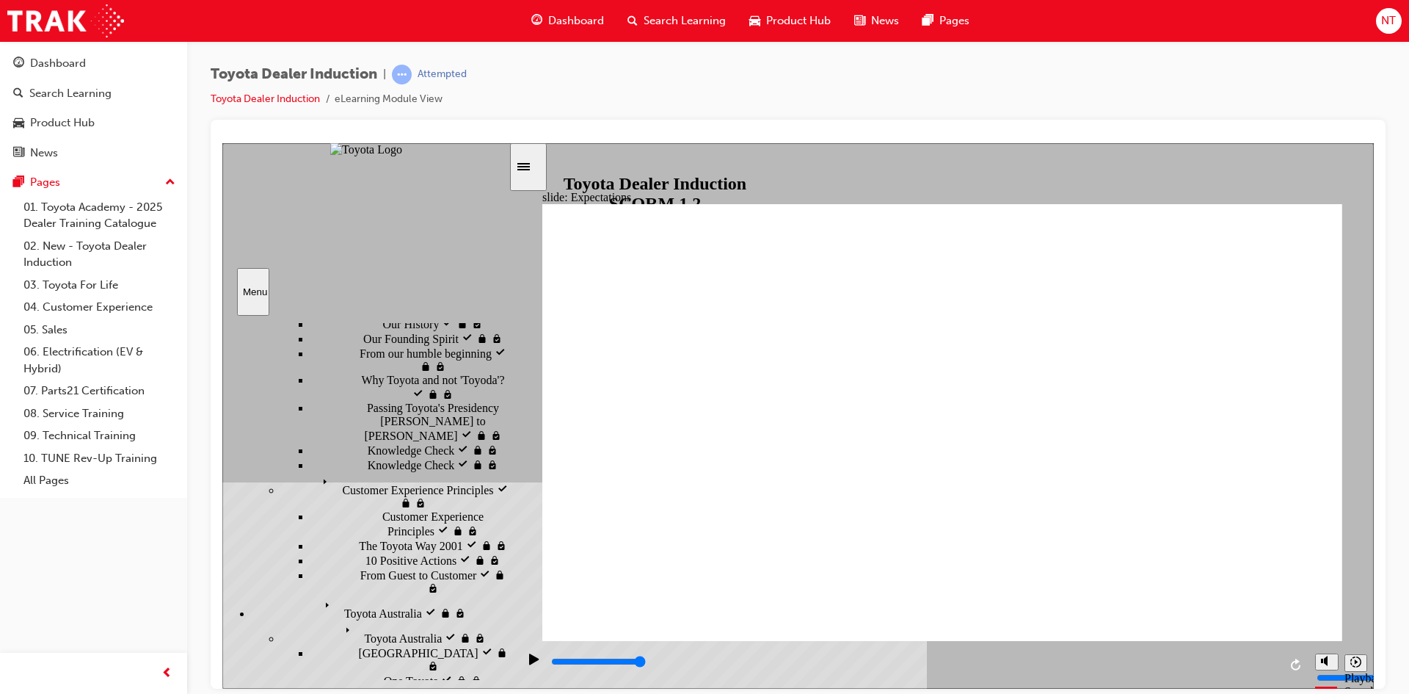
click at [646, 664] on input "slide progress" at bounding box center [598, 661] width 95 height 12
click at [529, 660] on icon "Play (Ctrl+Alt+P)" at bounding box center [534, 657] width 10 height 11
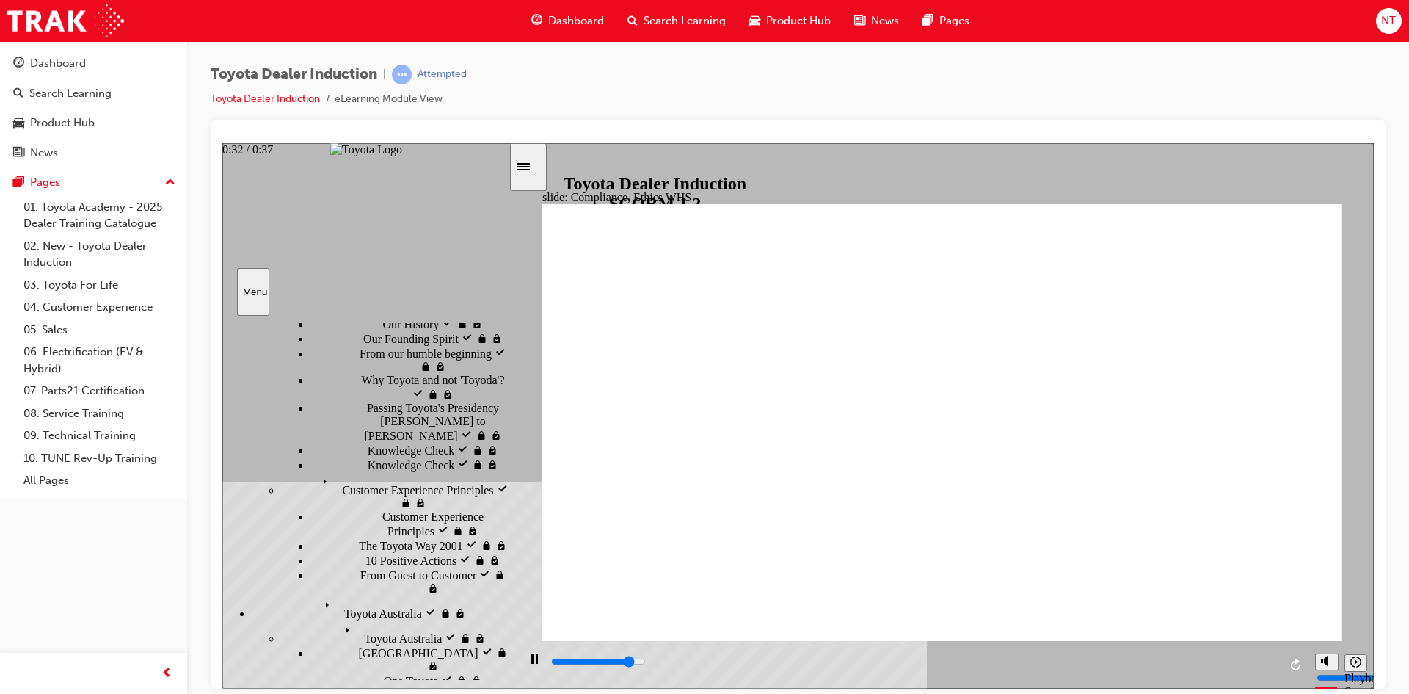
click at [1185, 666] on div "playback controls" at bounding box center [914, 661] width 729 height 16
click at [1215, 667] on div "playback controls" at bounding box center [914, 661] width 729 height 16
click at [646, 663] on input "slide progress" at bounding box center [598, 661] width 95 height 12
click at [646, 664] on input "slide progress" at bounding box center [598, 661] width 95 height 12
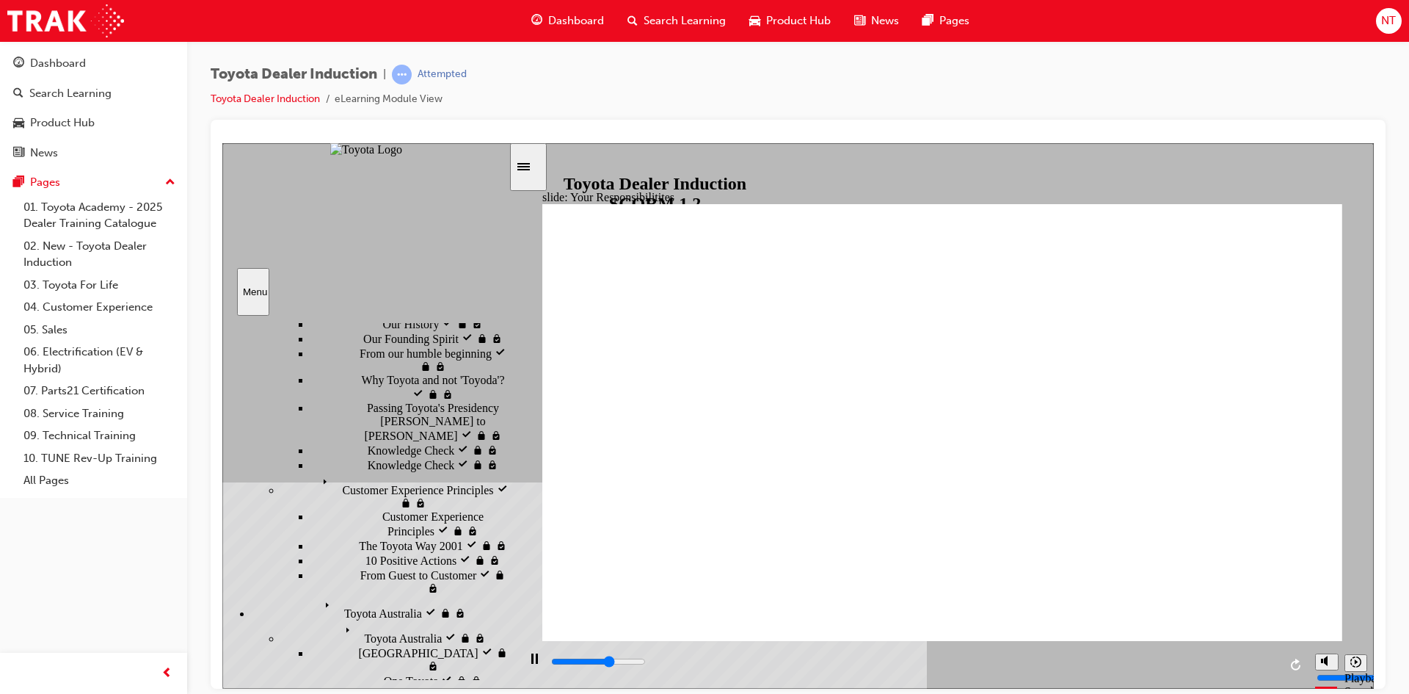
type input "5300"
checkbox input "true"
type input "6100"
checkbox input "true"
type input "7000"
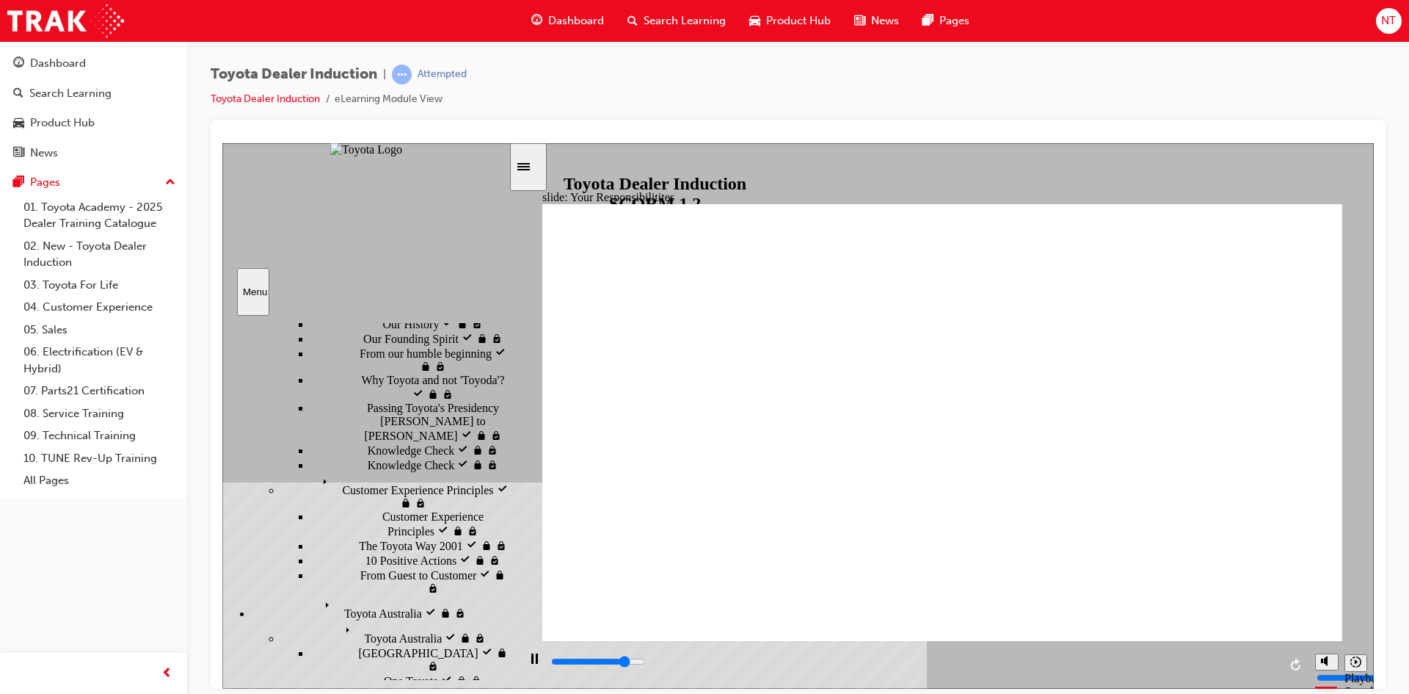
checkbox input "true"
type input "8100"
checkbox input "true"
type input "8400"
checkbox input "true"
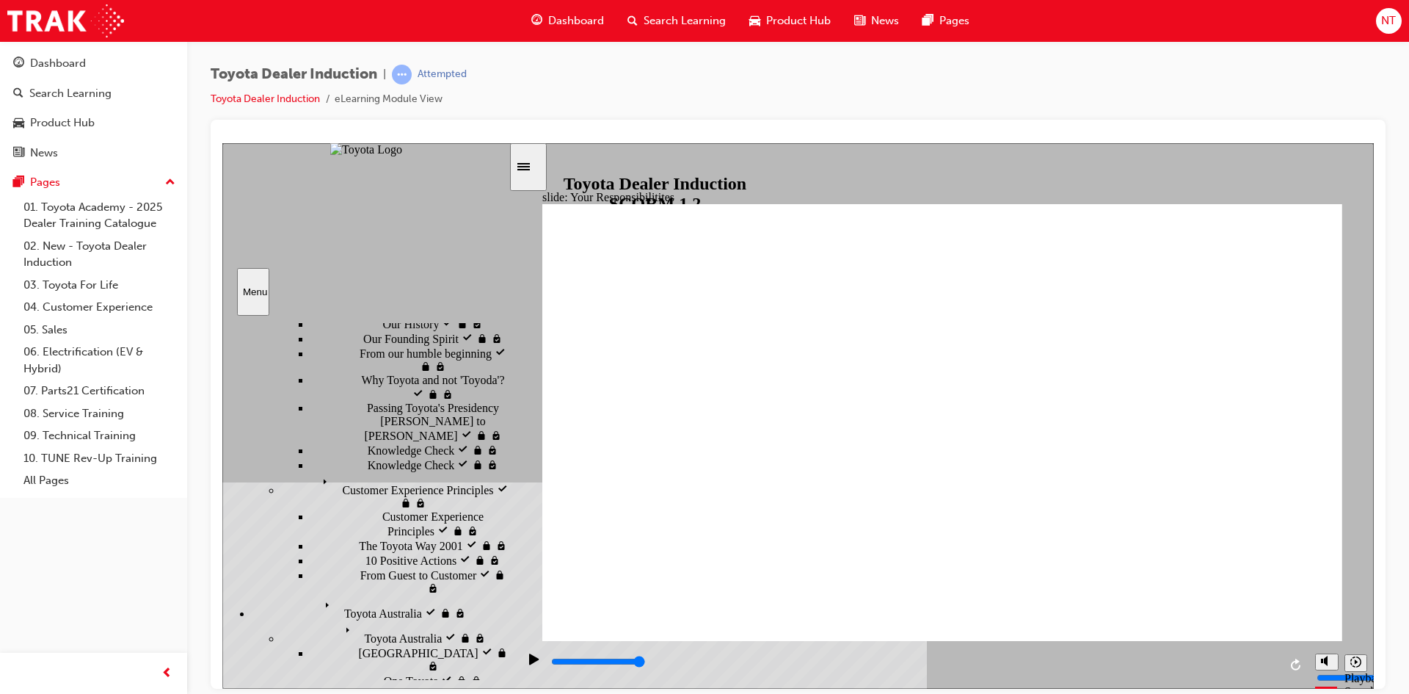
checkbox input "true"
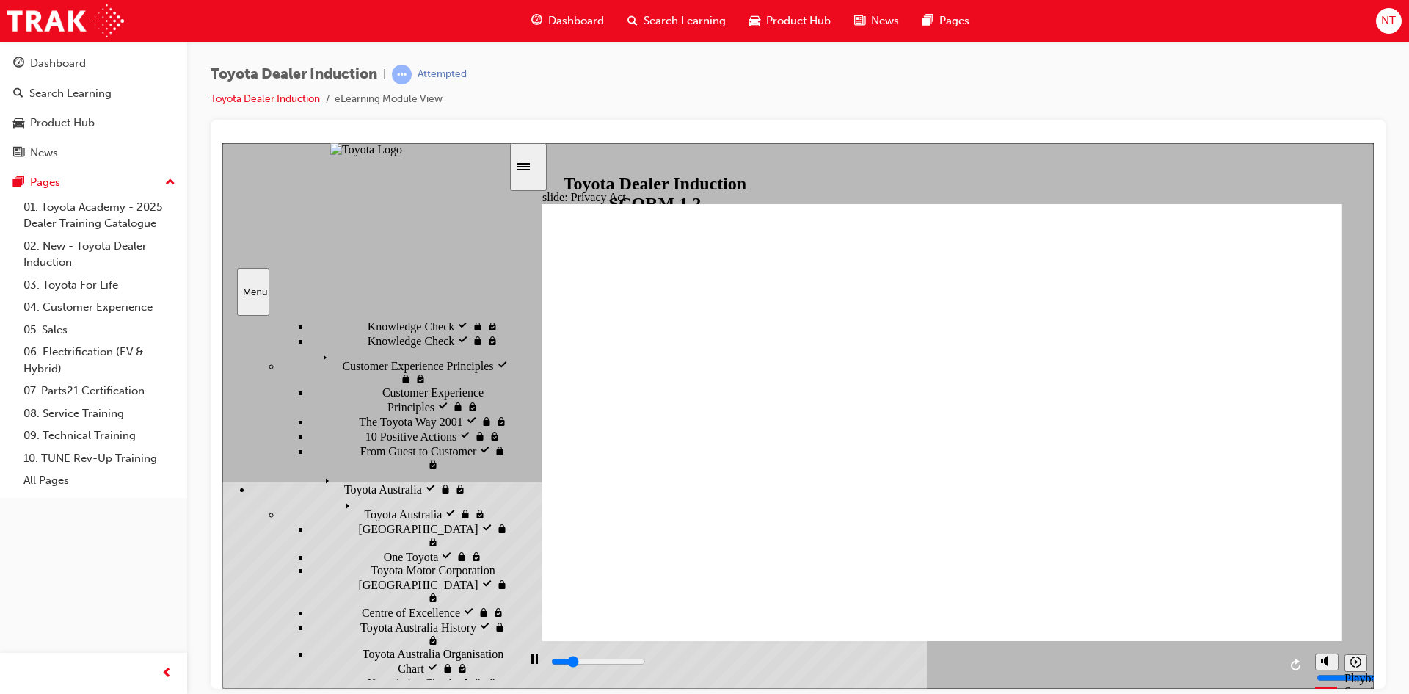
scroll to position [396, 0]
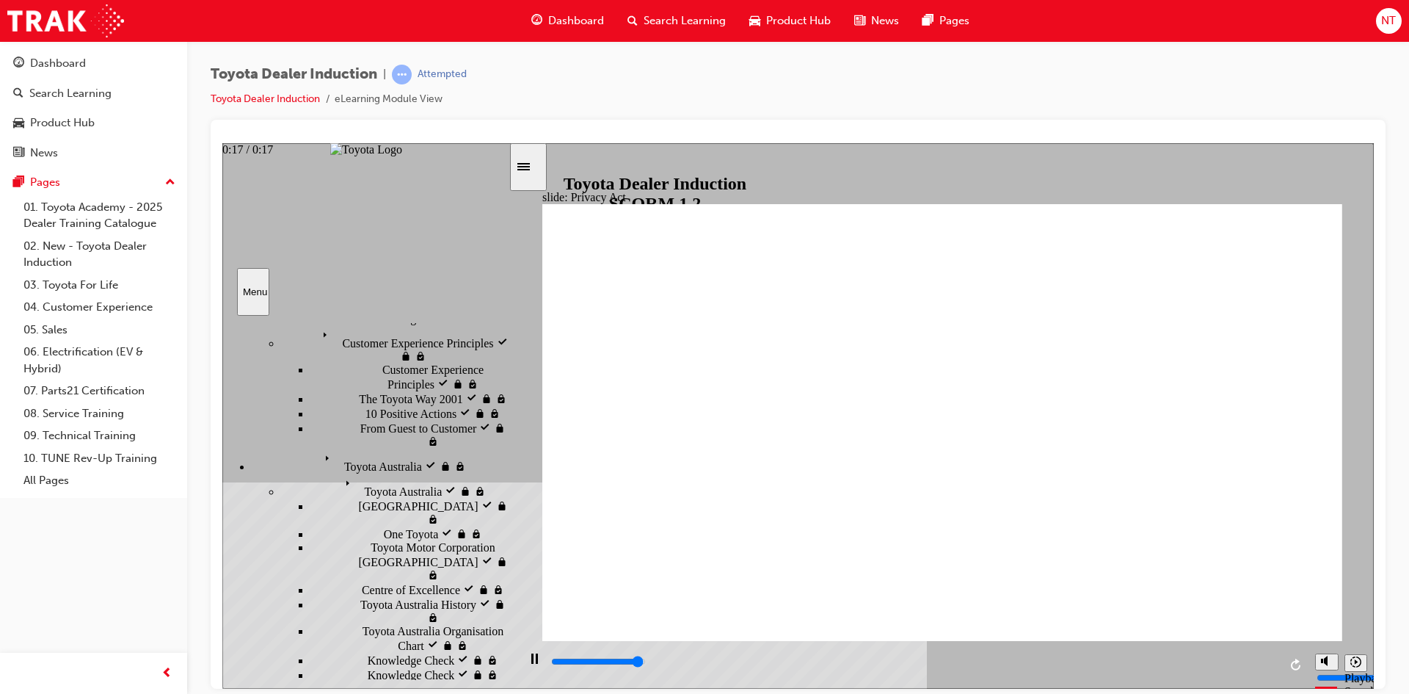
click at [1262, 668] on div "playback controls" at bounding box center [914, 661] width 729 height 16
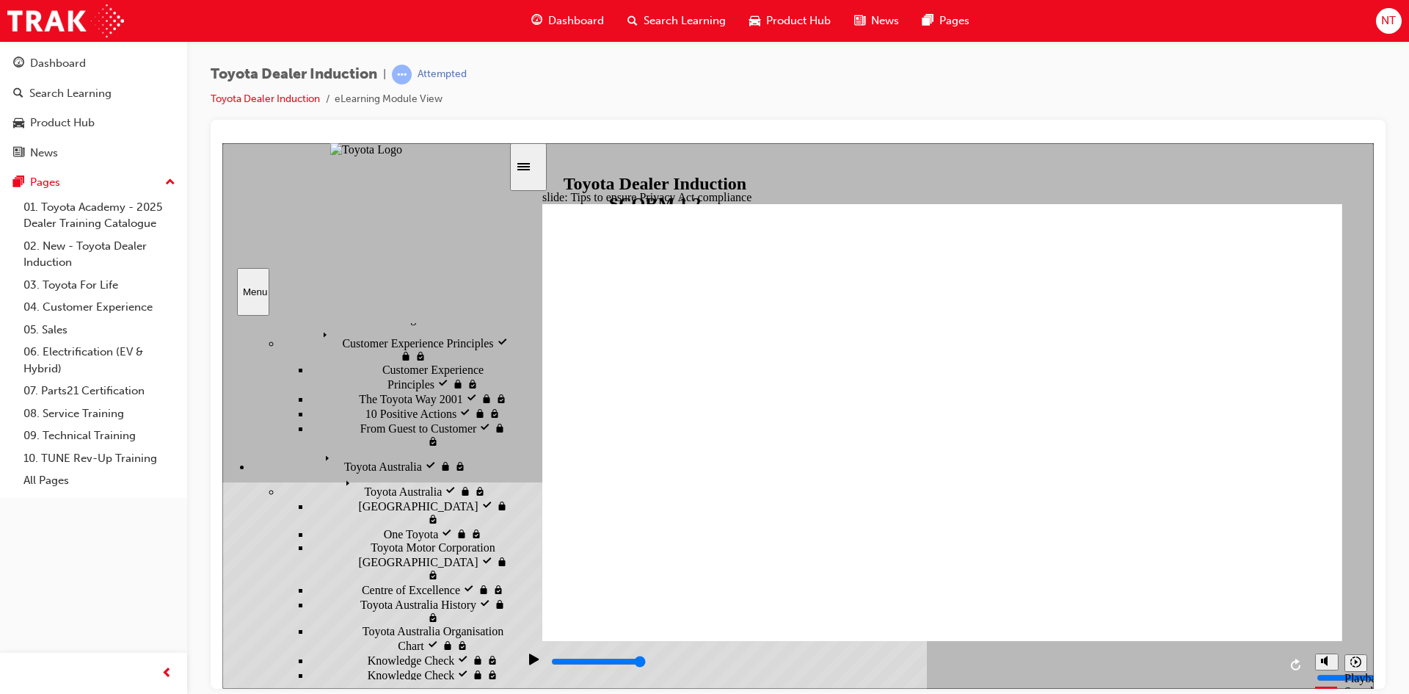
drag, startPoint x: 843, startPoint y: 548, endPoint x: 944, endPoint y: 583, distance: 106.5
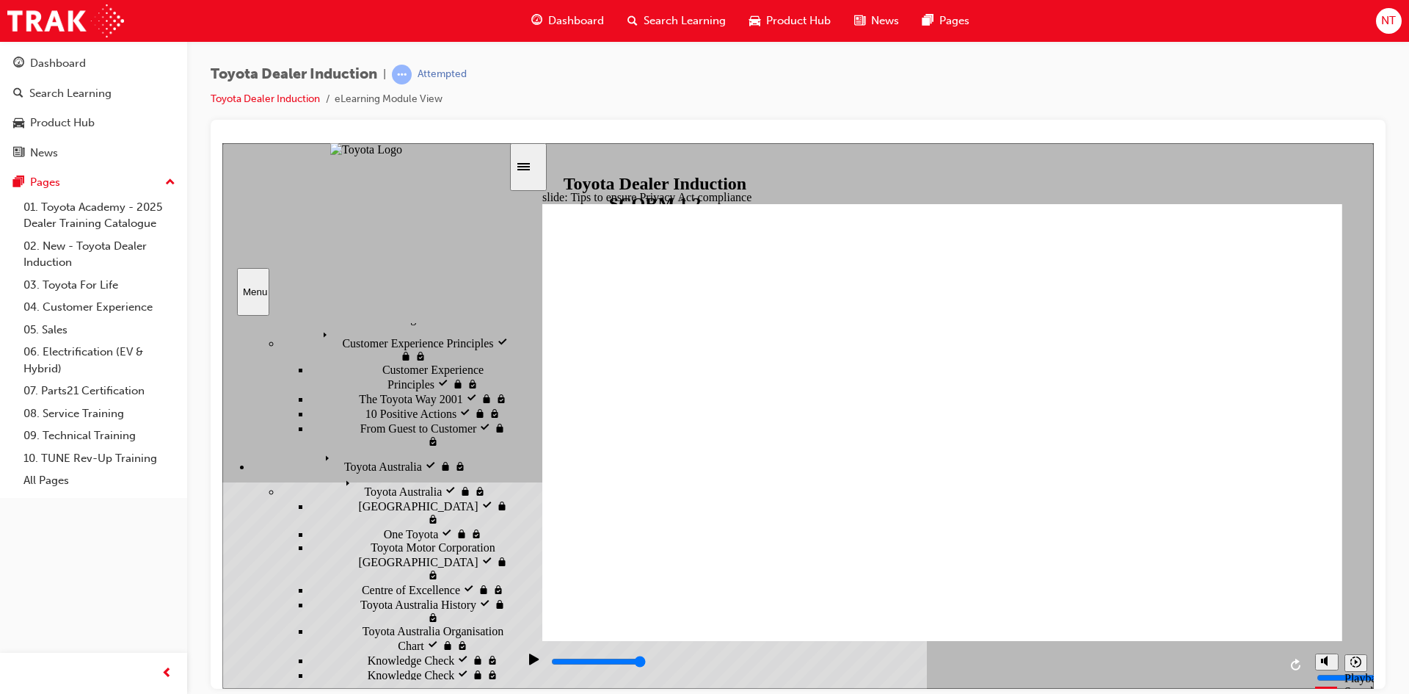
click at [1244, 665] on div "playback controls" at bounding box center [914, 661] width 729 height 16
click at [646, 663] on input "slide progress" at bounding box center [598, 661] width 95 height 12
click at [529, 661] on icon "Play (Ctrl+Alt+P)" at bounding box center [534, 657] width 10 height 11
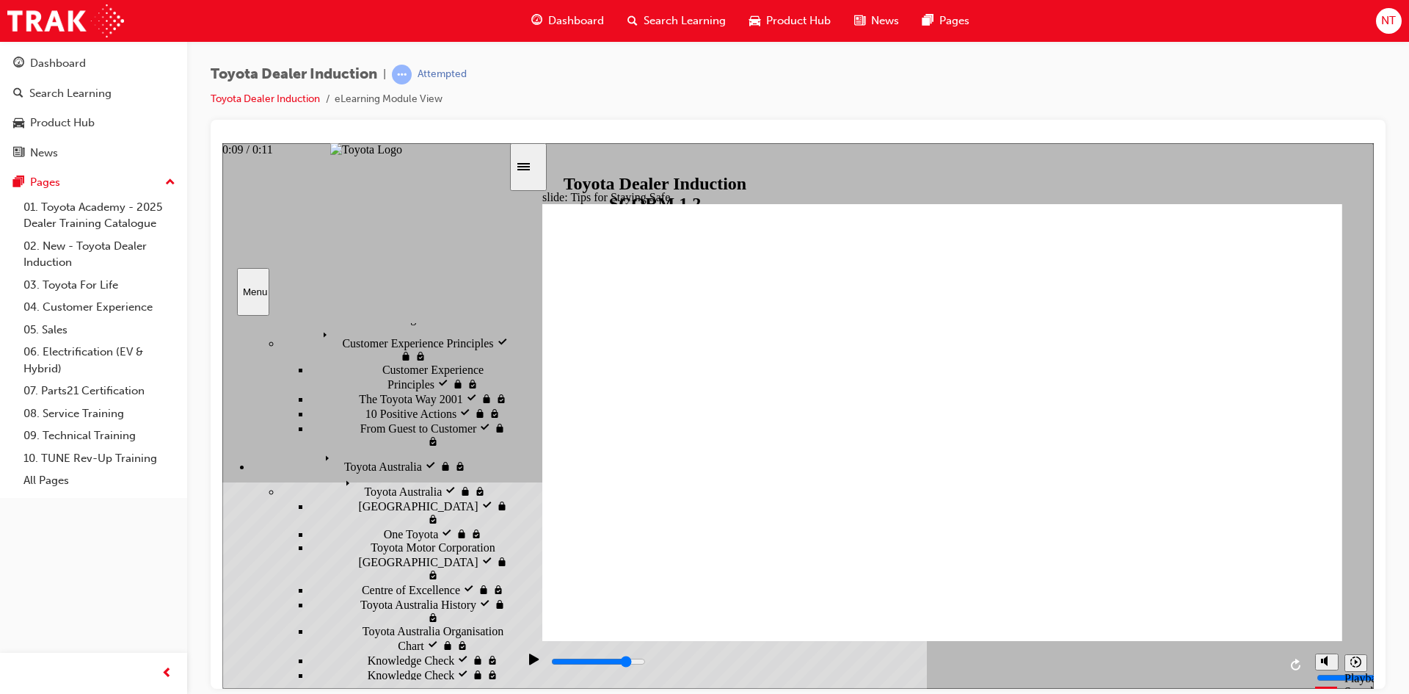
click at [646, 663] on input "slide progress" at bounding box center [598, 661] width 95 height 12
click at [531, 663] on icon "Play (Ctrl+Alt+P)" at bounding box center [534, 657] width 10 height 11
drag, startPoint x: 897, startPoint y: 545, endPoint x: 981, endPoint y: 550, distance: 83.8
drag, startPoint x: 945, startPoint y: 556, endPoint x: 1074, endPoint y: 556, distance: 129.9
drag, startPoint x: 1021, startPoint y: 534, endPoint x: 1011, endPoint y: 542, distance: 13.5
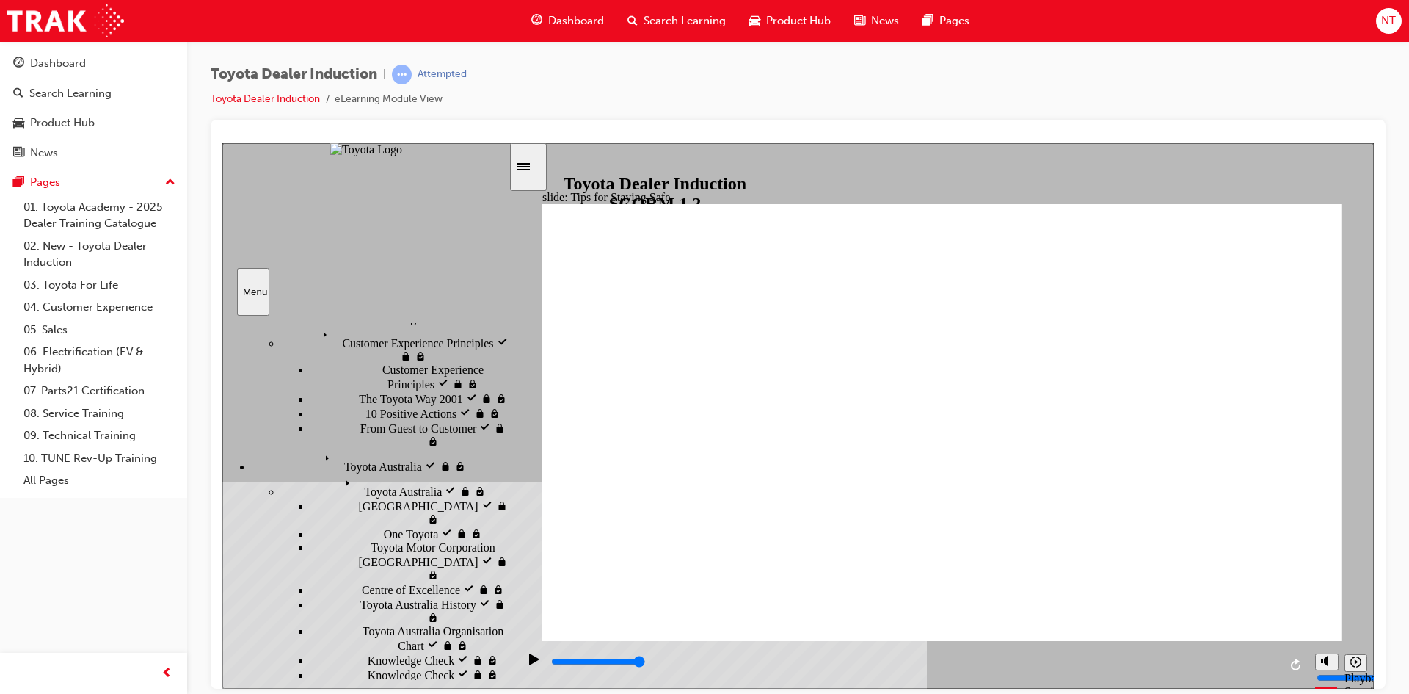
type input "5000"
checkbox input "true"
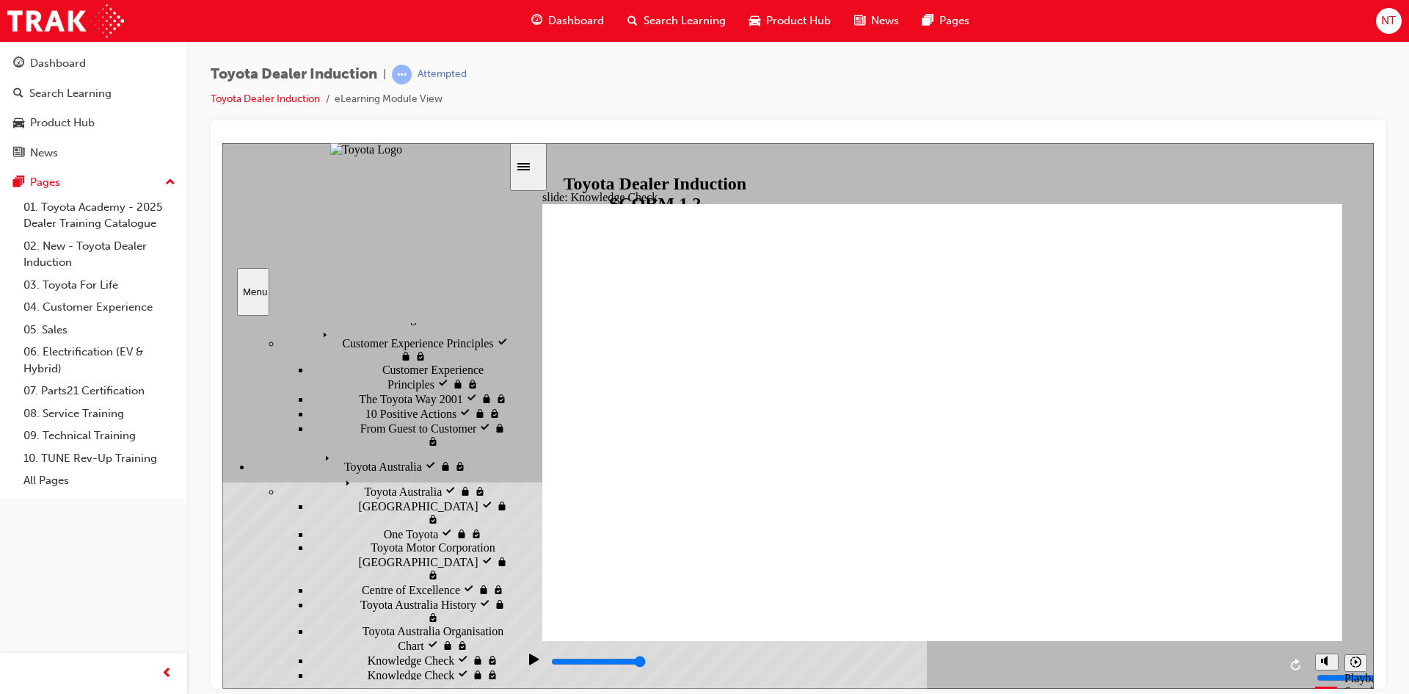
checkbox input "true"
type input "5000"
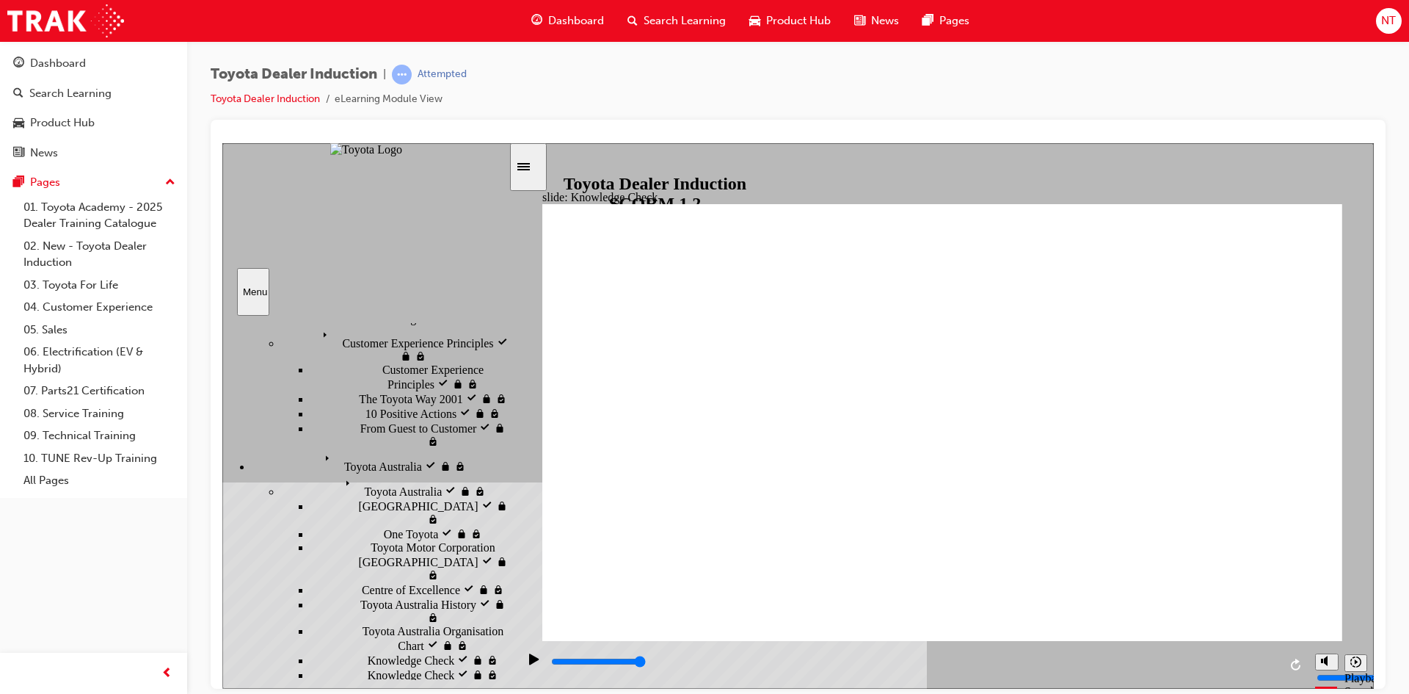
radio input "true"
type input "5000"
checkbox input "true"
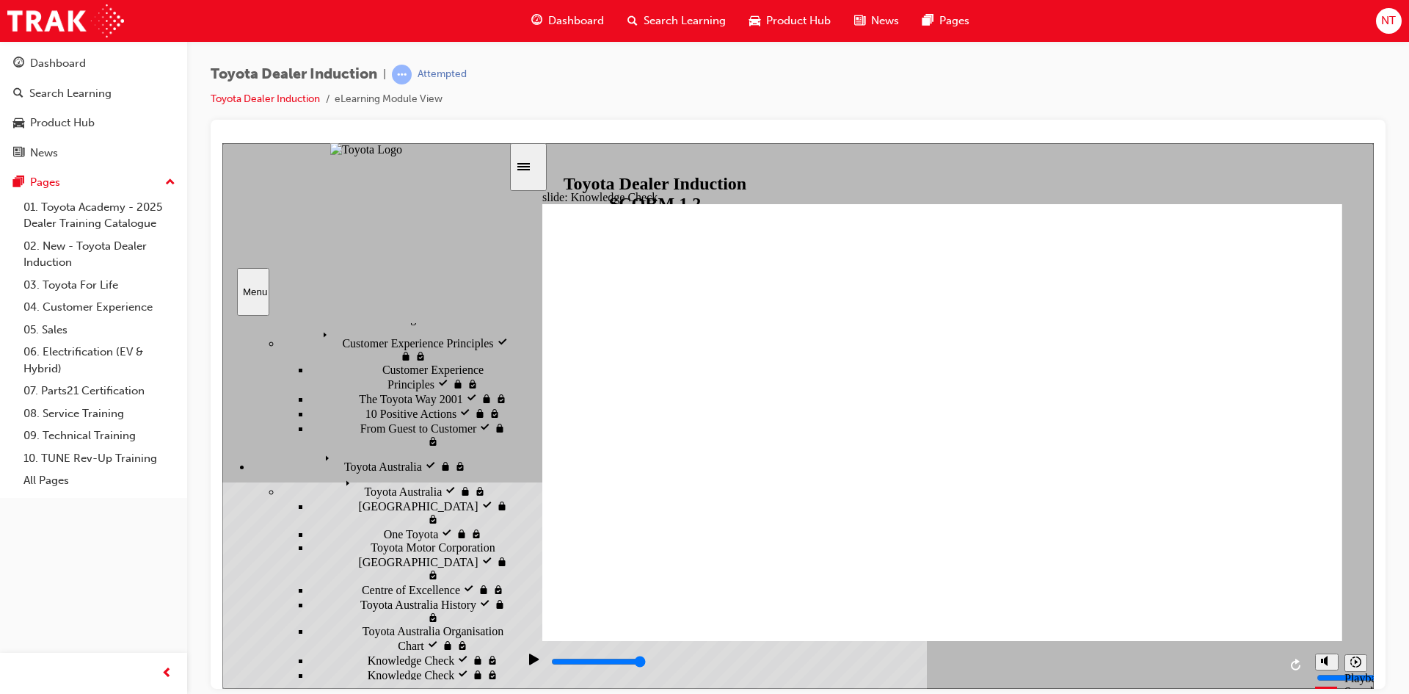
checkbox input "true"
type input "5000"
checkbox input "true"
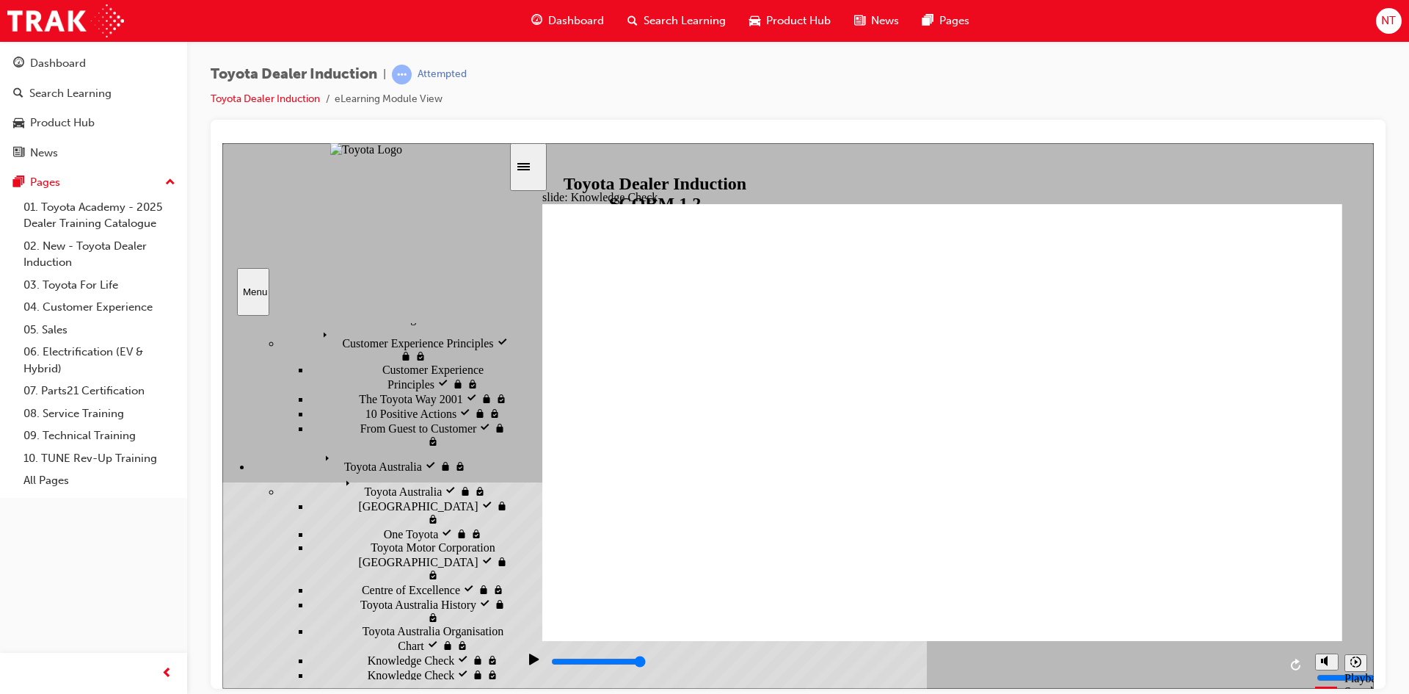
drag, startPoint x: 841, startPoint y: 410, endPoint x: 829, endPoint y: 431, distance: 24.3
checkbox input "true"
drag, startPoint x: 856, startPoint y: 517, endPoint x: 1289, endPoint y: 230, distance: 519.3
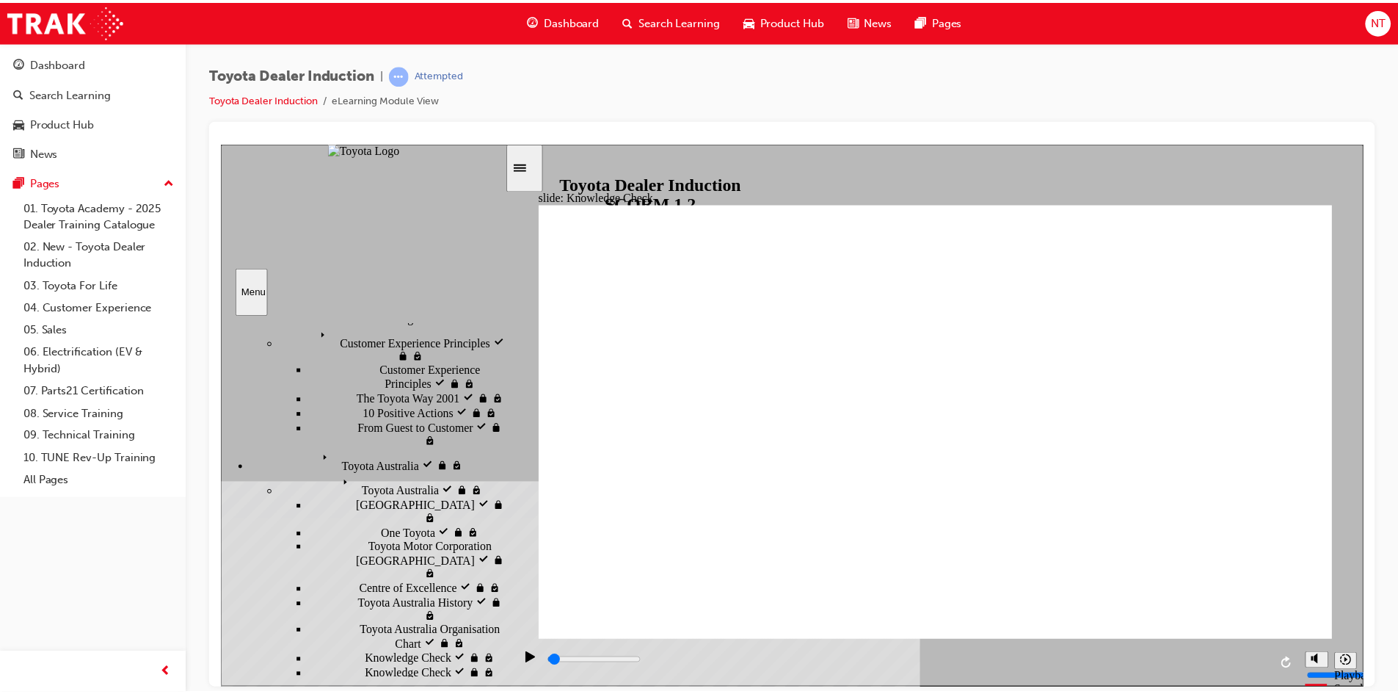
scroll to position [0, 0]
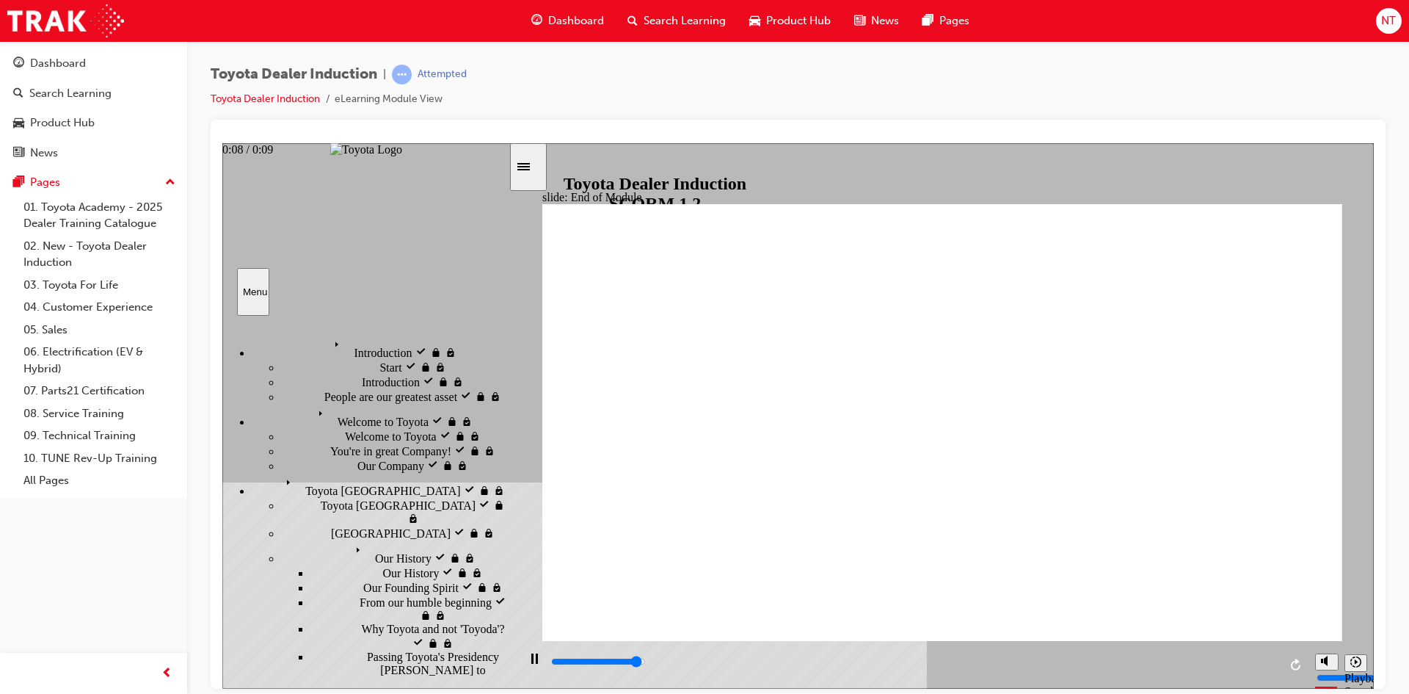
click at [1245, 661] on div "playback controls" at bounding box center [914, 661] width 729 height 16
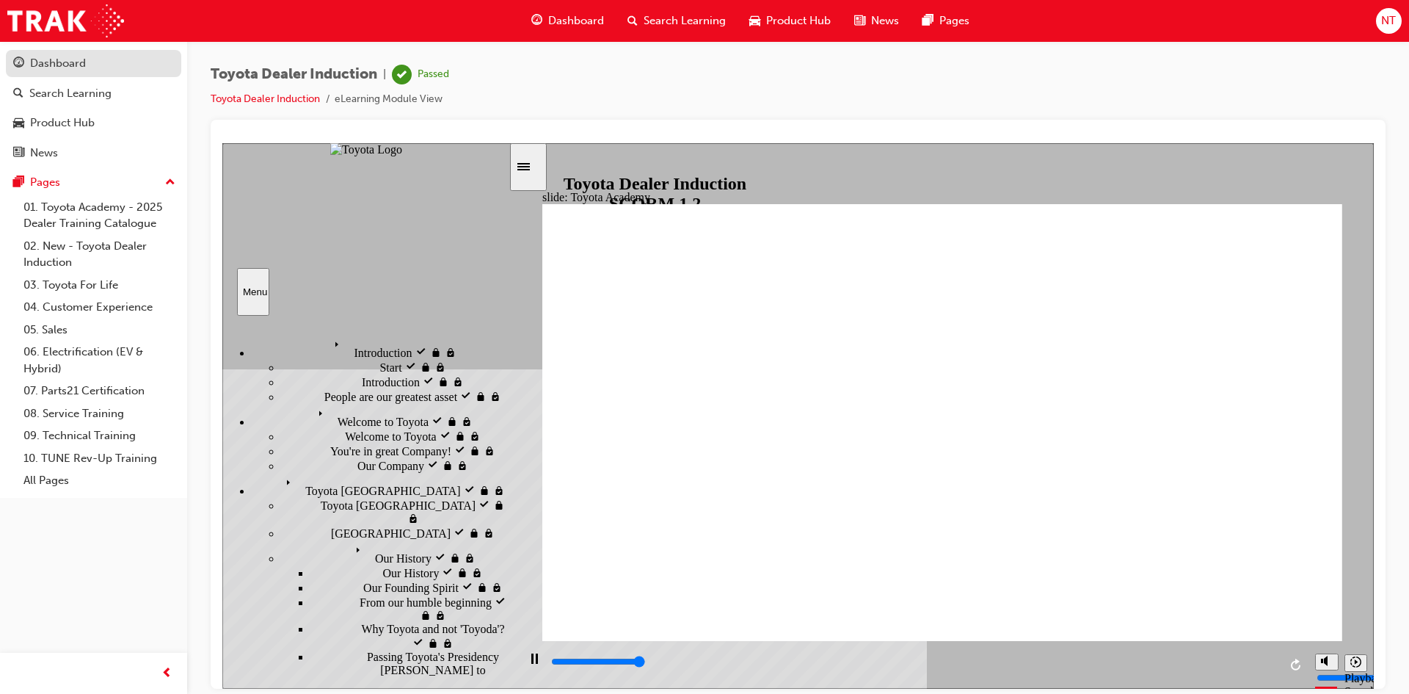
type input "9900"
click at [64, 71] on div "Dashboard" at bounding box center [58, 63] width 56 height 17
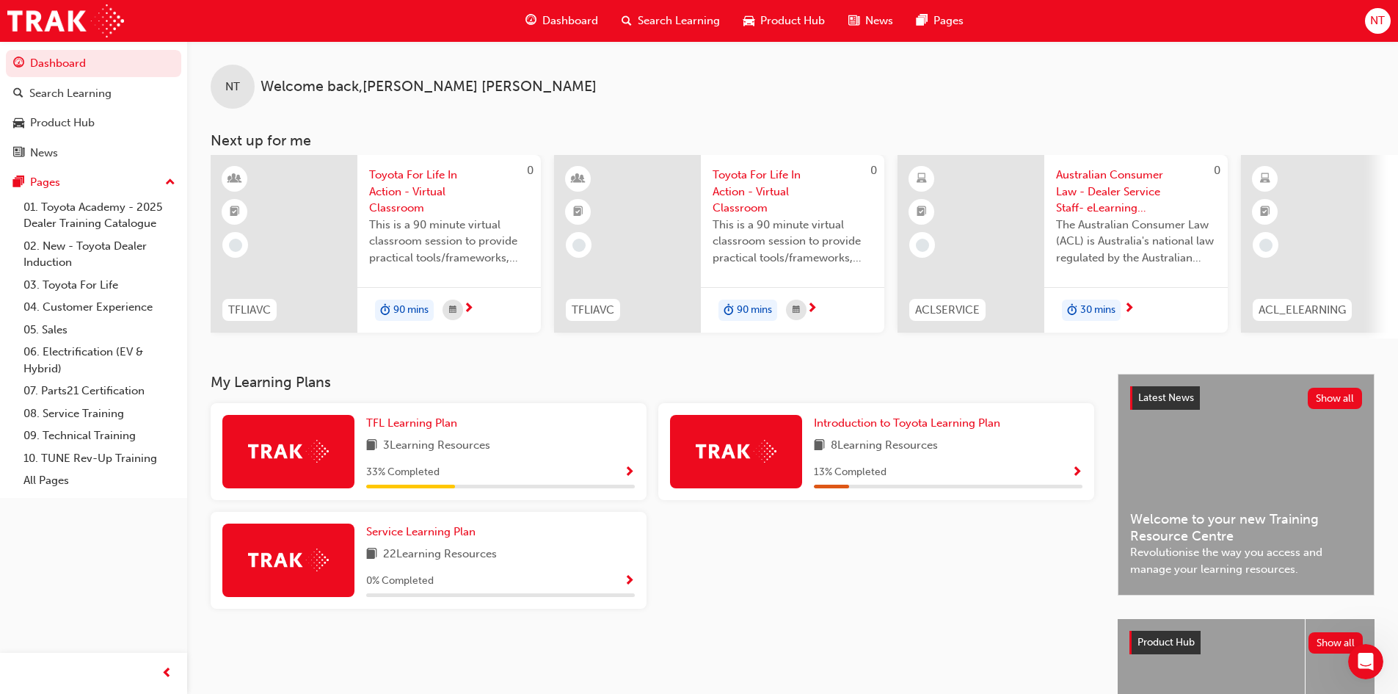
click at [628, 476] on span "Show Progress" at bounding box center [629, 472] width 11 height 13
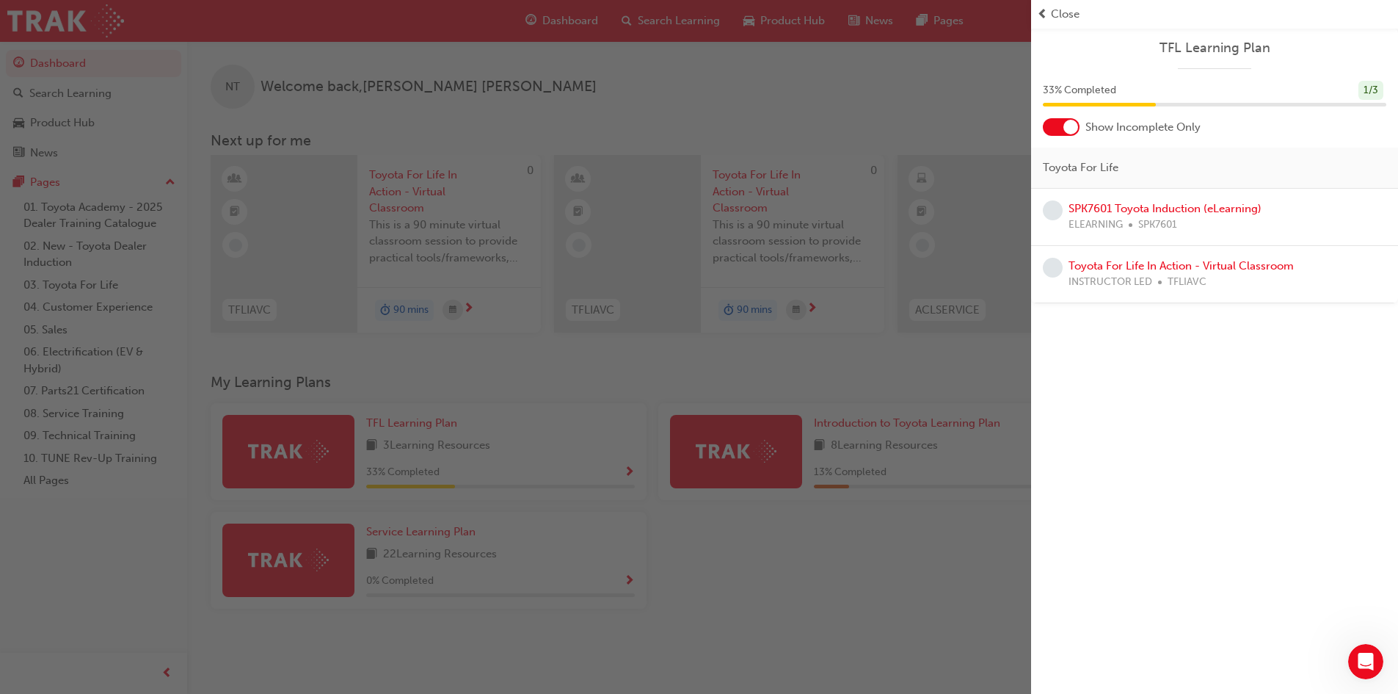
click at [859, 634] on div "button" at bounding box center [515, 347] width 1031 height 694
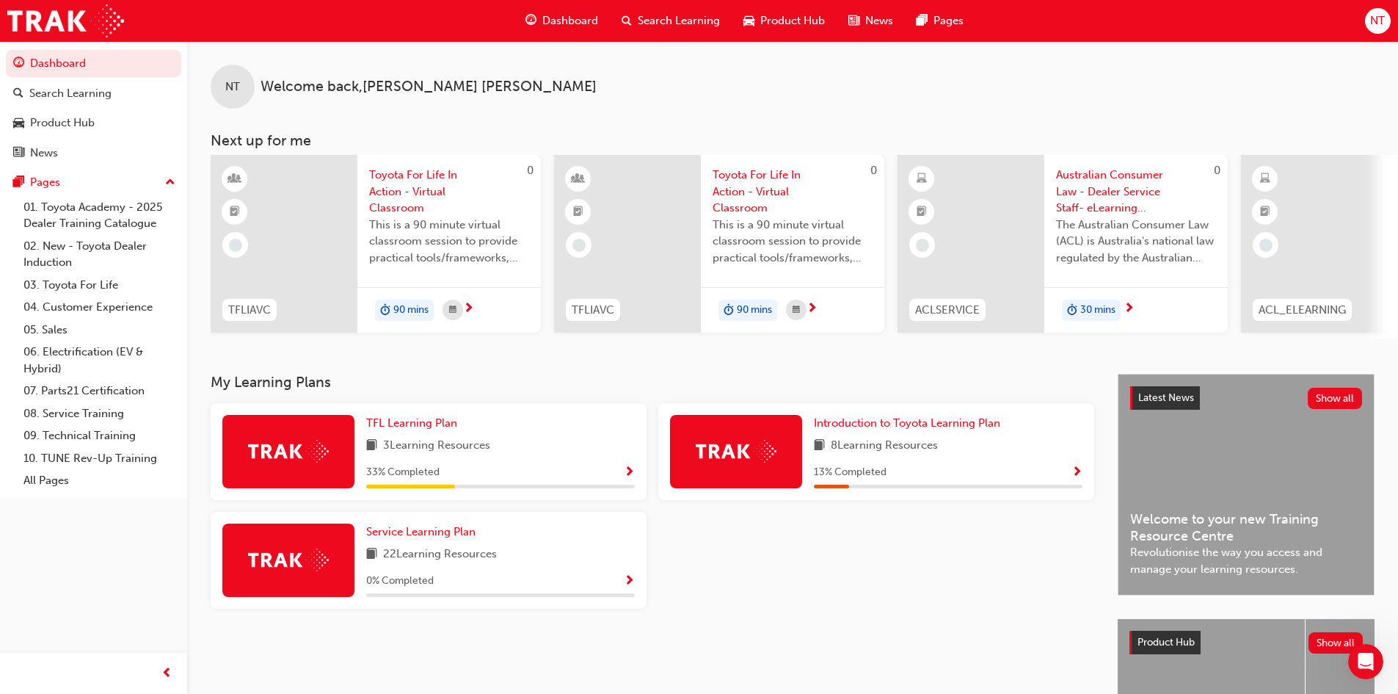
click at [622, 481] on div "33 % Completed" at bounding box center [500, 472] width 269 height 18
click at [635, 478] on div "TFL Learning Plan 3 Learning Resources 33 % Completed" at bounding box center [429, 451] width 436 height 97
click at [628, 479] on span "Show Progress" at bounding box center [629, 472] width 11 height 13
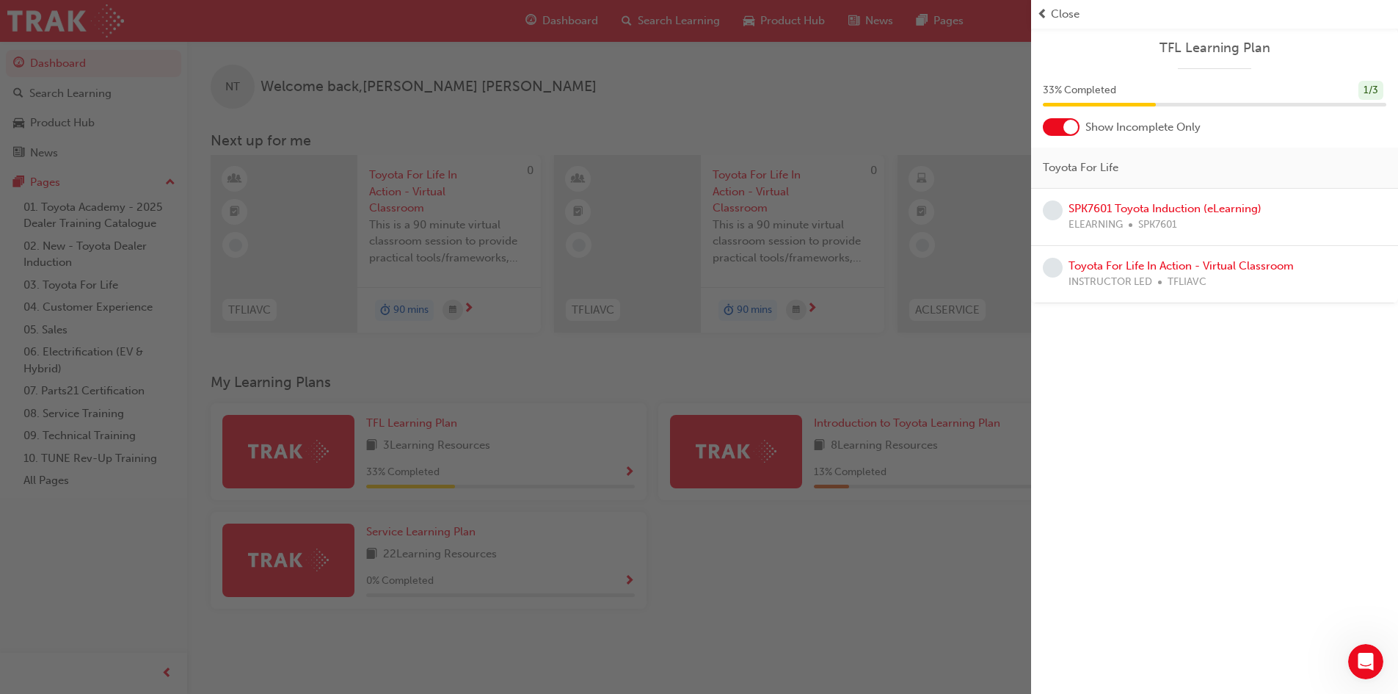
click at [837, 589] on div "button" at bounding box center [515, 347] width 1031 height 694
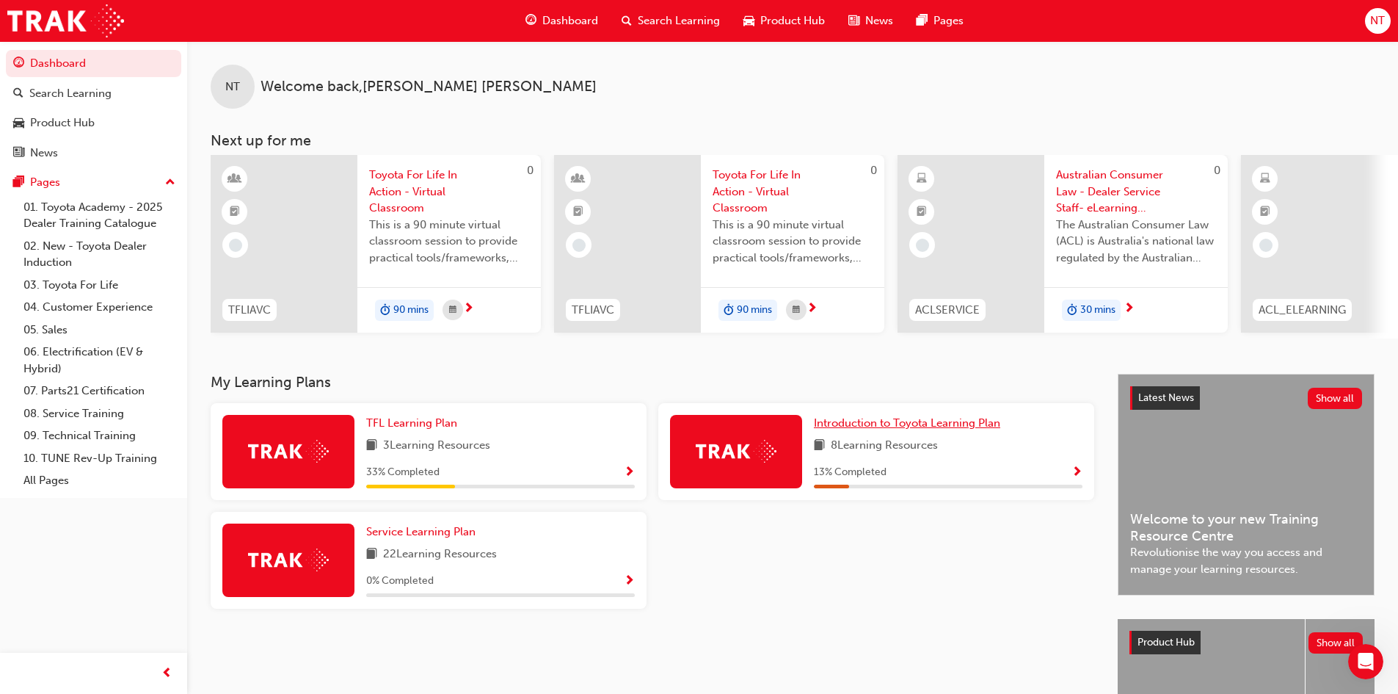
click at [963, 429] on span "Introduction to Toyota Learning Plan" at bounding box center [907, 422] width 186 height 13
click at [405, 429] on span "TFL Learning Plan" at bounding box center [411, 422] width 91 height 13
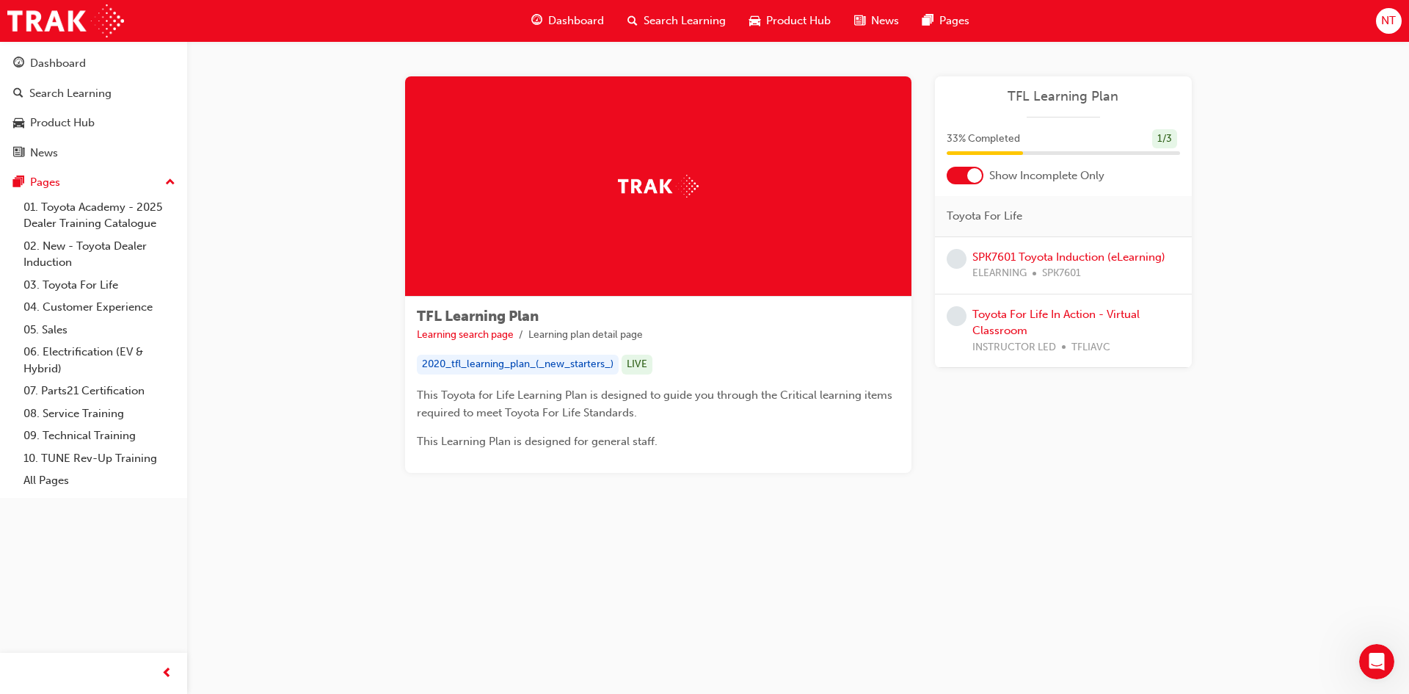
click at [175, 185] on span "up-icon" at bounding box center [170, 182] width 10 height 19
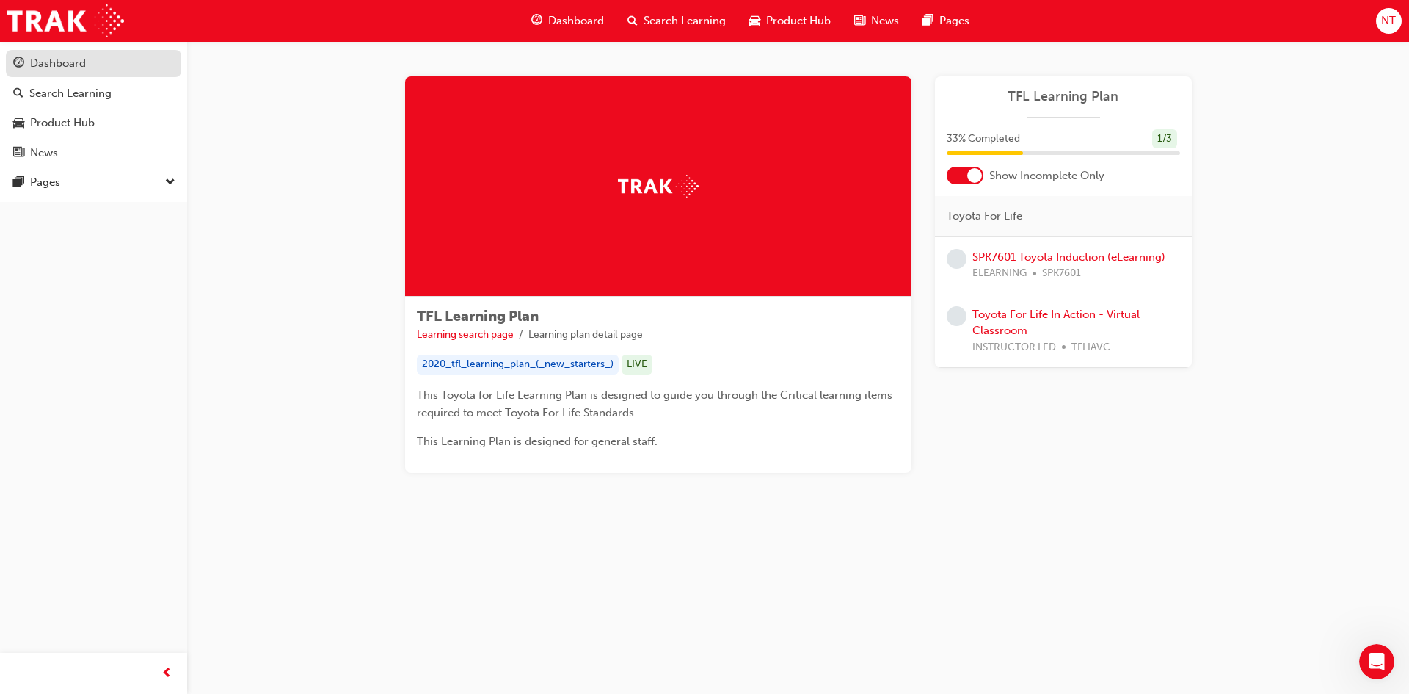
click at [81, 73] on link "Dashboard" at bounding box center [93, 63] width 175 height 27
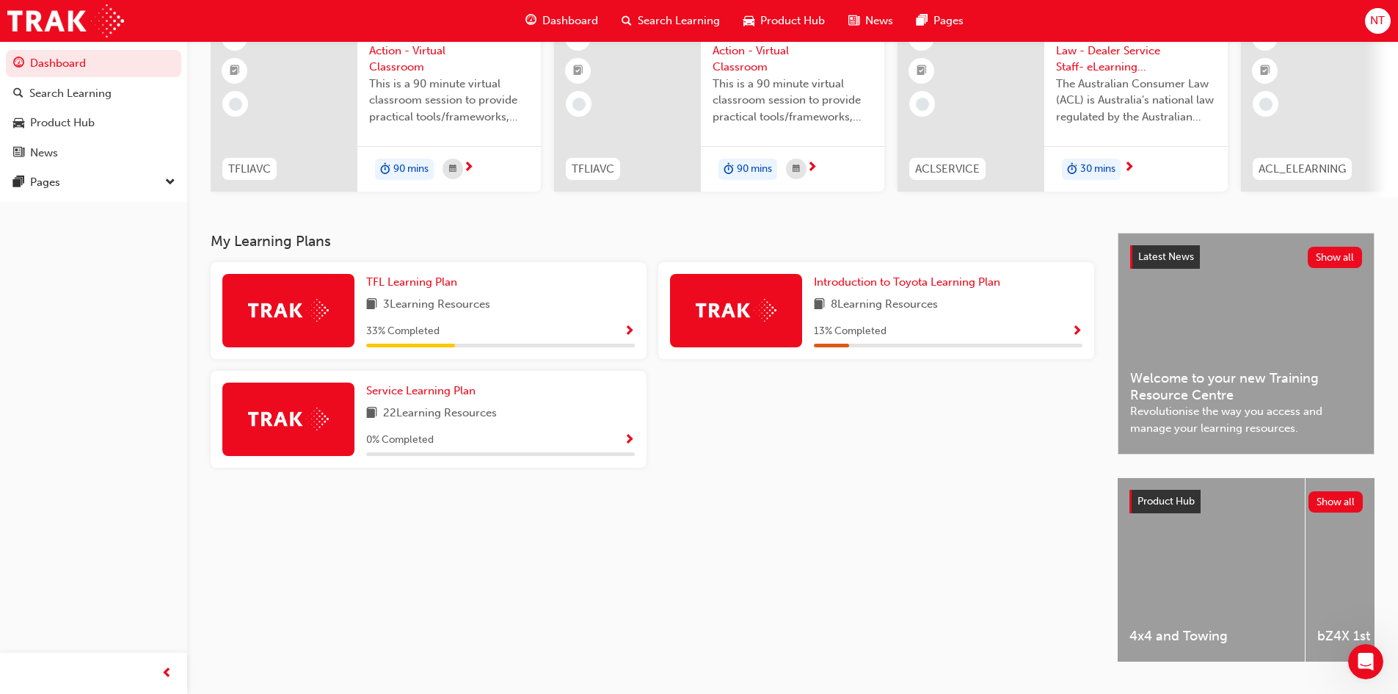
scroll to position [147, 0]
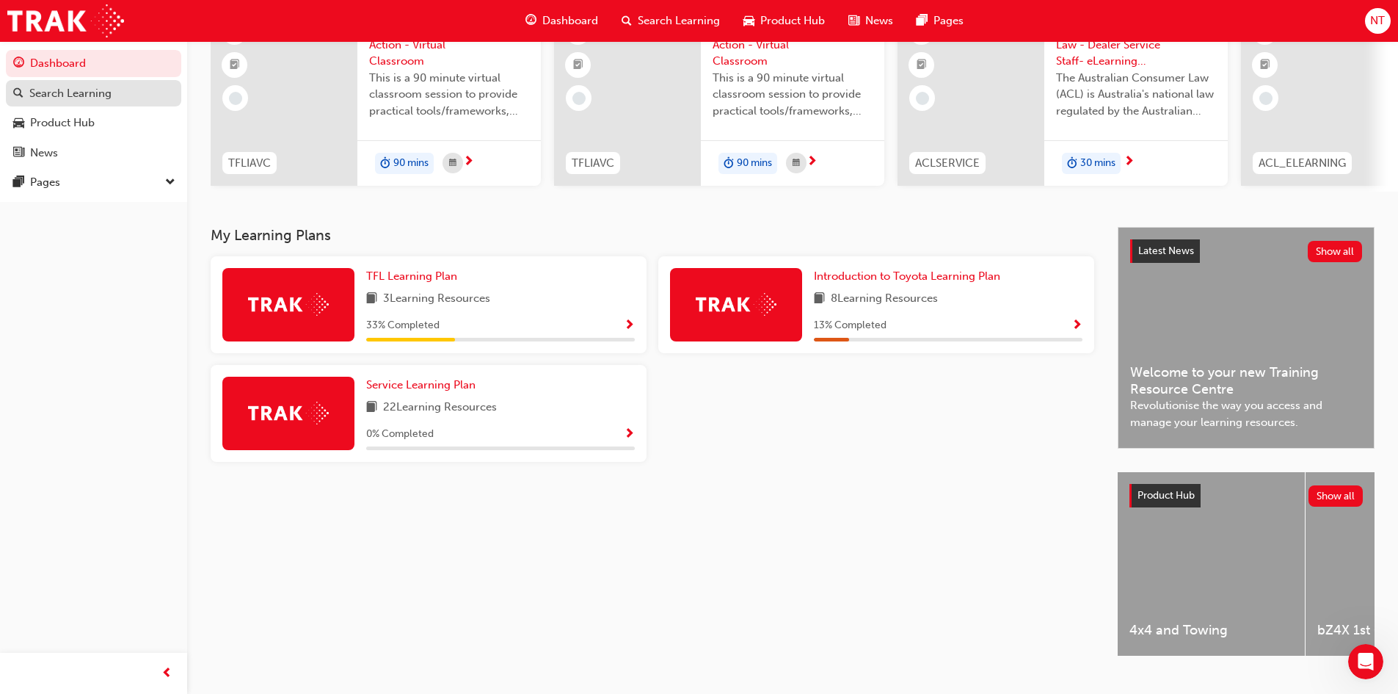
click at [43, 85] on div "Search Learning" at bounding box center [70, 93] width 82 height 17
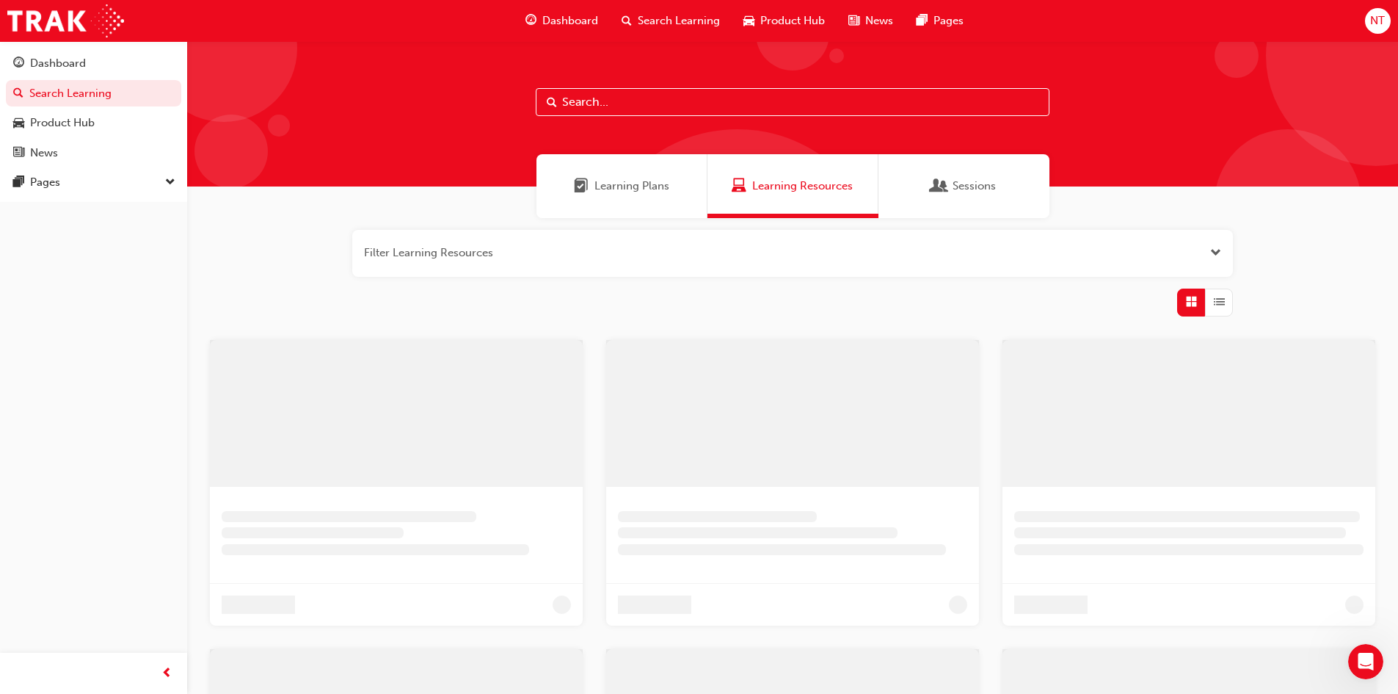
click at [662, 98] on input "text" at bounding box center [793, 102] width 514 height 28
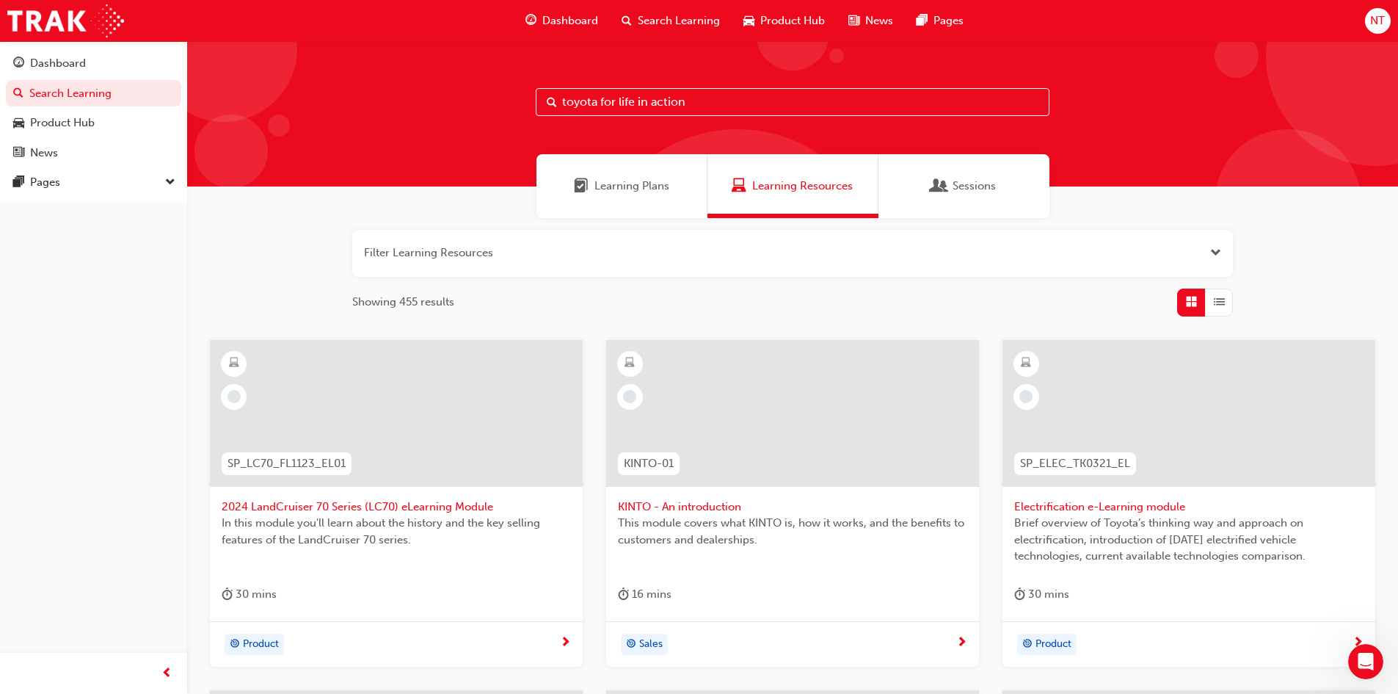
type input "toyota for life in action"
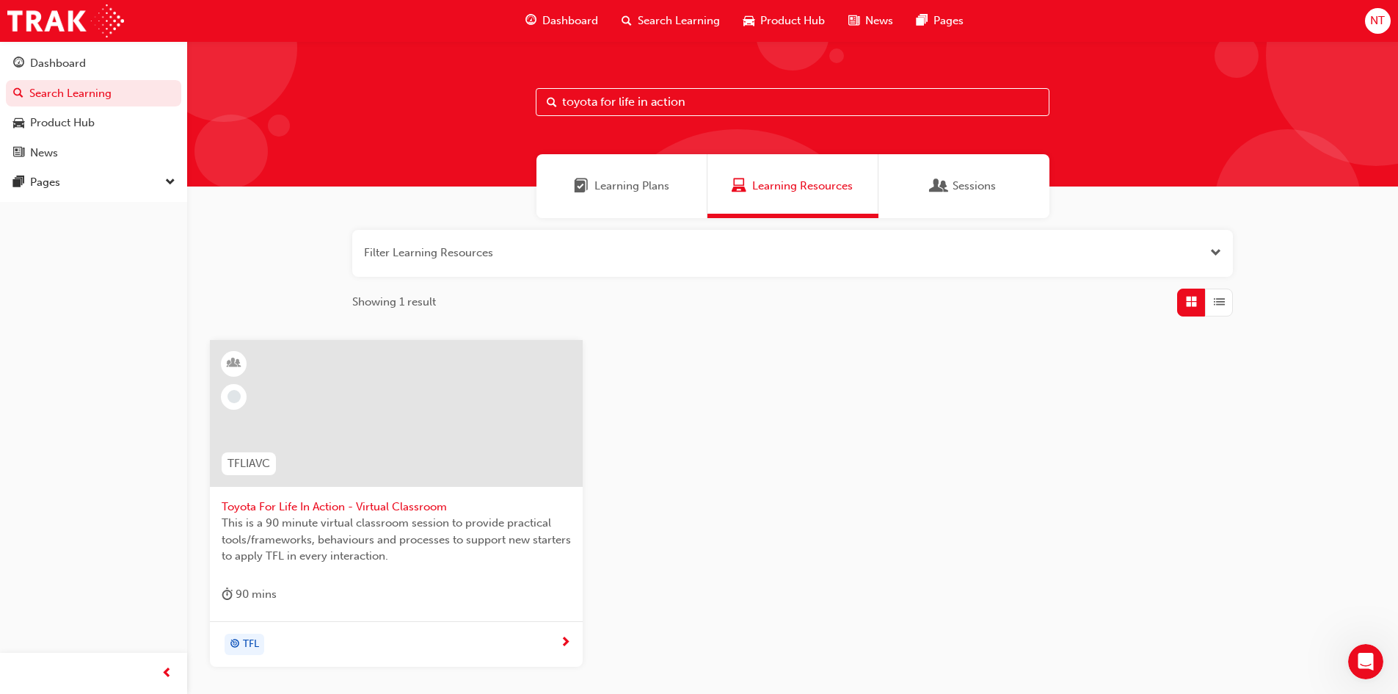
click at [407, 512] on span "Toyota For Life In Action - Virtual Classroom" at bounding box center [396, 506] width 349 height 17
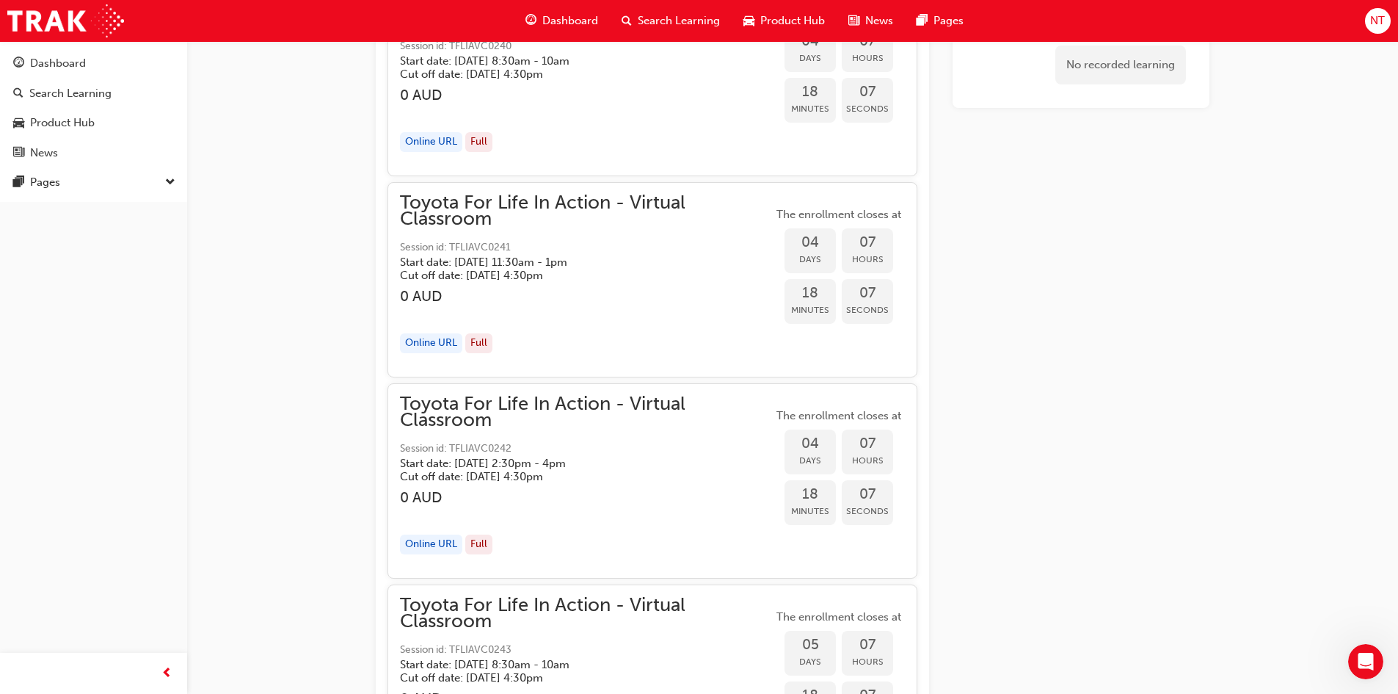
scroll to position [2422, 0]
click at [434, 545] on div "Online URL" at bounding box center [431, 544] width 62 height 20
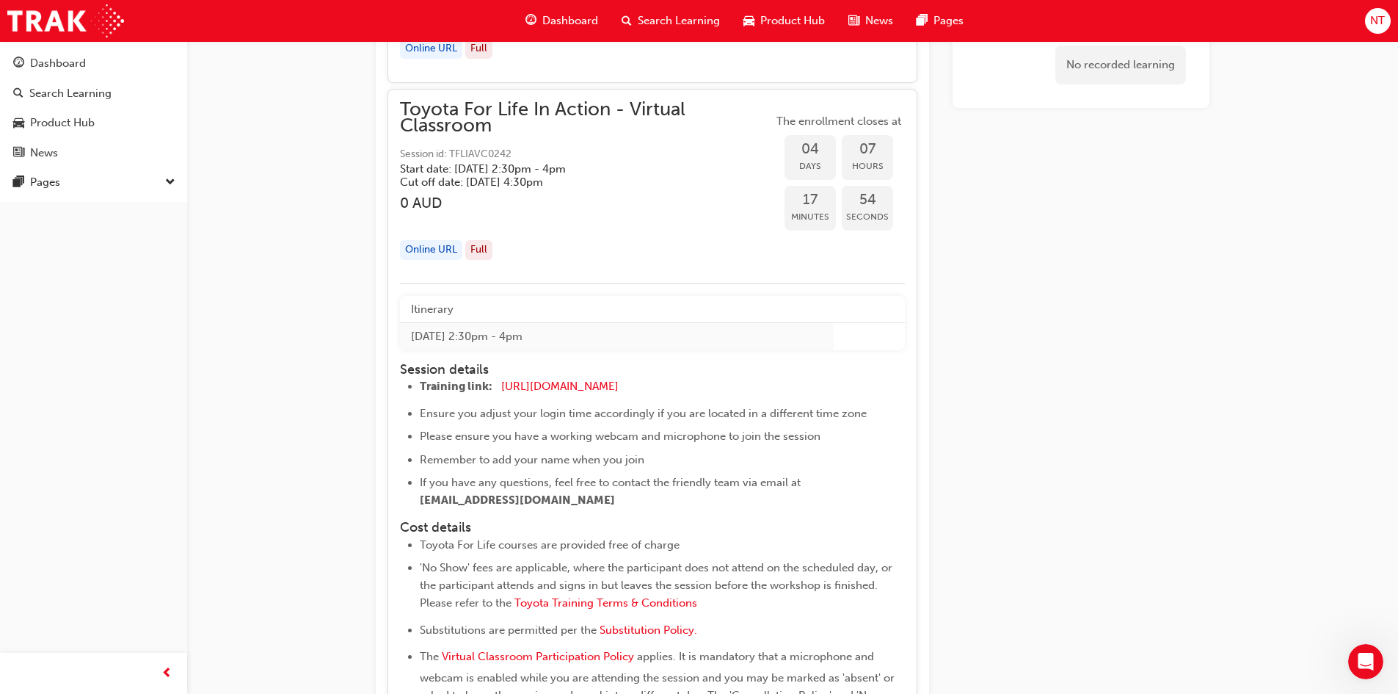
scroll to position [2789, 0]
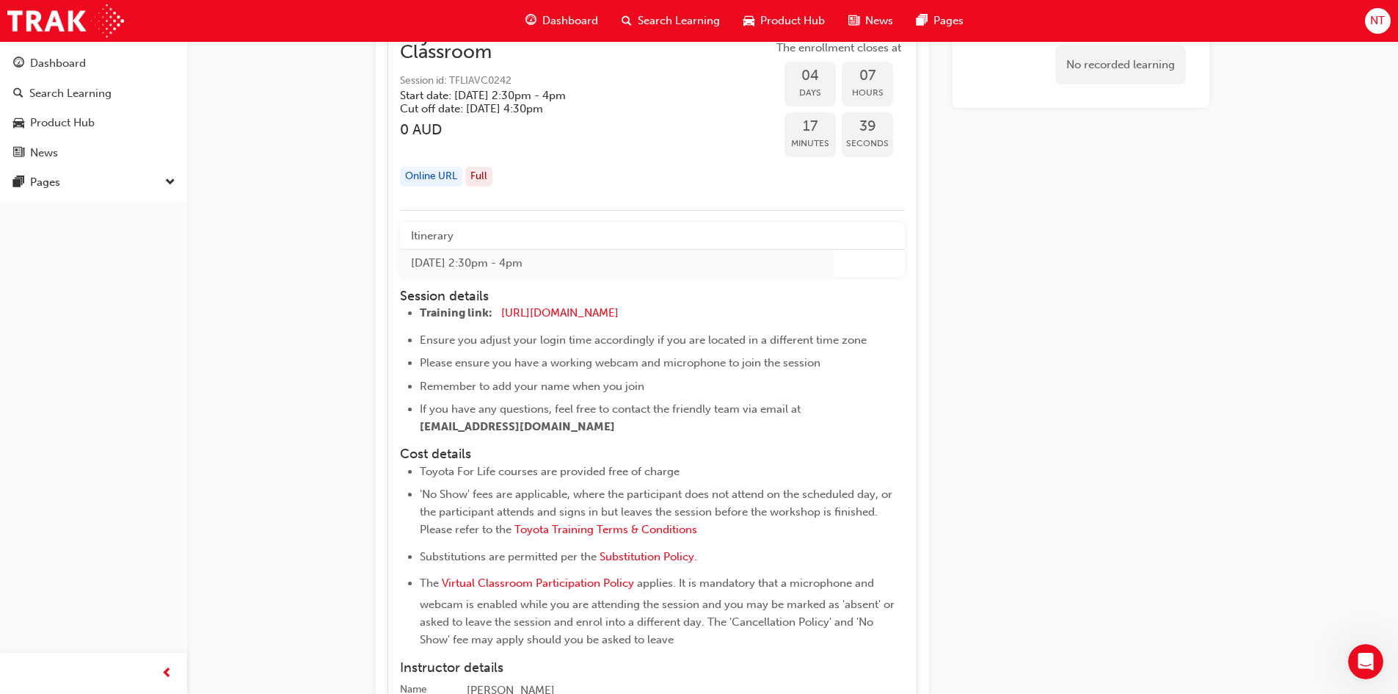
click at [479, 180] on div "Full" at bounding box center [478, 177] width 27 height 20
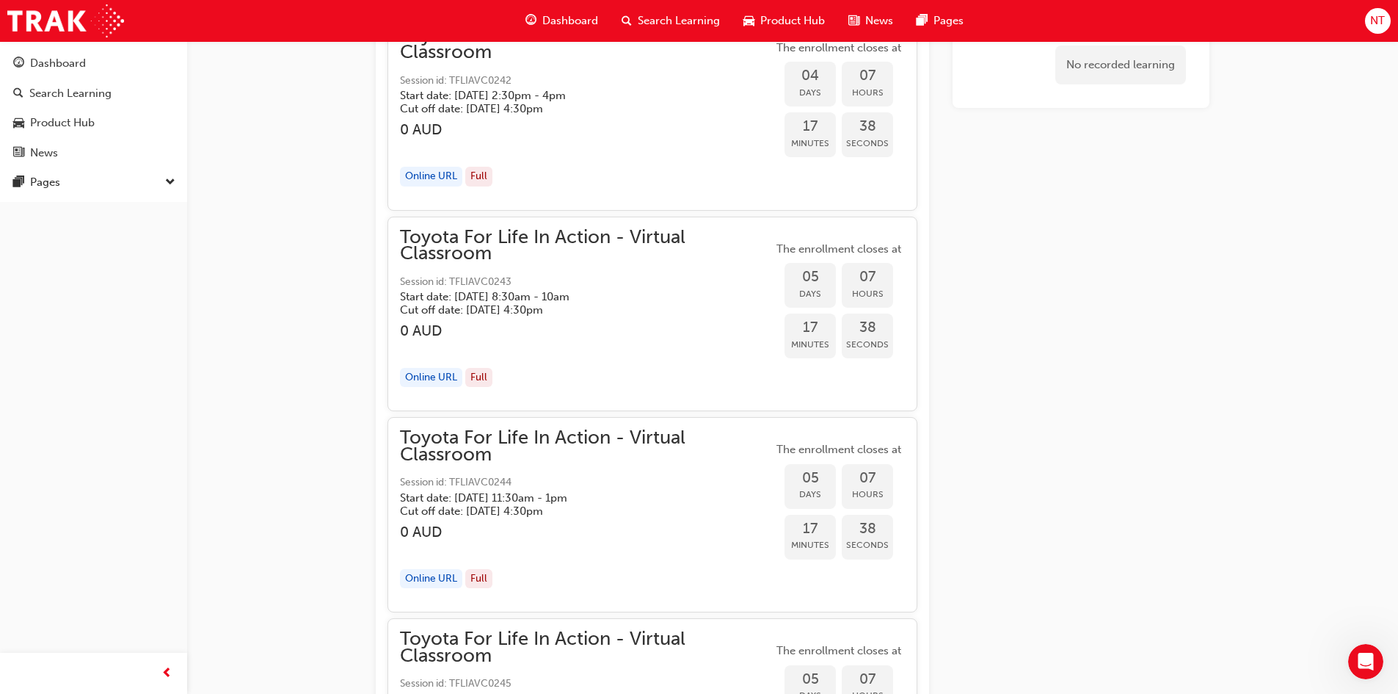
click at [479, 180] on div "Full" at bounding box center [478, 177] width 27 height 20
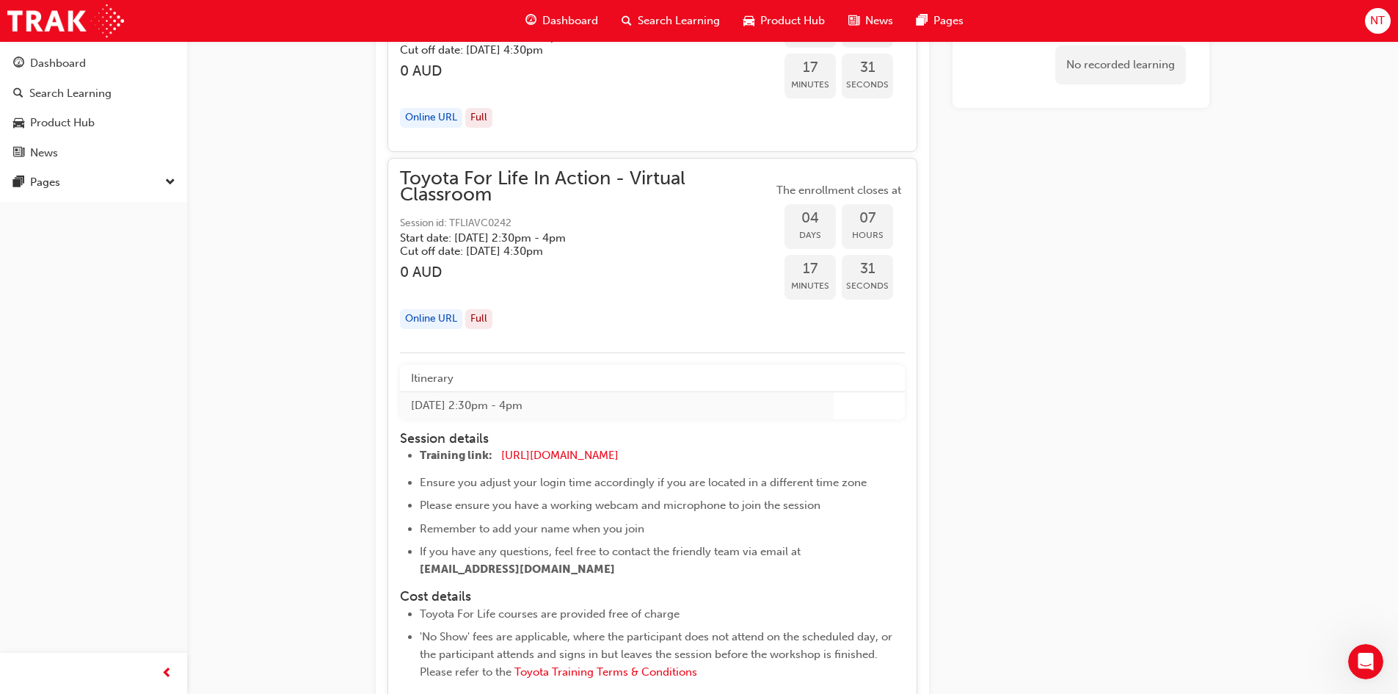
scroll to position [2642, 0]
click at [434, 319] on div "Online URL" at bounding box center [431, 323] width 62 height 20
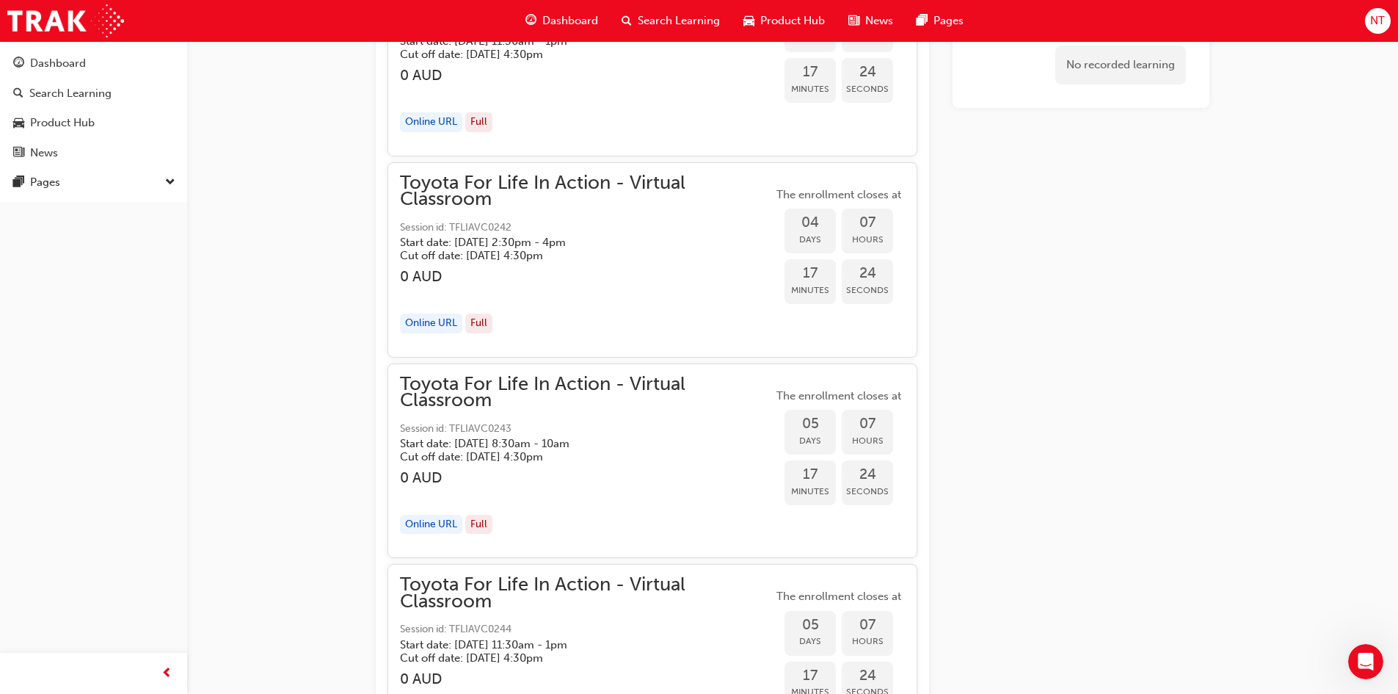
click at [434, 319] on div "Online URL" at bounding box center [431, 323] width 62 height 20
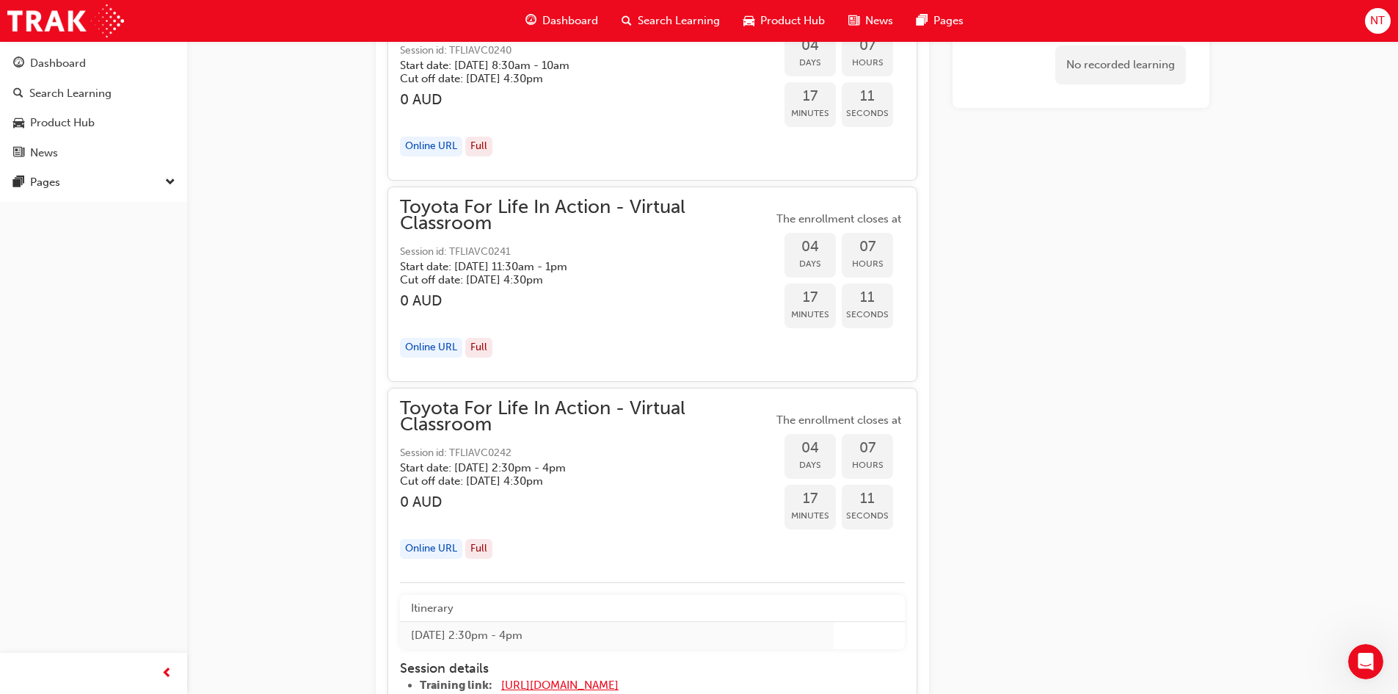
scroll to position [2569, 0]
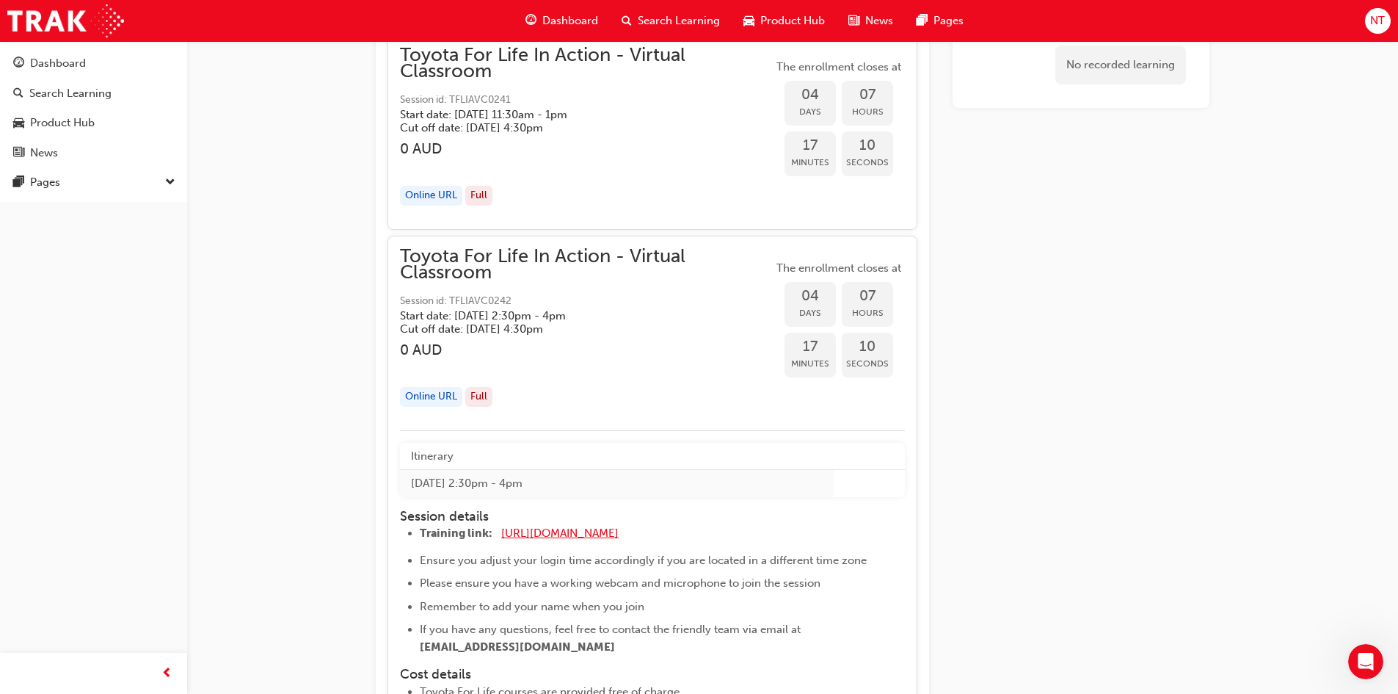
click at [548, 530] on span "https://zoom.us/j/5450758959" at bounding box center [559, 532] width 117 height 13
click at [525, 318] on h5 "Start date: Mon 29 Sep 2025 , 2:30pm - 4pm" at bounding box center [574, 315] width 349 height 13
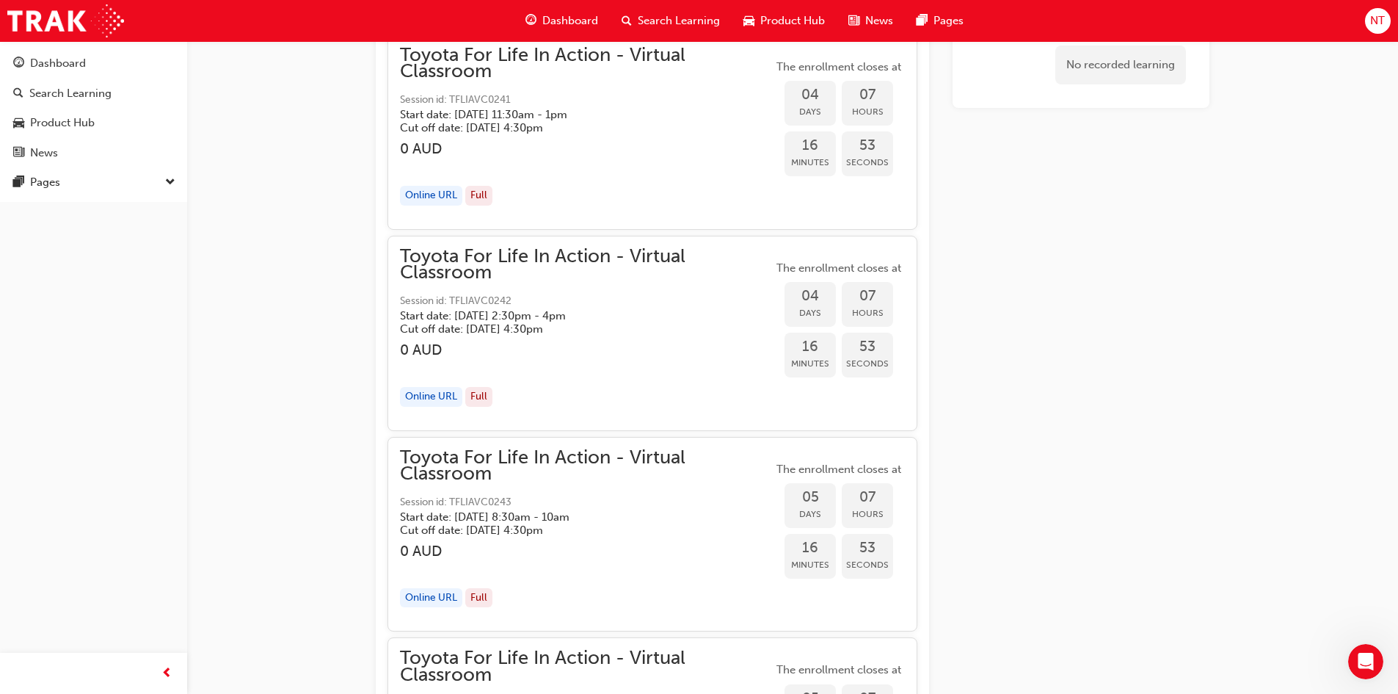
click at [525, 318] on h5 "Start date: Mon 29 Sep 2025 , 2:30pm - 4pm" at bounding box center [574, 315] width 349 height 13
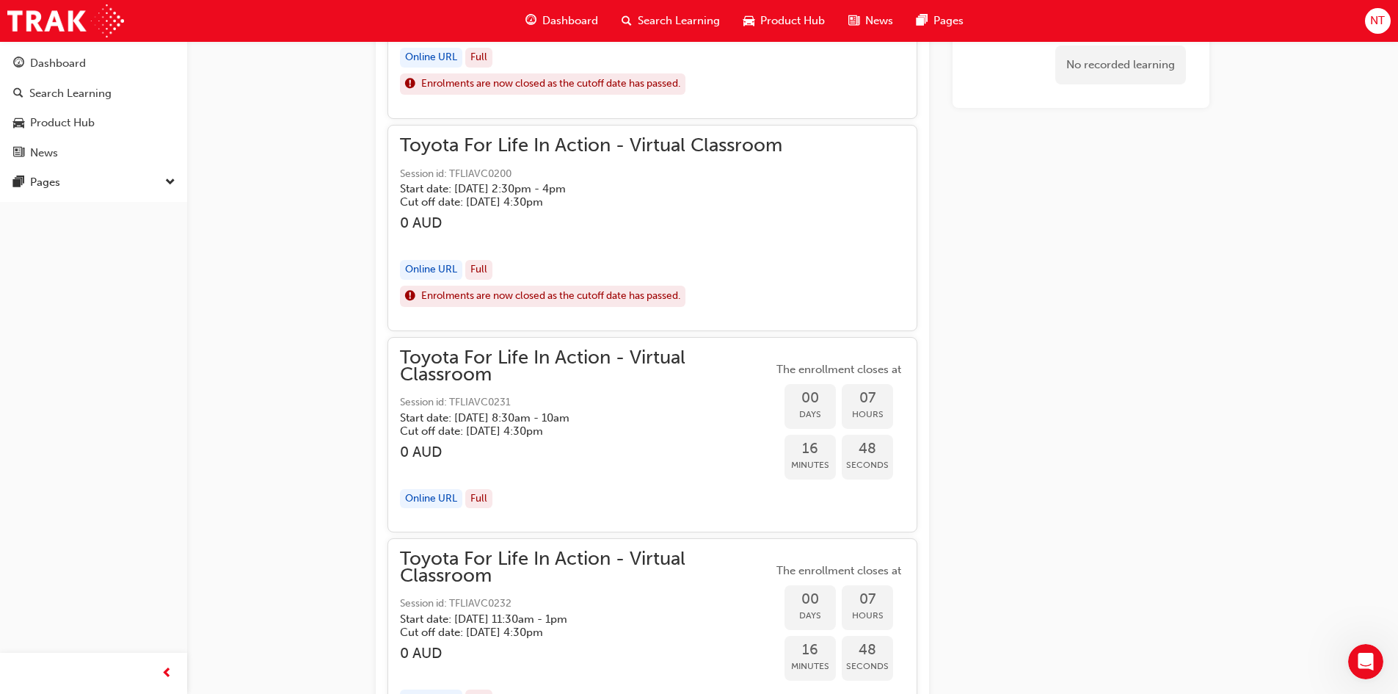
scroll to position [1394, 0]
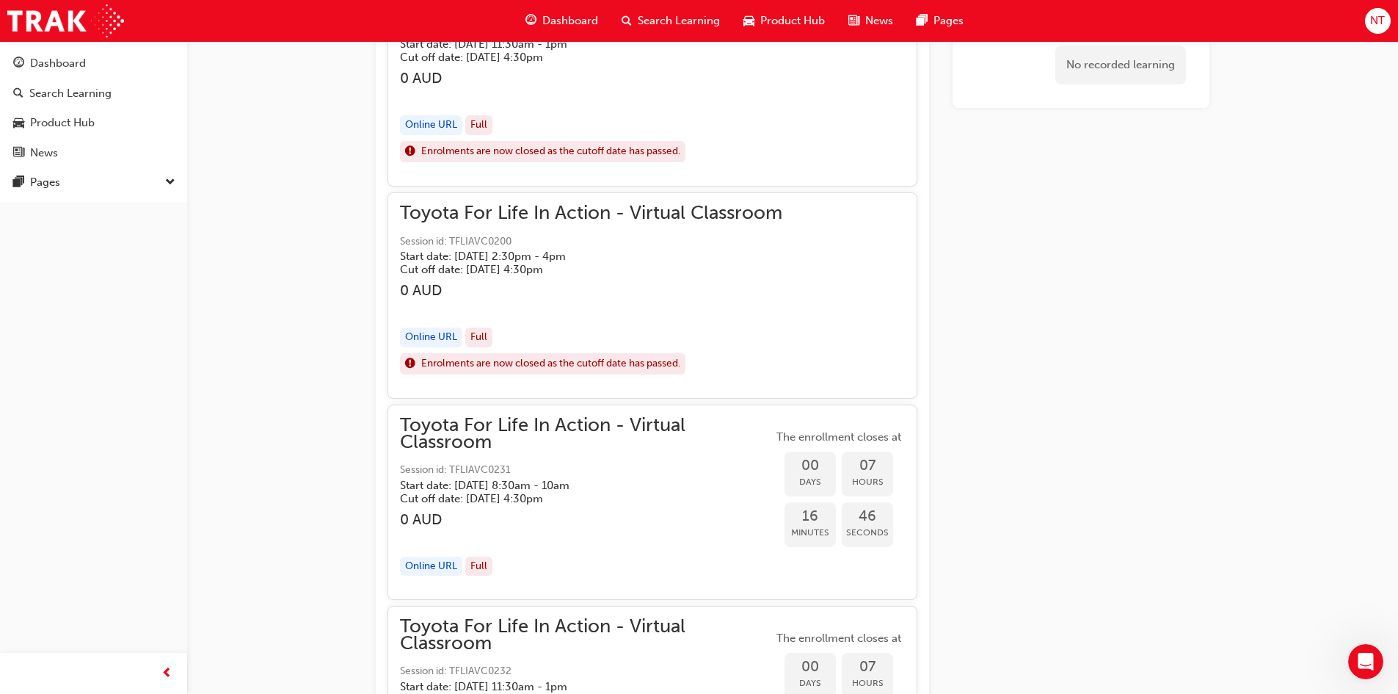
click at [443, 336] on div "Online URL" at bounding box center [431, 337] width 62 height 20
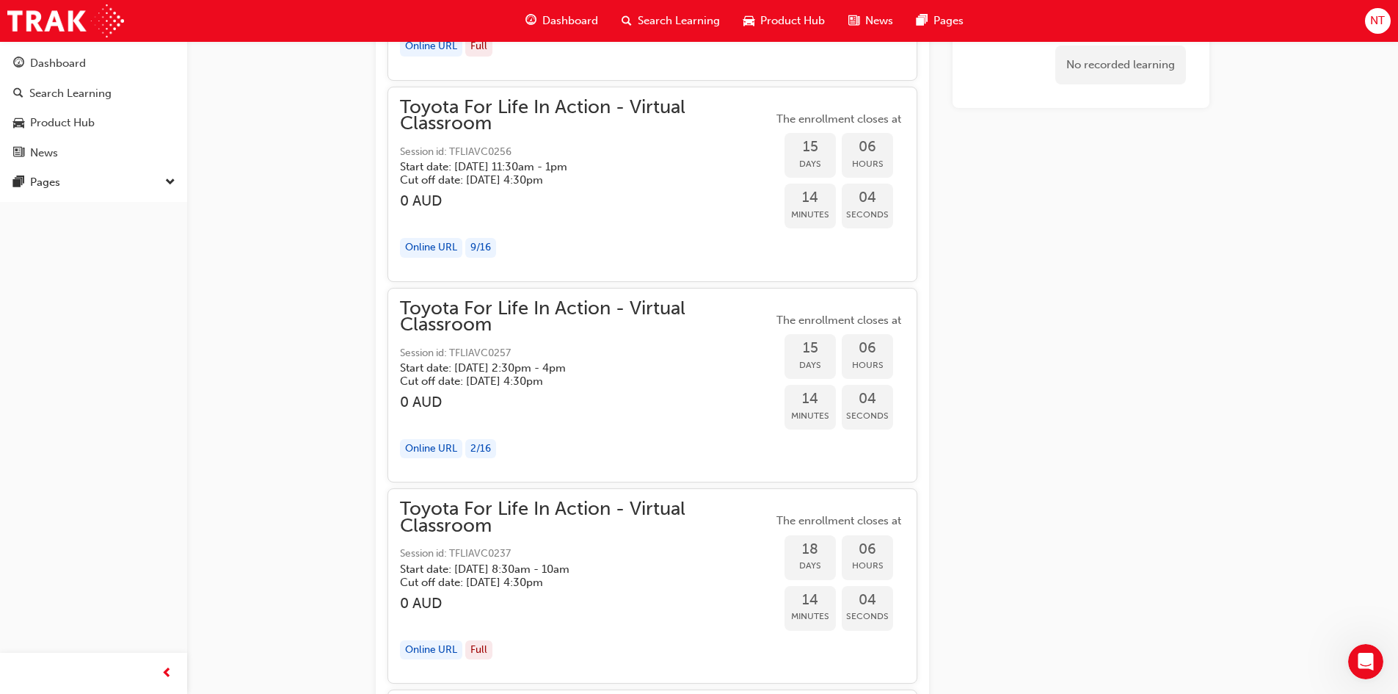
scroll to position [8293, 0]
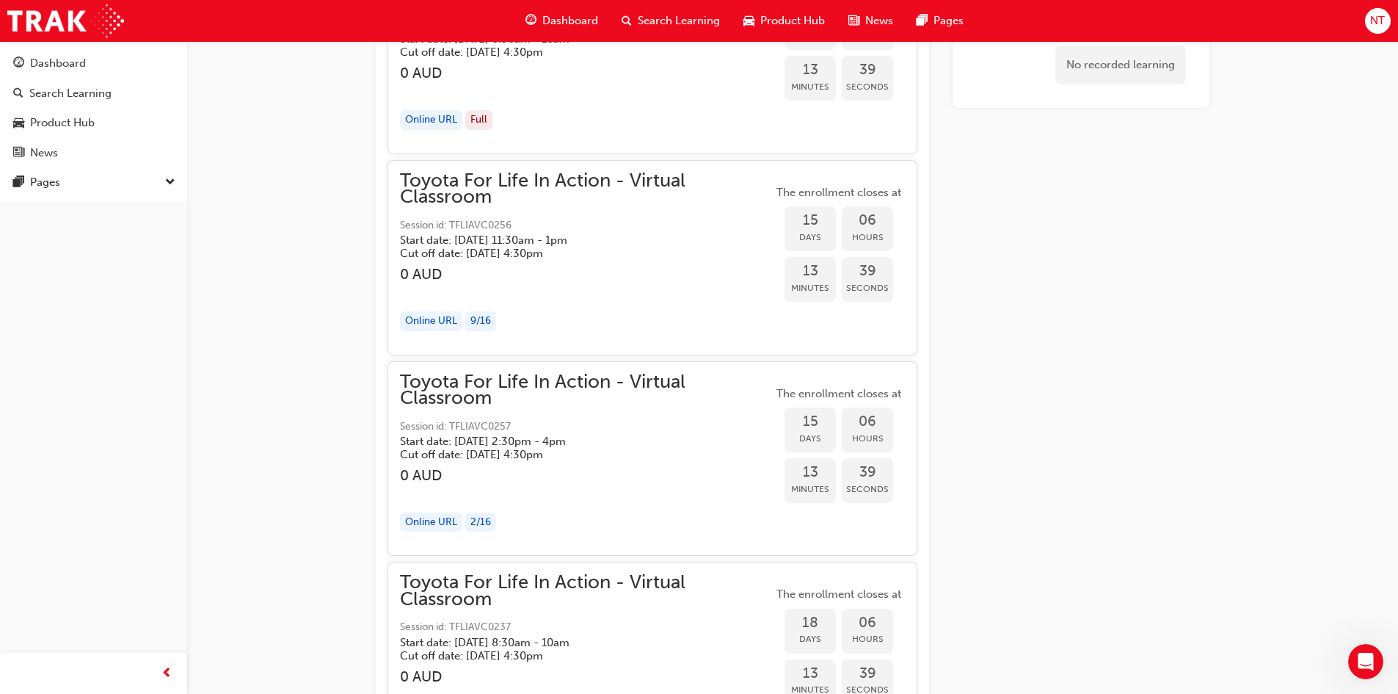
click at [490, 222] on span "Session id: TFLIAVC0256" at bounding box center [586, 225] width 373 height 17
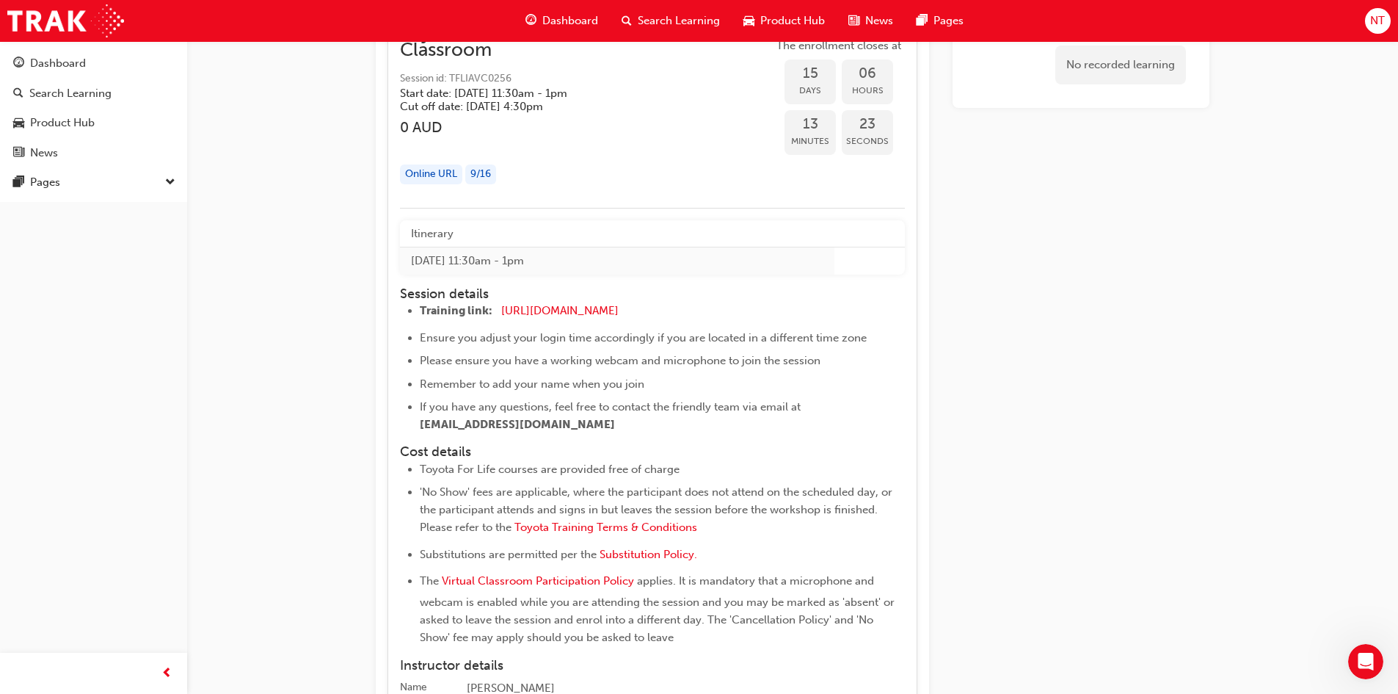
scroll to position [8367, 0]
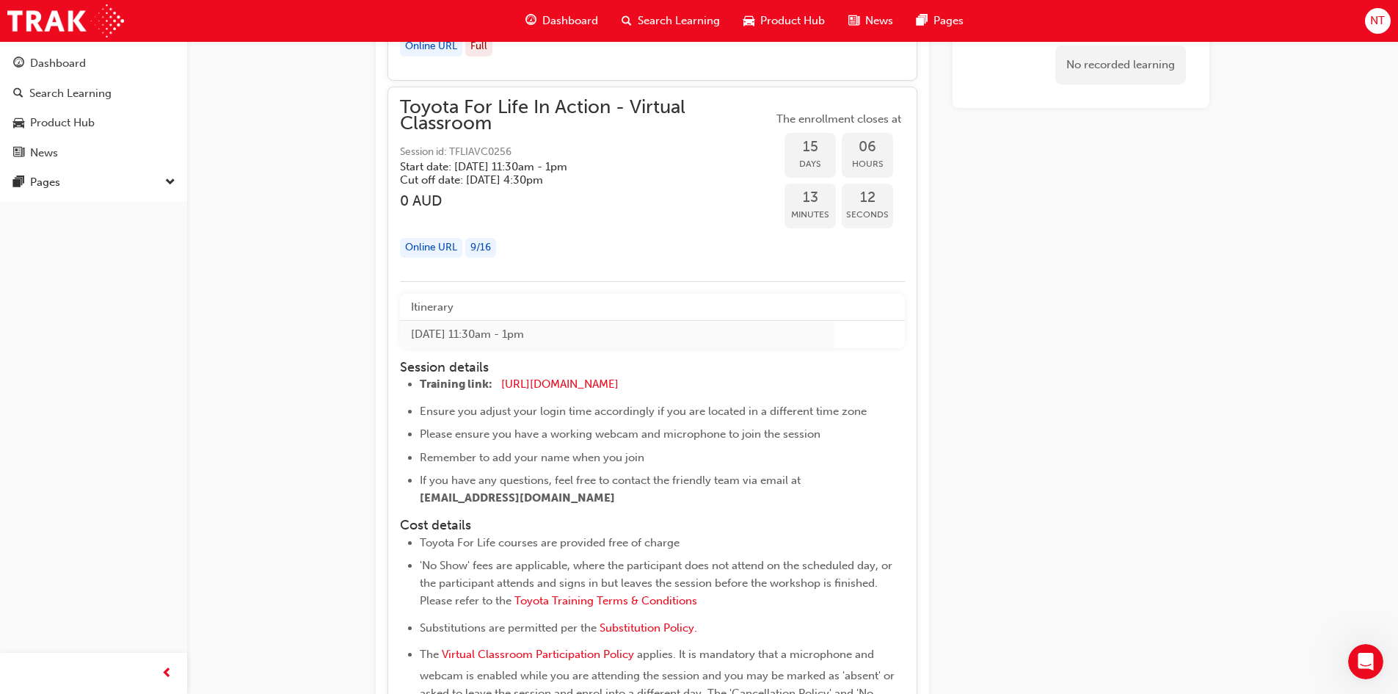
click at [429, 250] on div "Online URL" at bounding box center [431, 248] width 62 height 20
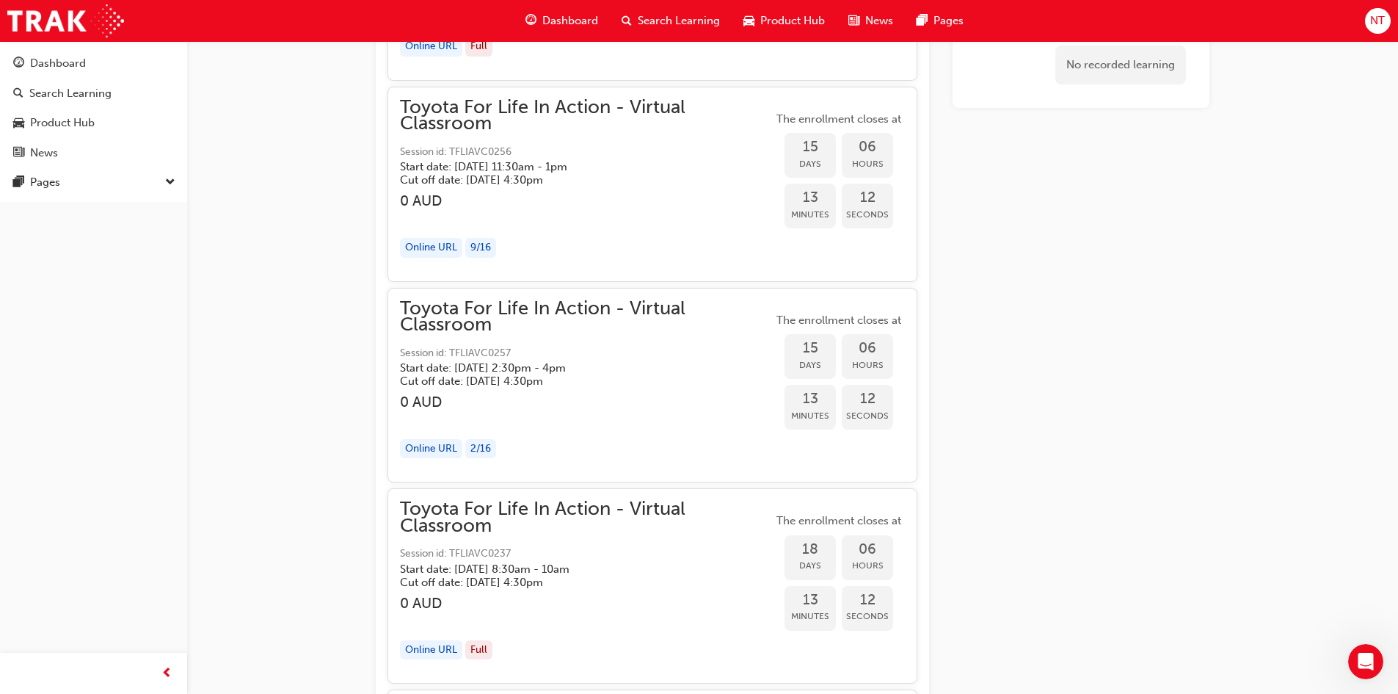
click at [429, 250] on div "Online URL" at bounding box center [431, 248] width 62 height 20
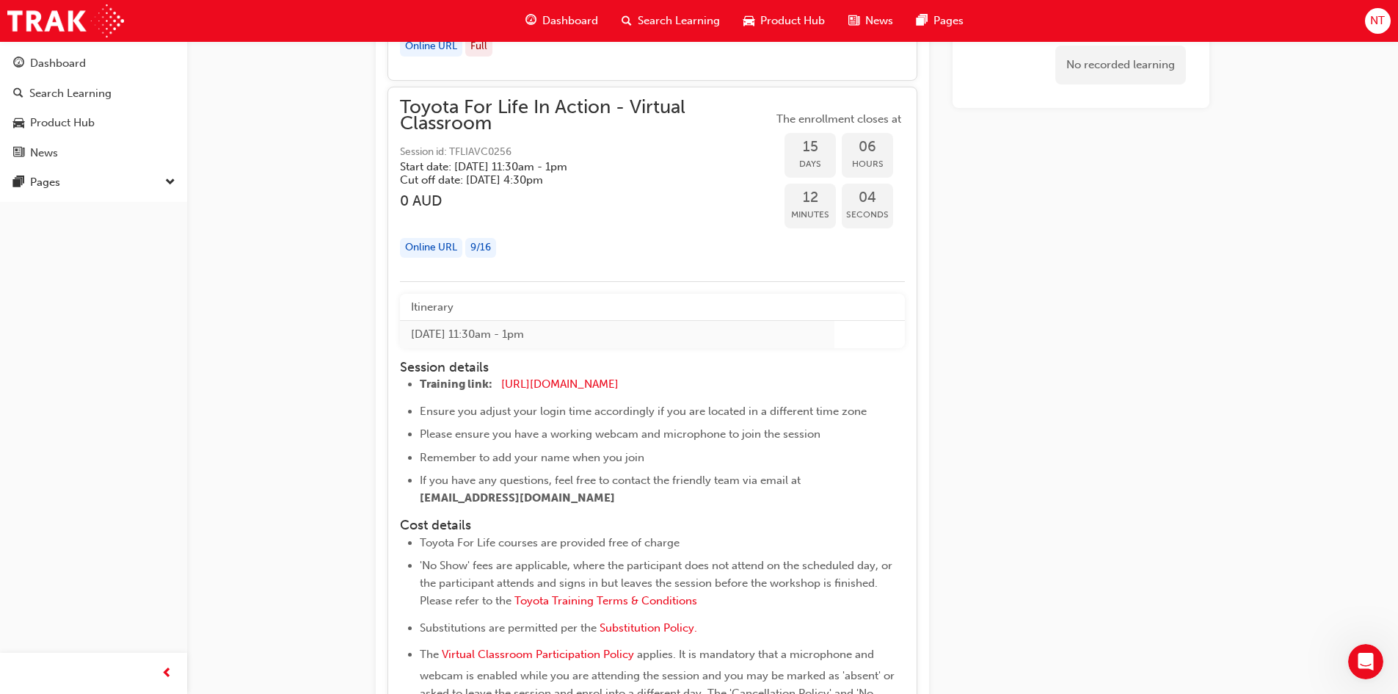
drag, startPoint x: 513, startPoint y: 150, endPoint x: 468, endPoint y: 150, distance: 44.8
click at [468, 150] on span "Session id: TFLIAVC0256" at bounding box center [586, 152] width 373 height 17
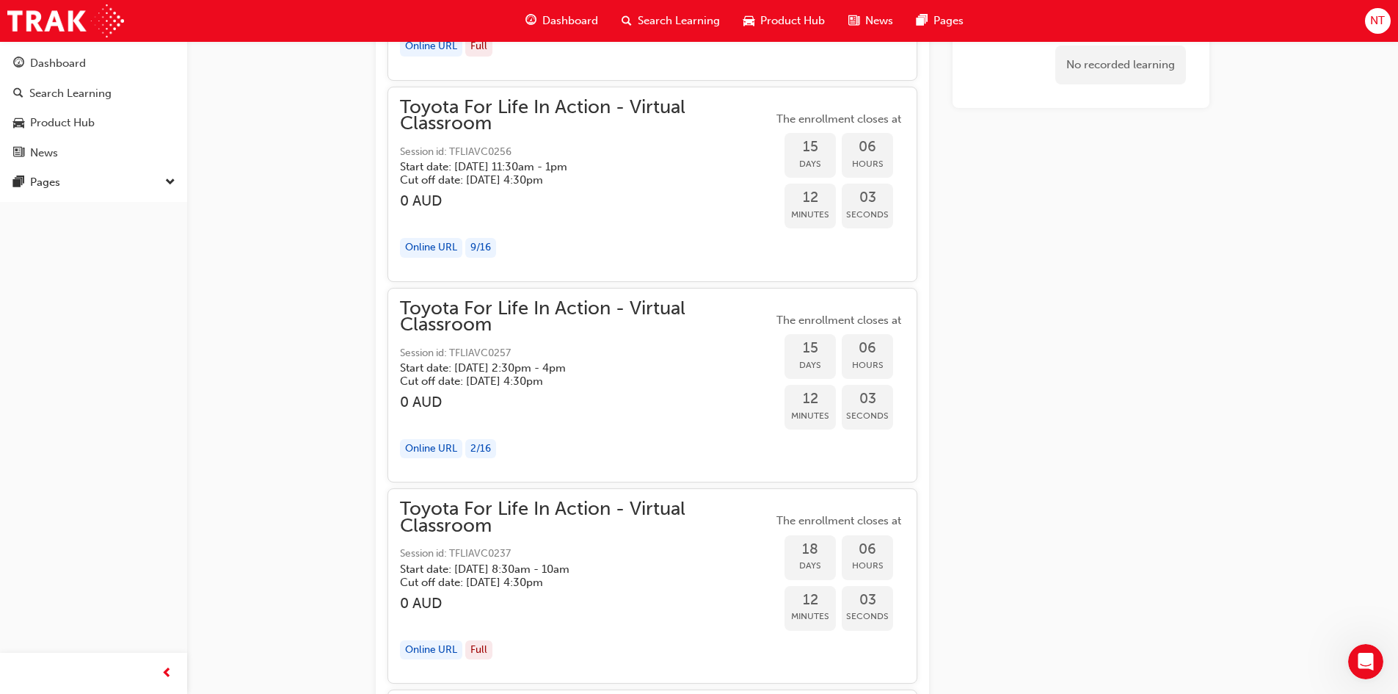
drag, startPoint x: 531, startPoint y: 145, endPoint x: 437, endPoint y: 148, distance: 93.3
click at [437, 148] on span "Session id: TFLIAVC0256" at bounding box center [586, 152] width 373 height 17
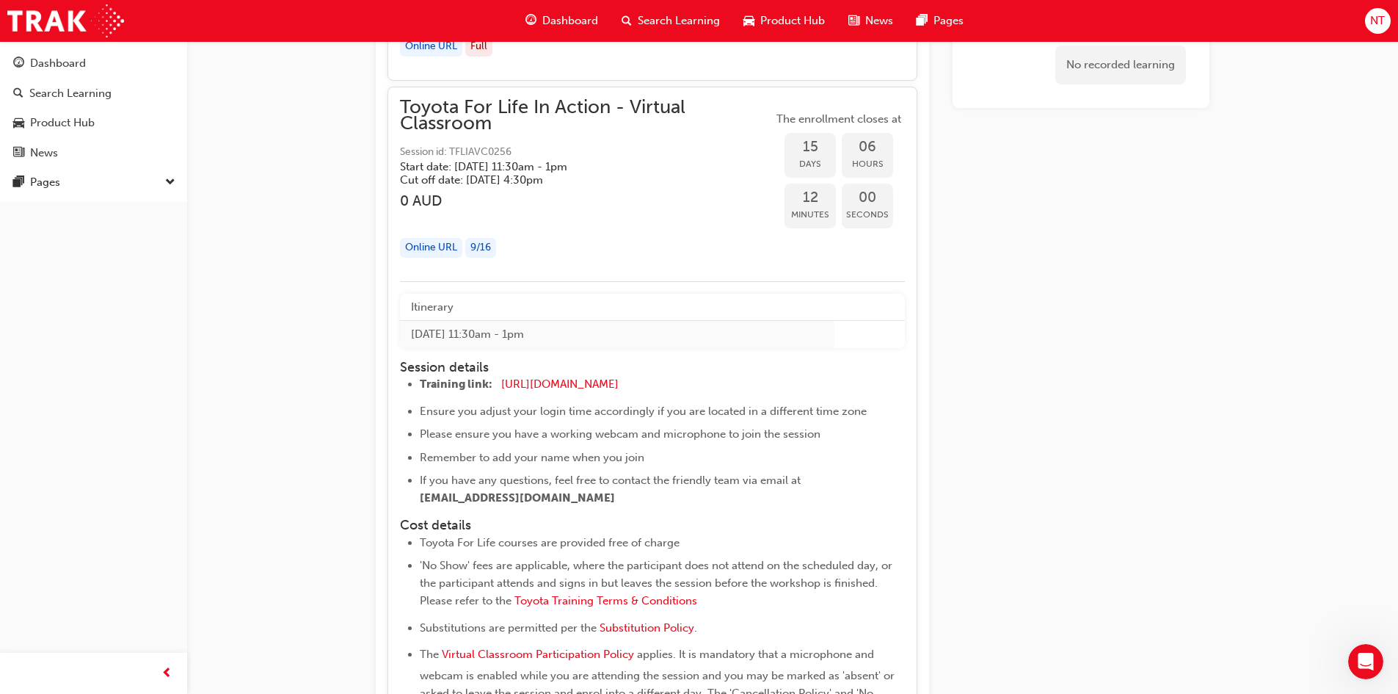
click at [529, 149] on span "Session id: TFLIAVC0256" at bounding box center [586, 152] width 373 height 17
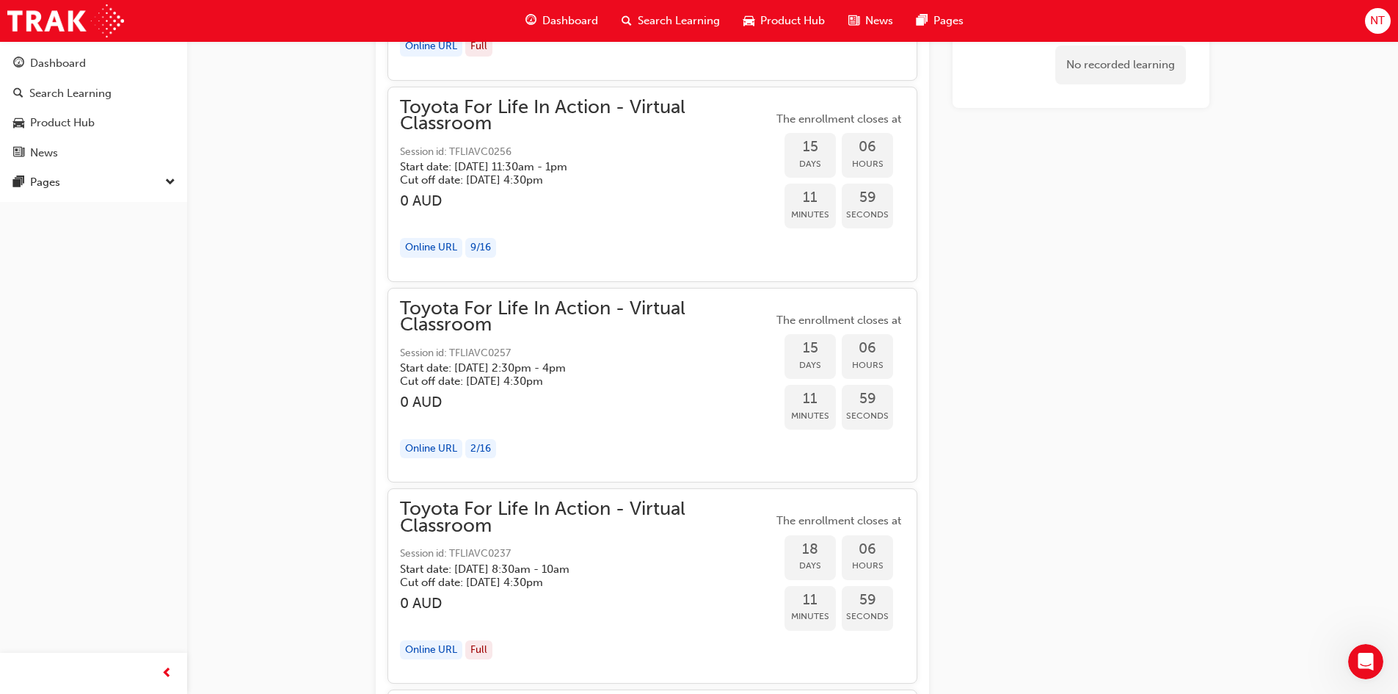
click at [465, 154] on span "Session id: TFLIAVC0256" at bounding box center [586, 152] width 373 height 17
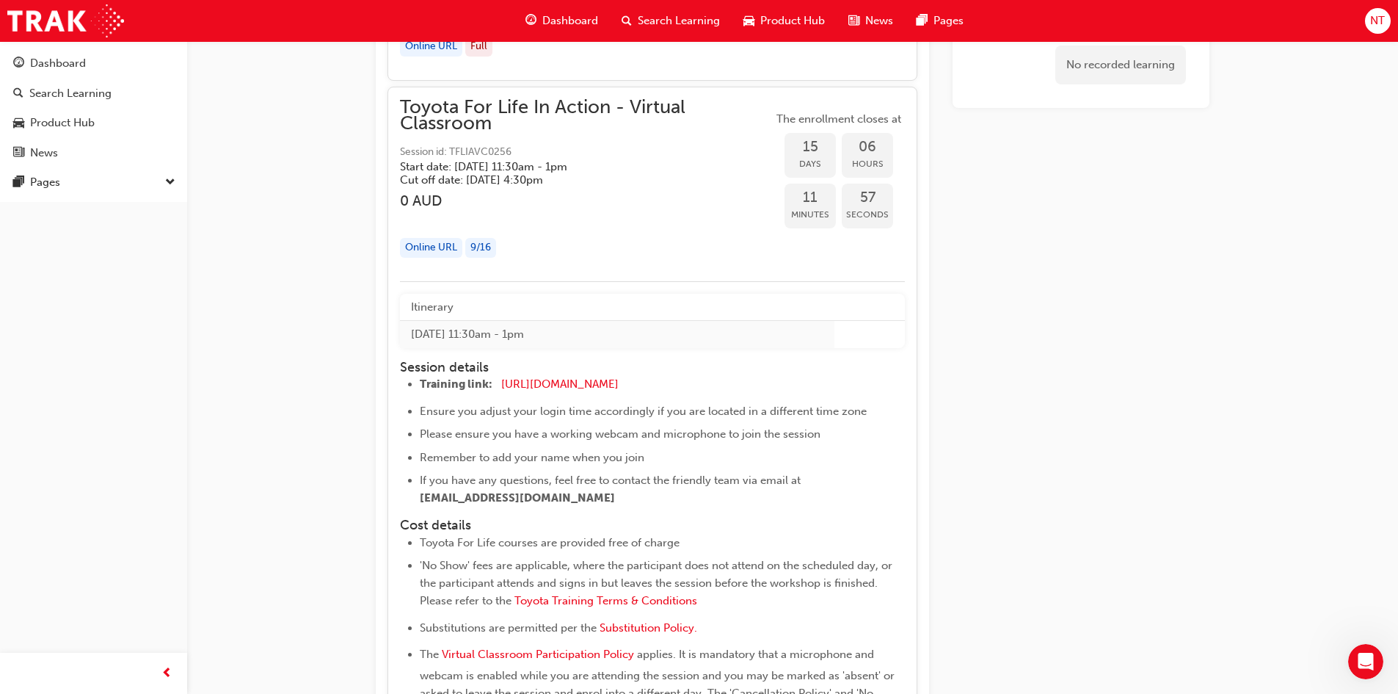
drag, startPoint x: 478, startPoint y: 144, endPoint x: 460, endPoint y: 161, distance: 24.4
click at [459, 159] on span "Session id: TFLIAVC0256" at bounding box center [586, 152] width 373 height 17
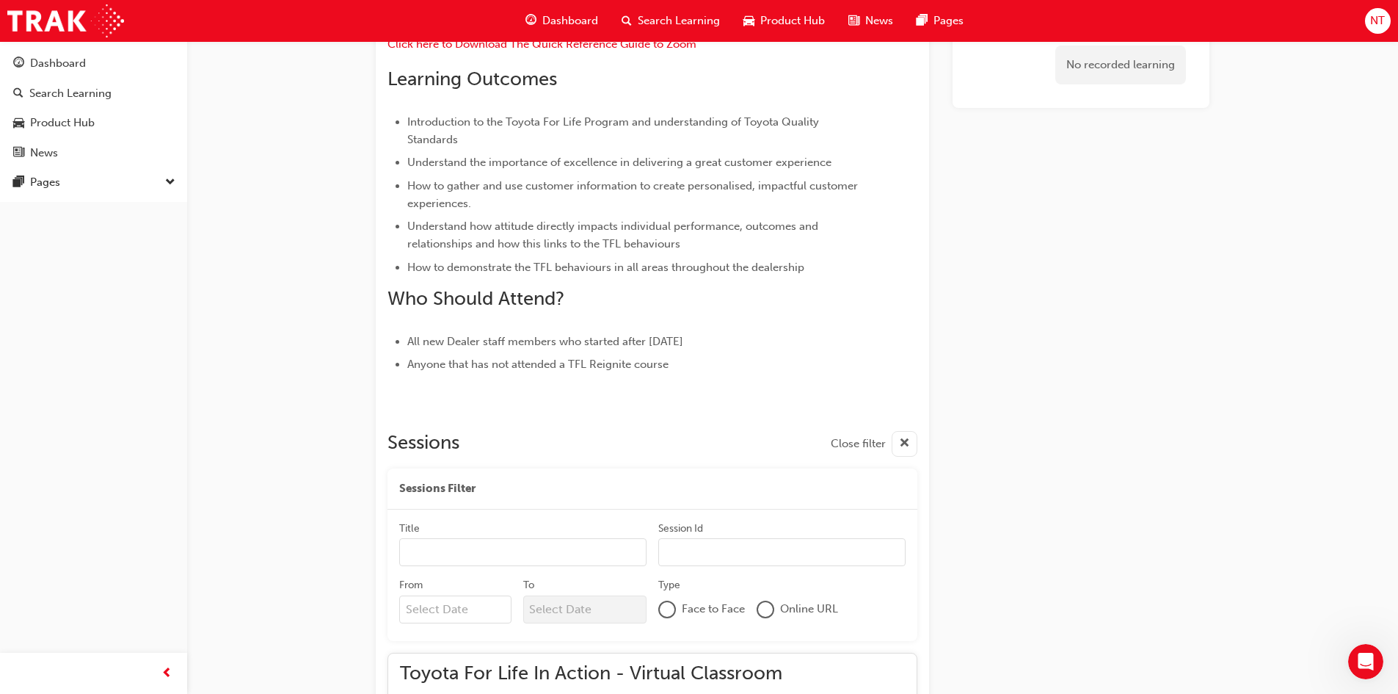
scroll to position [661, 0]
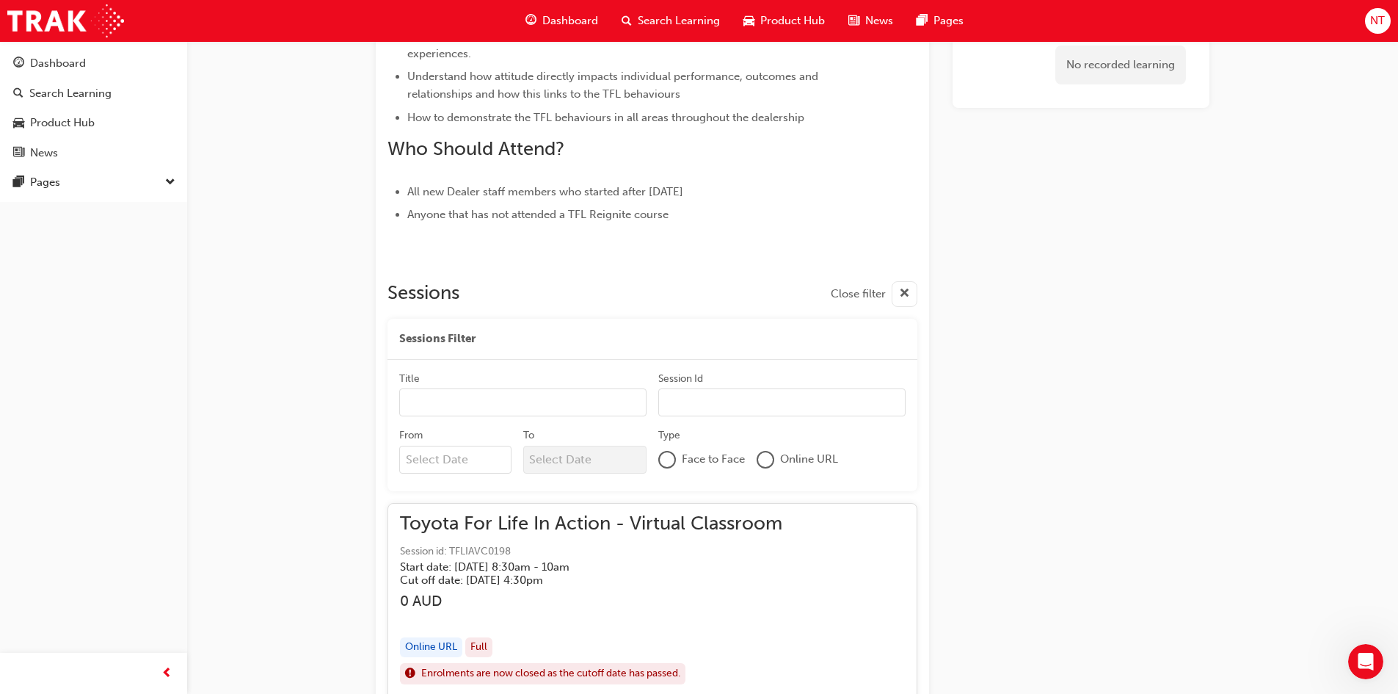
click at [711, 403] on input "Session Id" at bounding box center [781, 402] width 247 height 28
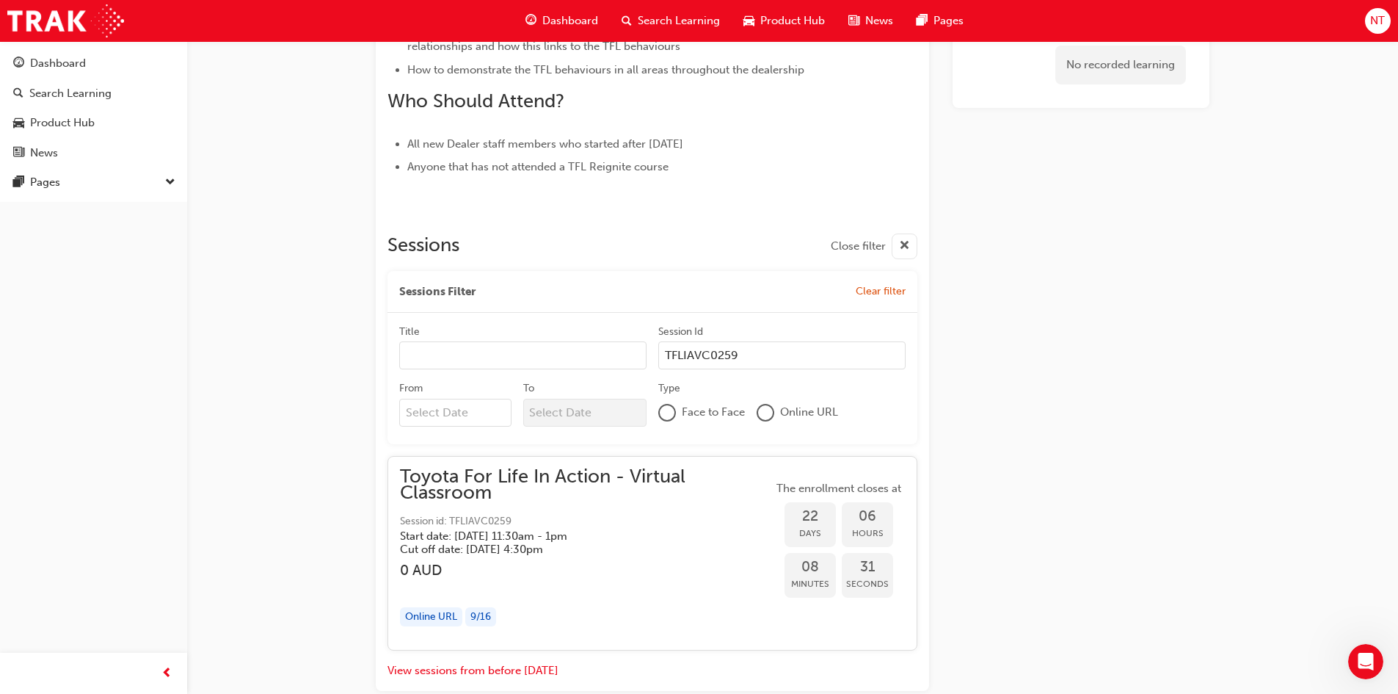
scroll to position [734, 0]
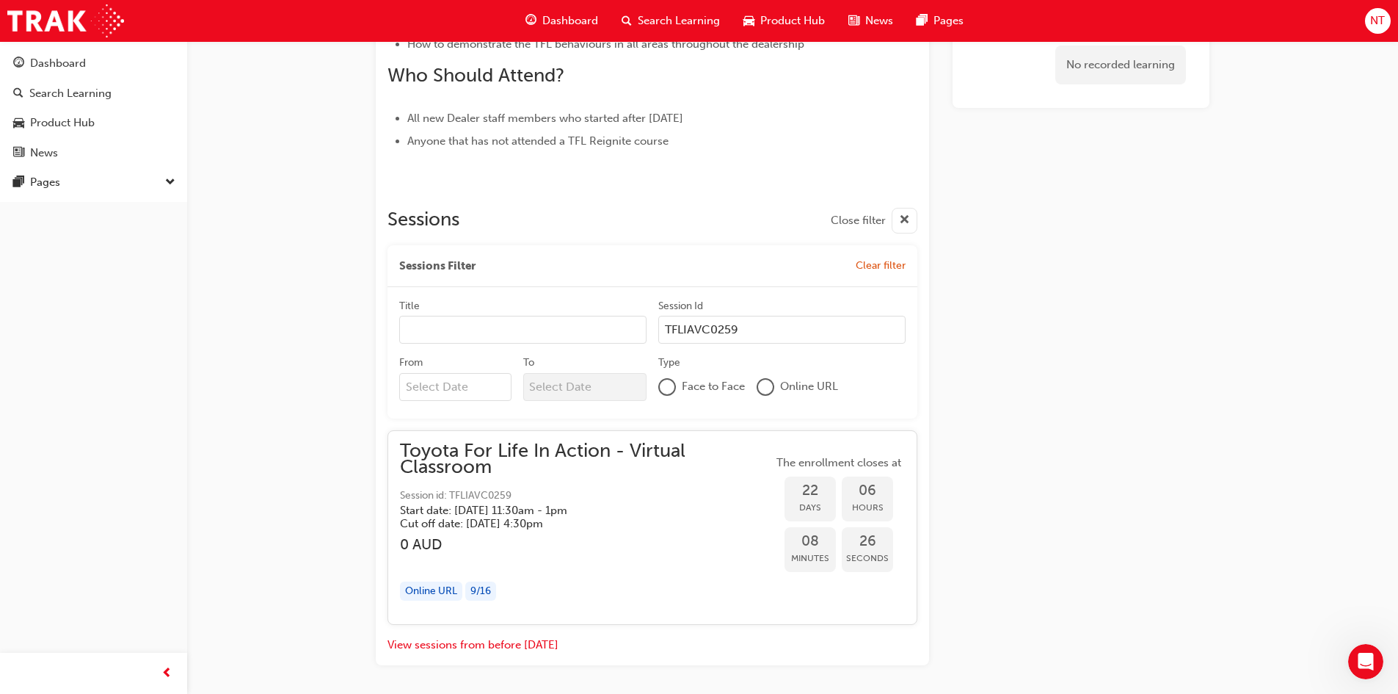
type input "TFLIAVC0259"
click at [848, 465] on span "The enrollment closes at" at bounding box center [839, 462] width 132 height 17
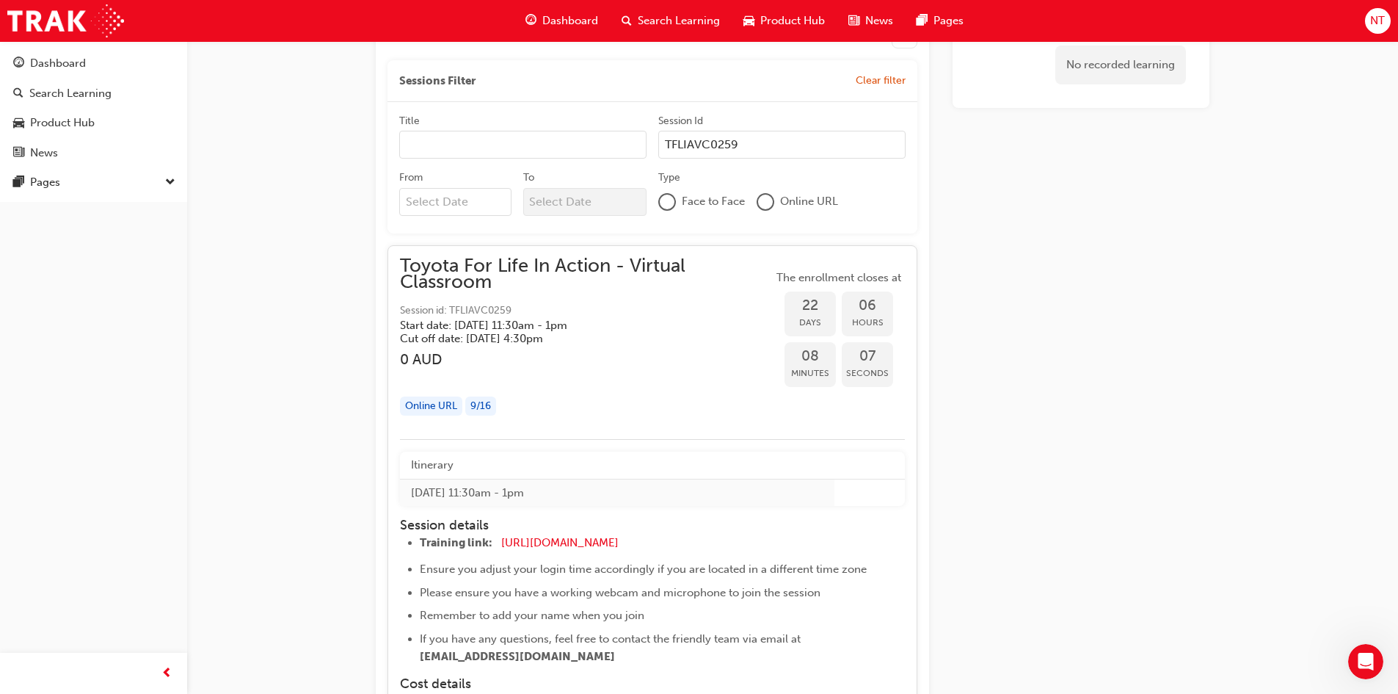
scroll to position [954, 0]
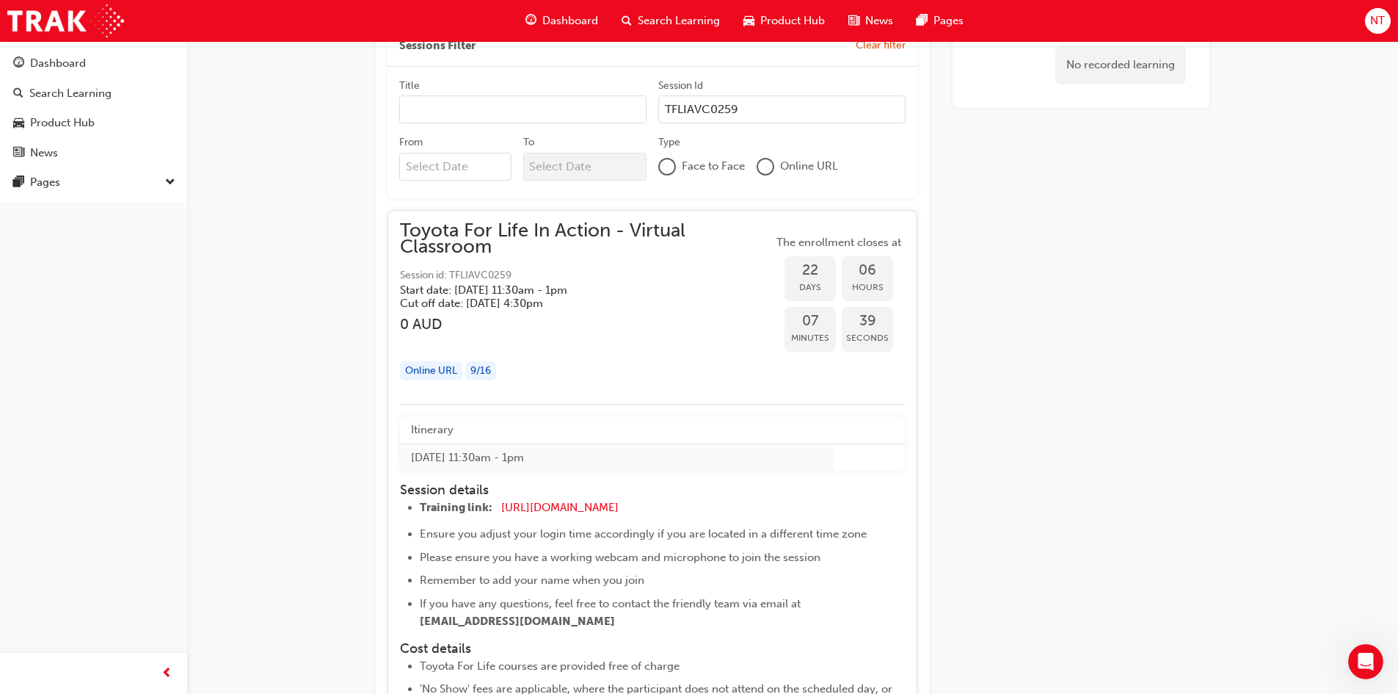
click at [847, 241] on span "The enrollment closes at" at bounding box center [839, 242] width 132 height 17
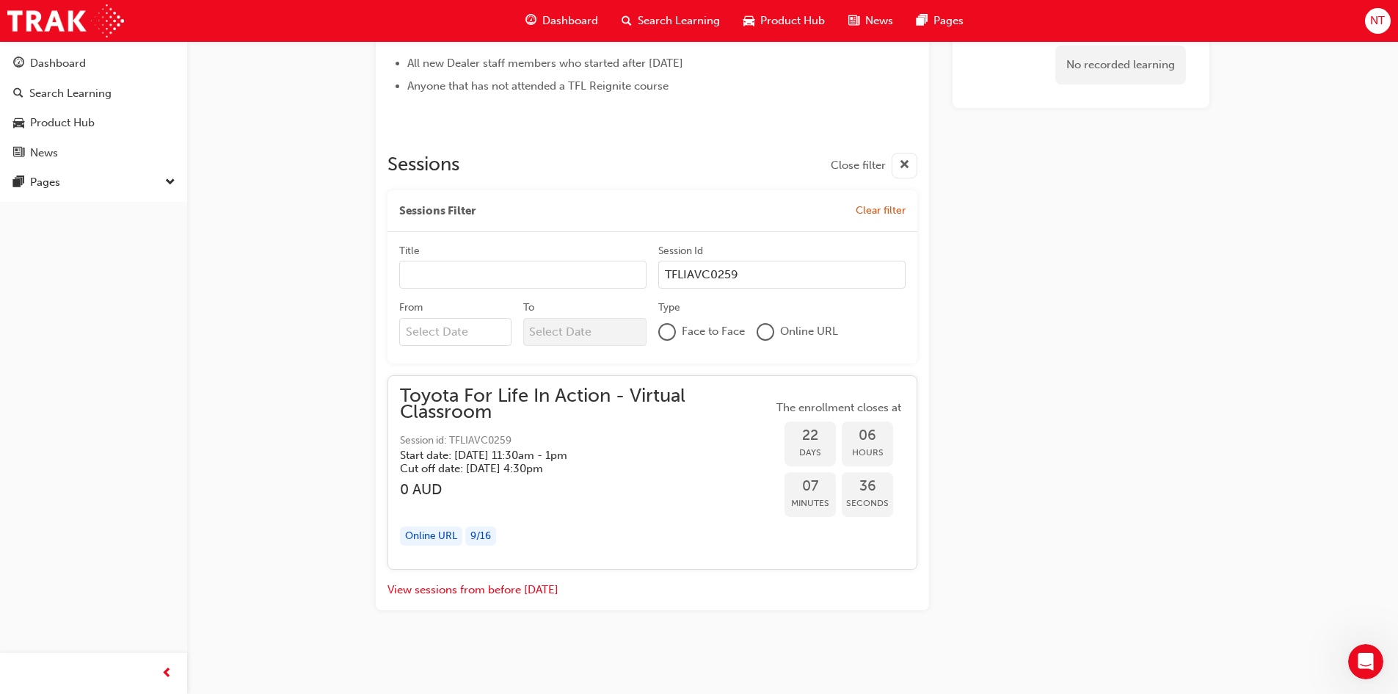
click at [446, 537] on div "Online URL" at bounding box center [431, 536] width 62 height 20
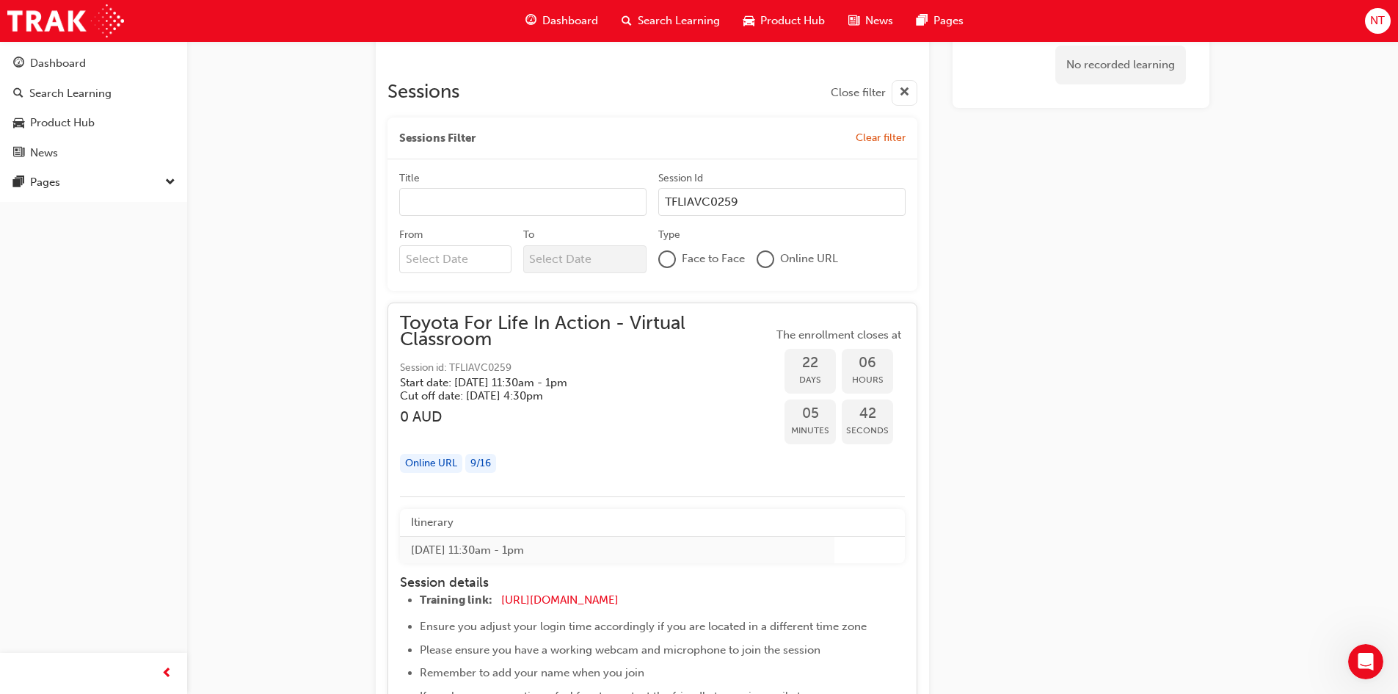
scroll to position [641, 0]
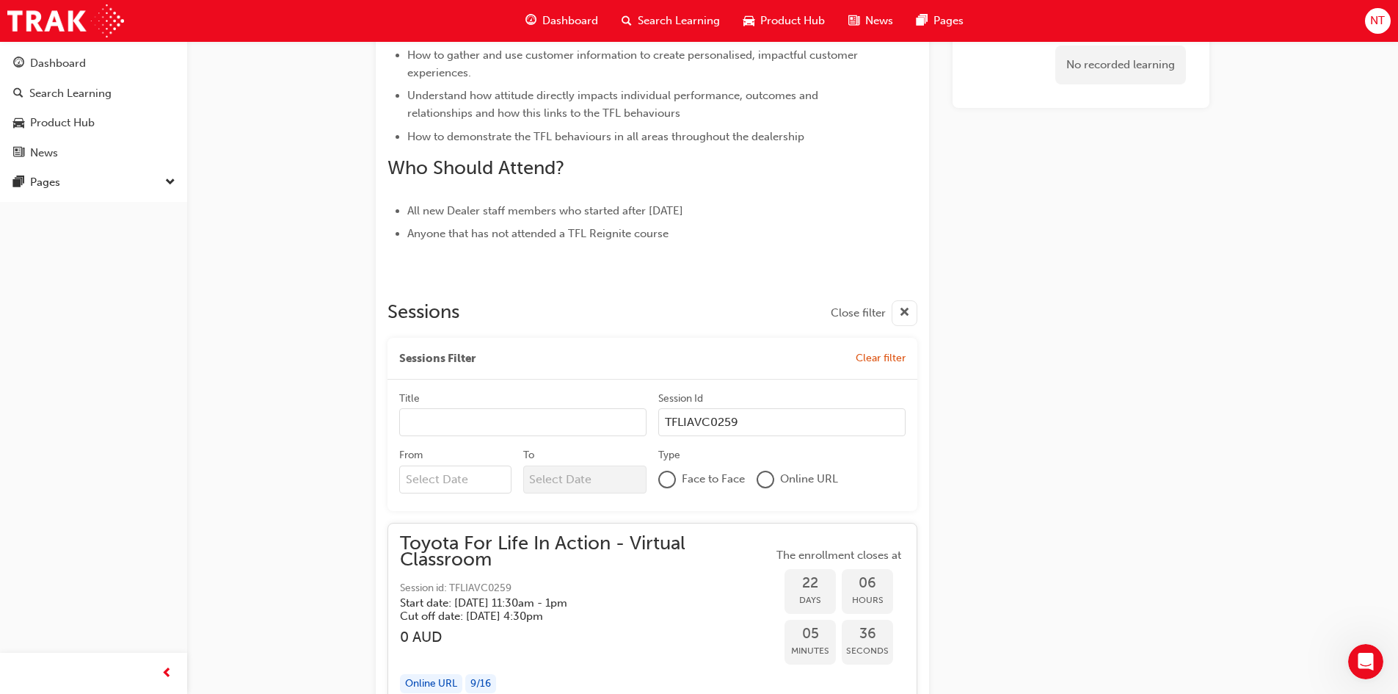
drag, startPoint x: 757, startPoint y: 434, endPoint x: 640, endPoint y: 426, distance: 117.7
click at [588, 411] on div "Title Session Id TFLIAVC0259" at bounding box center [652, 419] width 506 height 57
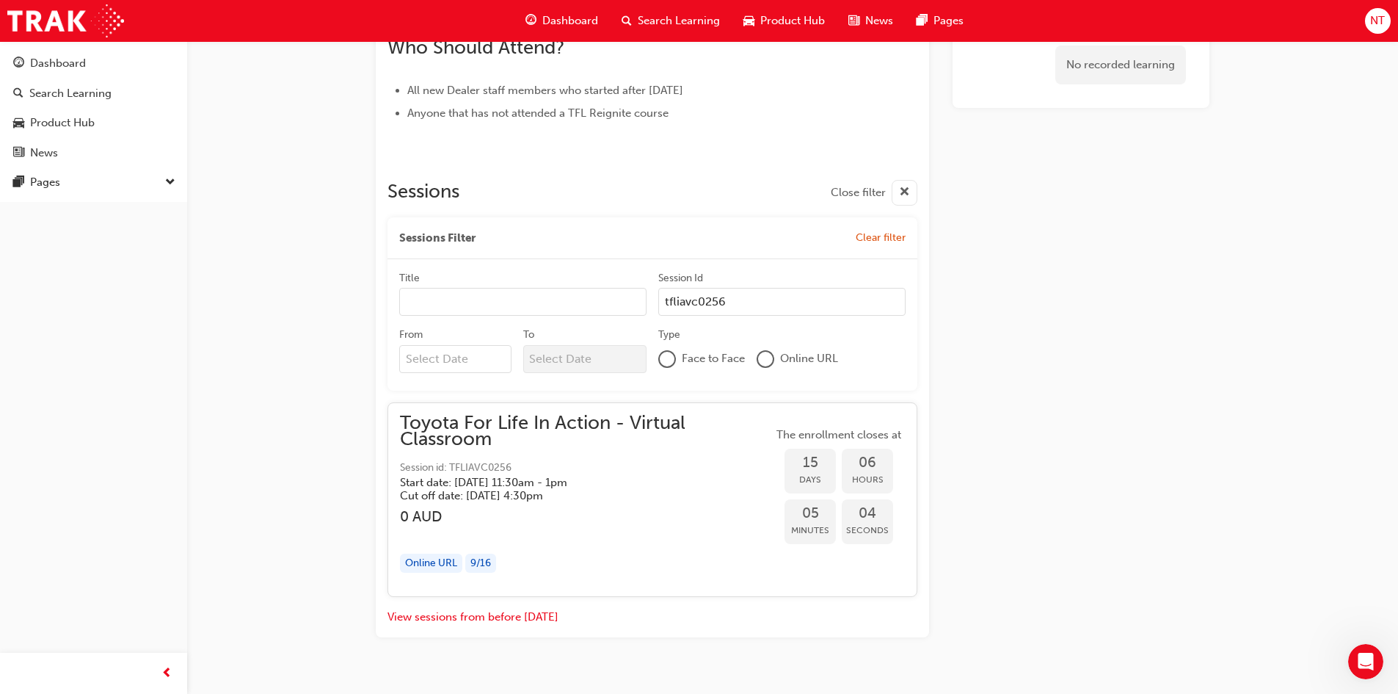
scroll to position [789, 0]
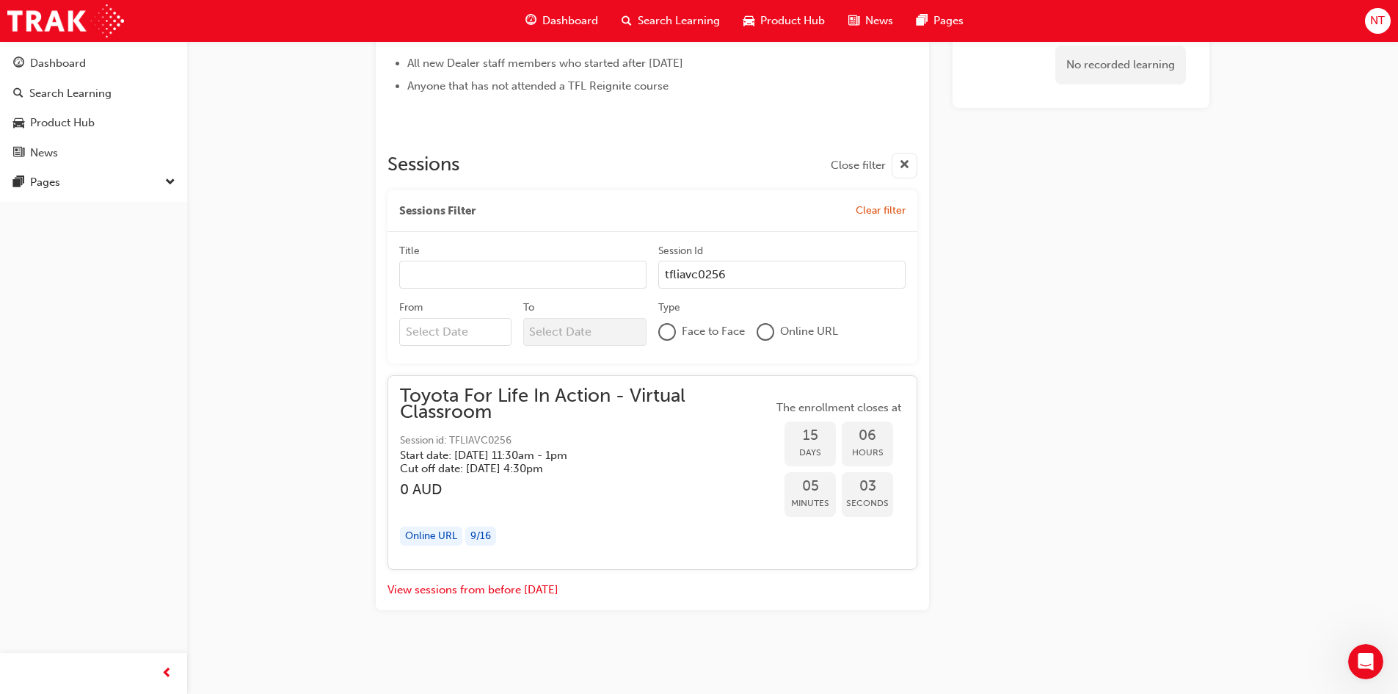
type input "tfliavc0256"
click at [492, 468] on h5 "Cut off date: Thu 9 Oct 2025, 4:30pm" at bounding box center [574, 468] width 349 height 13
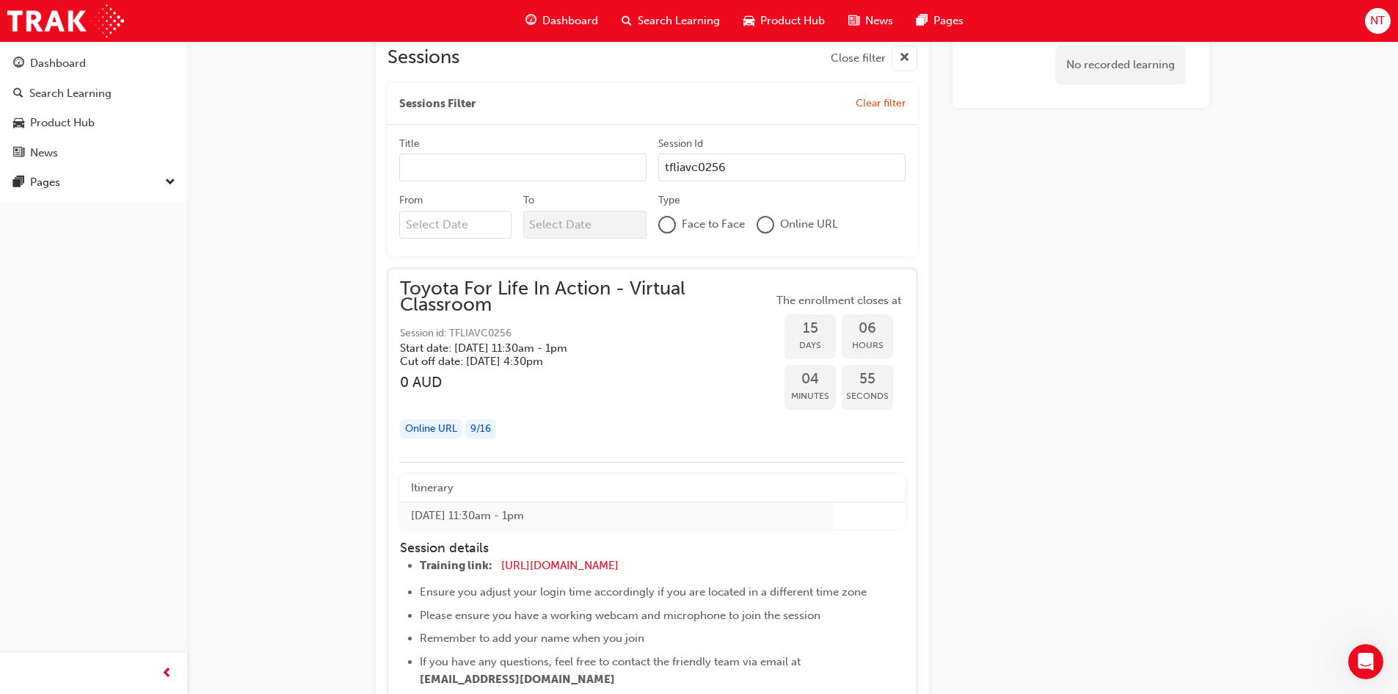
scroll to position [862, 0]
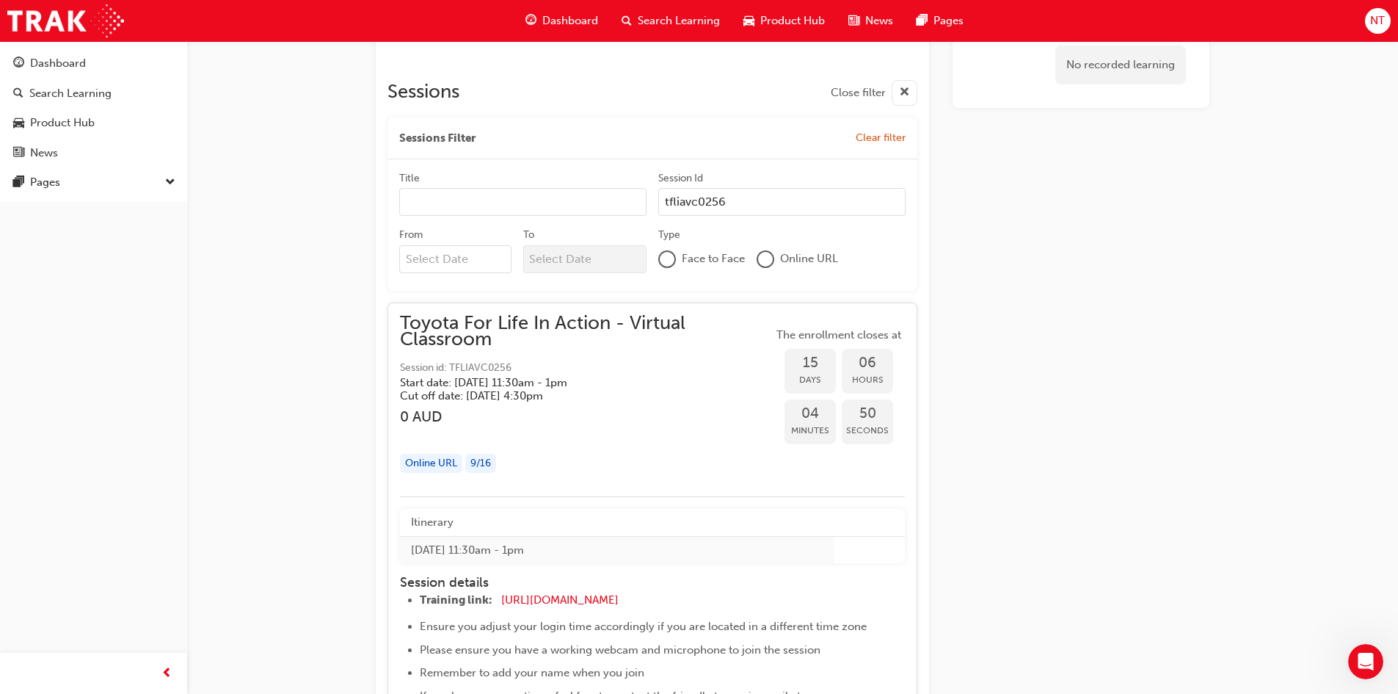
click at [768, 263] on div at bounding box center [765, 259] width 15 height 15
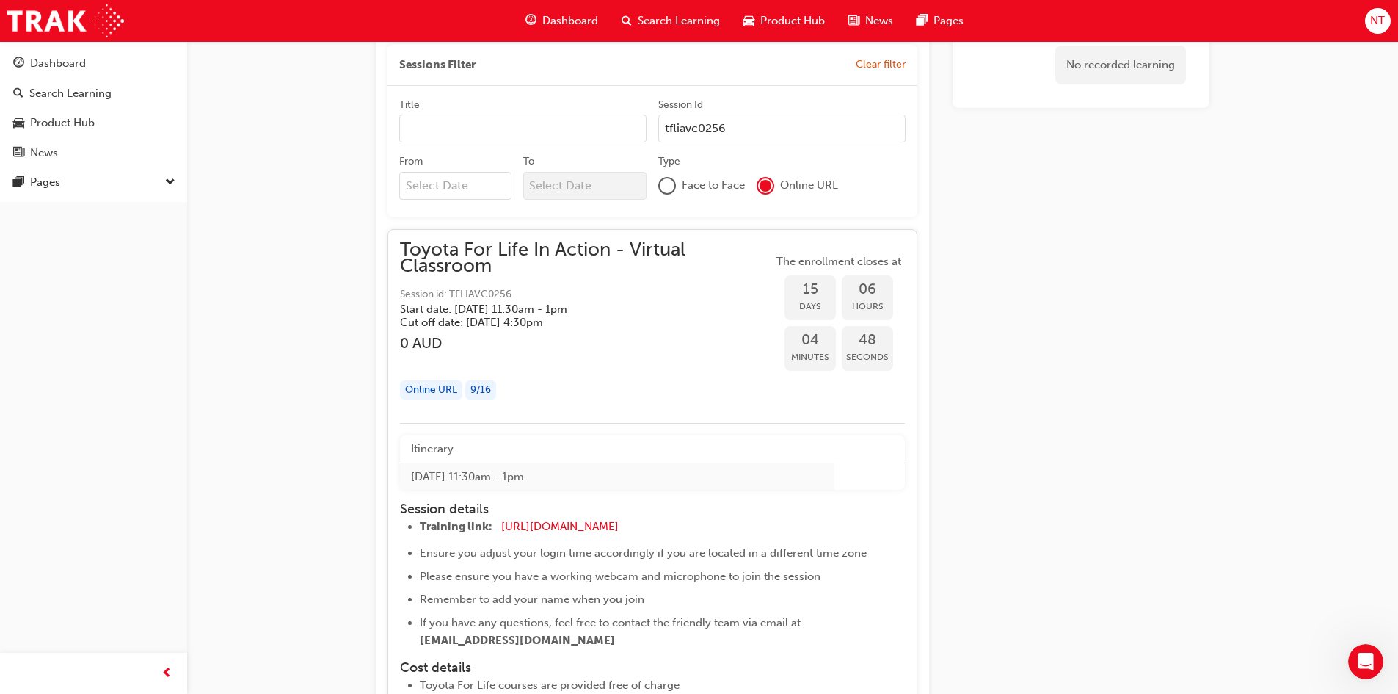
click at [843, 349] on span "Seconds" at bounding box center [867, 357] width 51 height 17
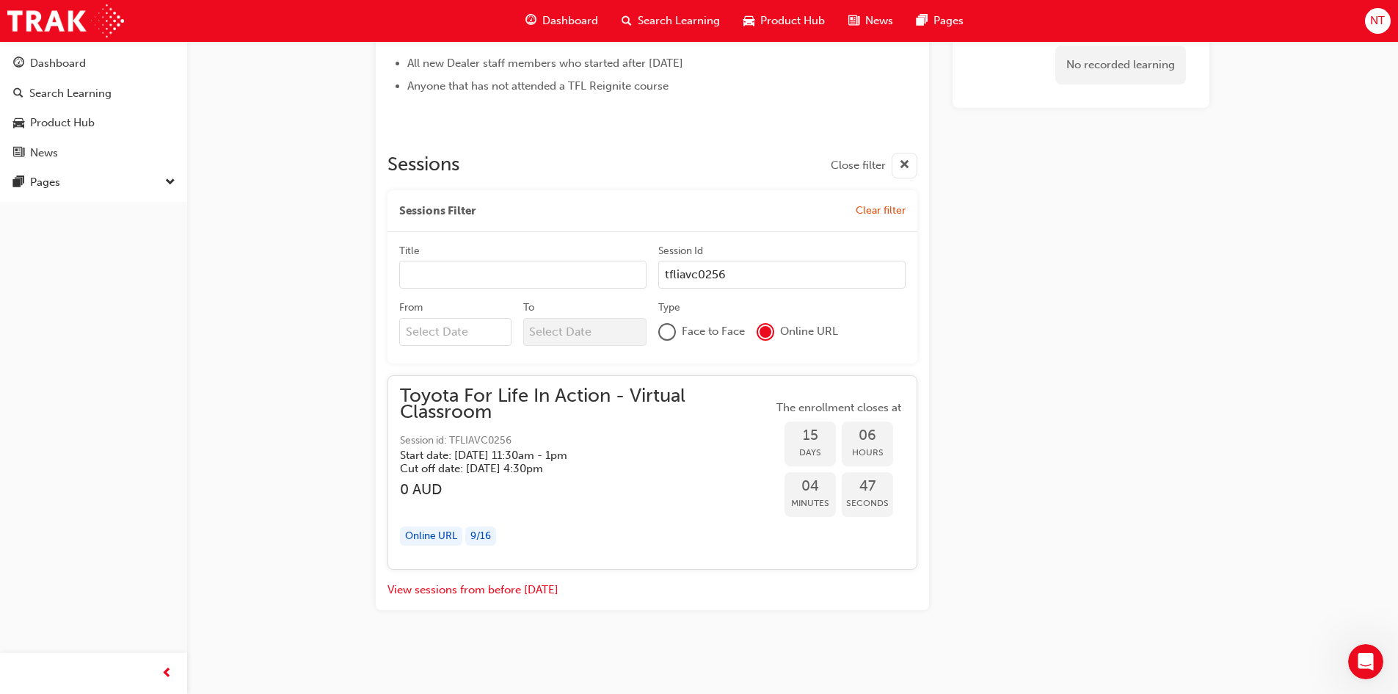
click at [828, 409] on span "The enrollment closes at" at bounding box center [839, 407] width 132 height 17
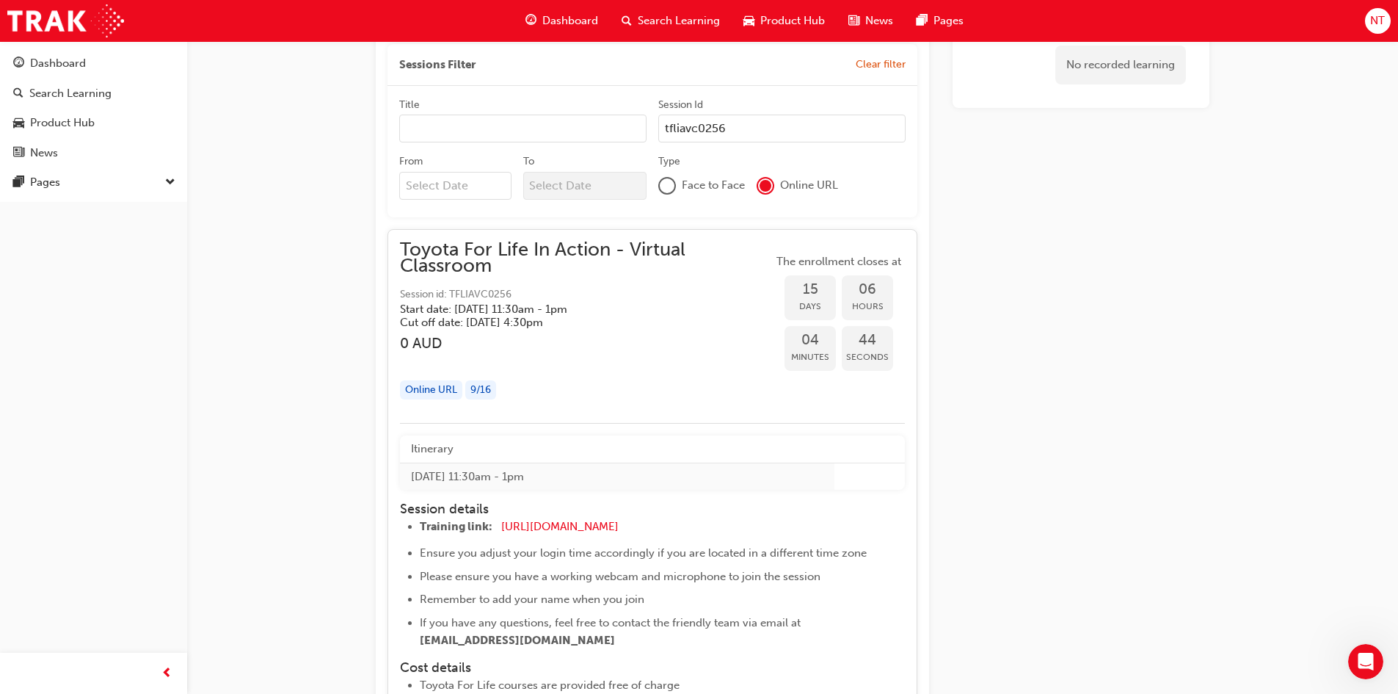
drag, startPoint x: 475, startPoint y: 476, endPoint x: 459, endPoint y: 339, distance: 137.4
click at [473, 476] on td "Fri 10 Oct 2025 11:30am - 1pm" at bounding box center [617, 475] width 434 height 27
click at [493, 305] on h5 "Start date: Fri 10 Oct 2025 , 11:30am - 1pm" at bounding box center [574, 308] width 349 height 13
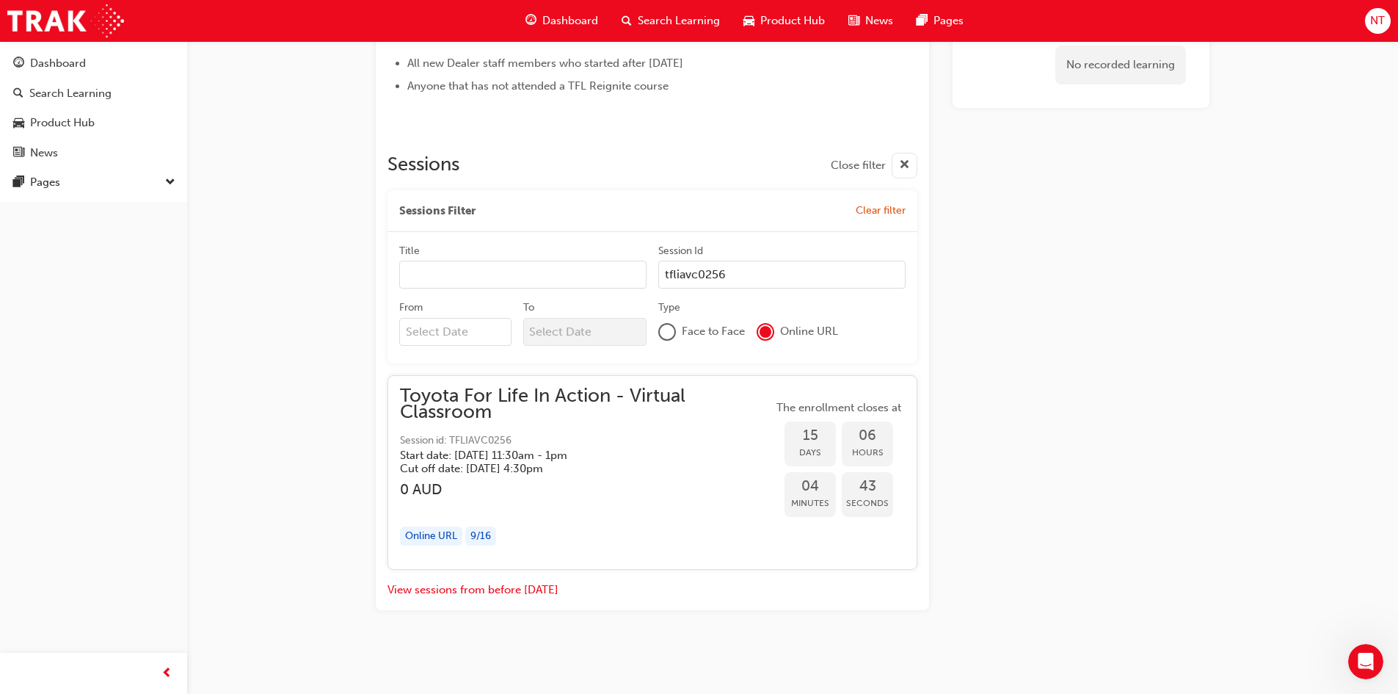
scroll to position [789, 0]
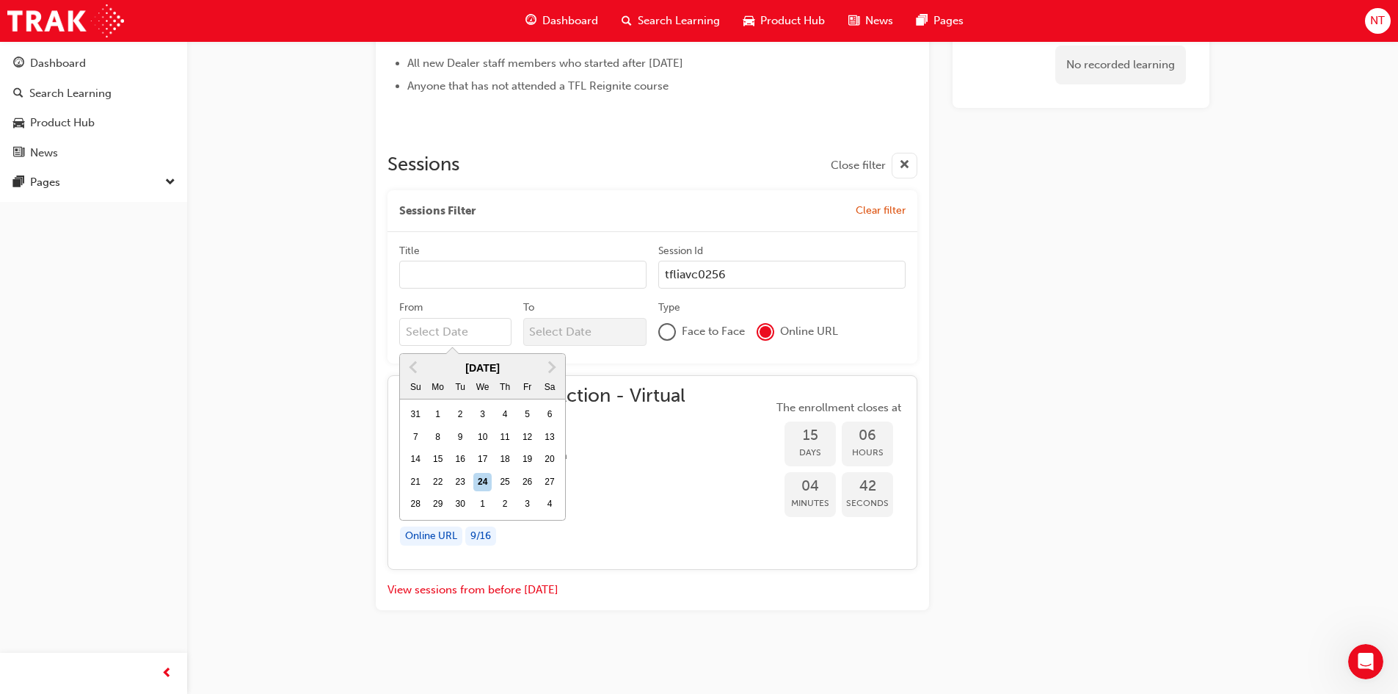
click at [462, 335] on input "From Previous Month Next Month September 2025 Su Mo Tu We Th Fr Sa 31 1 2 3 4 5…" at bounding box center [455, 332] width 112 height 28
click at [550, 364] on span "Next Month" at bounding box center [550, 366] width 0 height 17
click at [525, 434] on div "10" at bounding box center [527, 437] width 19 height 19
click at [512, 346] on input "From October 2025 Previous Month Next Month October 2025 Su Mo Tu We Th Fr Sa 2…" at bounding box center [455, 332] width 112 height 28
type input "10/10/25"
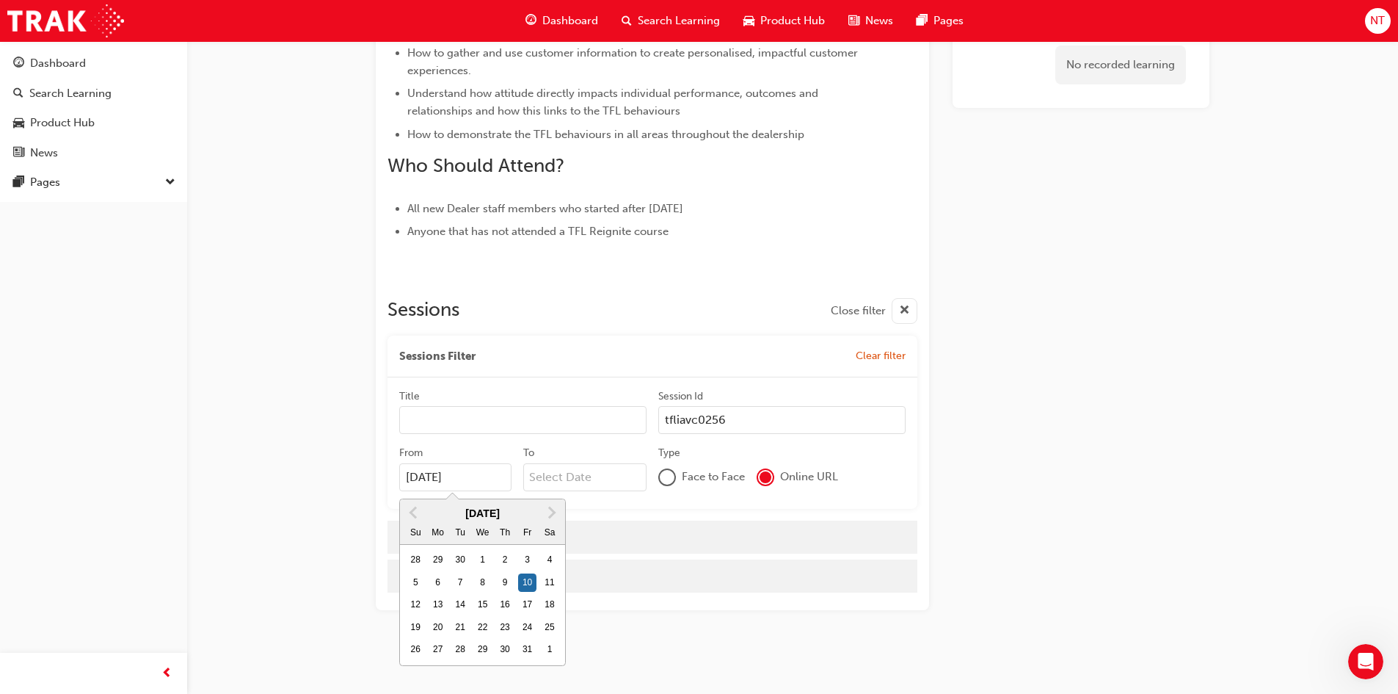
scroll to position [644, 0]
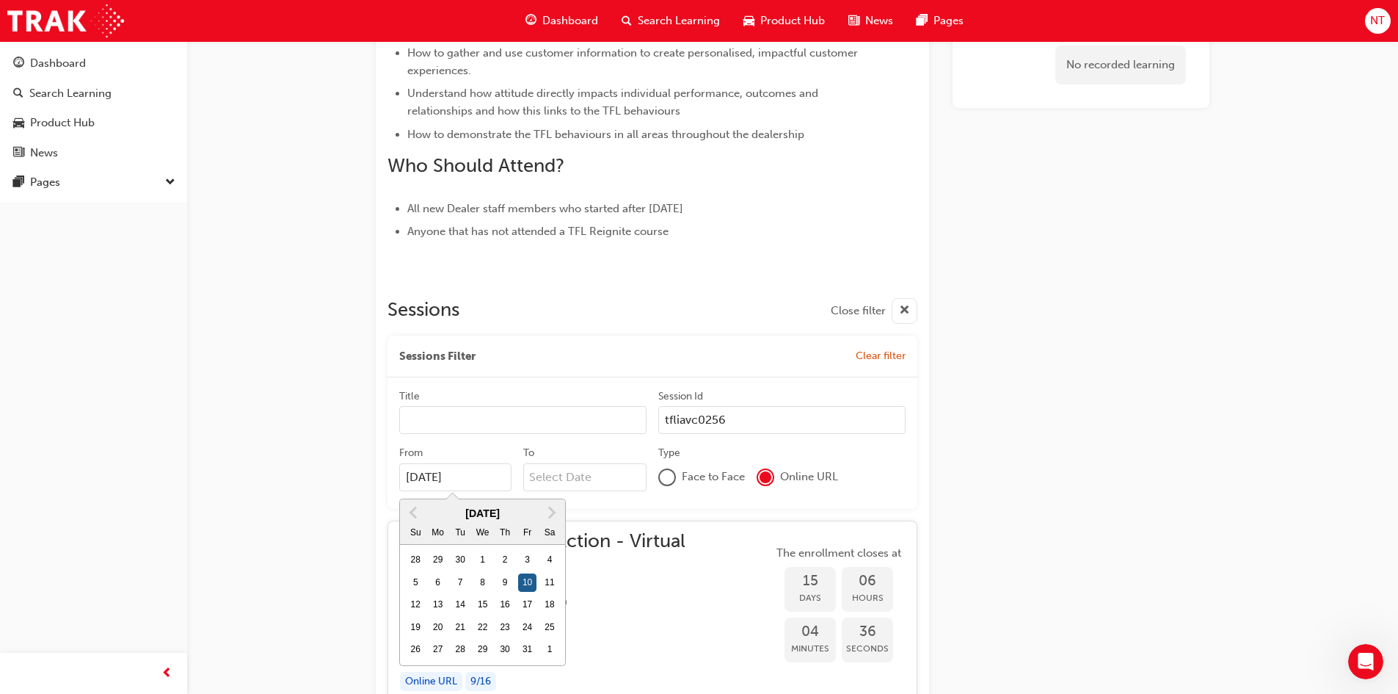
click at [523, 578] on div "10" at bounding box center [527, 582] width 19 height 19
click at [512, 491] on input "10/10/25" at bounding box center [455, 477] width 112 height 28
click at [539, 486] on input "To" at bounding box center [585, 477] width 124 height 28
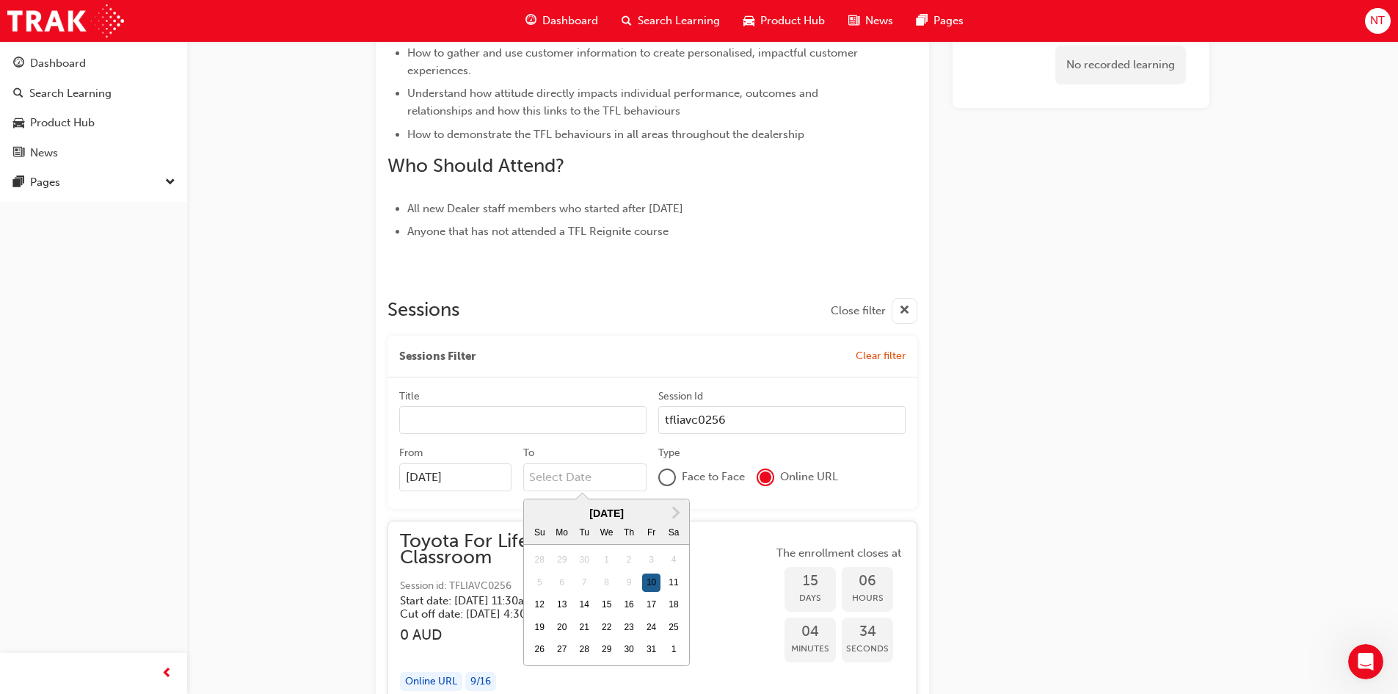
click at [645, 586] on div "10" at bounding box center [651, 582] width 19 height 19
click at [645, 491] on input "To Next Month October 2025 Su Mo Tu We Th Fr Sa 28 29 30 1 2 3 4 5 6 7 8 9 10 1…" at bounding box center [585, 477] width 124 height 28
type input "10/10/25"
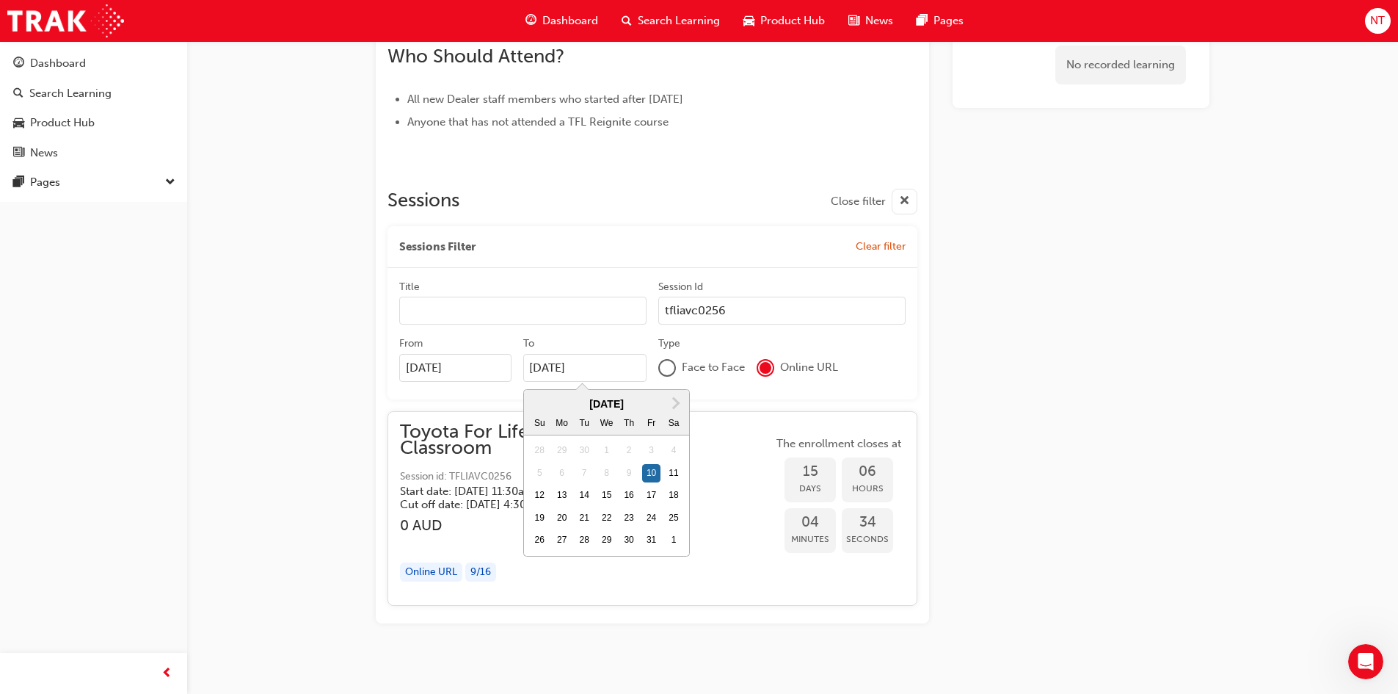
scroll to position [766, 0]
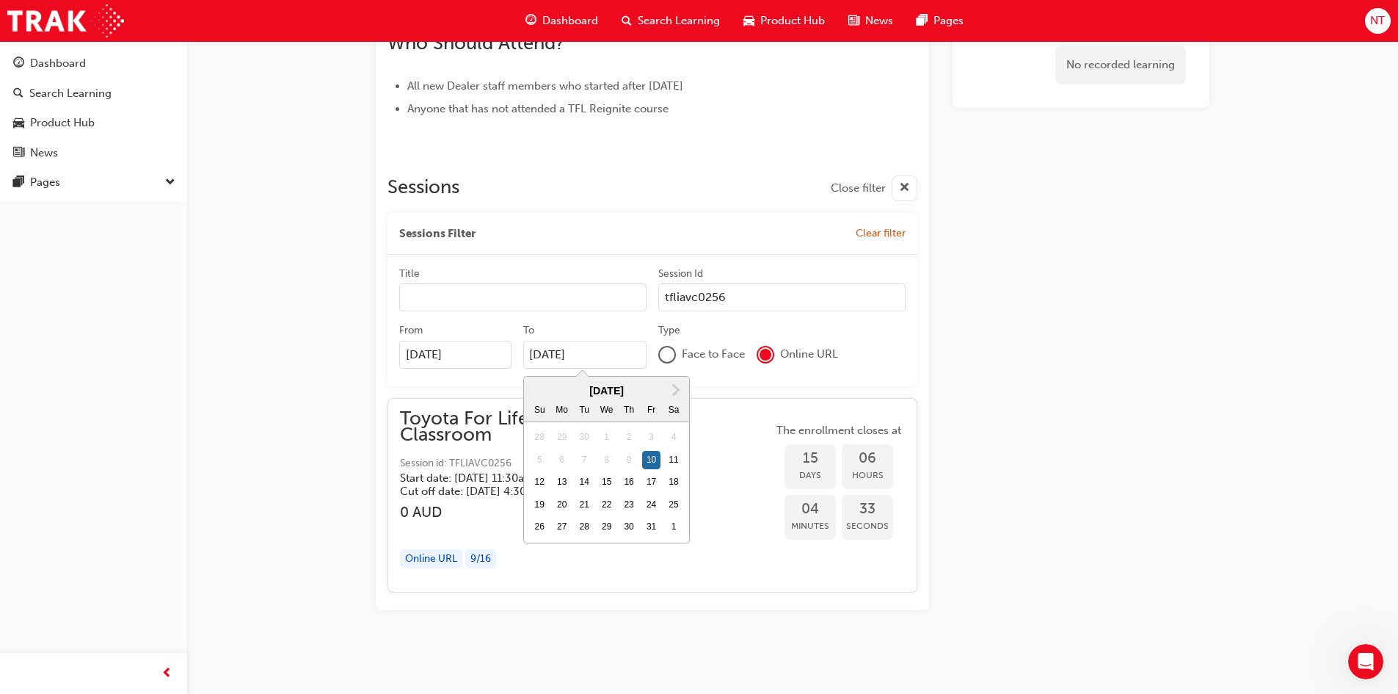
click at [752, 556] on div "Online URL 9 / 16" at bounding box center [586, 559] width 373 height 20
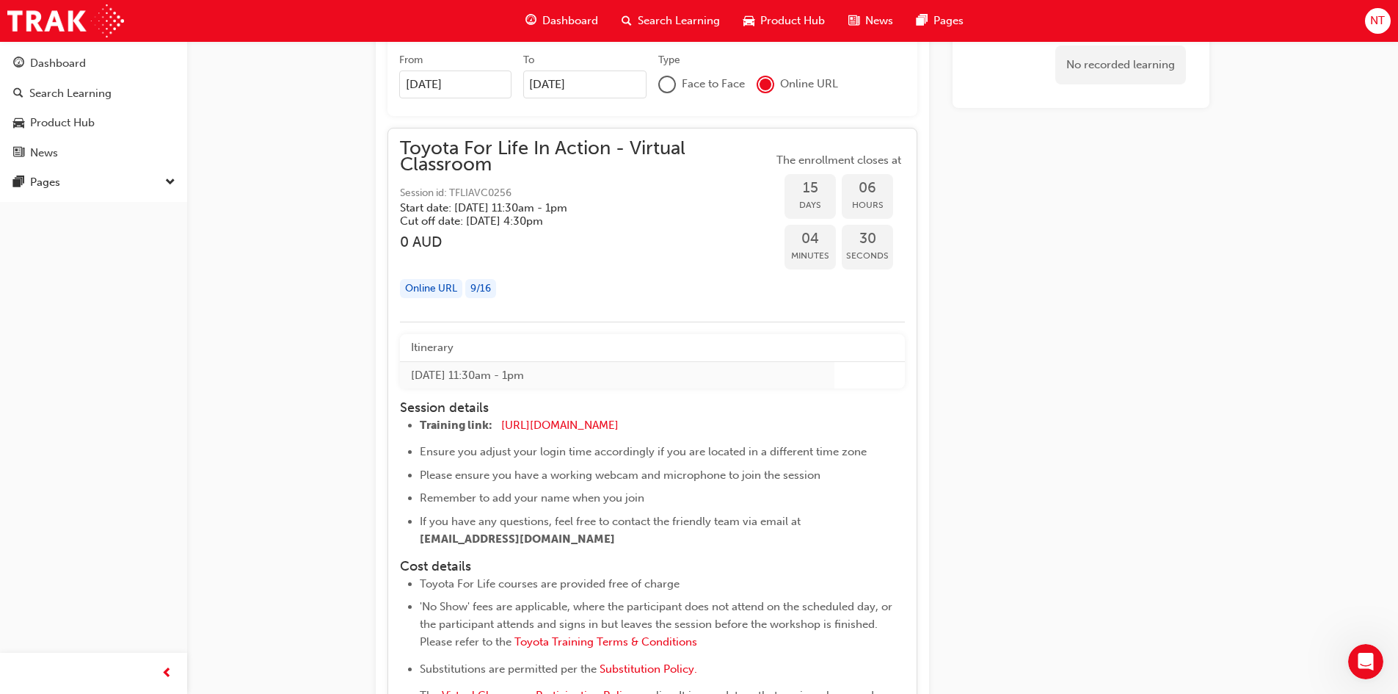
scroll to position [1060, 0]
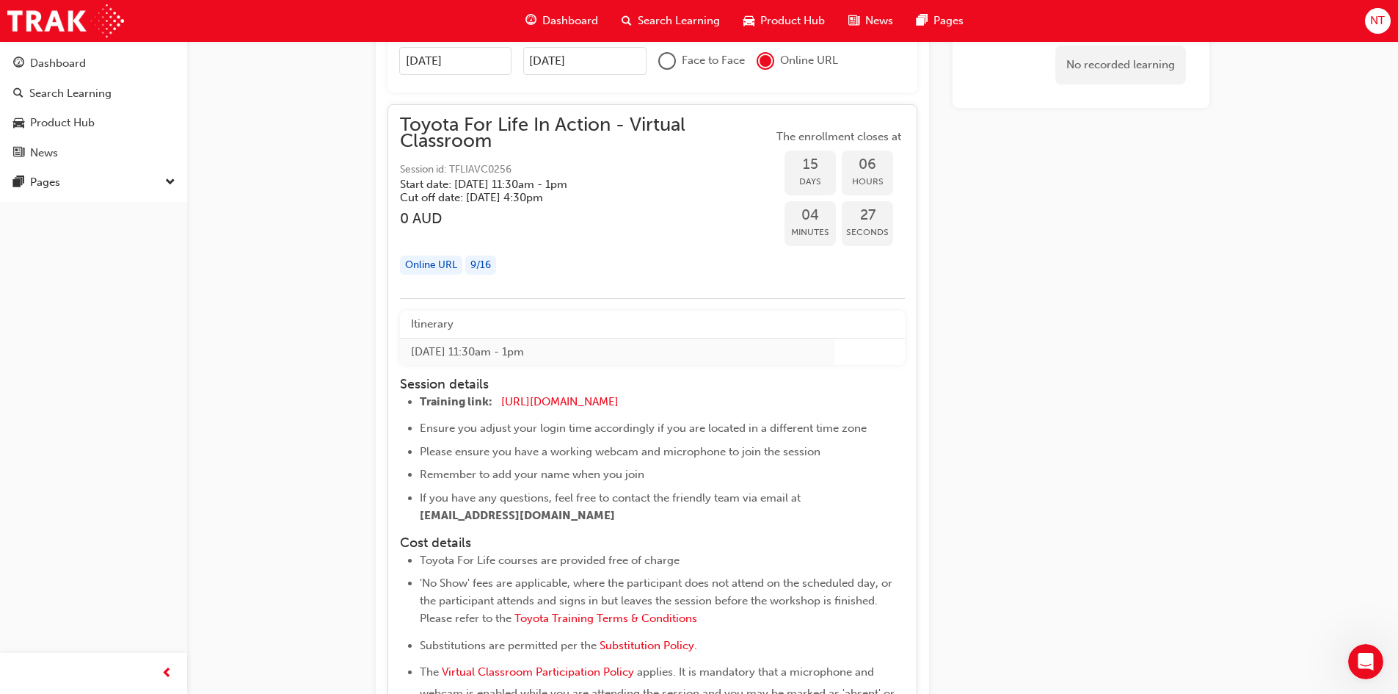
click at [491, 266] on div "9 / 16" at bounding box center [480, 265] width 31 height 20
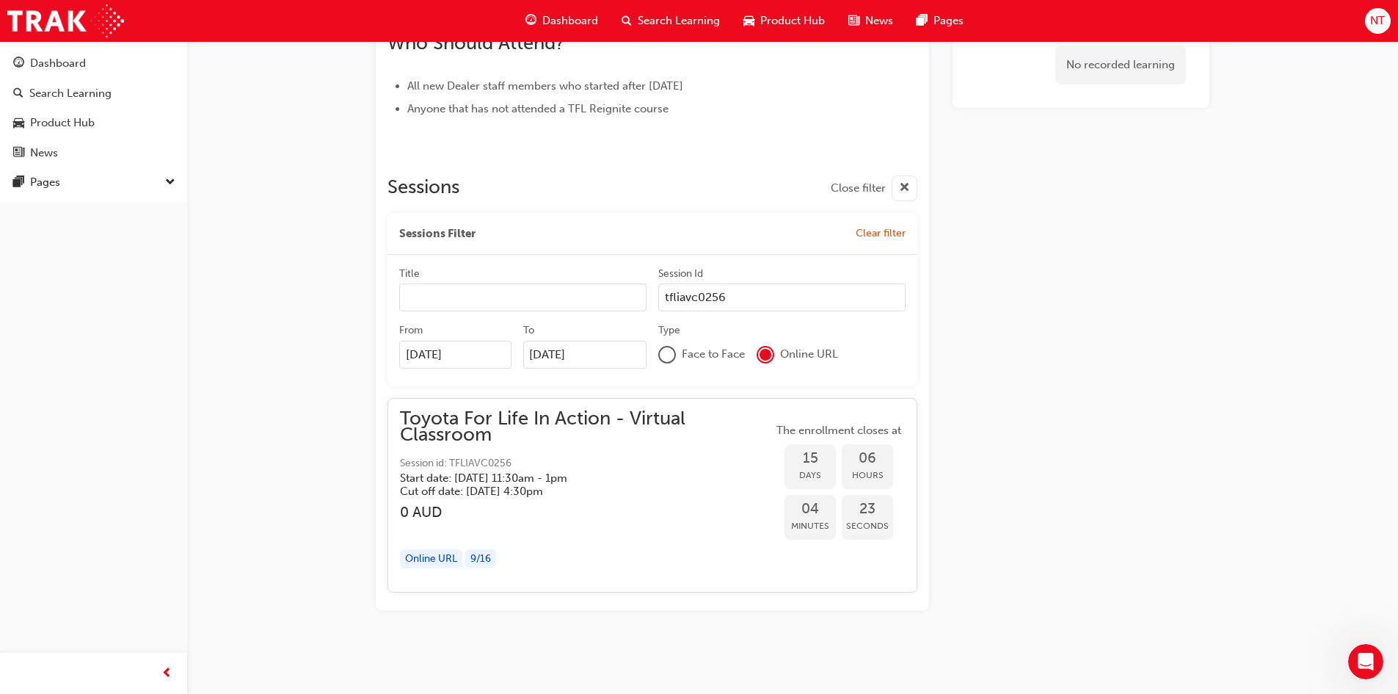
click at [456, 434] on span "Toyota For Life In Action - Virtual Classroom" at bounding box center [586, 426] width 373 height 33
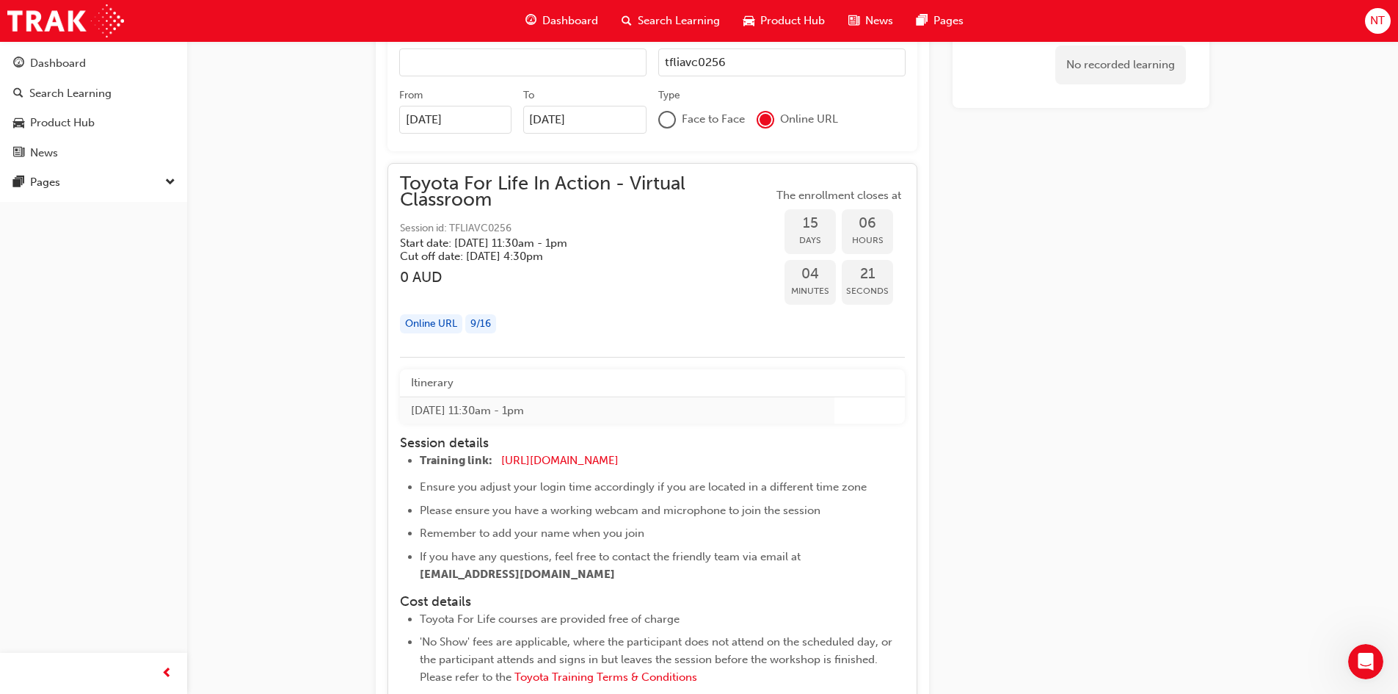
scroll to position [986, 0]
